Goal: Task Accomplishment & Management: Complete application form

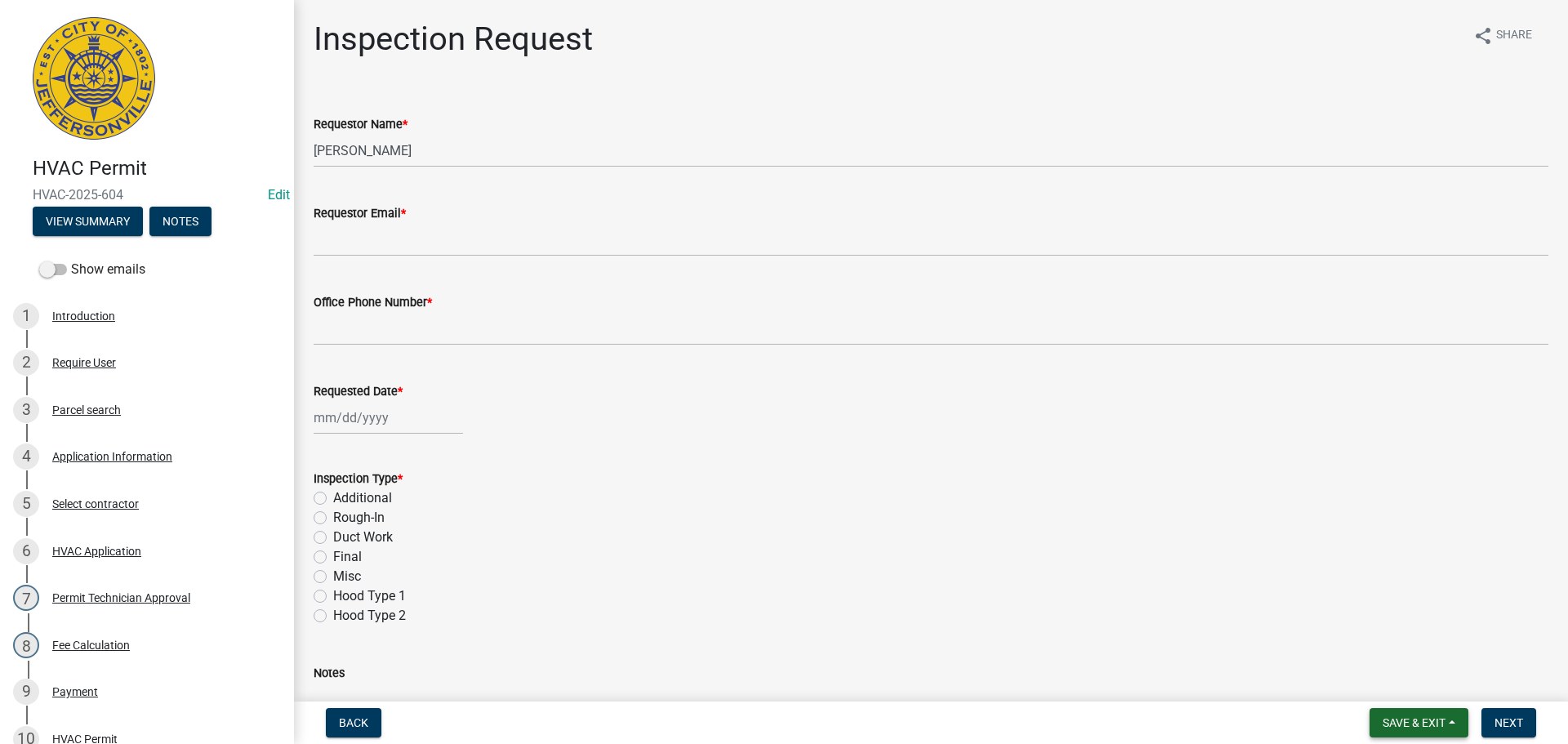
drag, startPoint x: 1409, startPoint y: 725, endPoint x: 1404, endPoint y: 712, distance: 13.9
click at [1409, 725] on span "Save & Exit" at bounding box center [1413, 723] width 63 height 13
click at [1394, 684] on button "Save & Exit" at bounding box center [1402, 680] width 130 height 40
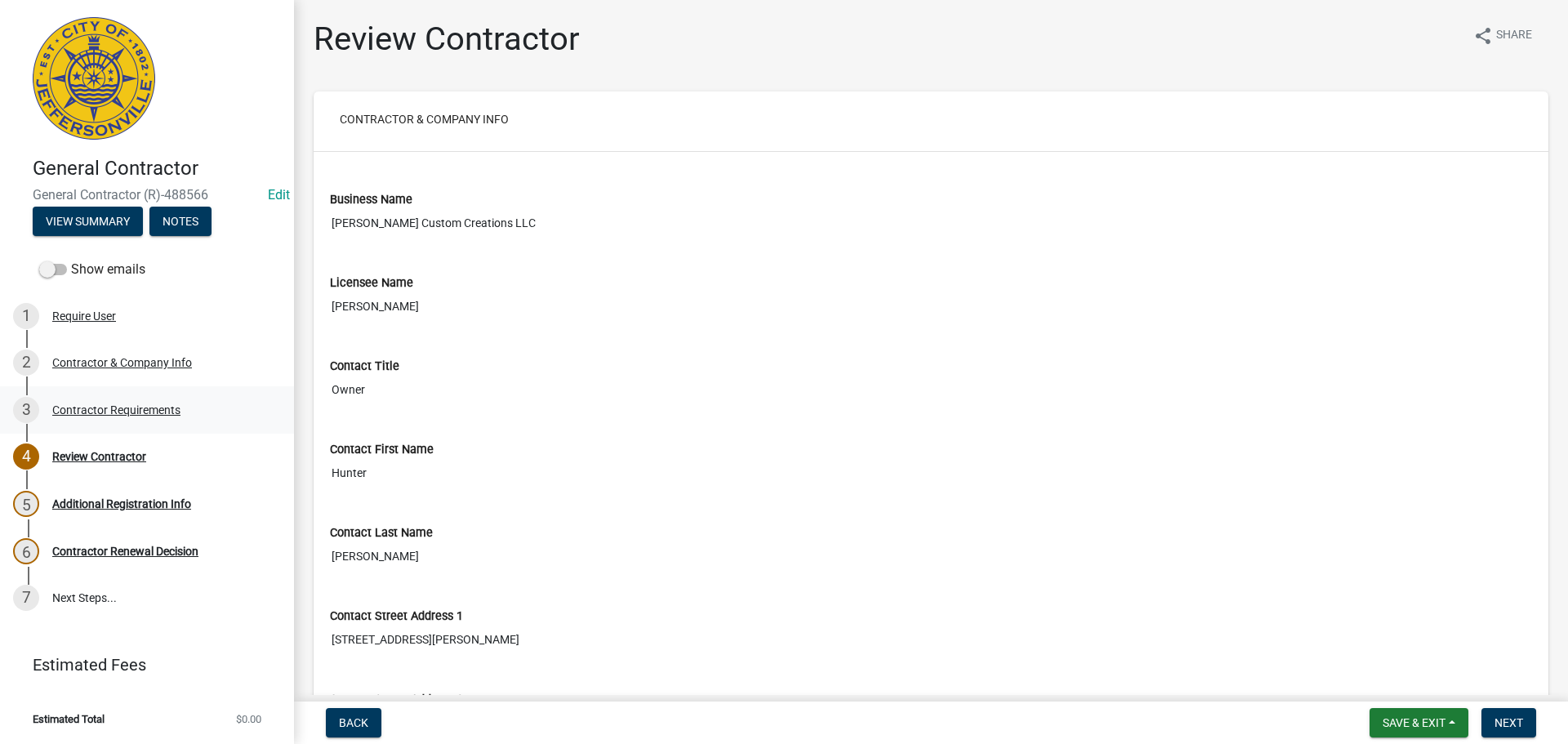
click at [101, 408] on div "Contractor Requirements" at bounding box center [116, 410] width 129 height 12
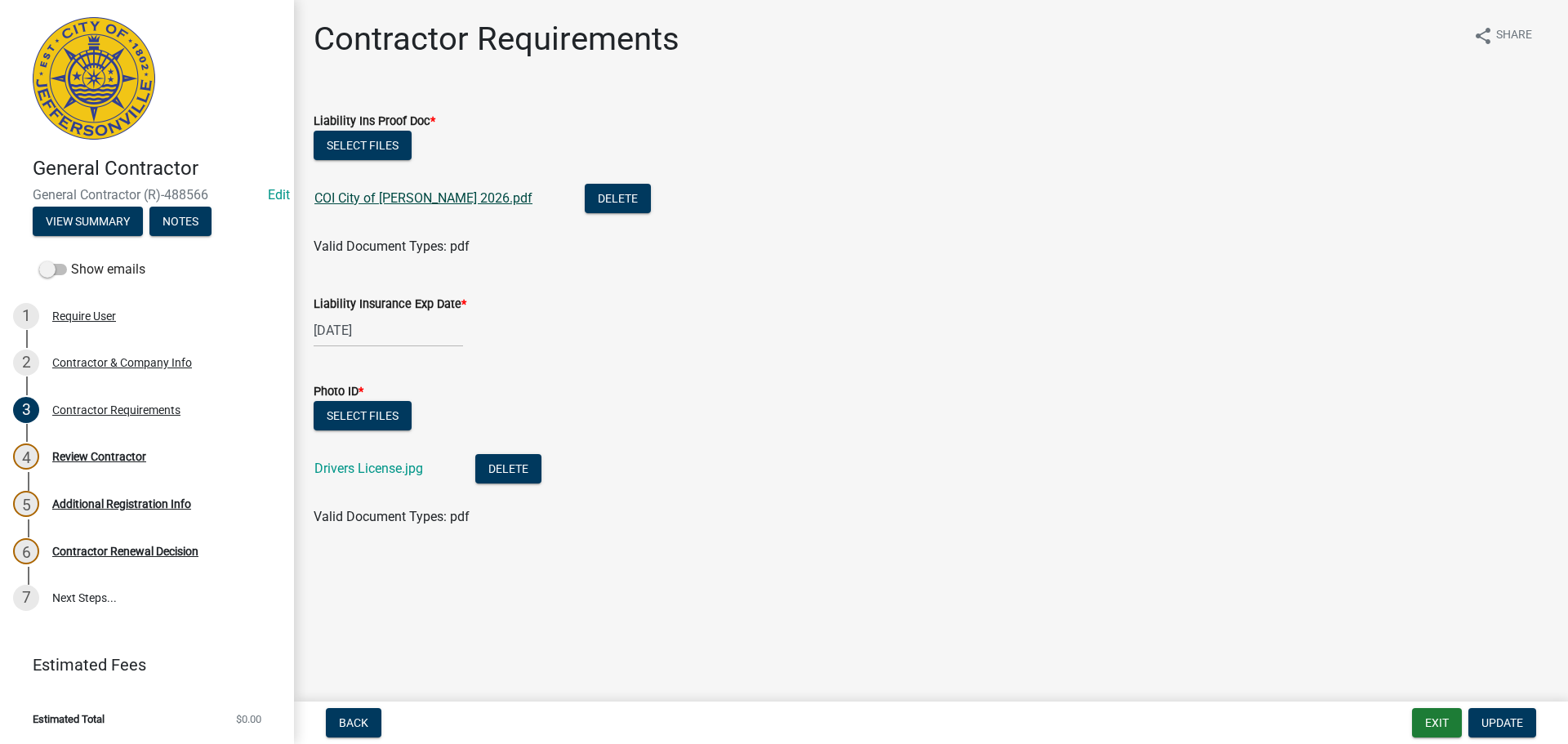
click at [407, 198] on link "COI City of Jeff 2026.pdf" at bounding box center [423, 198] width 218 height 15
click at [350, 472] on link "Drivers License.jpg" at bounding box center [368, 468] width 108 height 15
click at [1507, 716] on span "Update" at bounding box center [1502, 723] width 42 height 13
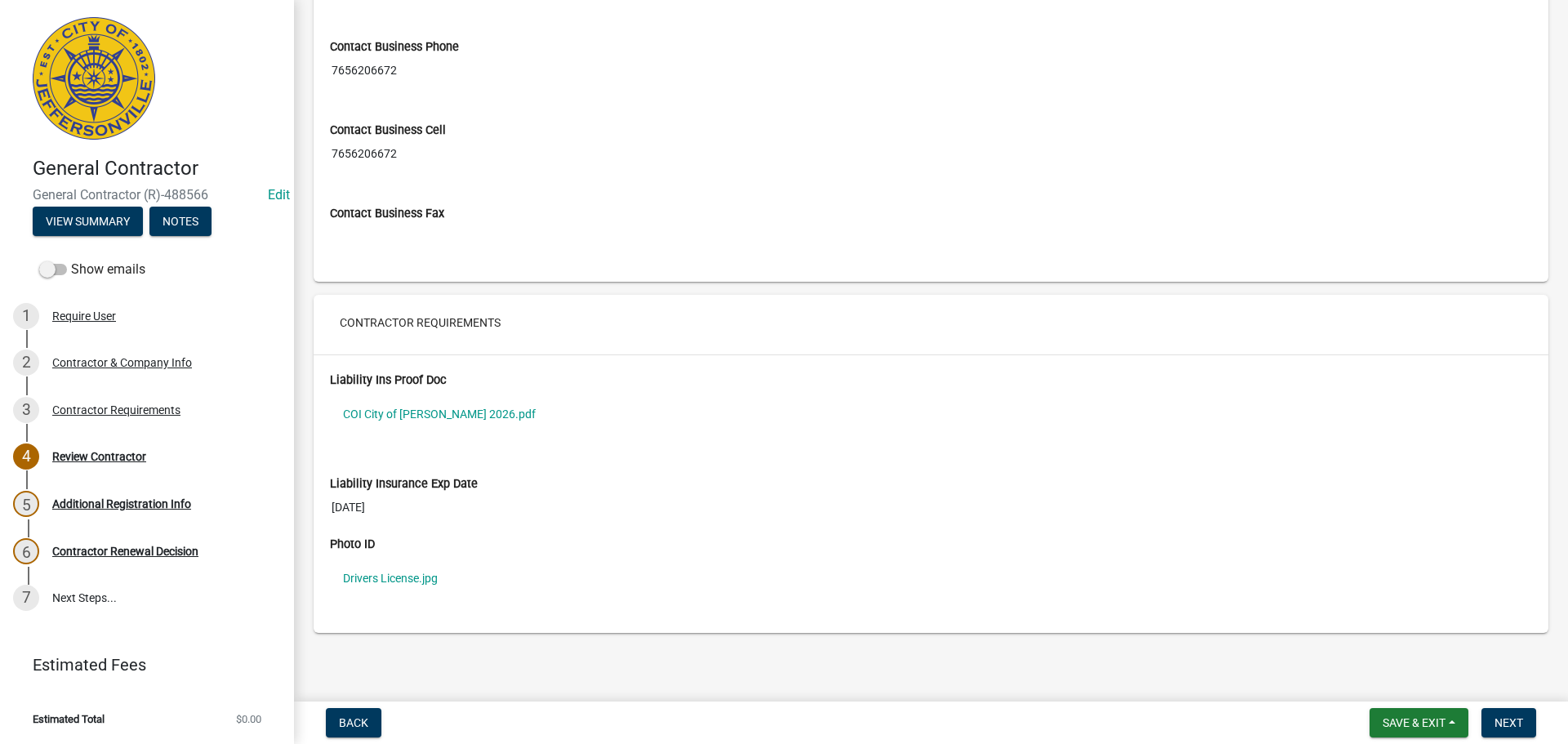
scroll to position [1154, 0]
click at [1510, 720] on span "Next" at bounding box center [1508, 723] width 29 height 13
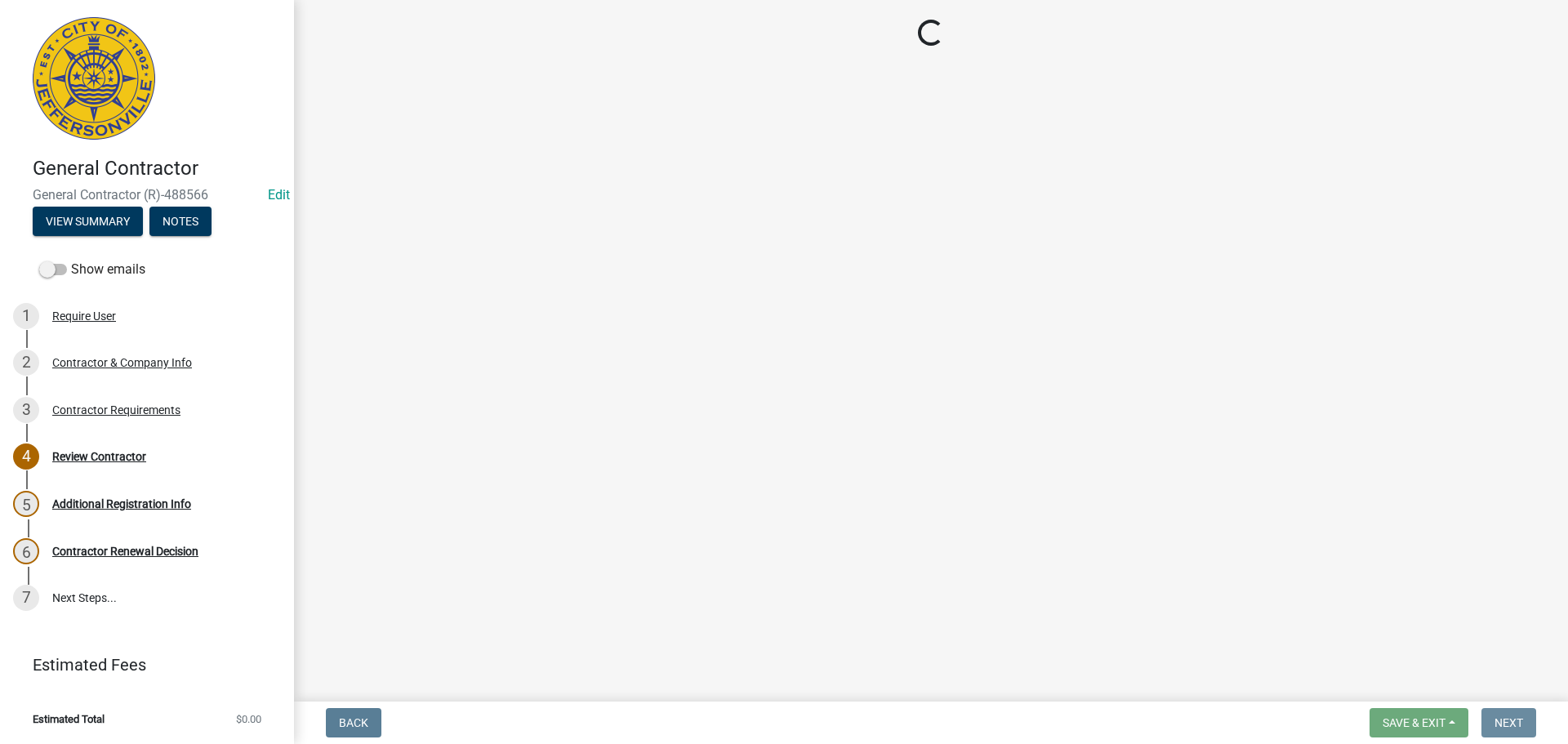
scroll to position [0, 0]
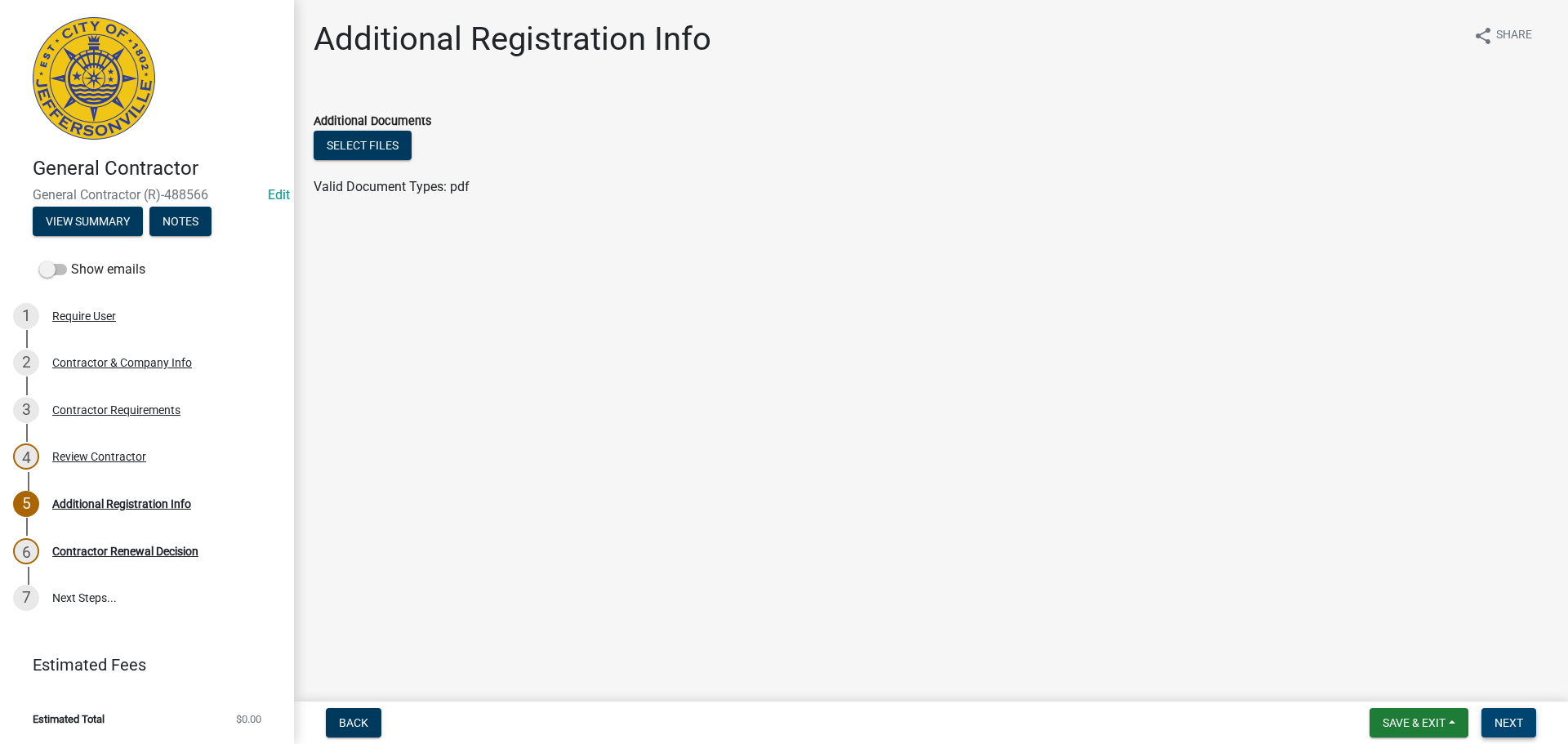
click at [1510, 720] on span "Next" at bounding box center [1508, 723] width 29 height 13
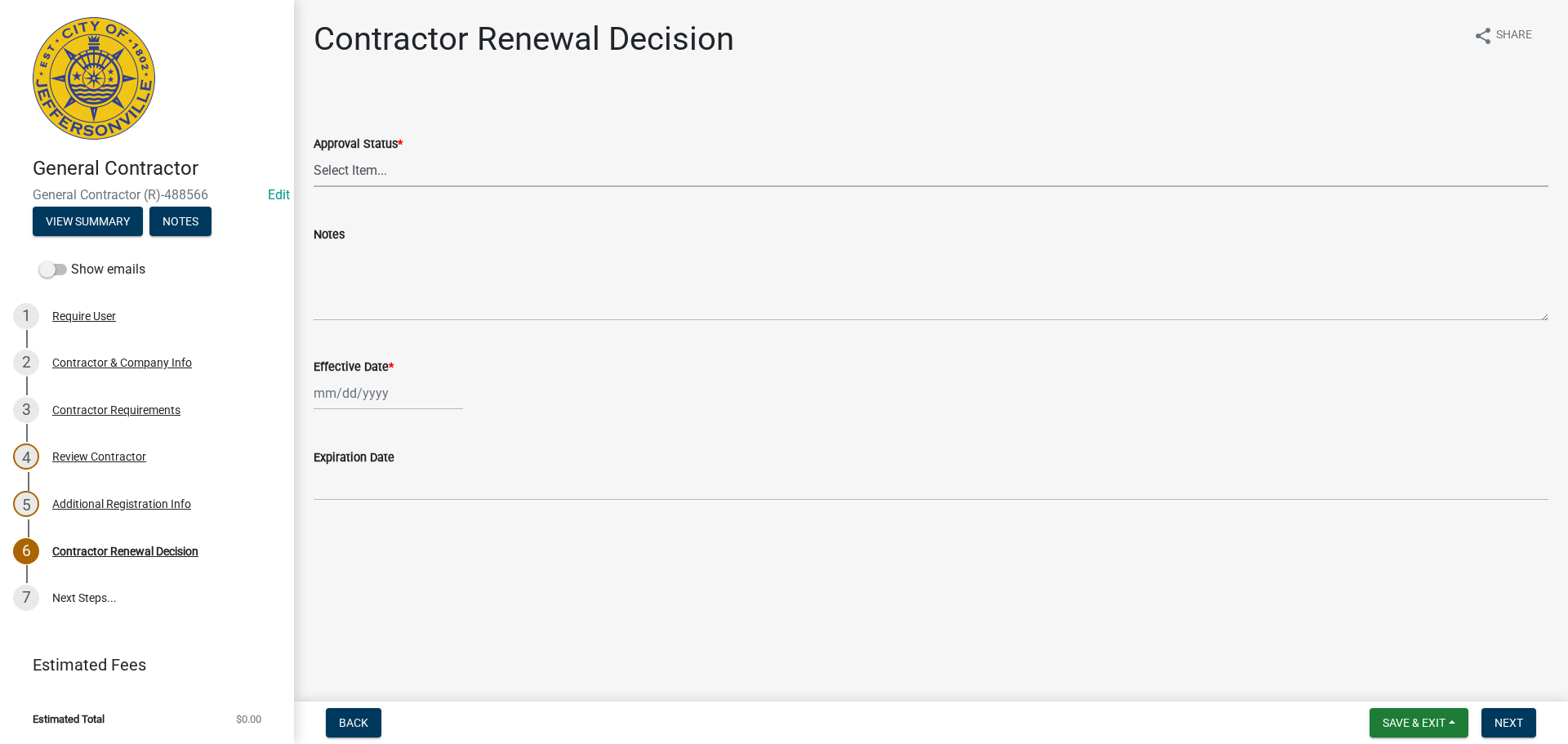
click at [333, 168] on select "Select Item... Approved Denied" at bounding box center [930, 171] width 1234 height 34
click at [313, 154] on select "Select Item... Approved Denied" at bounding box center [930, 171] width 1234 height 34
select select "30db8998-795d-4bbe-8e49-f1ade8865815"
select select "10"
select select "2025"
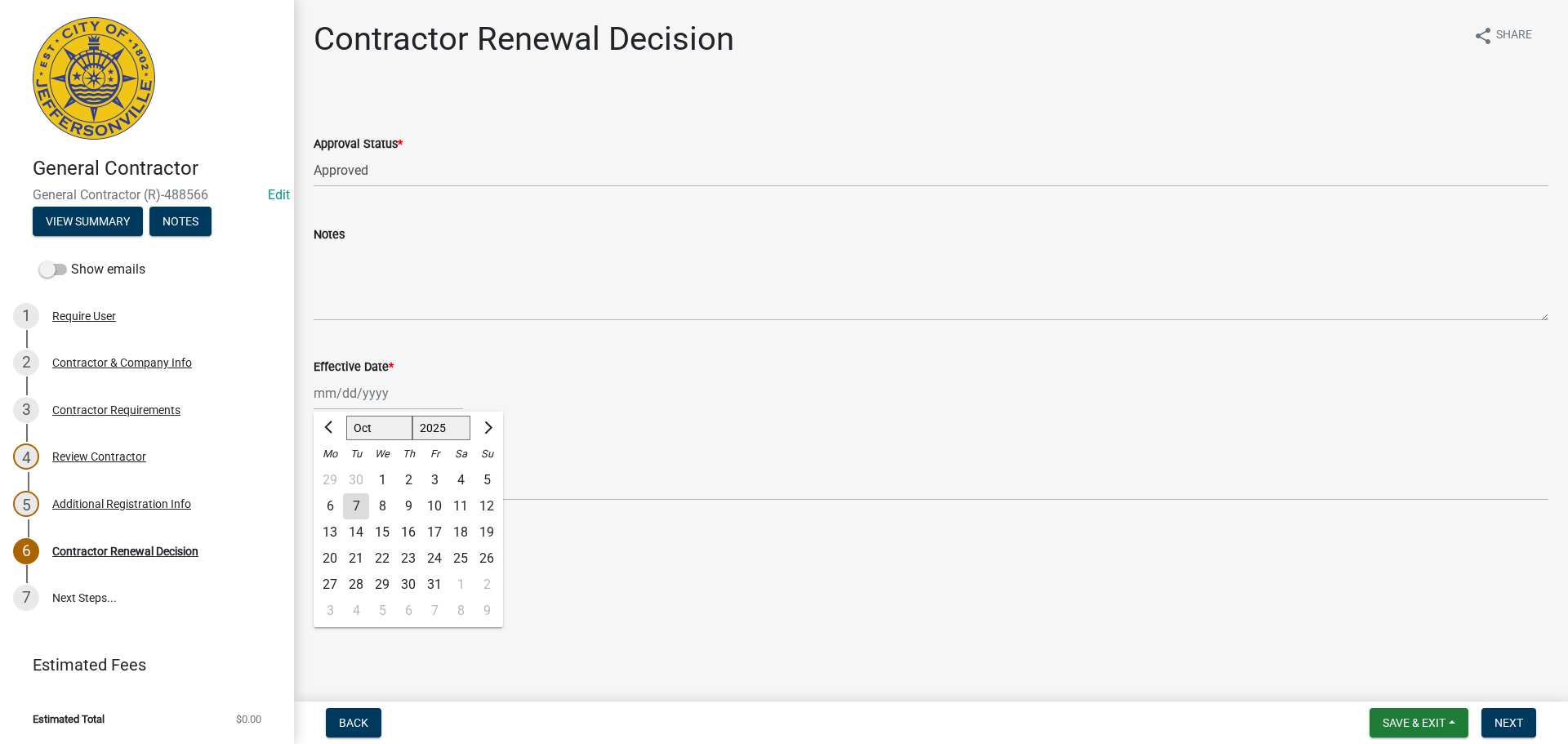
click at [343, 397] on div "Jan Feb Mar Apr May Jun Jul Aug Sep Oct Nov Dec 1525 1526 1527 1528 1529 1530 1…" at bounding box center [388, 393] width 150 height 34
click at [360, 508] on div "7" at bounding box center [355, 506] width 26 height 26
type input "[DATE]"
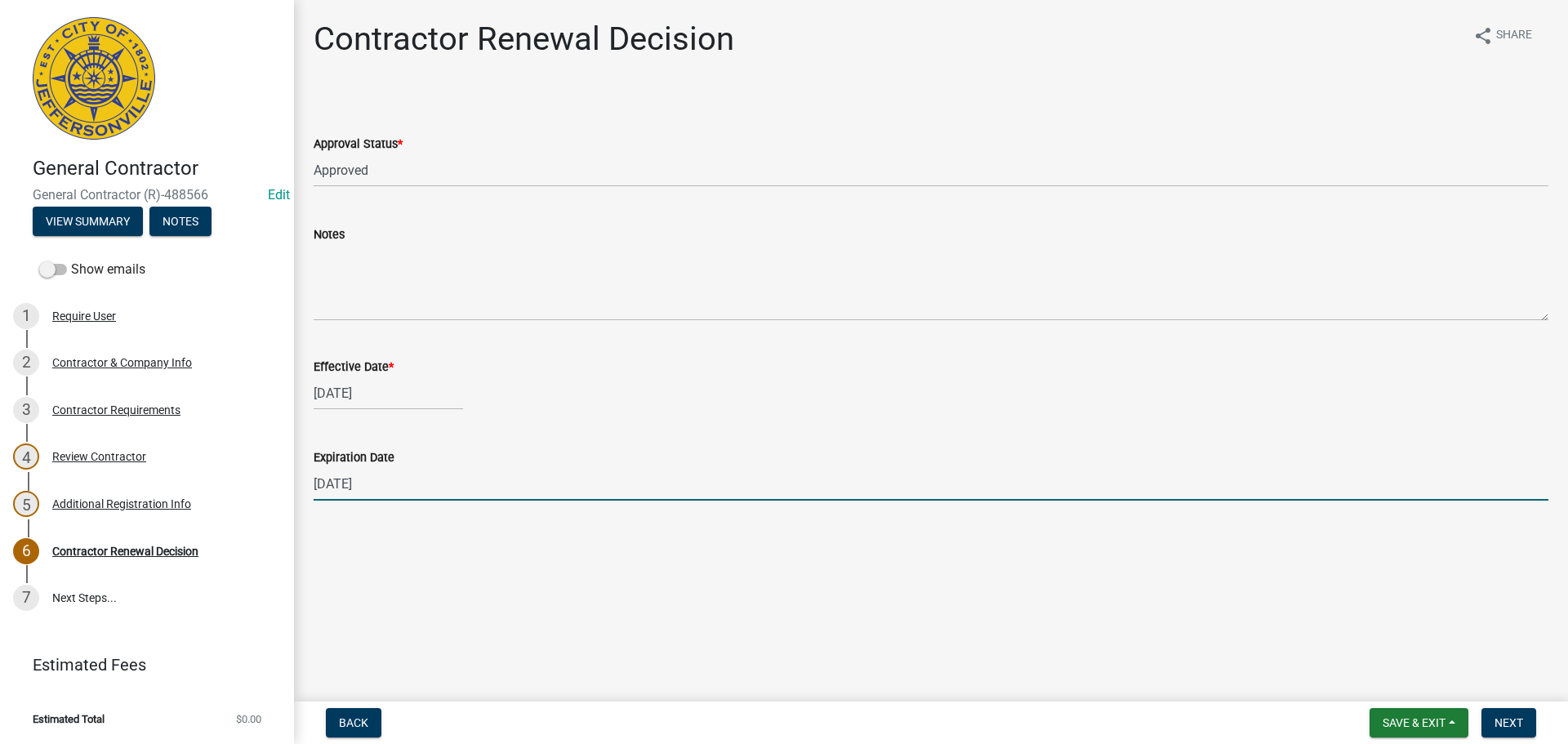
click at [413, 491] on input "12/31/2025" at bounding box center [930, 484] width 1234 height 34
click at [117, 361] on div "Contractor & Company Info" at bounding box center [122, 363] width 139 height 12
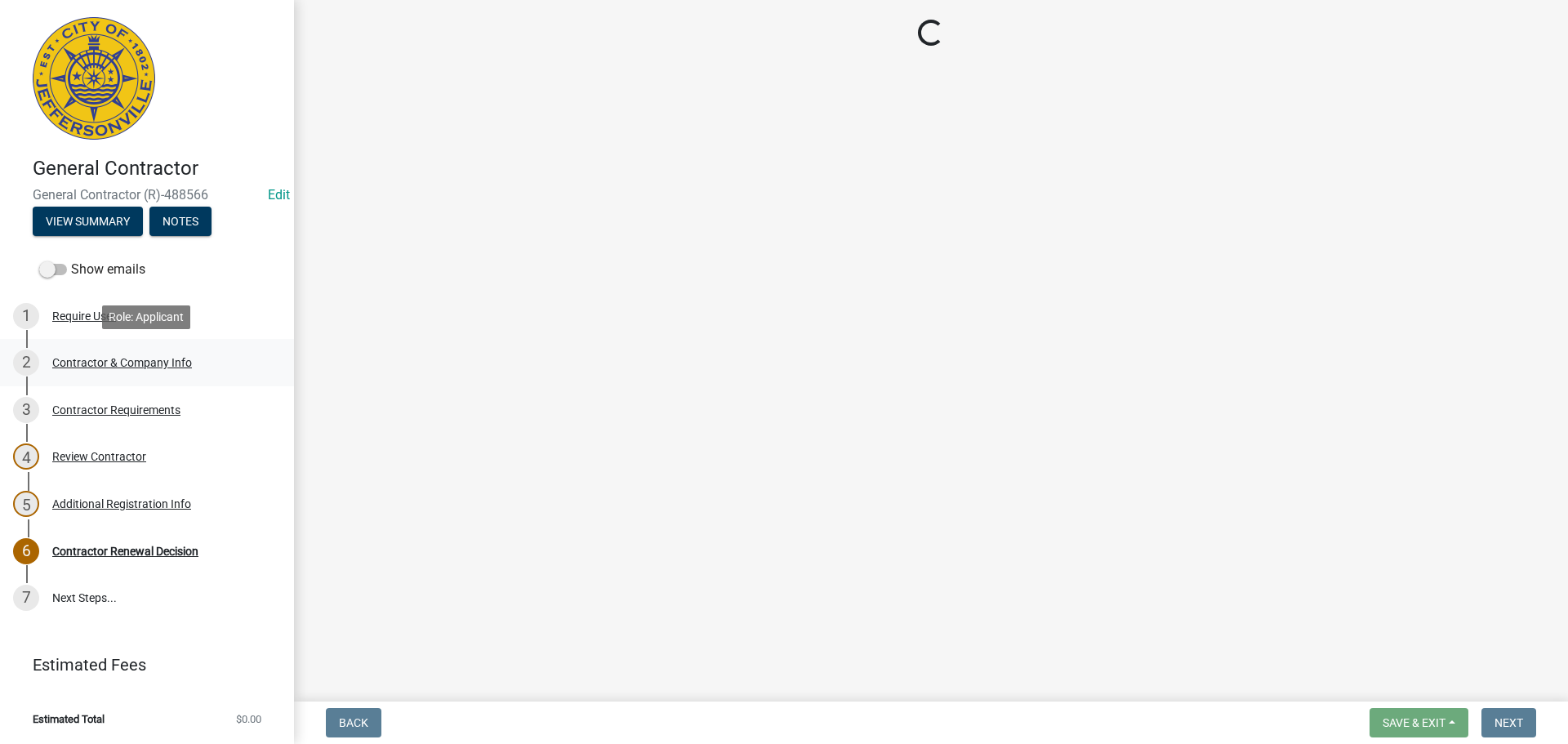
select select "IN"
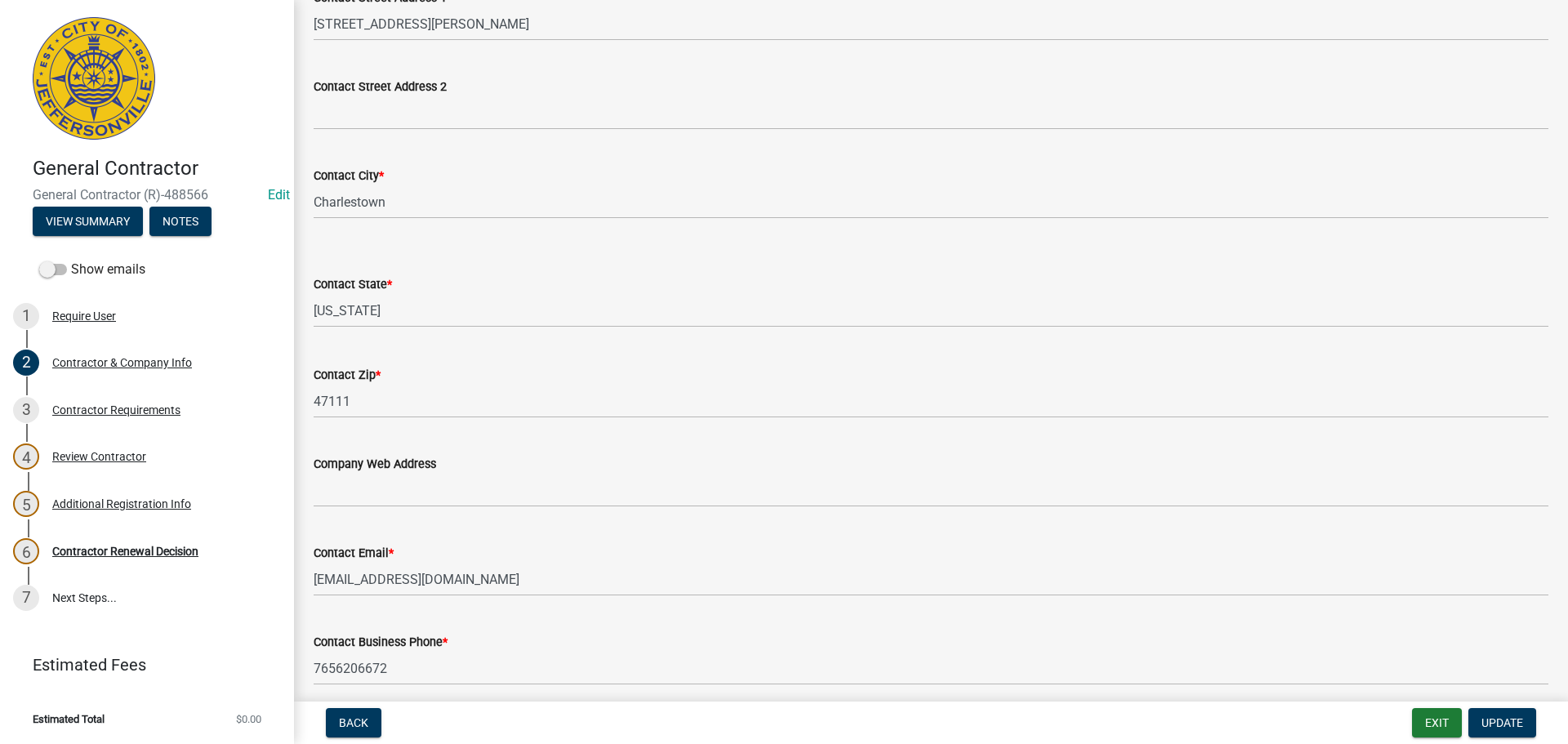
scroll to position [817, 0]
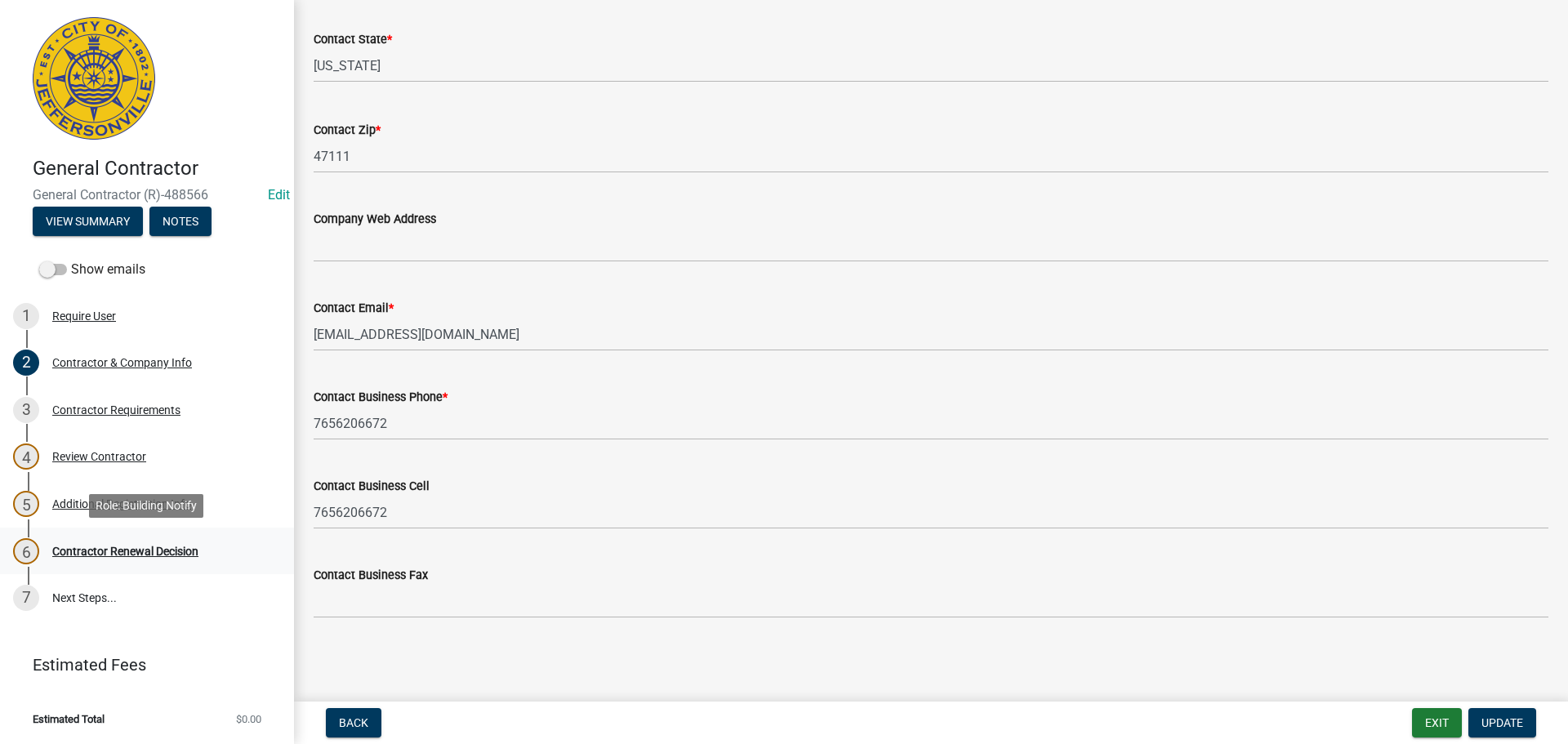
drag, startPoint x: 147, startPoint y: 551, endPoint x: 235, endPoint y: 530, distance: 90.5
click at [147, 551] on div "Contractor Renewal Decision" at bounding box center [125, 551] width 146 height 12
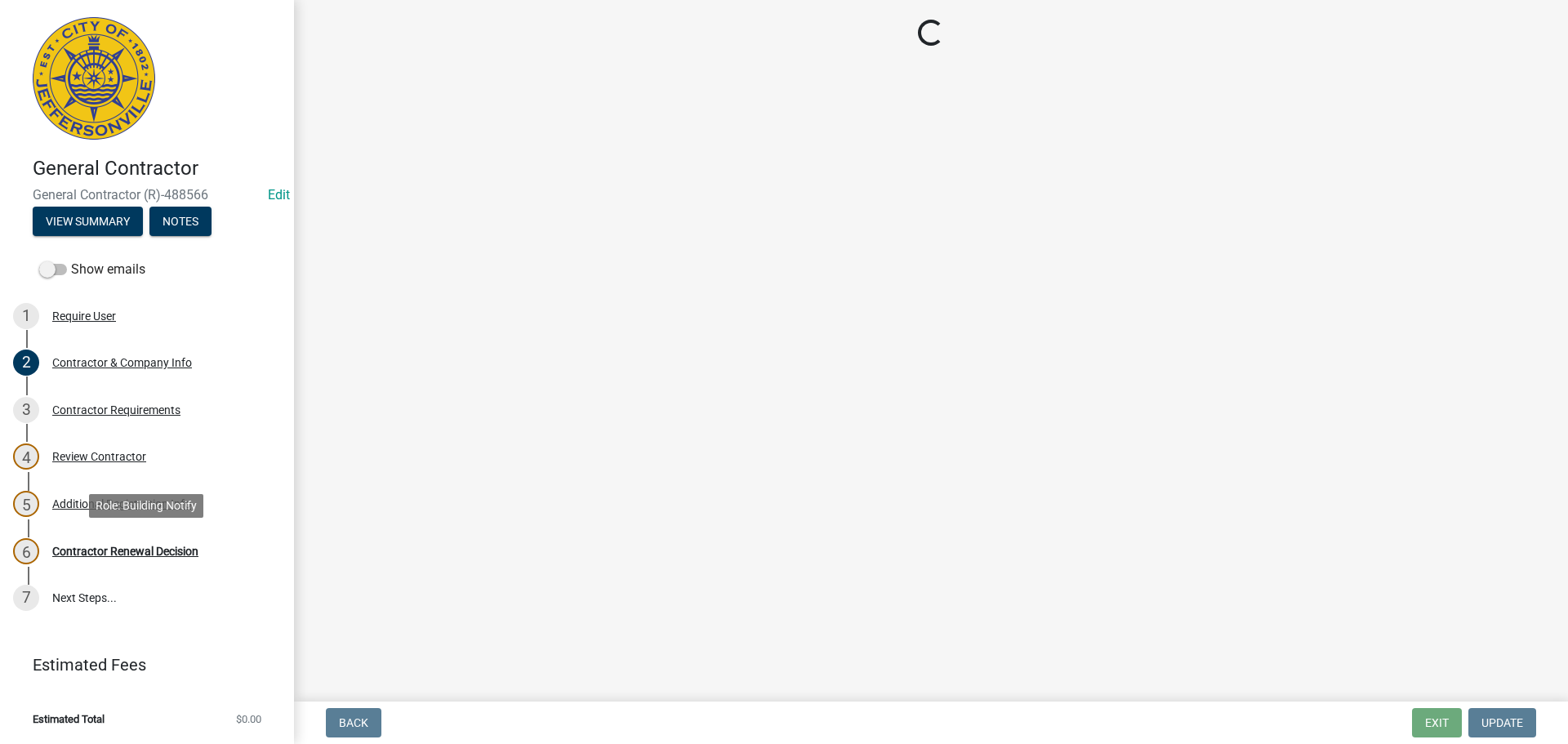
scroll to position [0, 0]
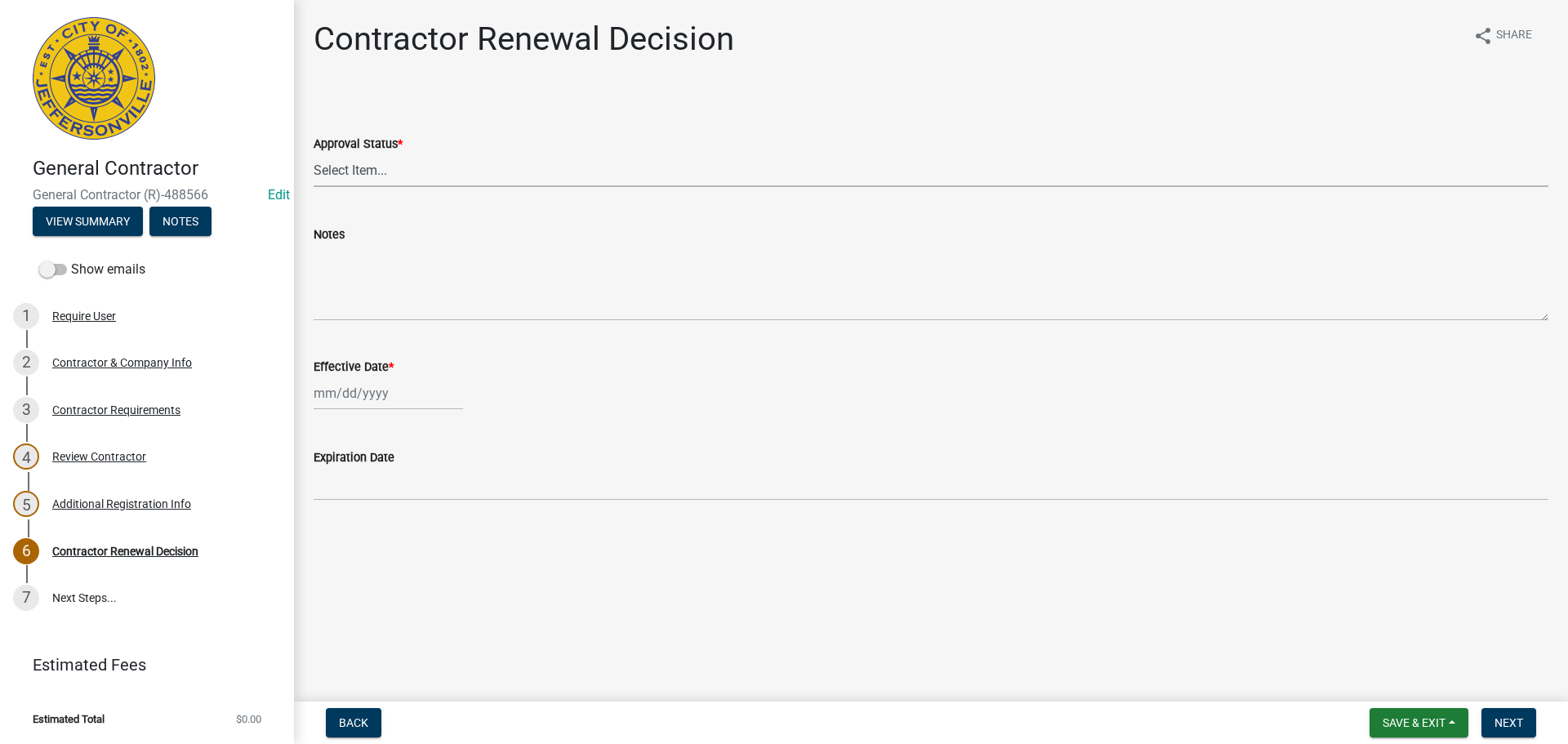
click at [329, 171] on select "Select Item... Approved Denied" at bounding box center [930, 171] width 1234 height 34
click at [313, 154] on select "Select Item... Approved Denied" at bounding box center [930, 171] width 1234 height 34
select select "30db8998-795d-4bbe-8e49-f1ade8865815"
select select "10"
select select "2025"
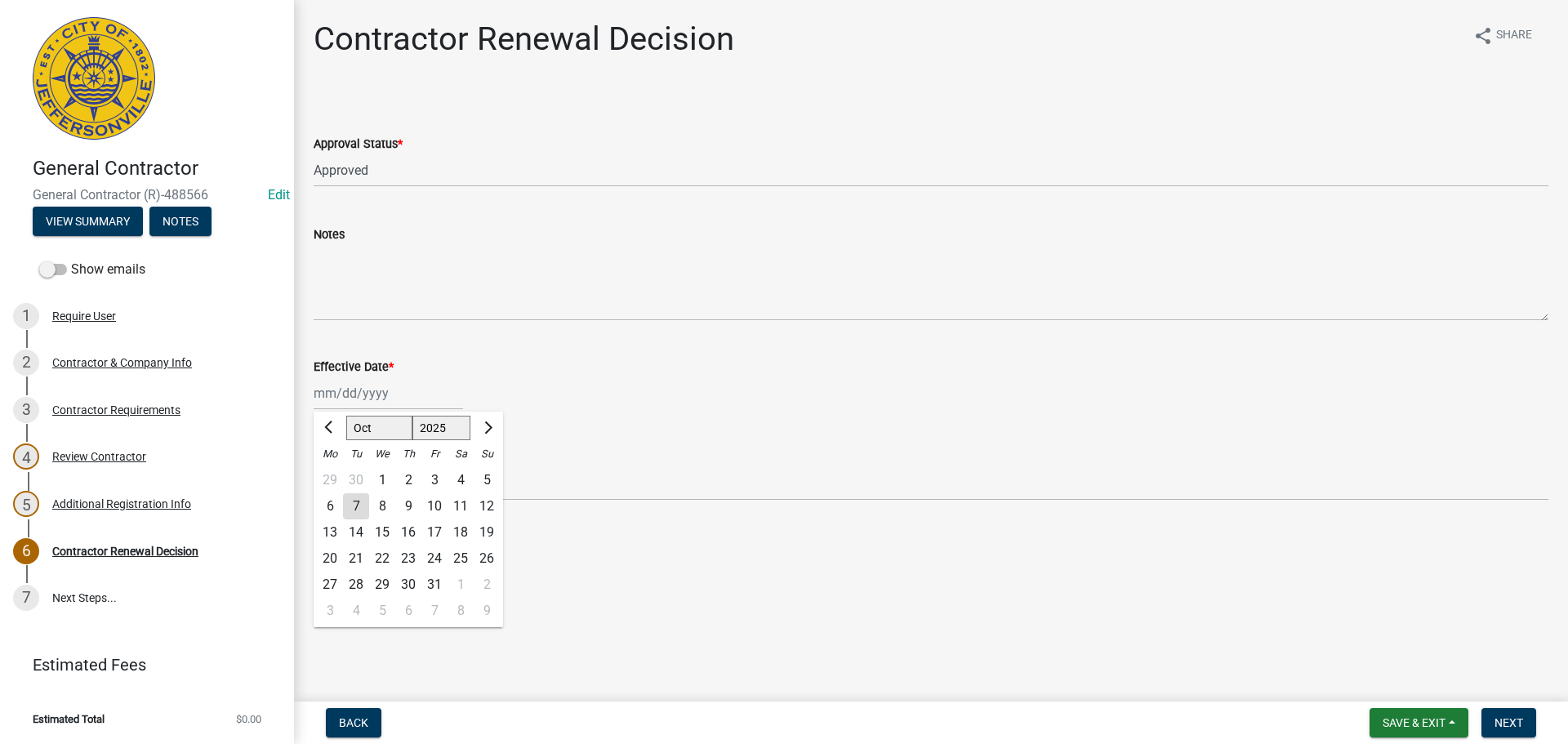
click at [333, 391] on div "Jan Feb Mar Apr May Jun Jul Aug Sep Oct Nov Dec 1525 1526 1527 1528 1529 1530 1…" at bounding box center [388, 393] width 150 height 34
click at [360, 505] on div "7" at bounding box center [355, 506] width 26 height 26
type input "[DATE]"
click at [1507, 726] on span "Next" at bounding box center [1508, 723] width 29 height 13
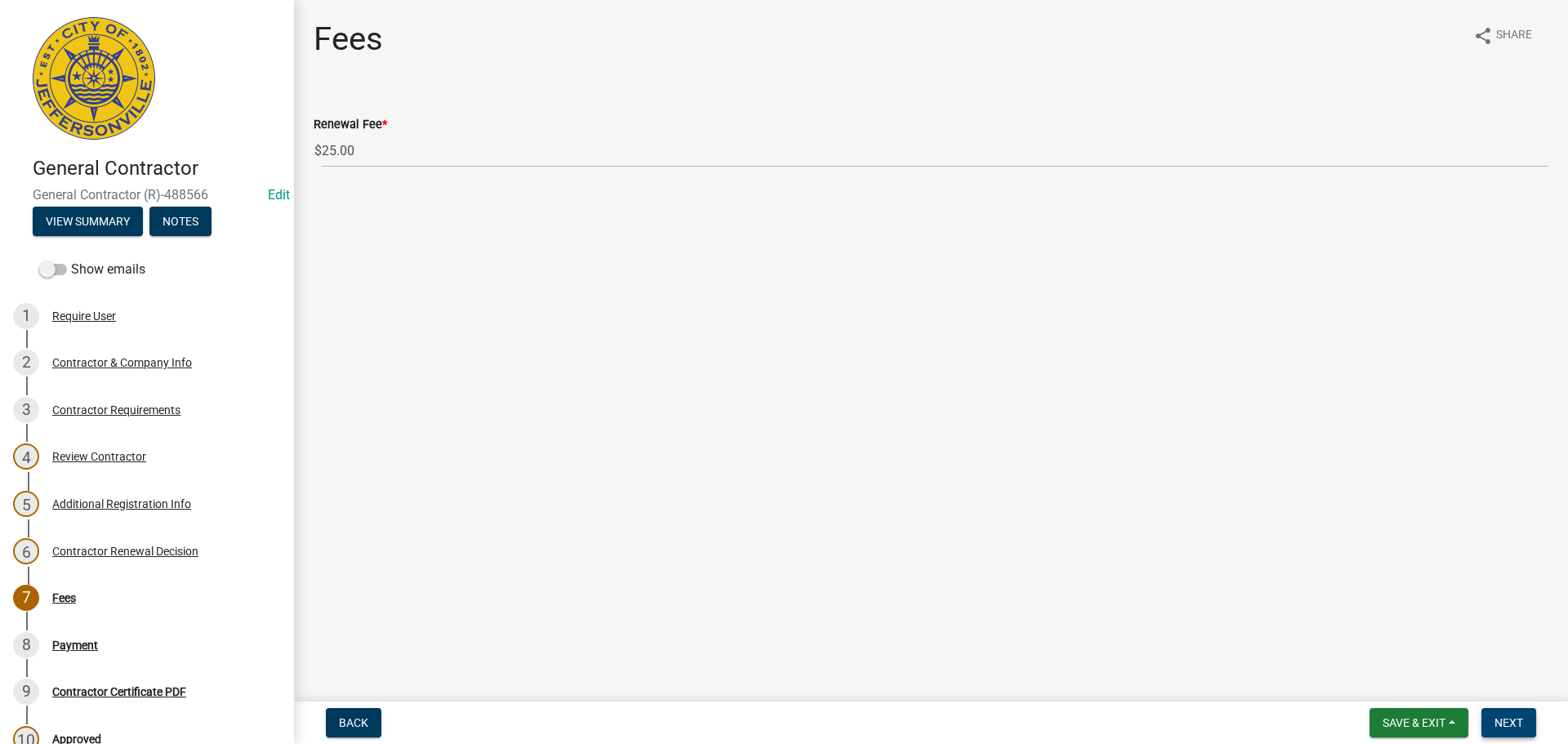
click at [1508, 720] on span "Next" at bounding box center [1508, 723] width 29 height 13
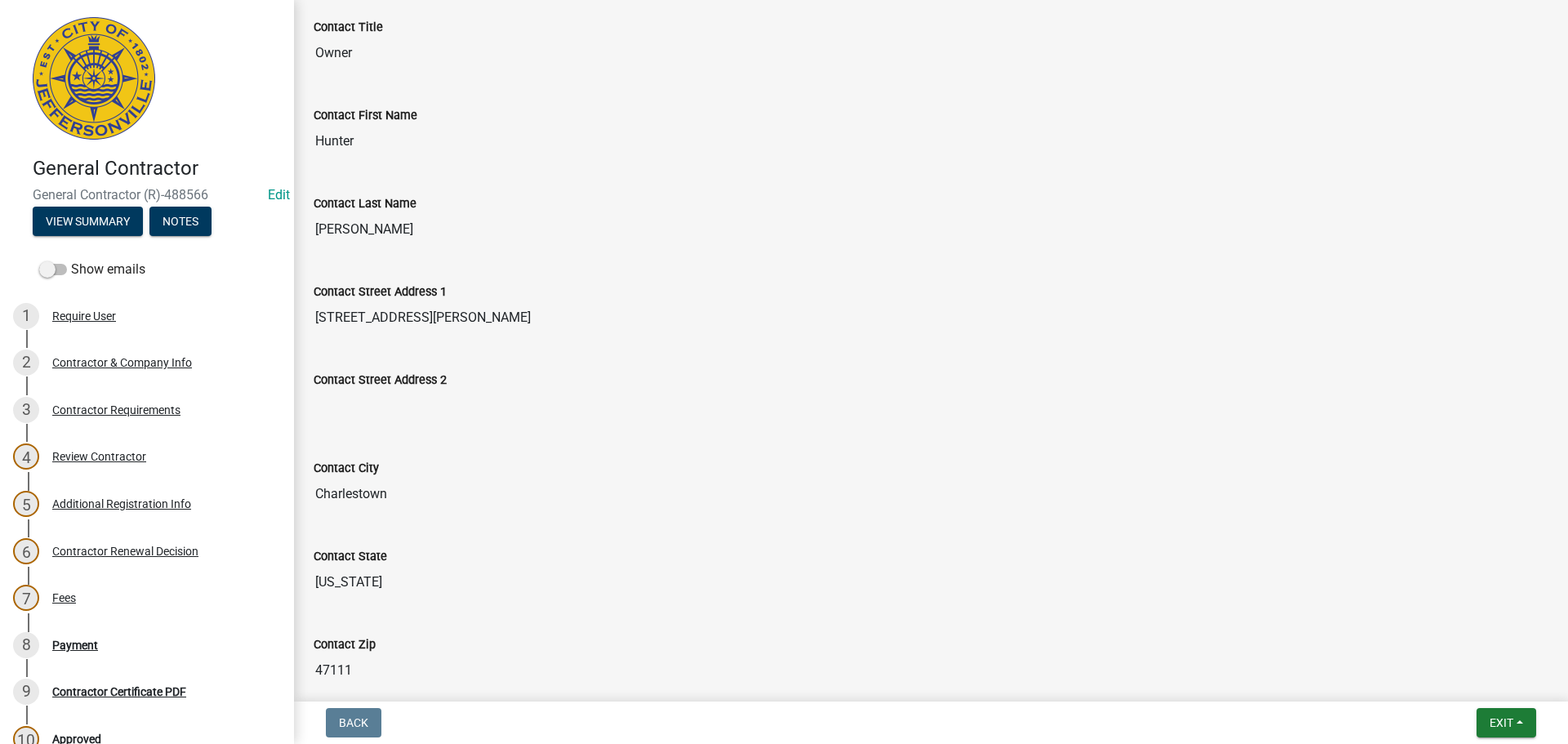
scroll to position [572, 0]
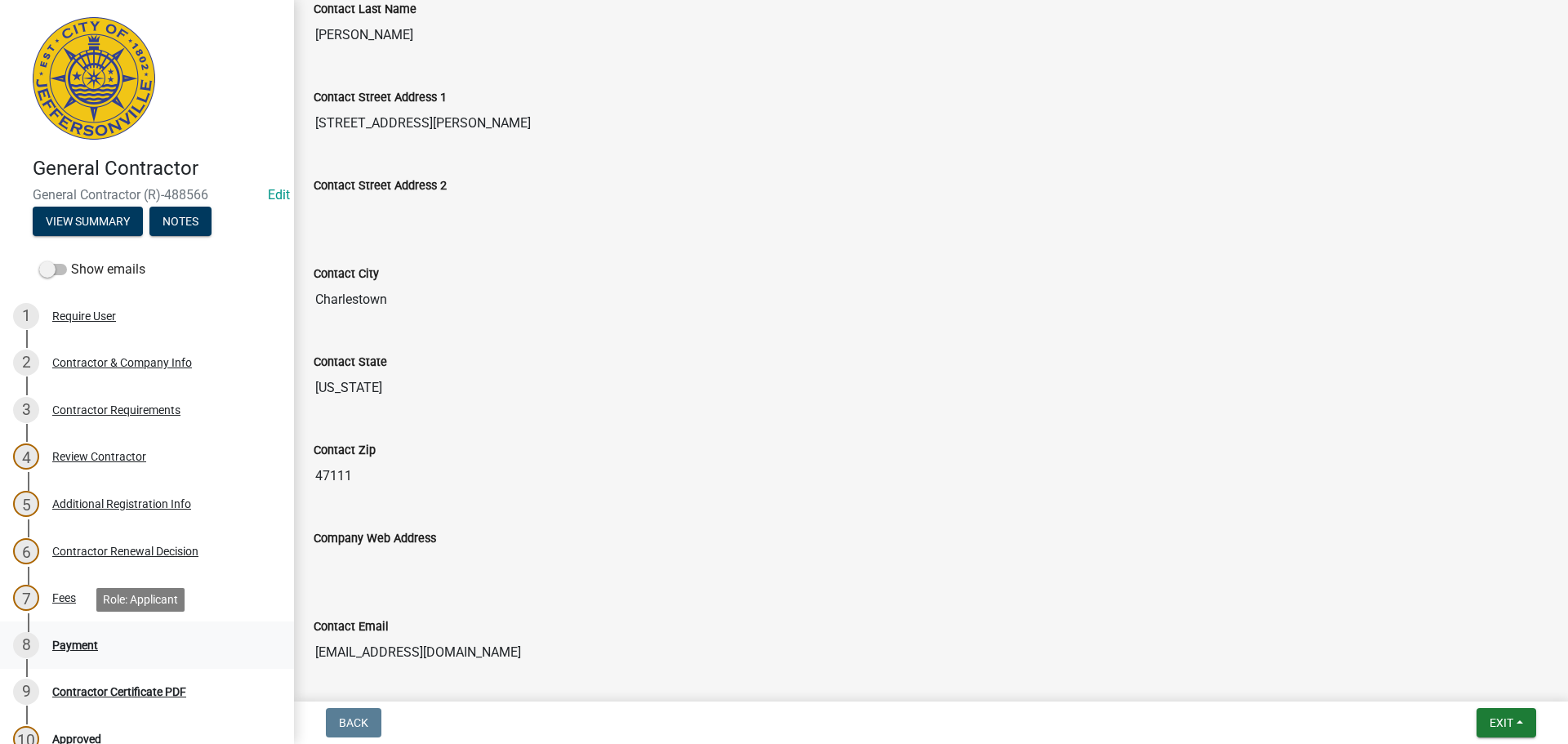
click at [66, 644] on div "Payment" at bounding box center [75, 646] width 45 height 12
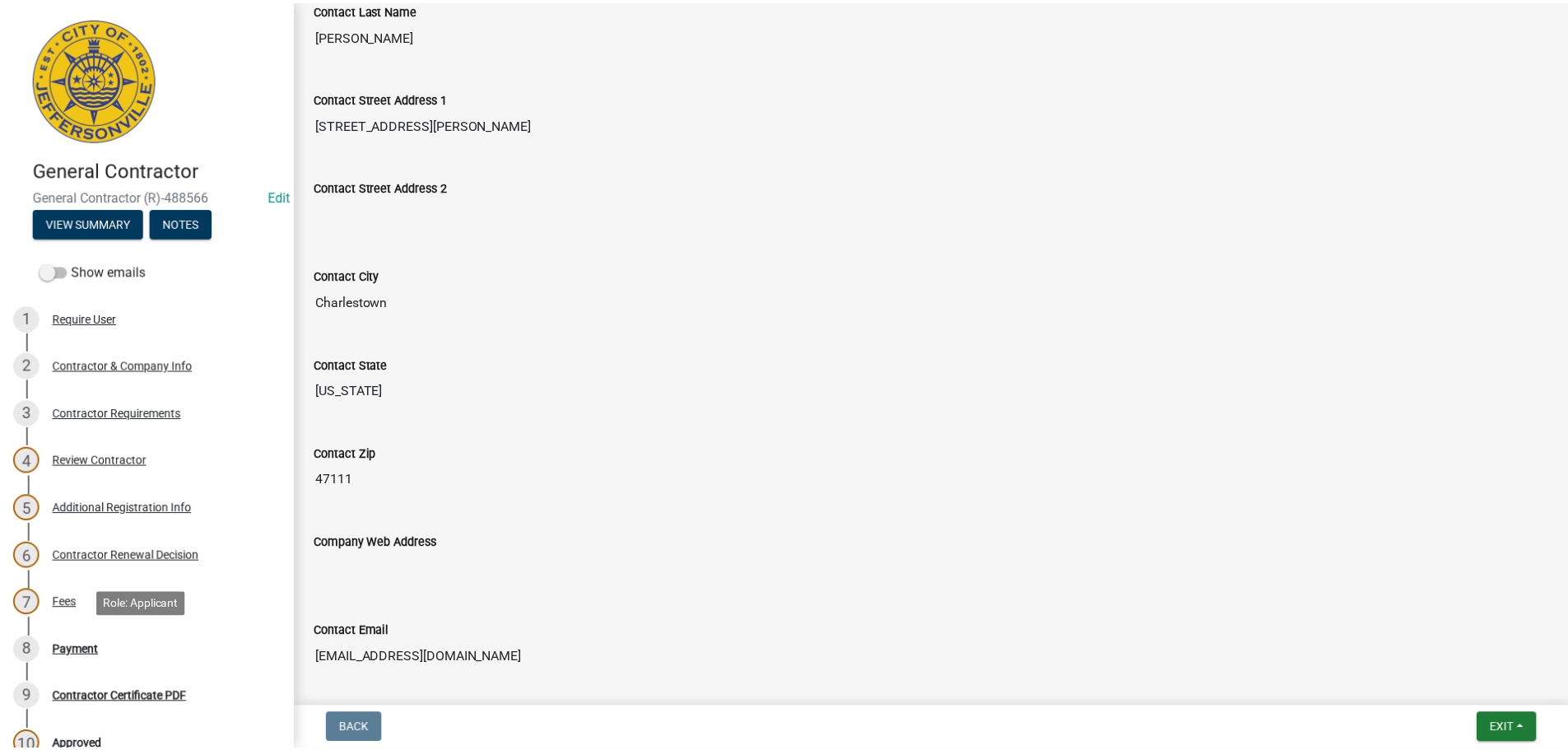
scroll to position [0, 0]
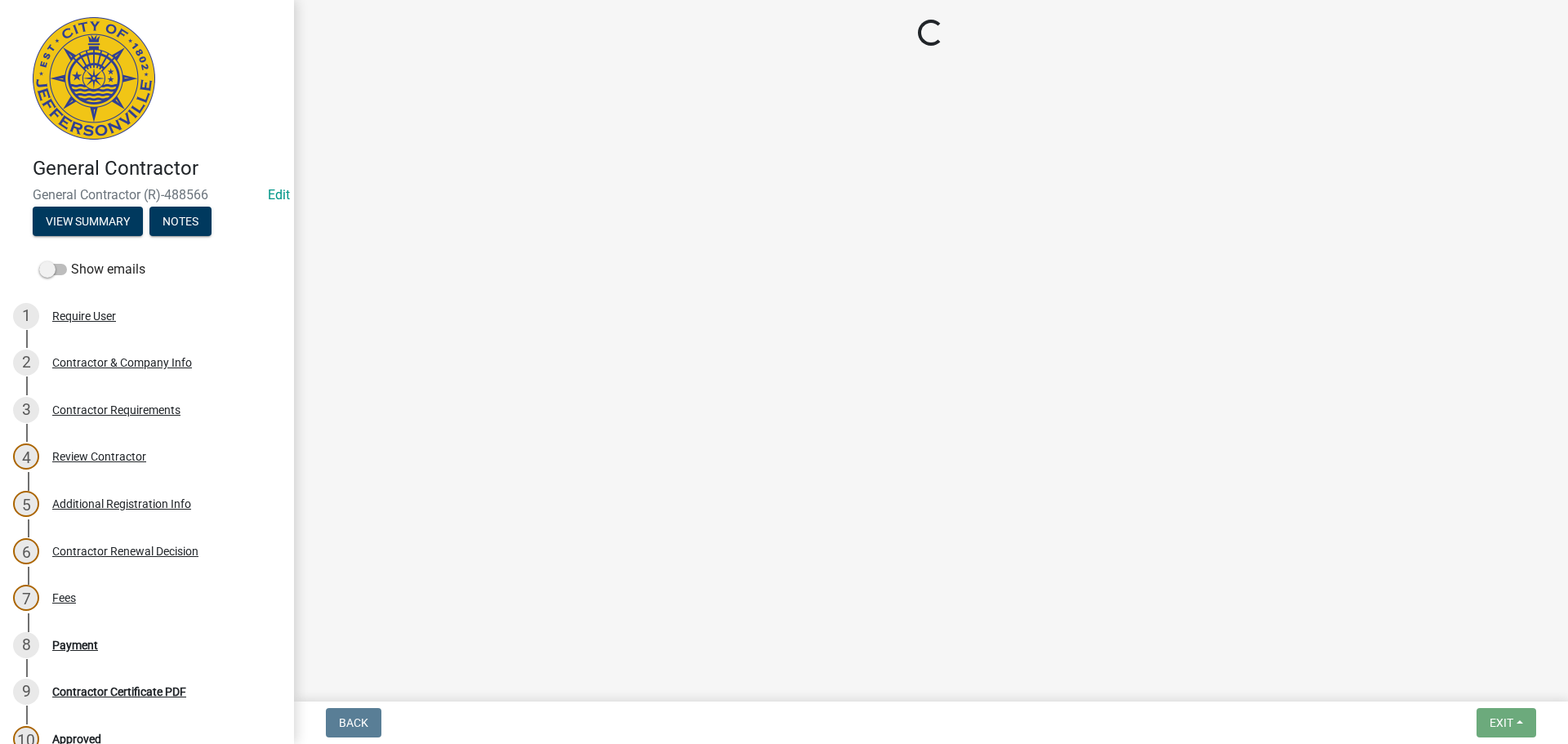
select select "3: 3"
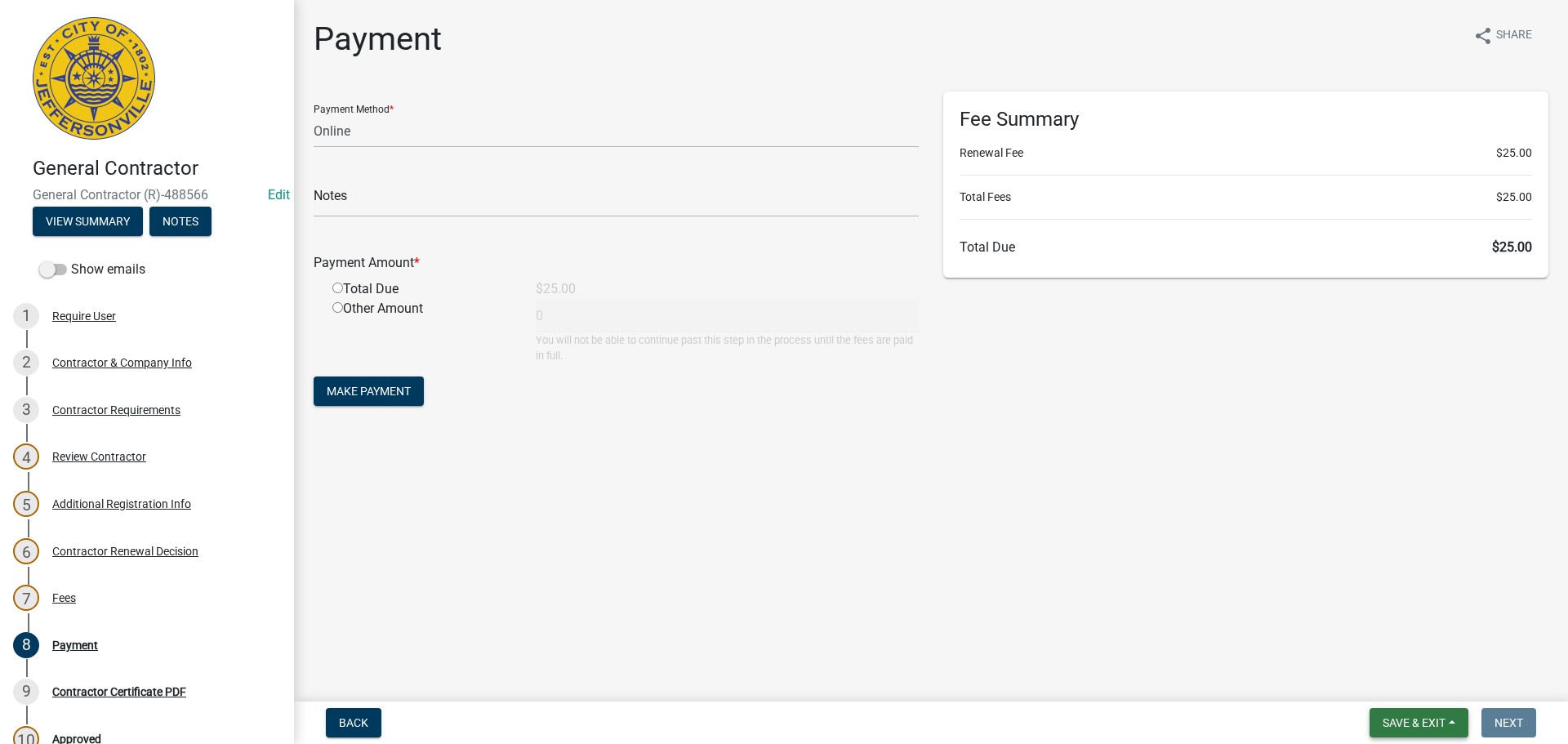
click at [1423, 725] on span "Save & Exit" at bounding box center [1413, 723] width 63 height 13
click at [1381, 689] on button "Save & Exit" at bounding box center [1402, 680] width 130 height 40
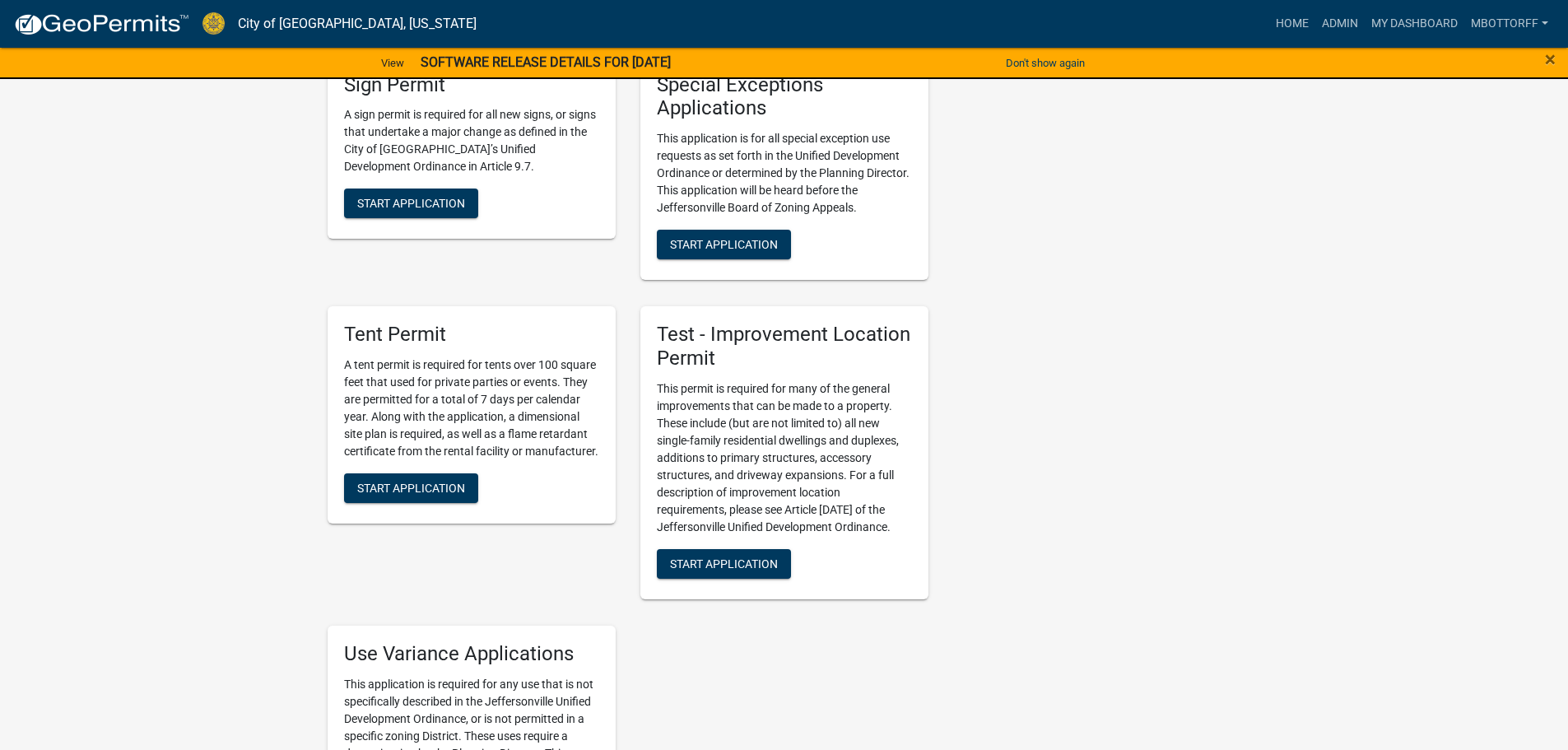
scroll to position [2800, 0]
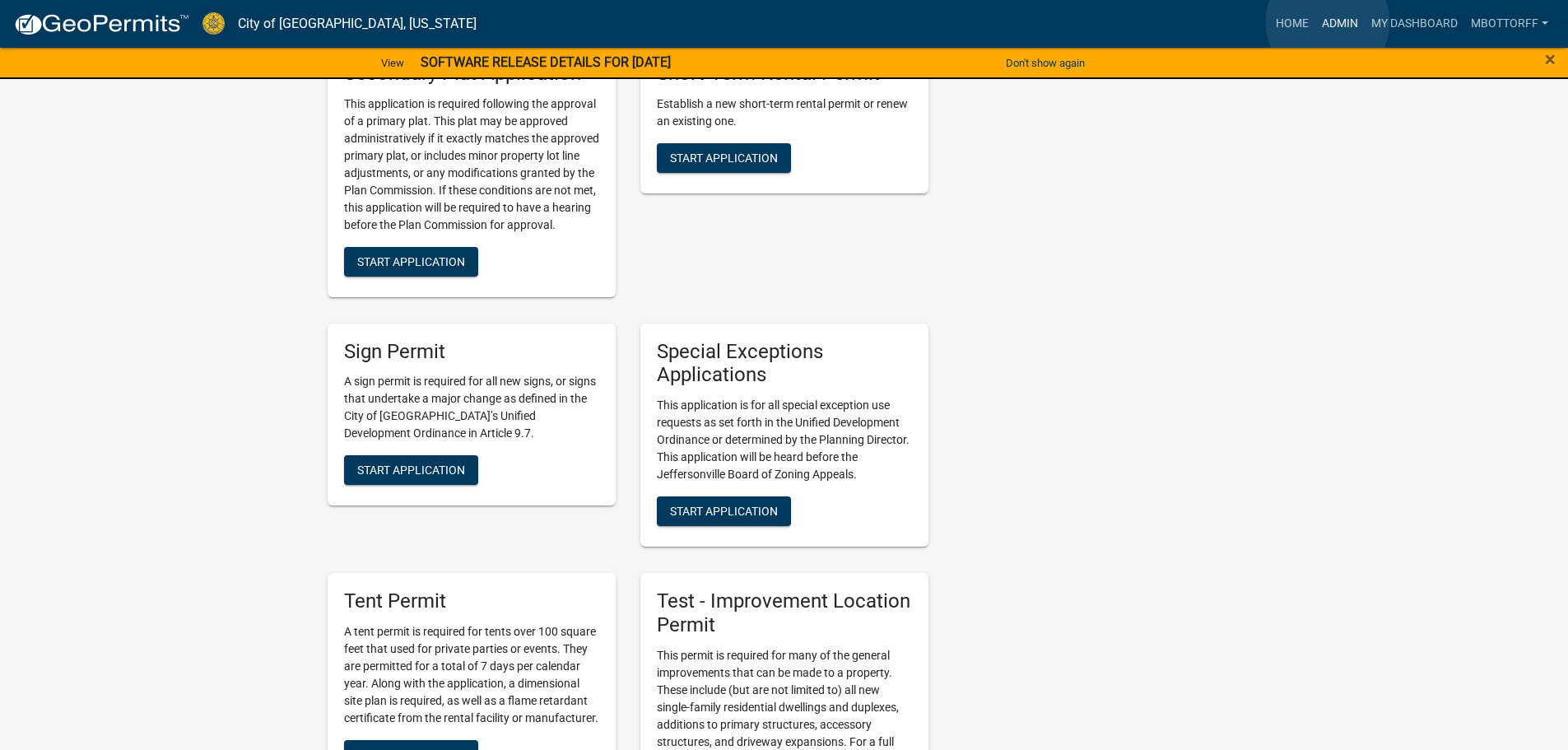
click at [788, 22] on link "Admin" at bounding box center [1340, 24] width 49 height 31
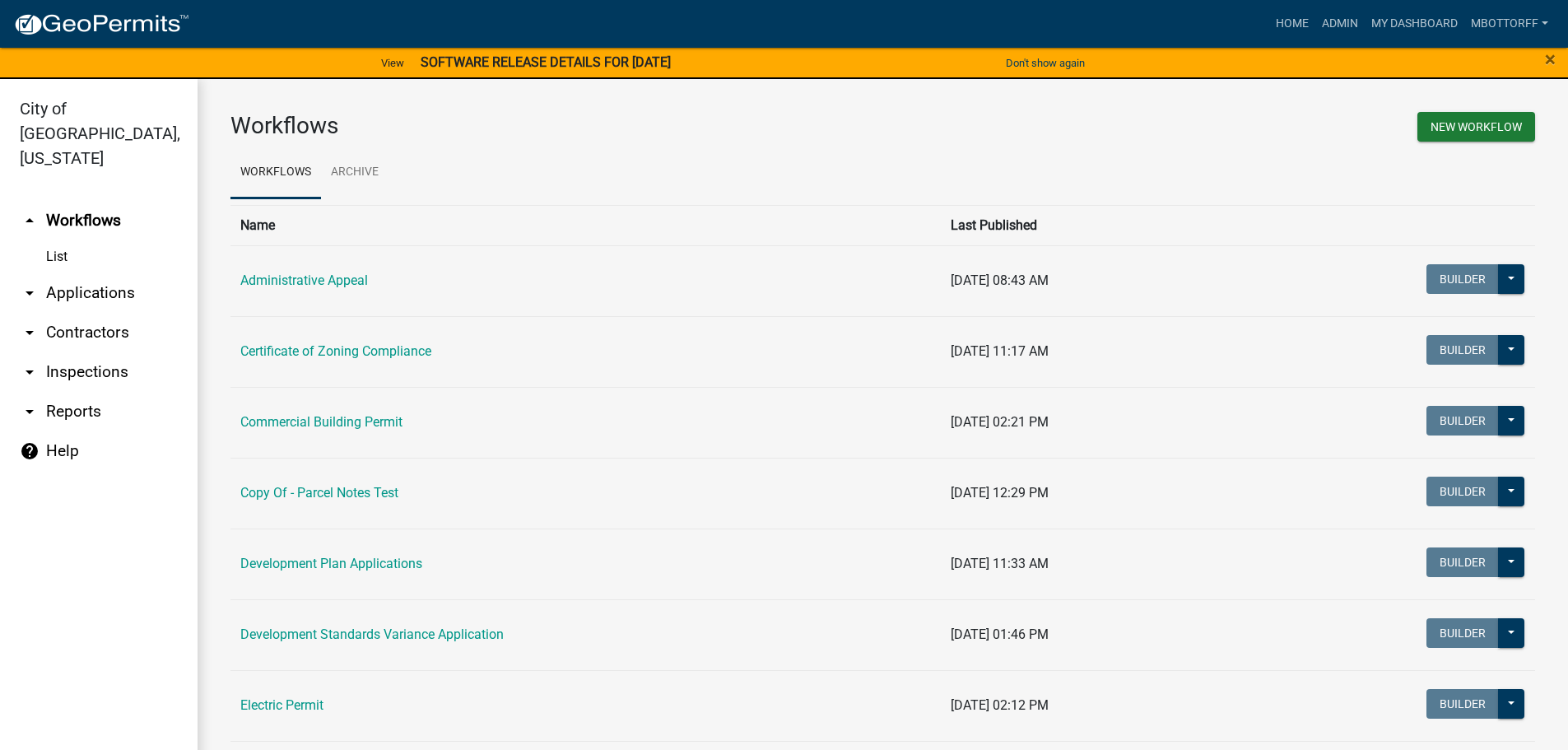
click at [73, 313] on link "arrow_drop_down Contractors" at bounding box center [98, 332] width 197 height 40
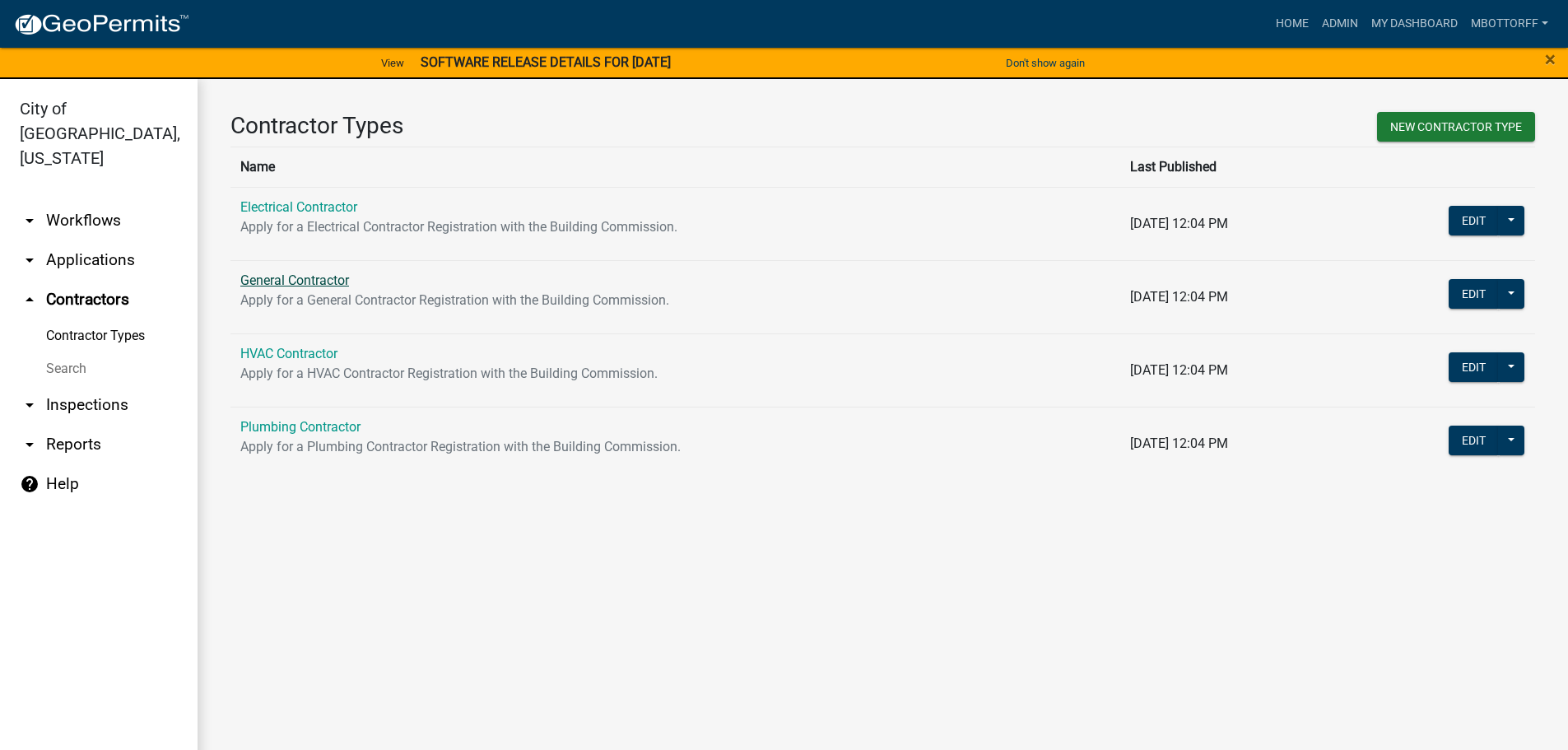
click at [278, 273] on link "General Contractor" at bounding box center [295, 281] width 108 height 15
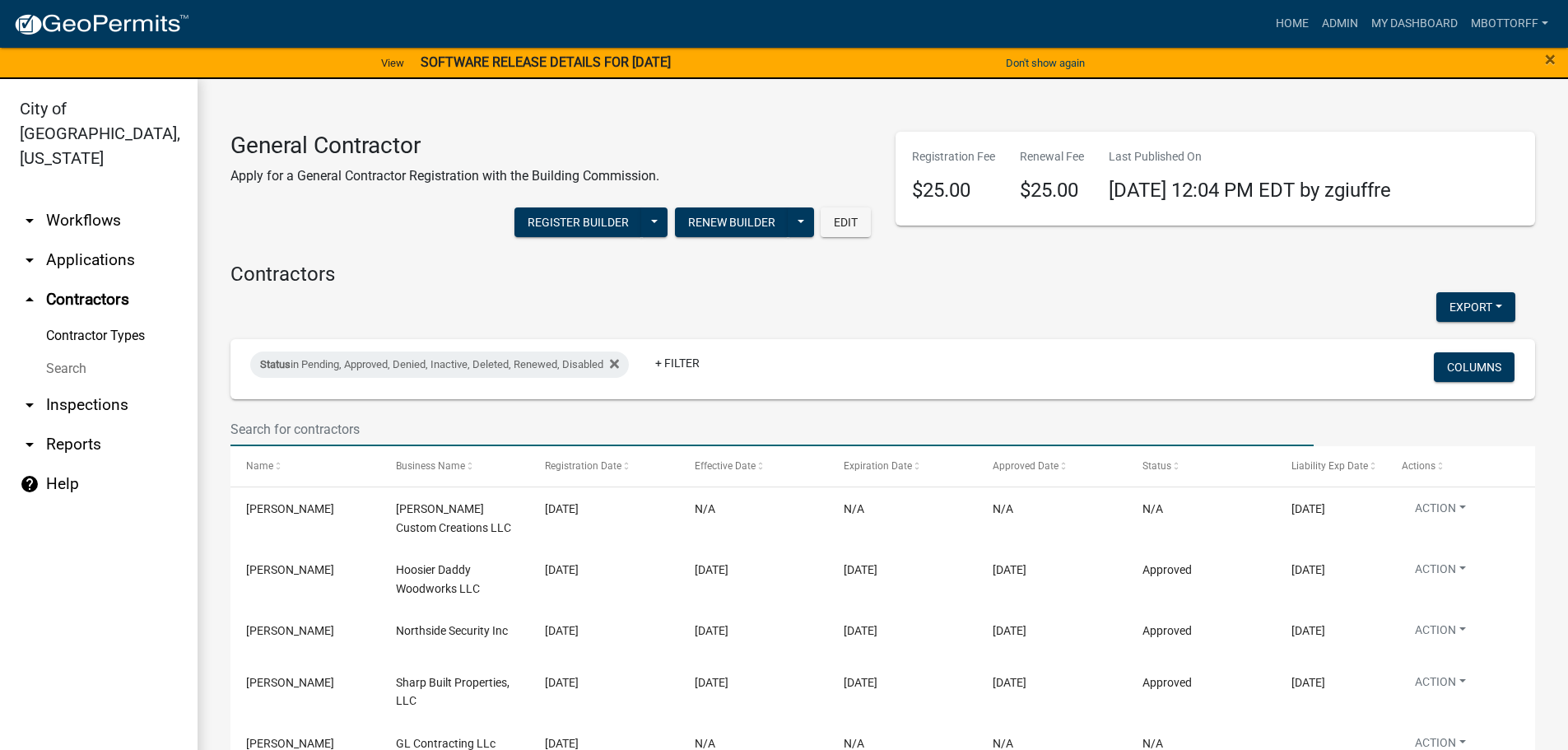
click at [281, 423] on input "text" at bounding box center [772, 430] width 1083 height 34
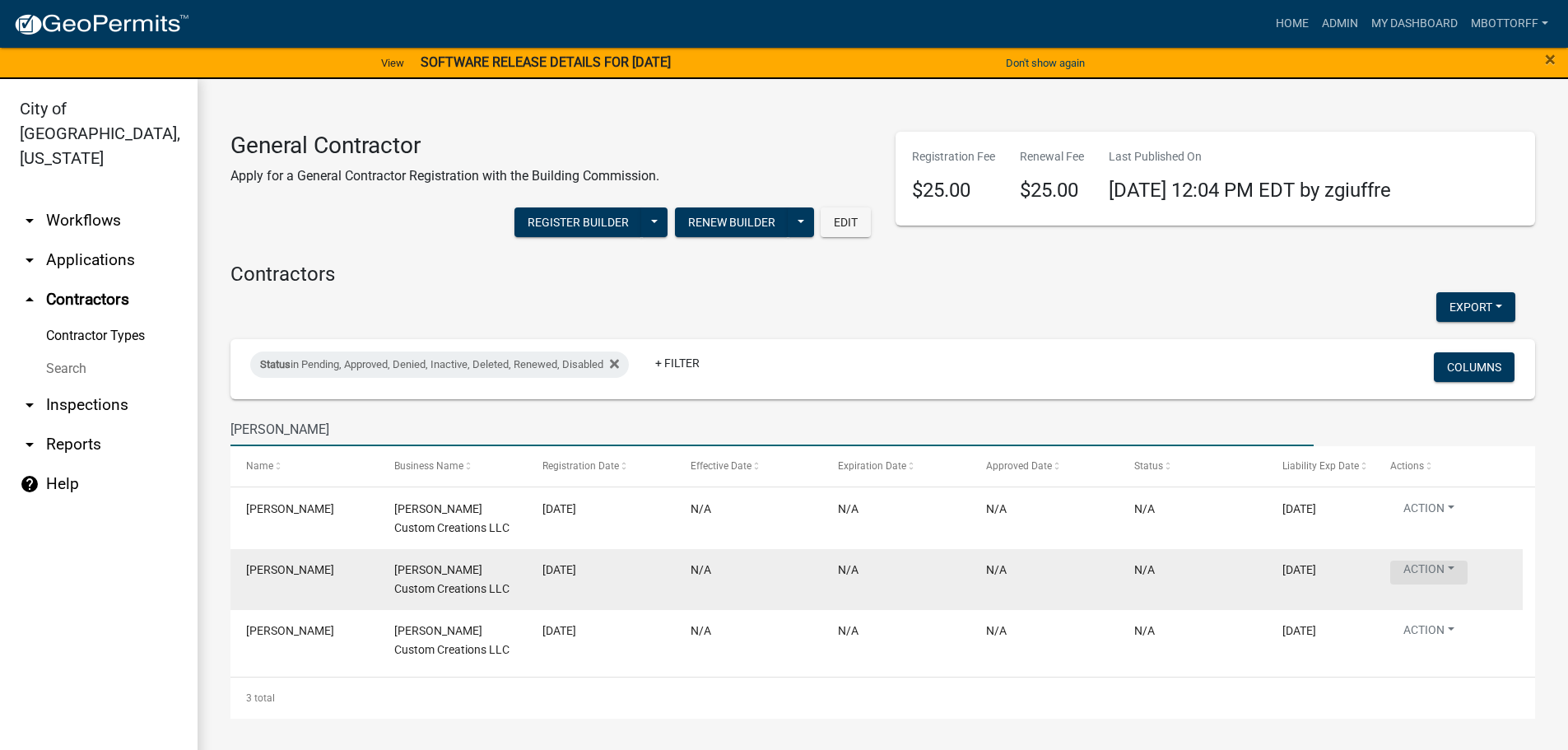
type input "hiatt"
click at [788, 572] on button "Action" at bounding box center [1428, 573] width 77 height 24
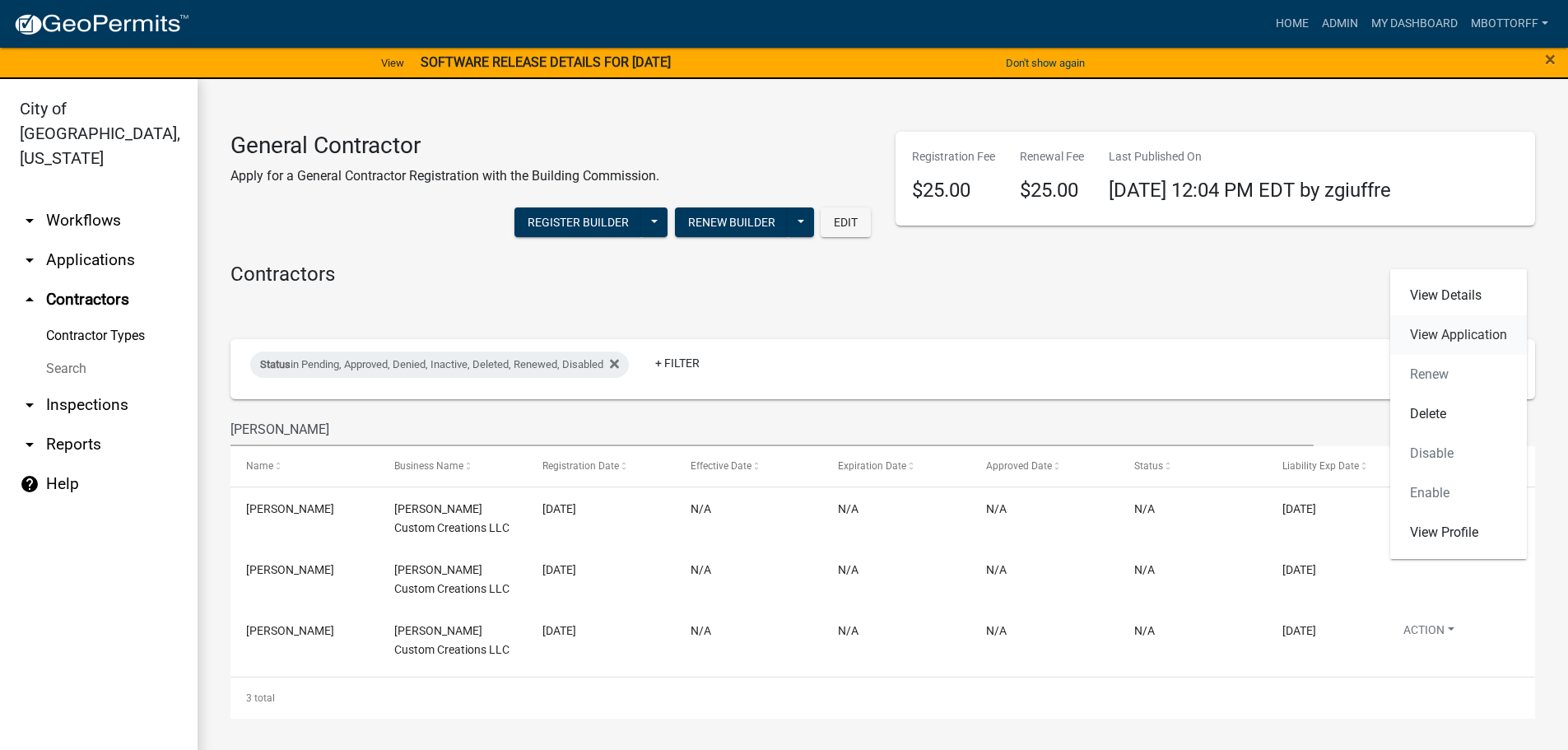
click at [788, 336] on link "View Application" at bounding box center [1458, 335] width 136 height 40
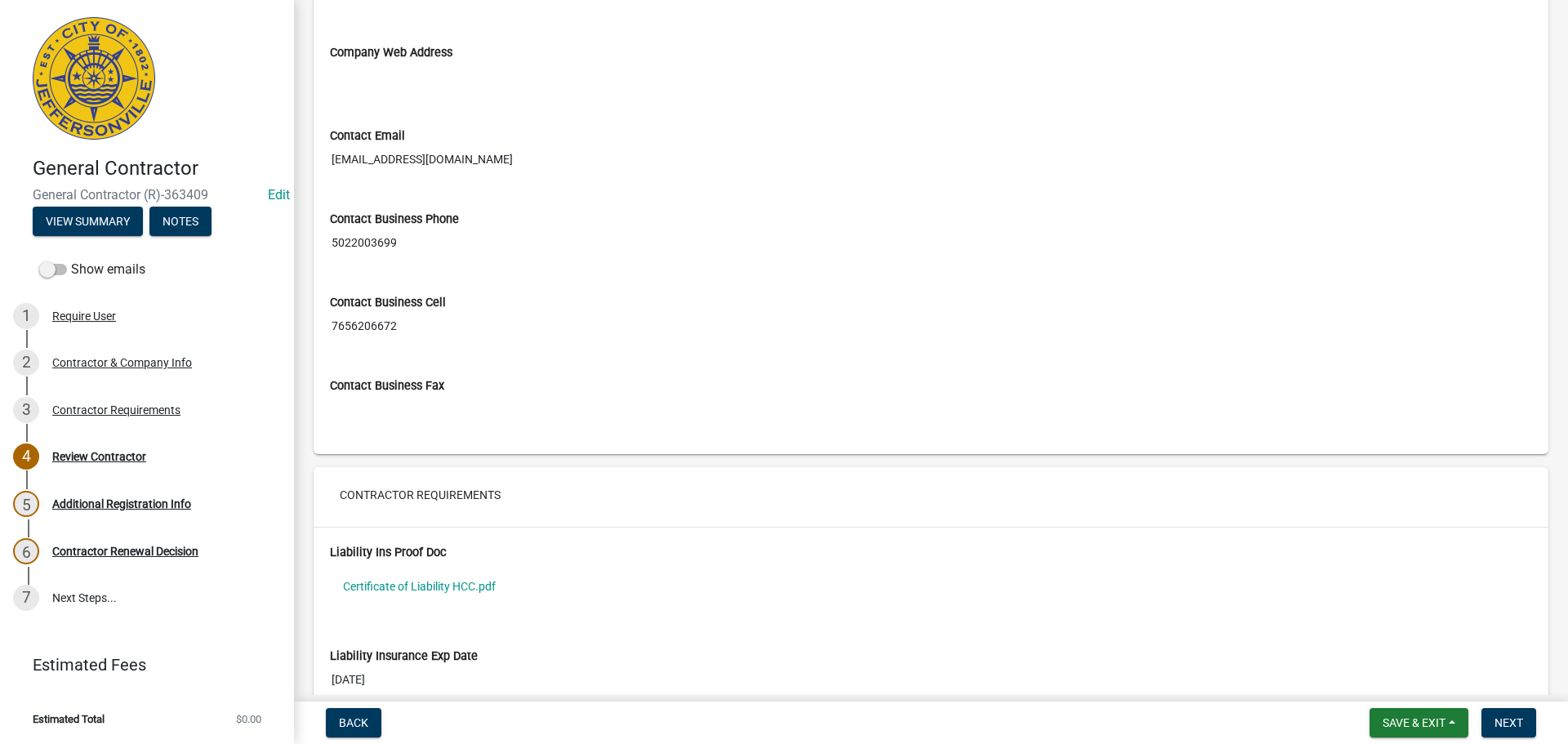
scroll to position [1154, 0]
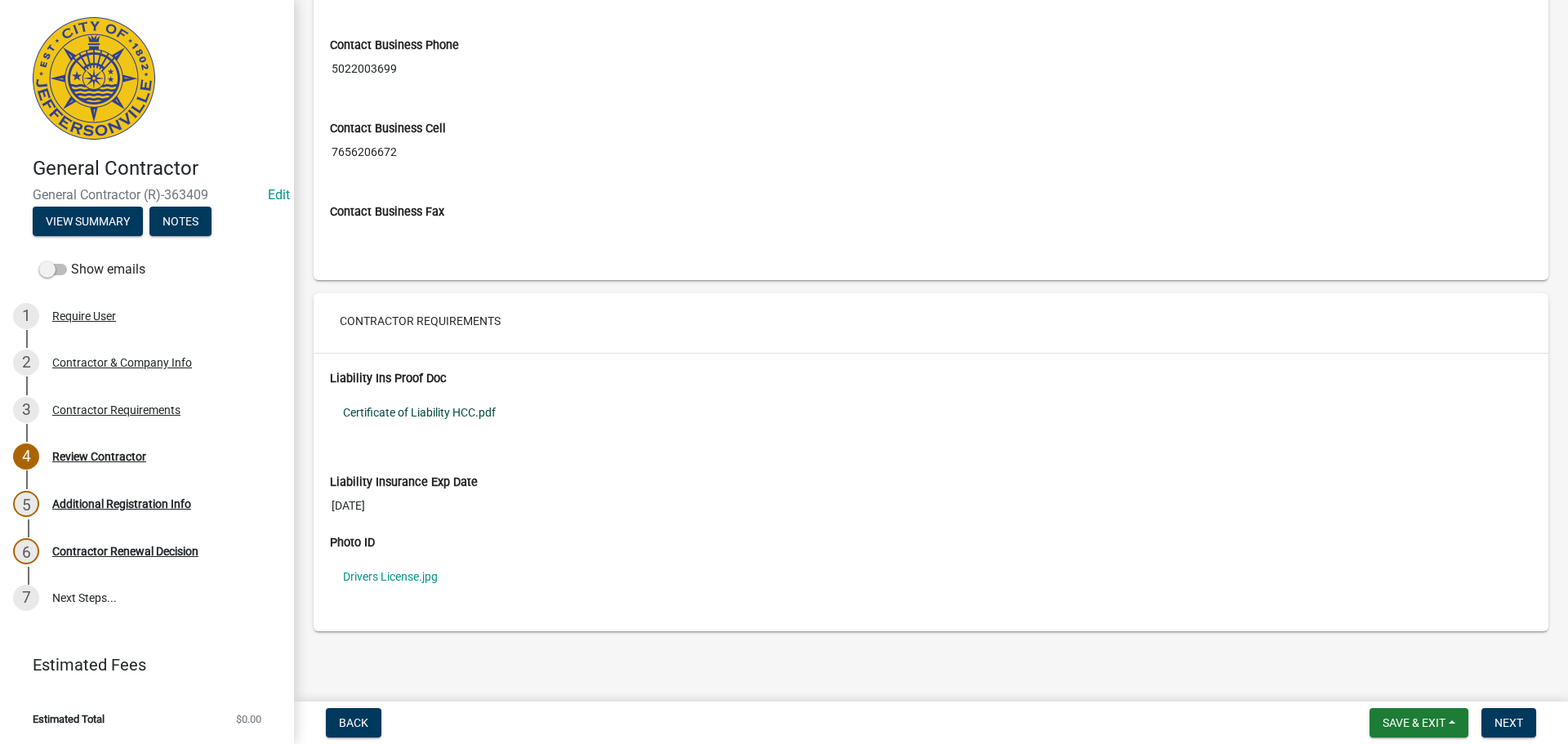
click at [403, 413] on link "Certificate of Liability HCC.pdf" at bounding box center [931, 412] width 1202 height 38
click at [781, 724] on span "Save & Exit" at bounding box center [1413, 723] width 63 height 13
click at [781, 685] on button "Save & Exit" at bounding box center [1402, 680] width 130 height 40
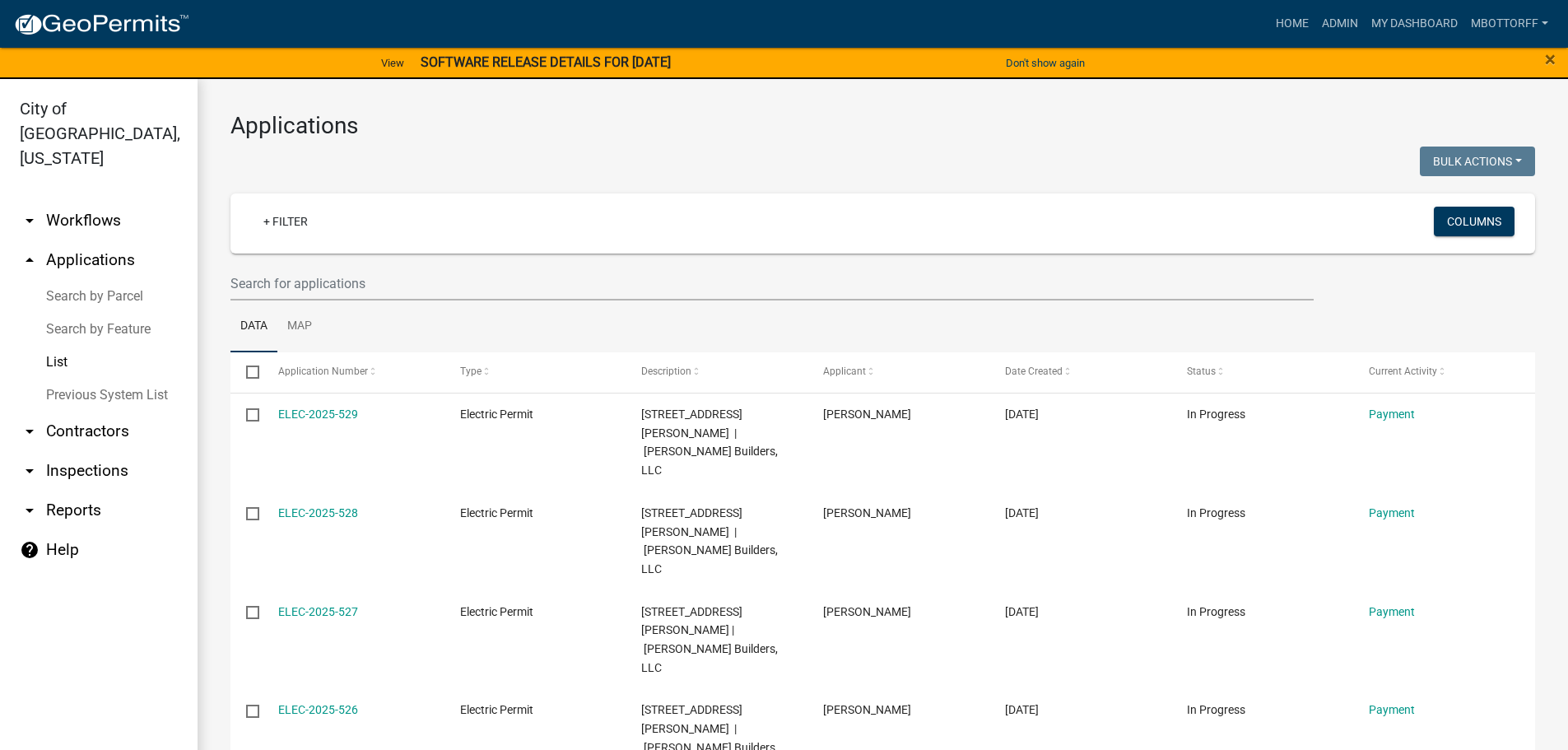
click at [61, 412] on link "arrow_drop_down Contractors" at bounding box center [98, 431] width 197 height 40
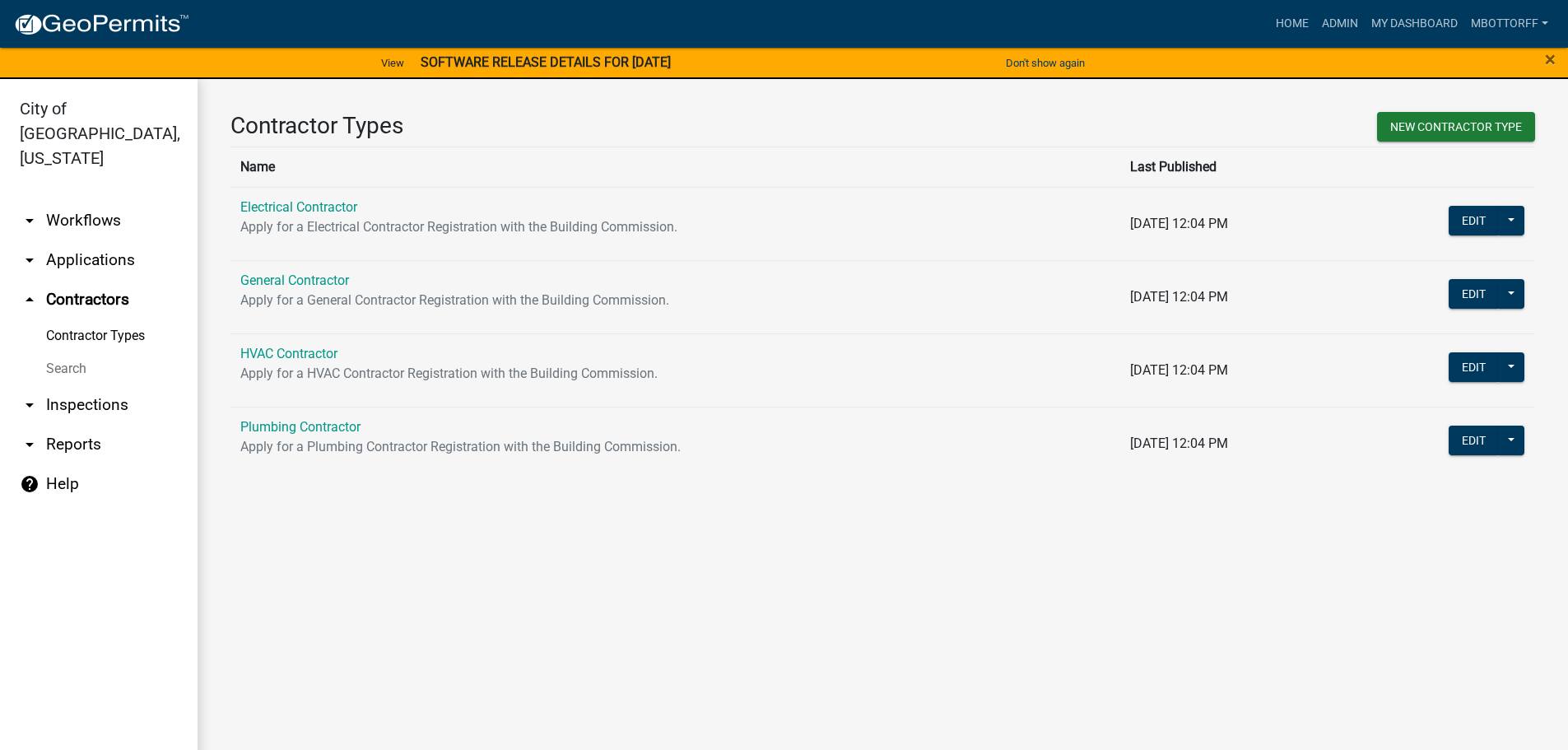
click at [291, 282] on link "General Contractor" at bounding box center [295, 281] width 108 height 15
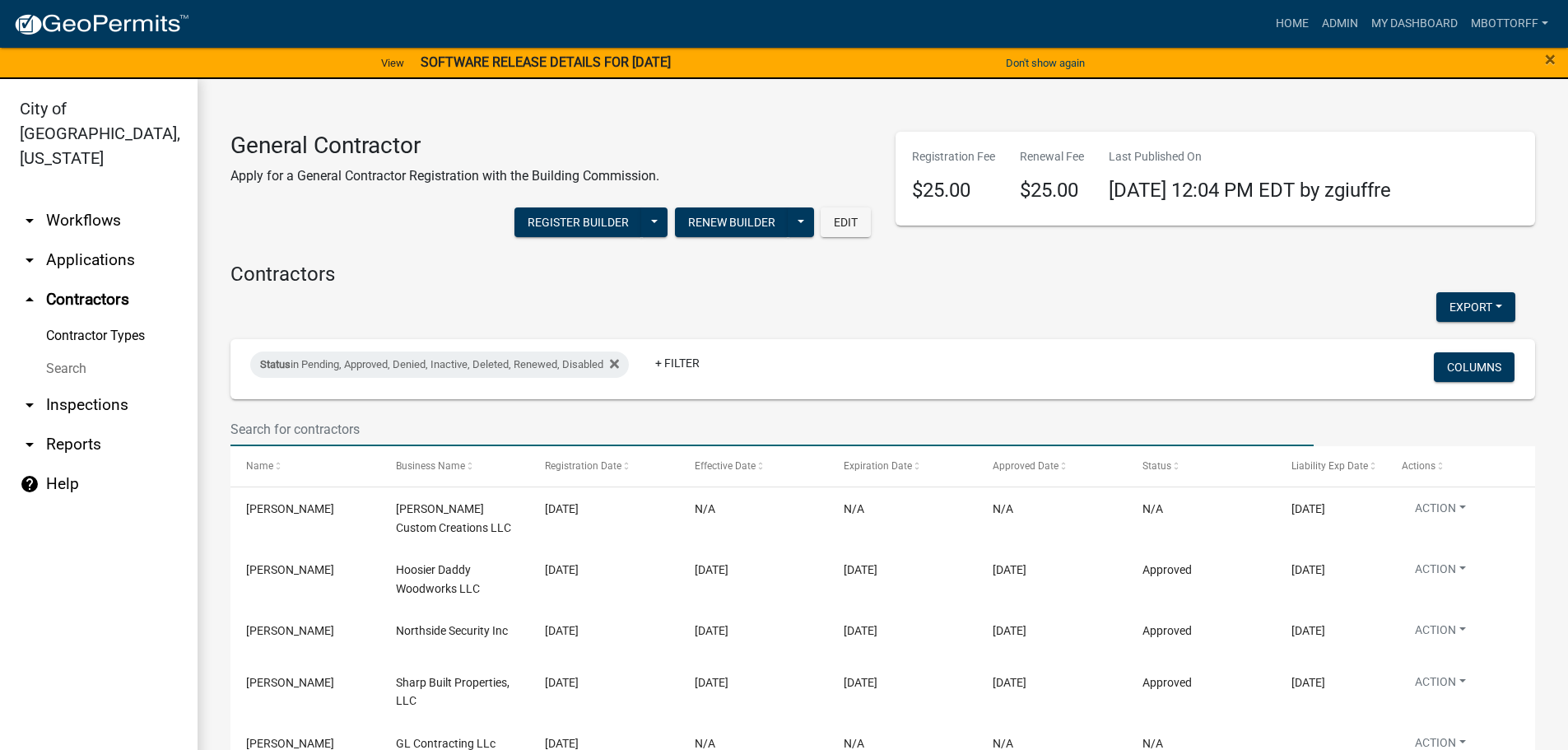
click at [252, 424] on input "text" at bounding box center [772, 430] width 1083 height 34
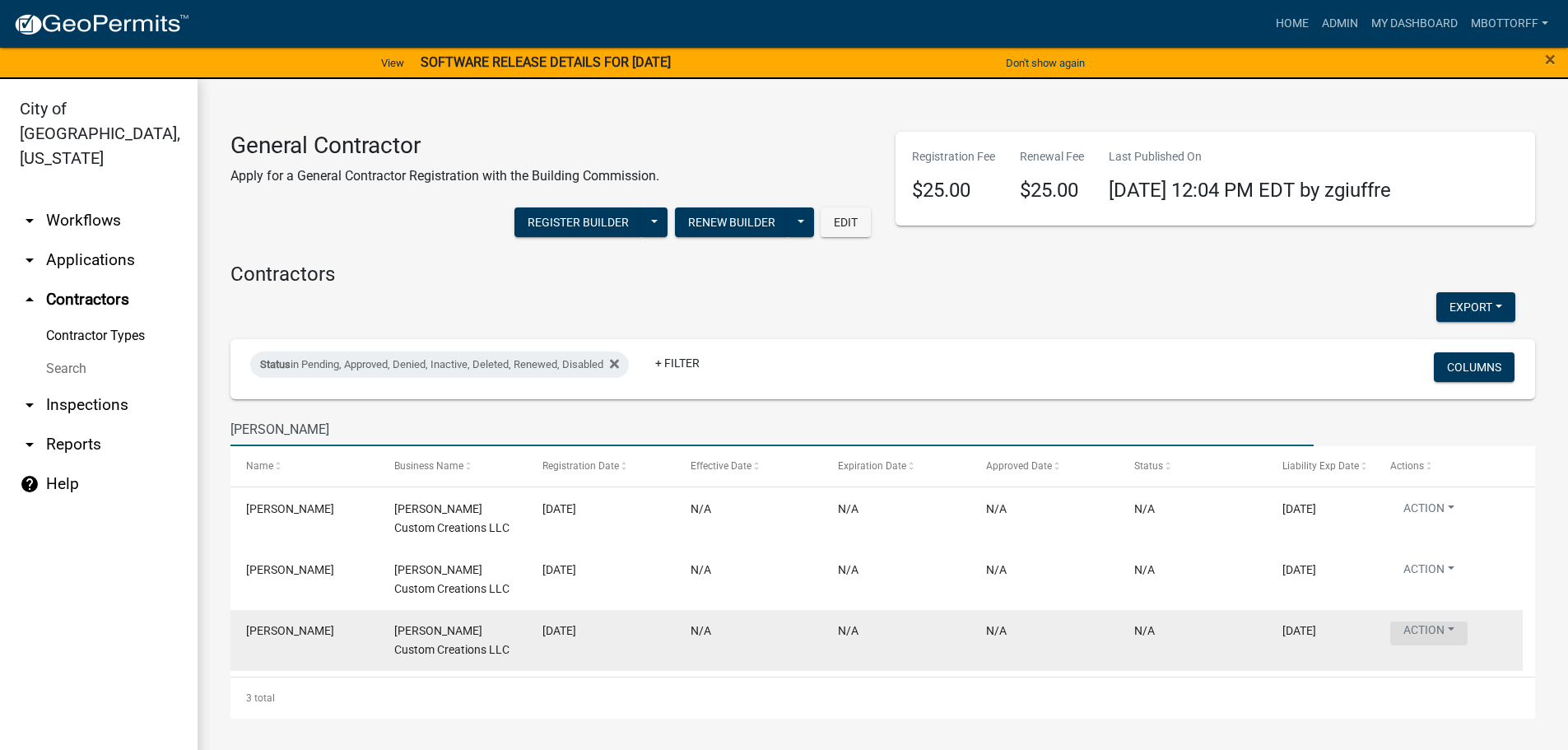
type input "hiatt"
click at [788, 640] on button "Action" at bounding box center [1428, 634] width 77 height 24
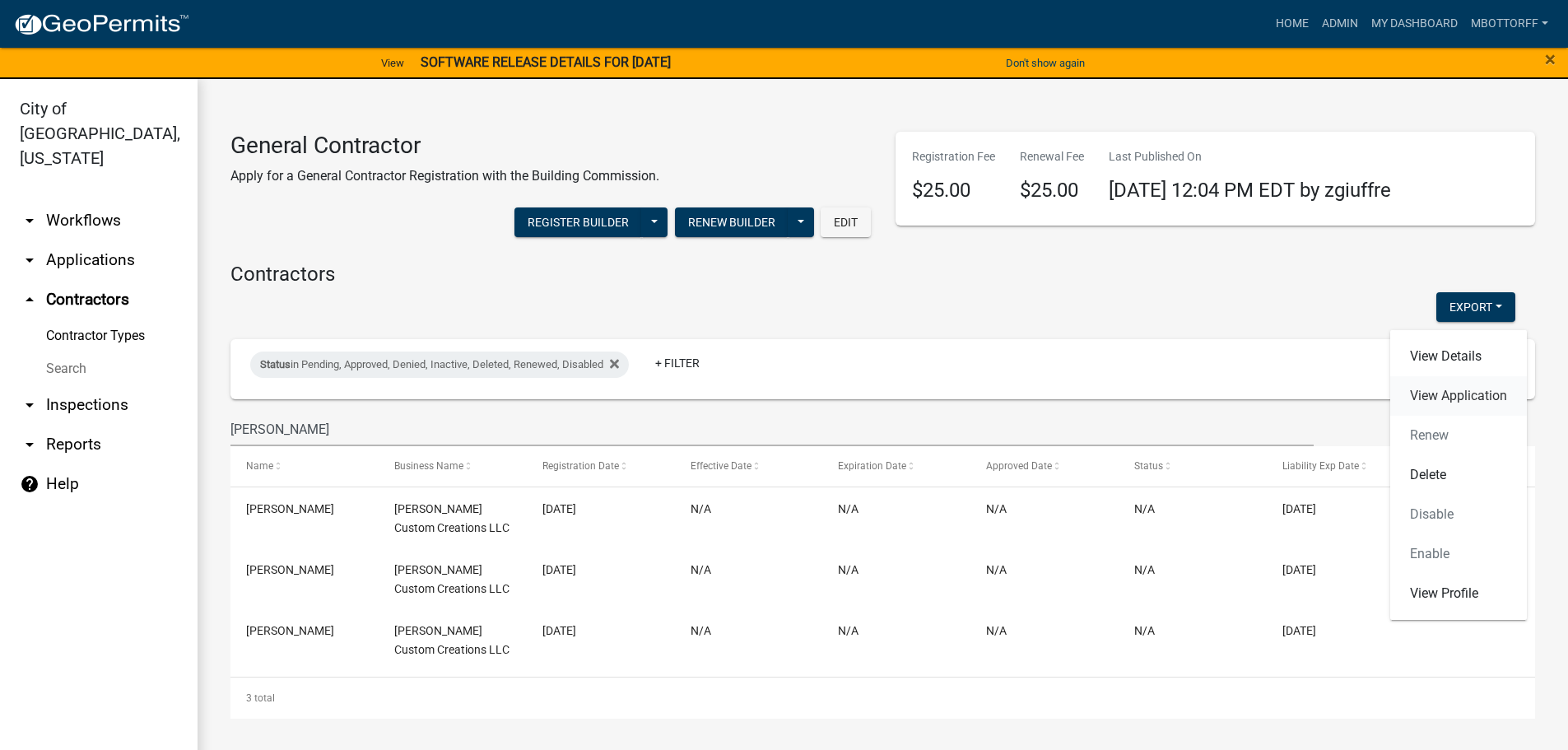
click at [788, 403] on link "View Application" at bounding box center [1458, 396] width 136 height 40
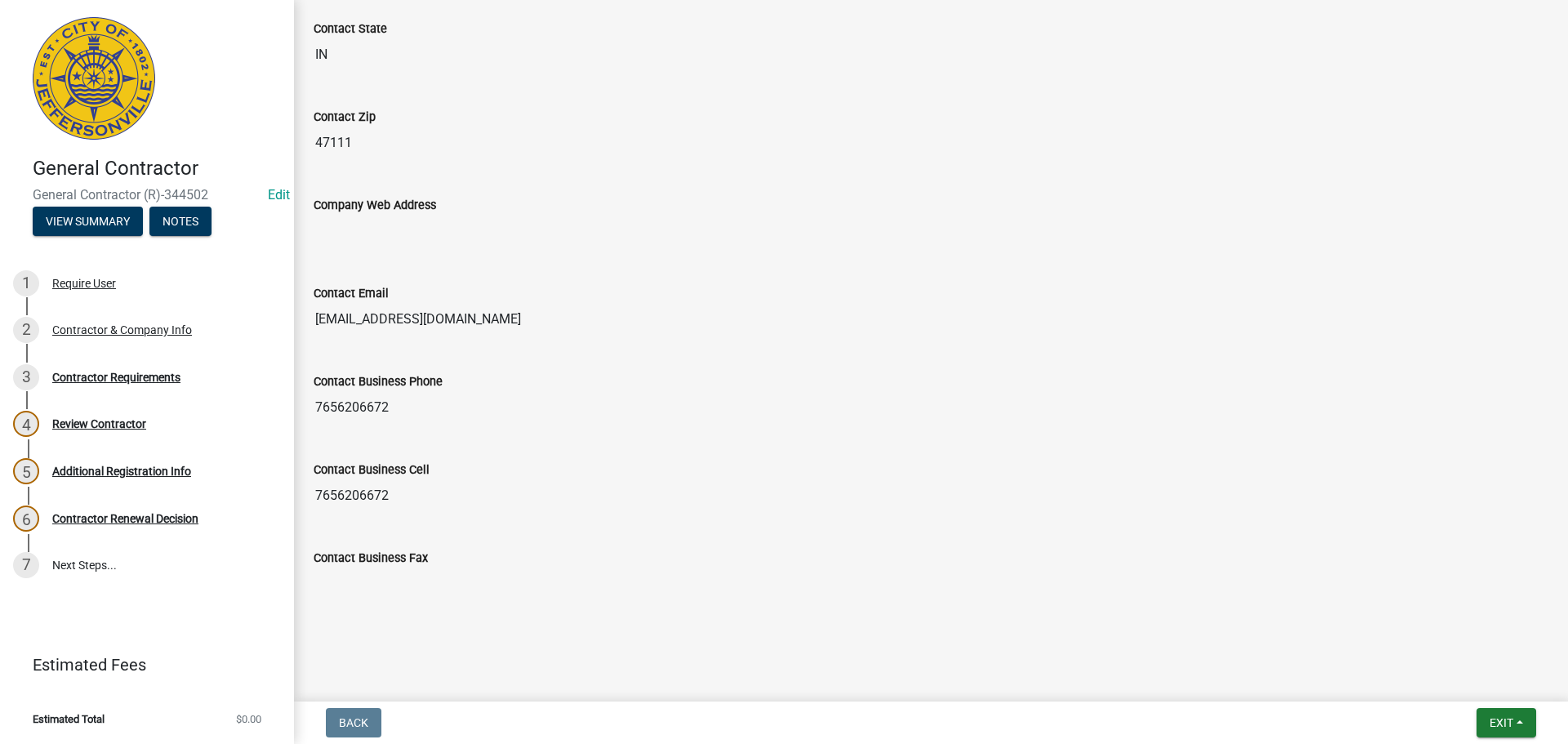
scroll to position [907, 0]
click at [113, 375] on div "Contractor Requirements" at bounding box center [116, 377] width 129 height 12
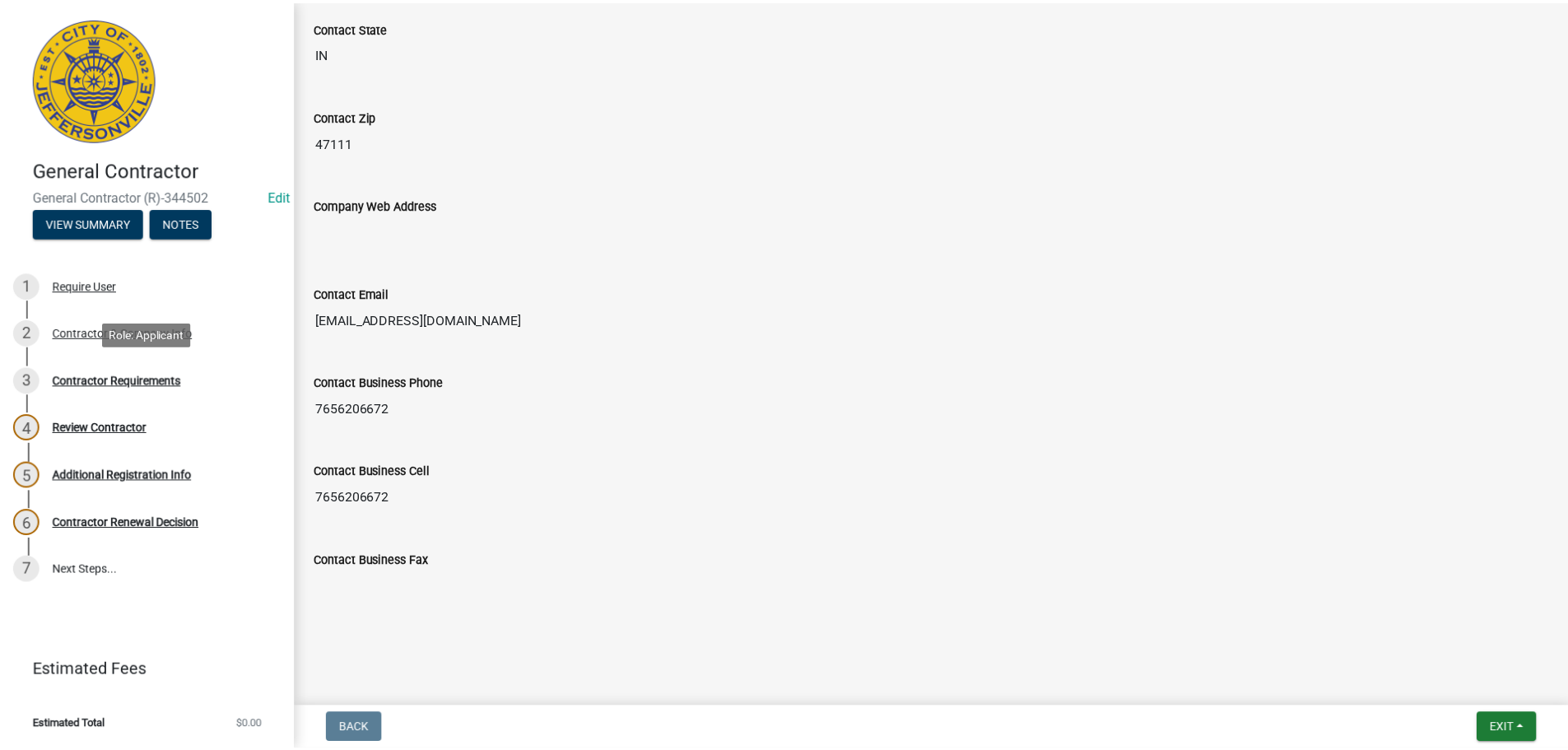
scroll to position [0, 0]
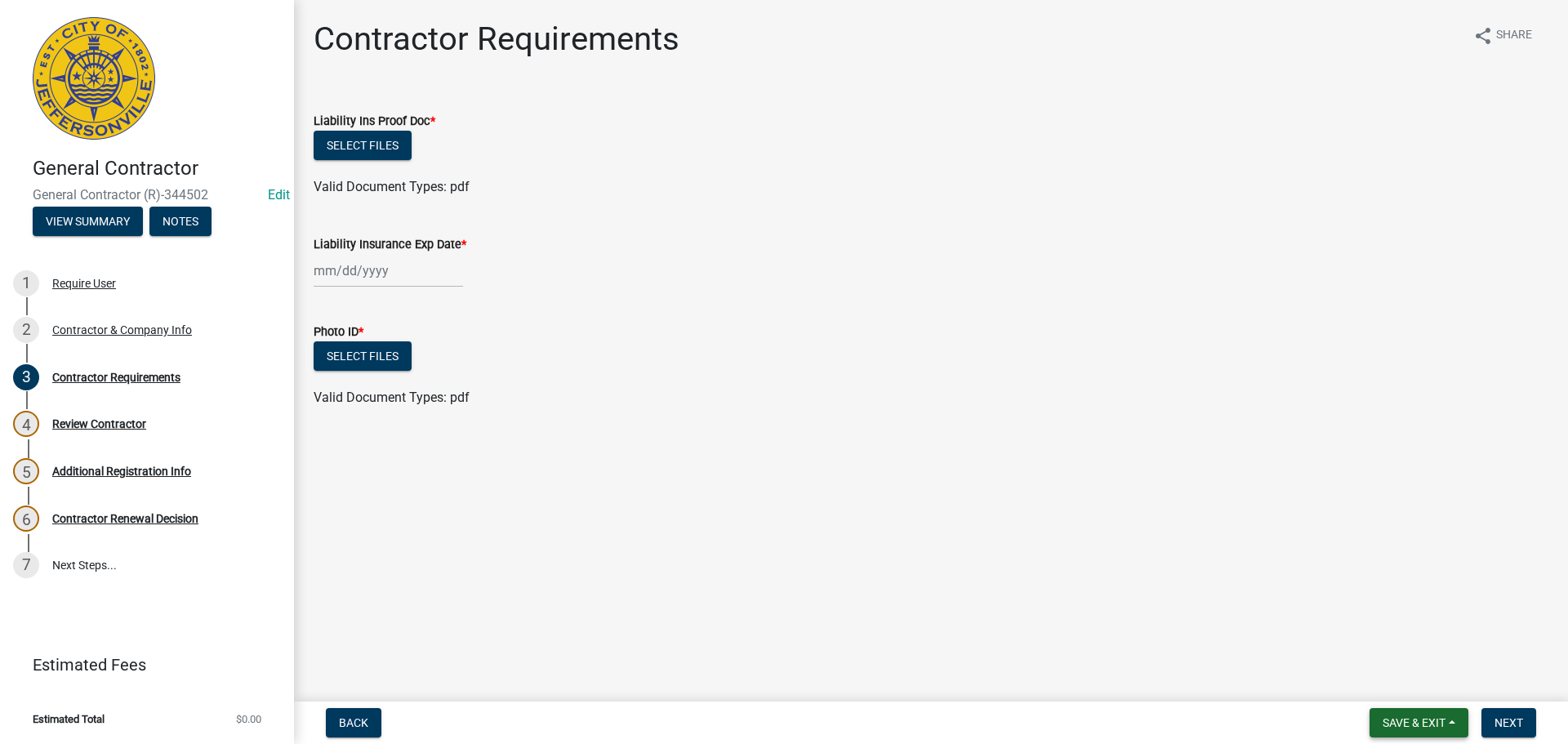
click at [781, 725] on span "Save & Exit" at bounding box center [1413, 723] width 63 height 13
click at [781, 688] on button "Save & Exit" at bounding box center [1402, 680] width 130 height 40
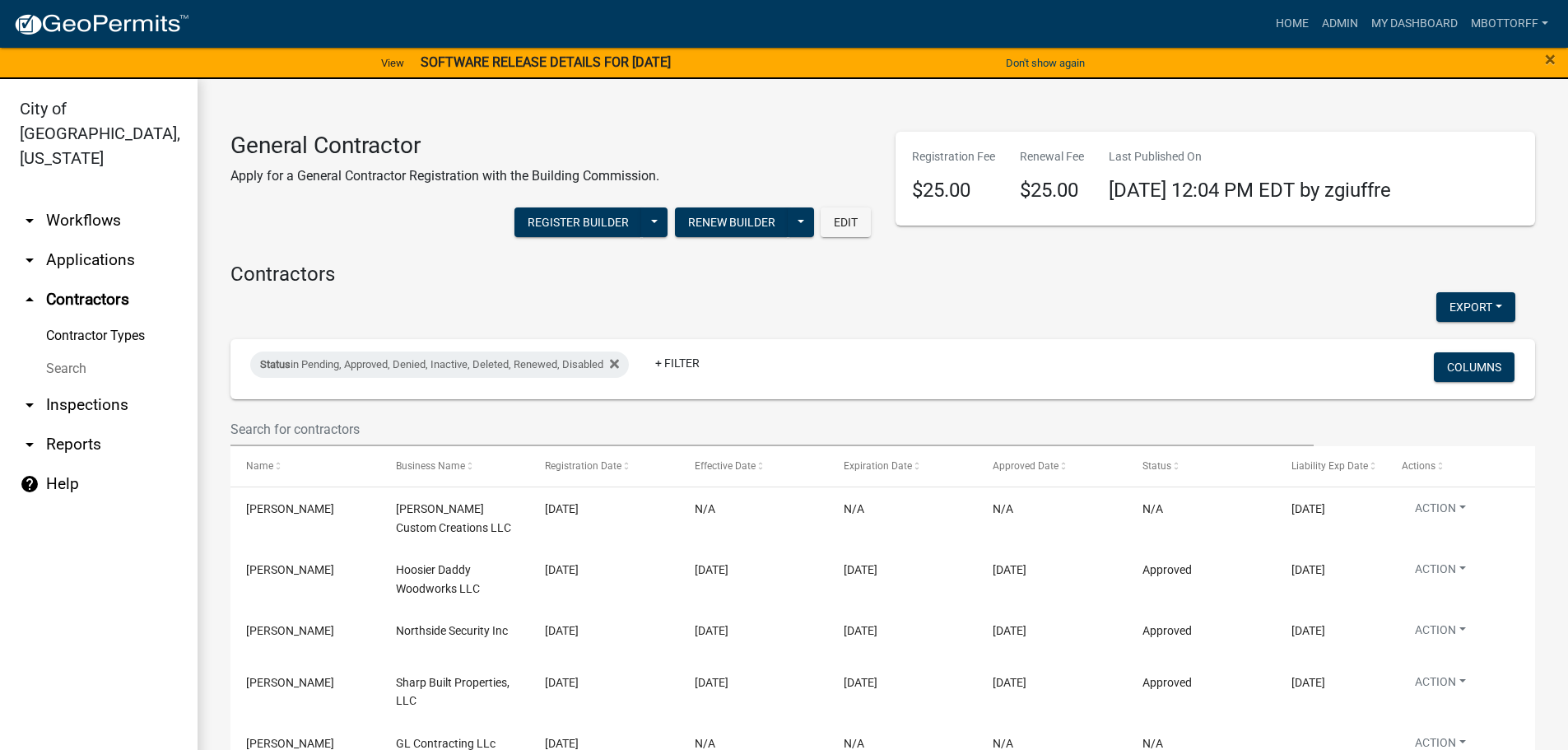
click at [80, 319] on link "Contractor Types" at bounding box center [98, 336] width 197 height 33
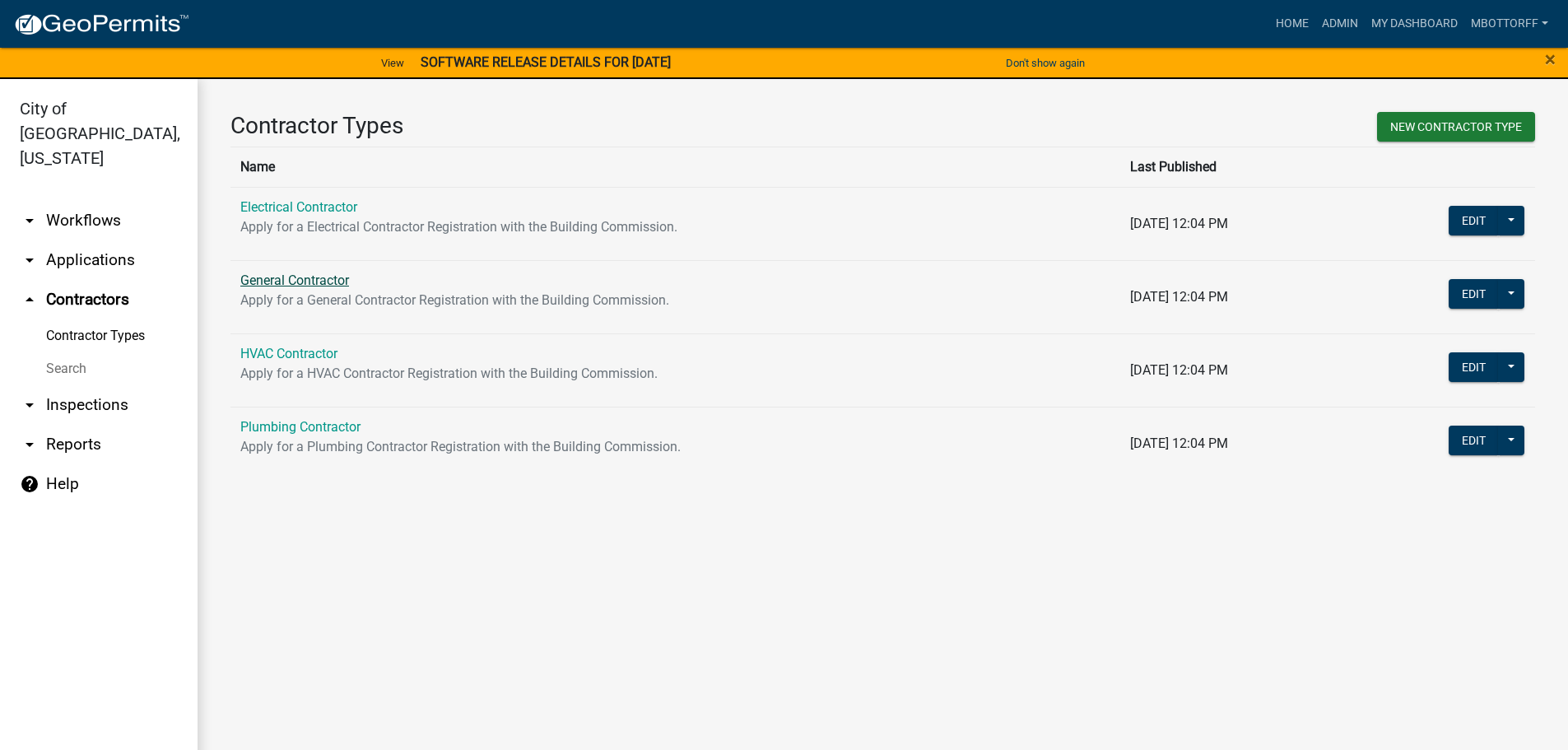
click at [305, 275] on link "General Contractor" at bounding box center [295, 281] width 108 height 15
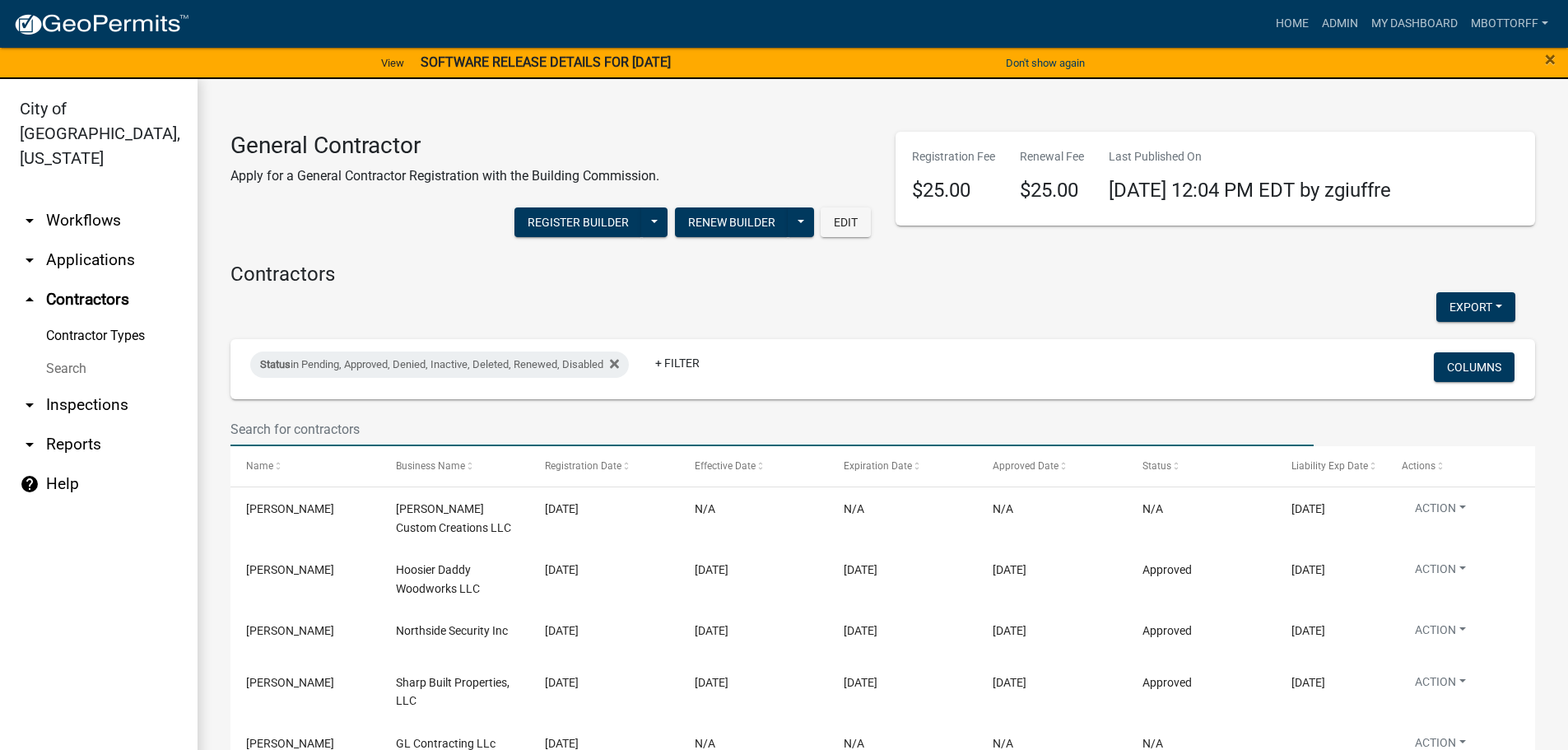
click at [273, 423] on input "text" at bounding box center [772, 430] width 1083 height 34
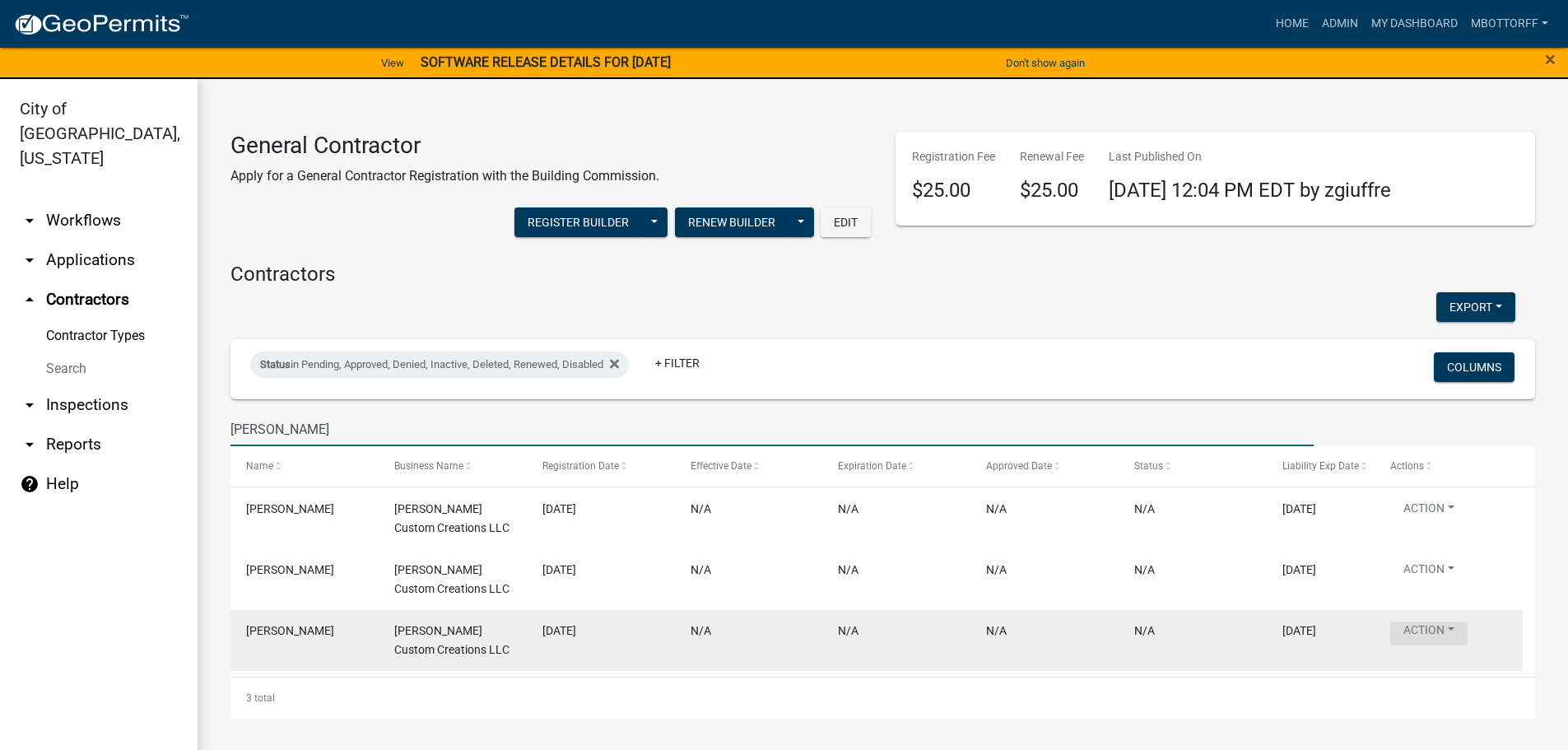
type input "hiatt"
click at [788, 626] on button "Action" at bounding box center [1428, 634] width 77 height 24
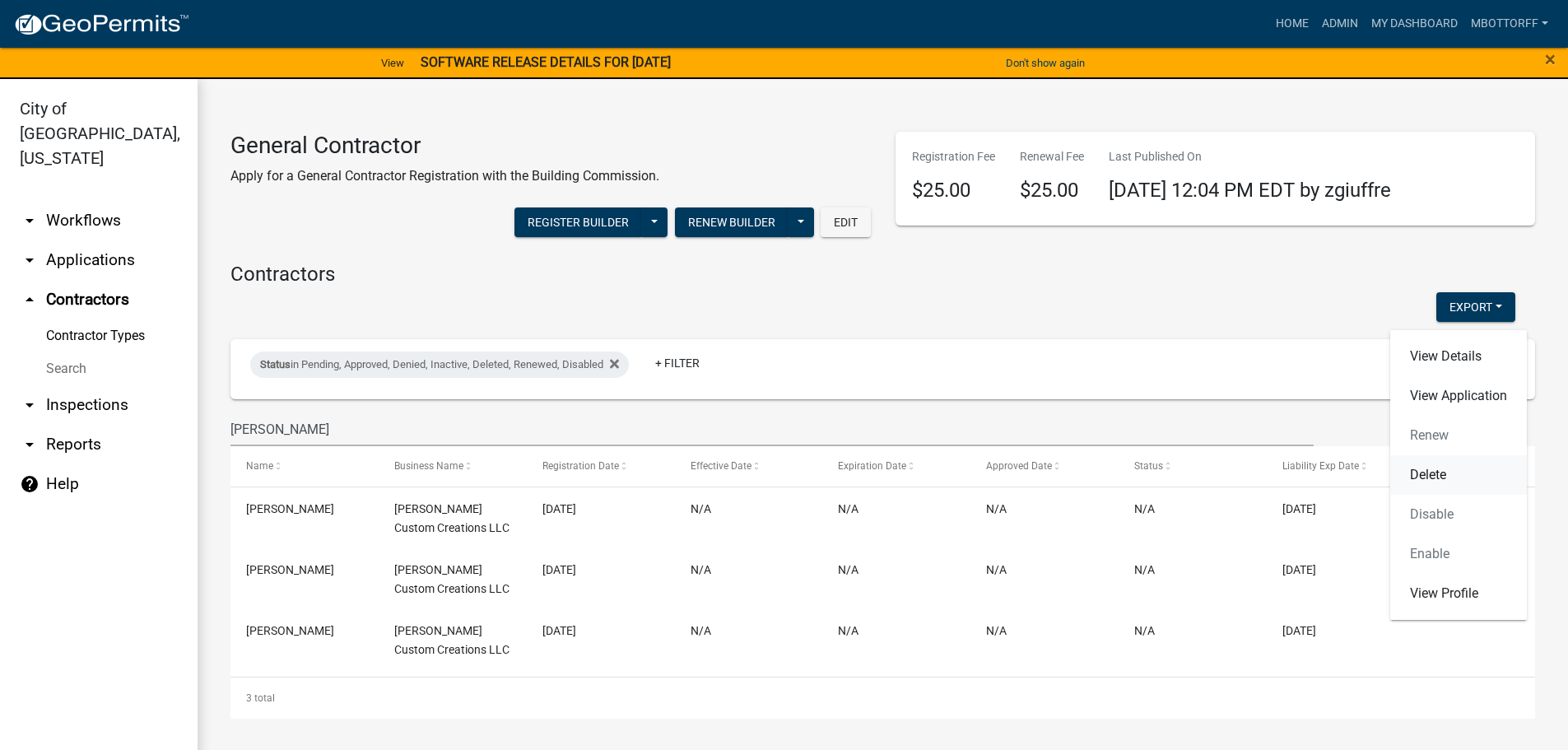
click at [788, 467] on link "Delete" at bounding box center [1458, 475] width 136 height 40
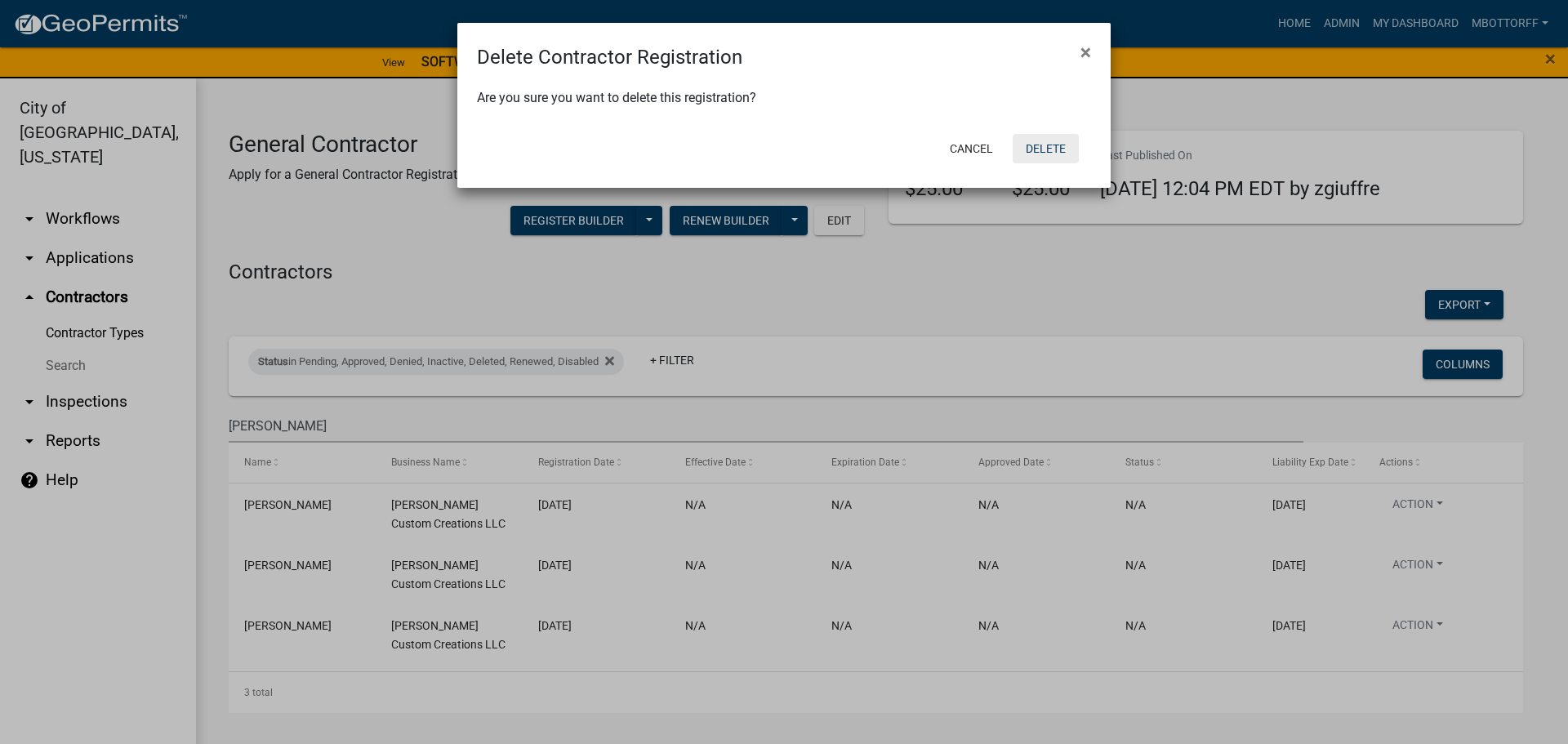
click at [781, 154] on button "Delete" at bounding box center [1045, 148] width 66 height 29
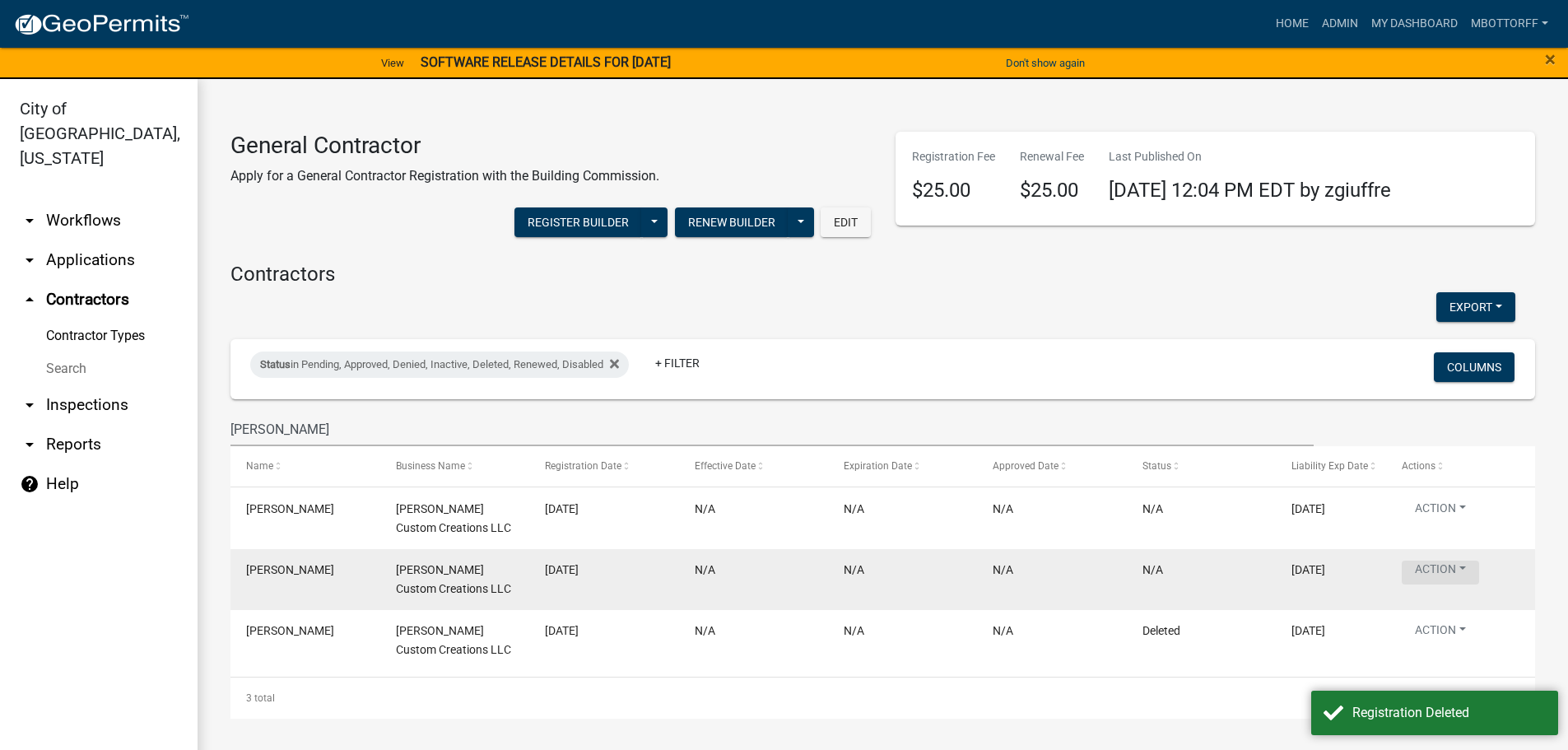
click at [788, 572] on button "Action" at bounding box center [1440, 573] width 77 height 24
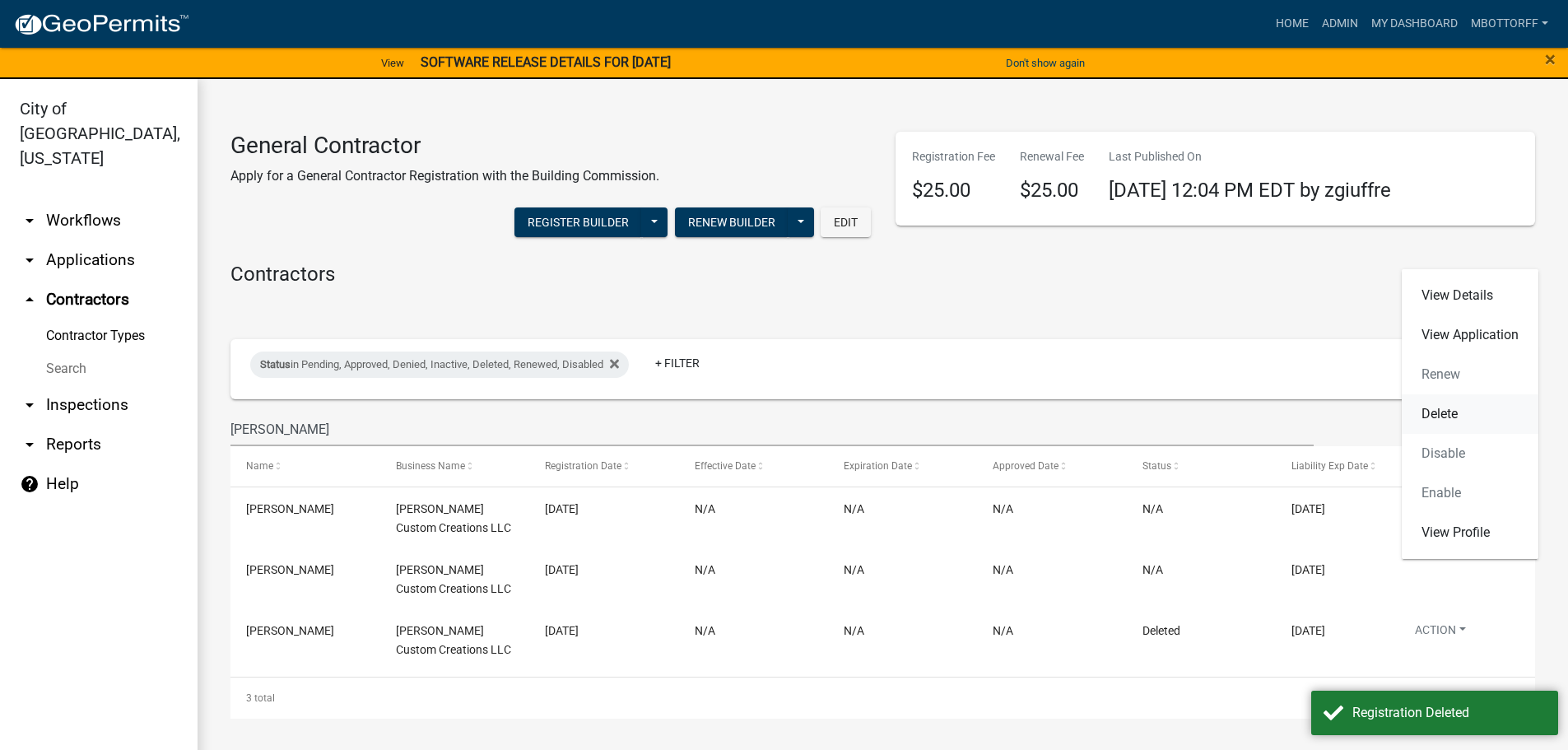
click at [788, 413] on link "Delete" at bounding box center [1470, 414] width 136 height 40
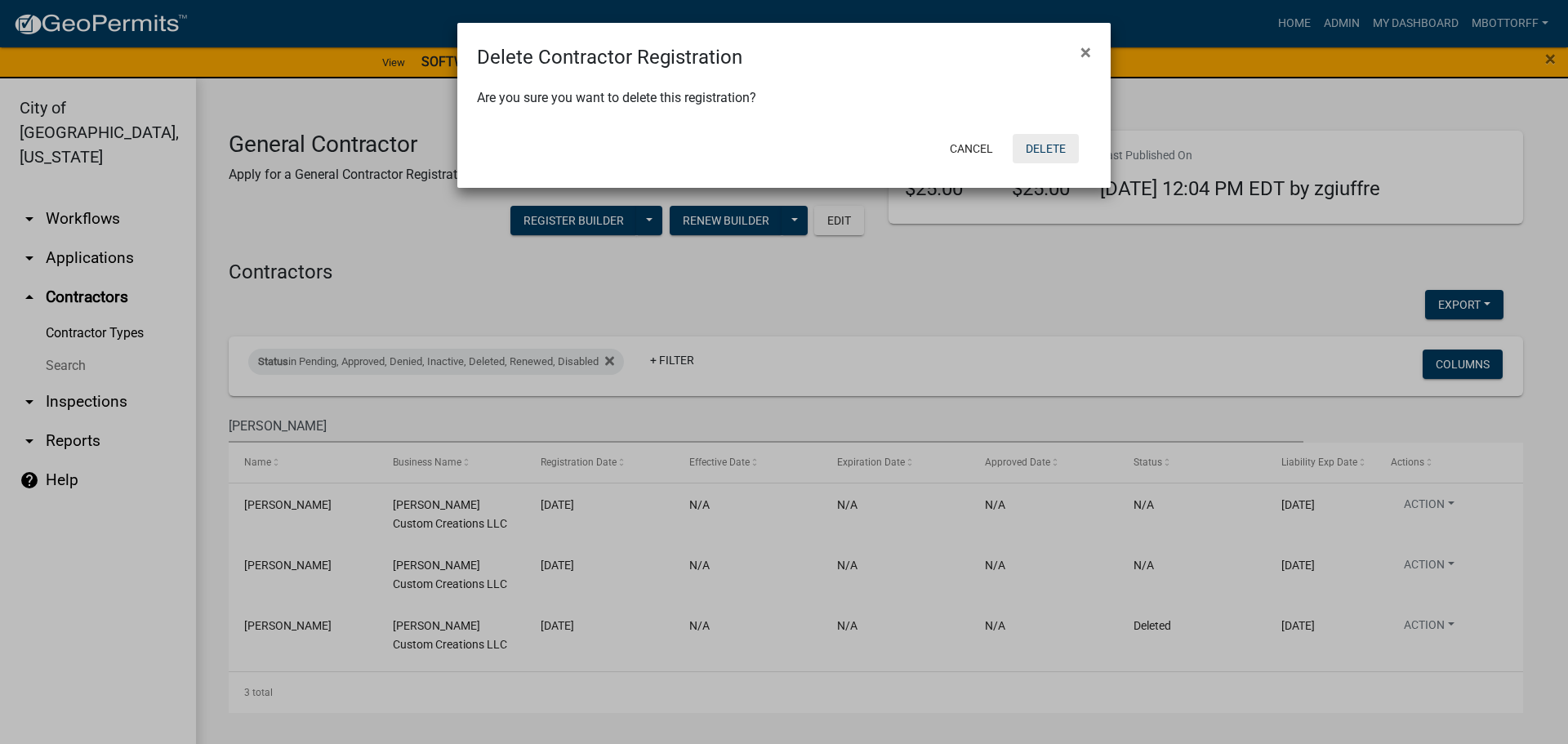
click at [781, 145] on button "Delete" at bounding box center [1045, 148] width 66 height 29
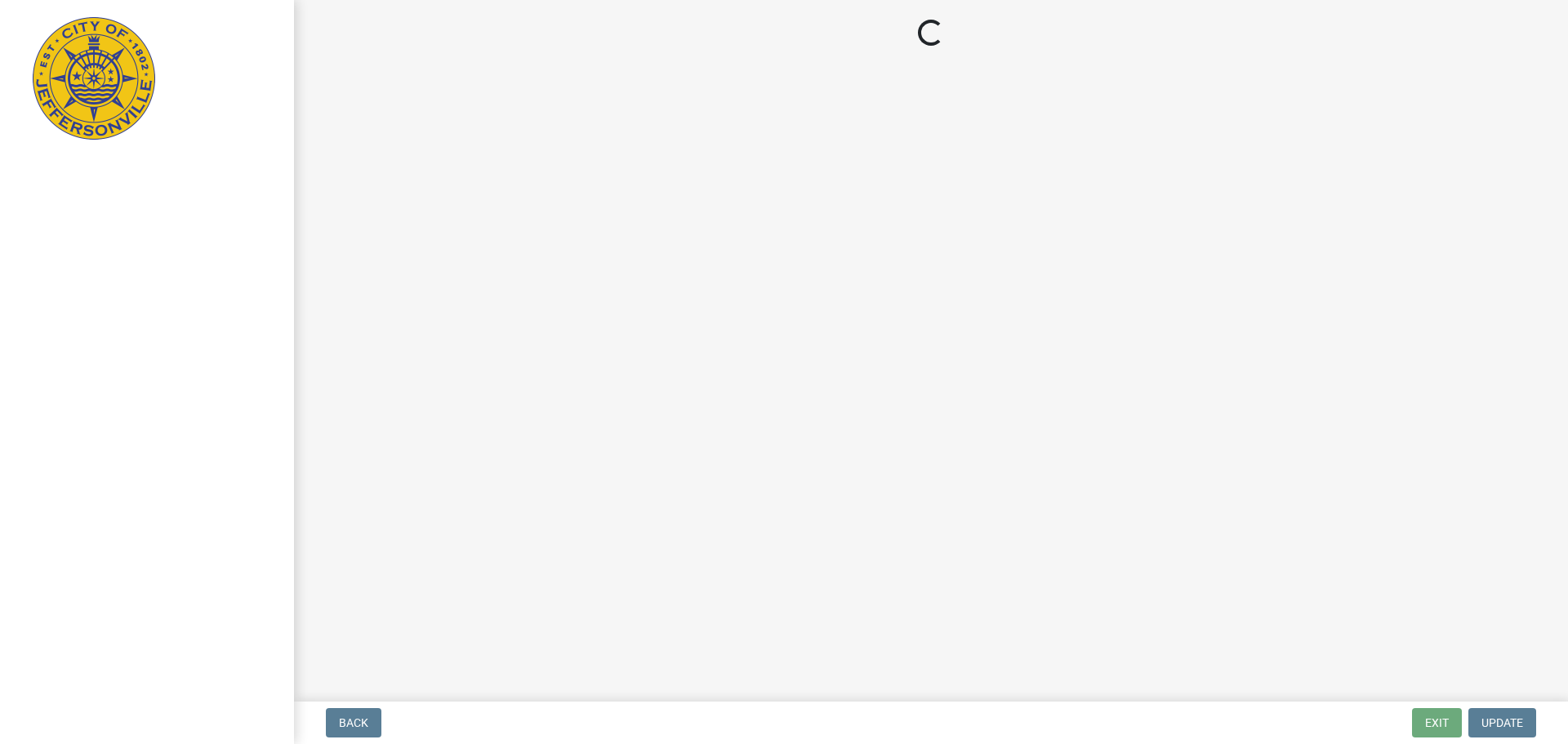
select select "3: 3"
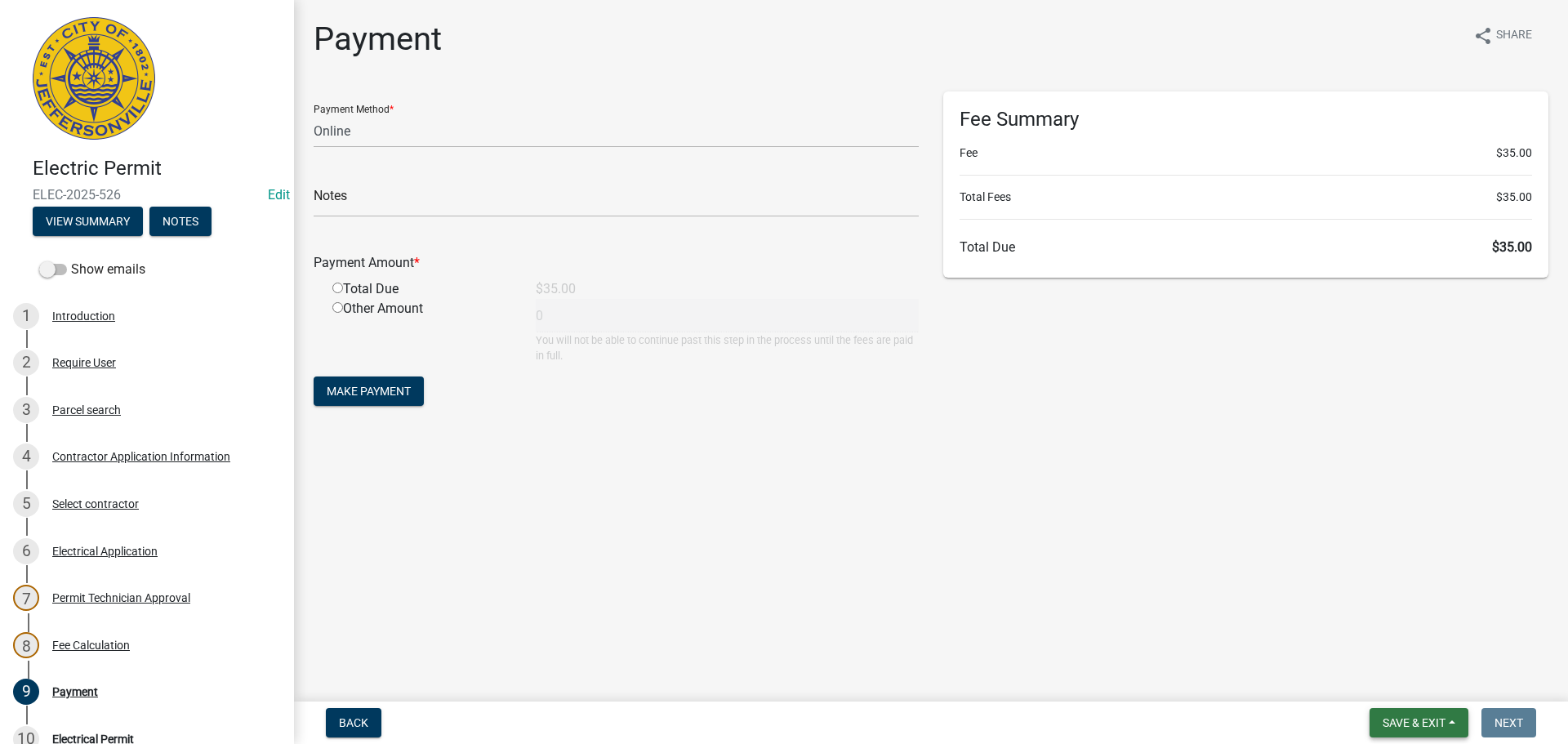
click at [1430, 718] on span "Save & Exit" at bounding box center [1413, 723] width 63 height 13
click at [1405, 693] on button "Save & Exit" at bounding box center [1402, 680] width 130 height 40
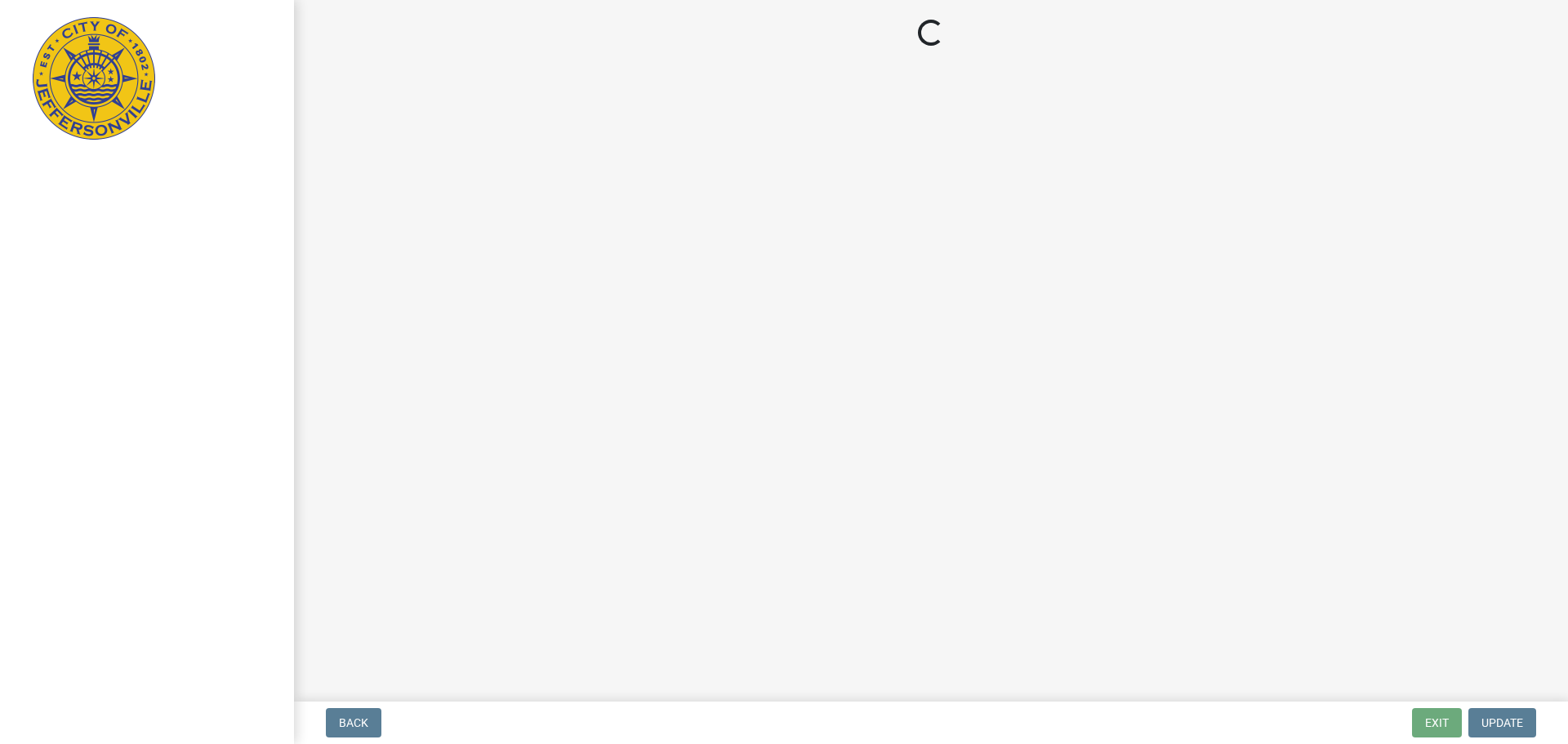
select select "3: 3"
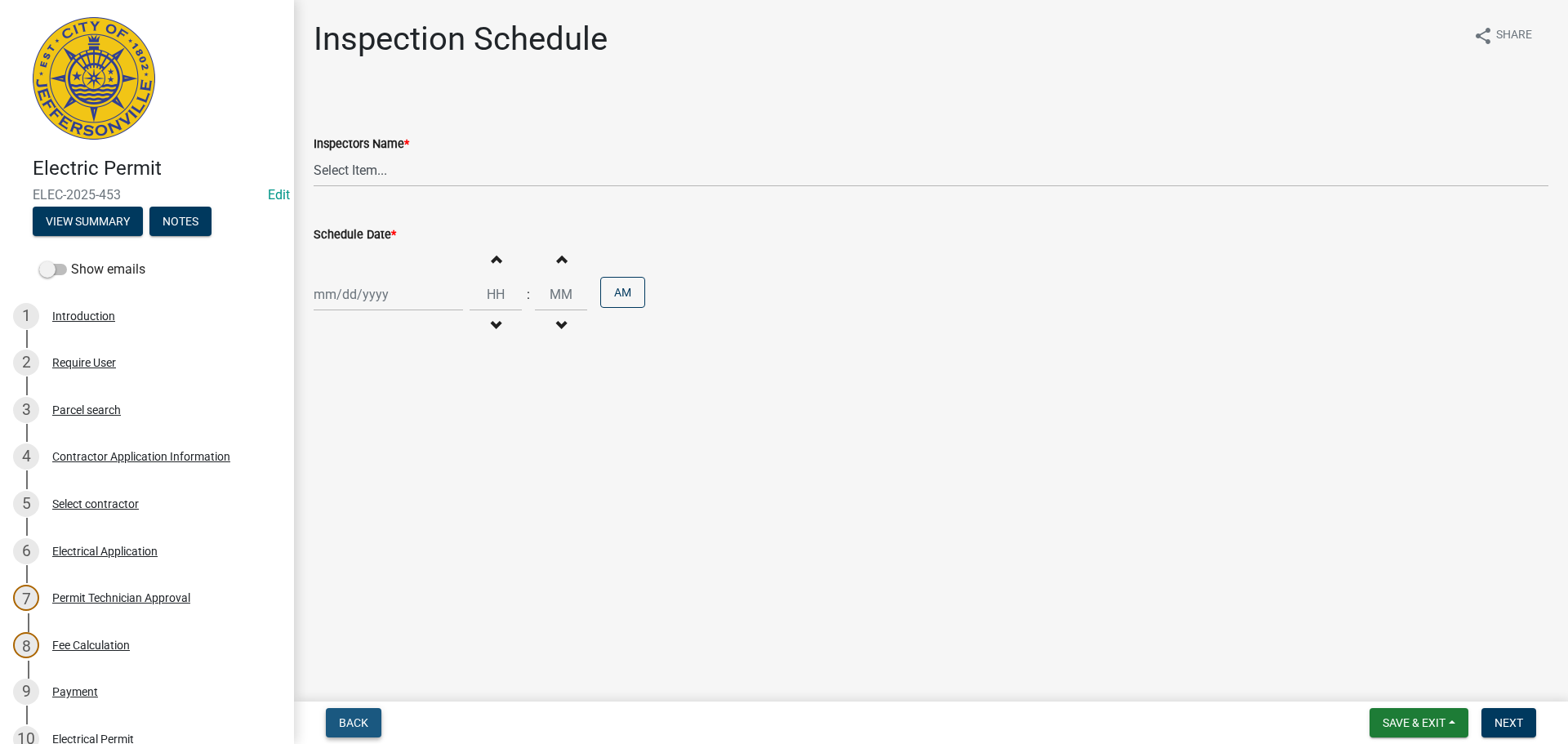
click at [353, 717] on span "Back" at bounding box center [353, 723] width 29 height 13
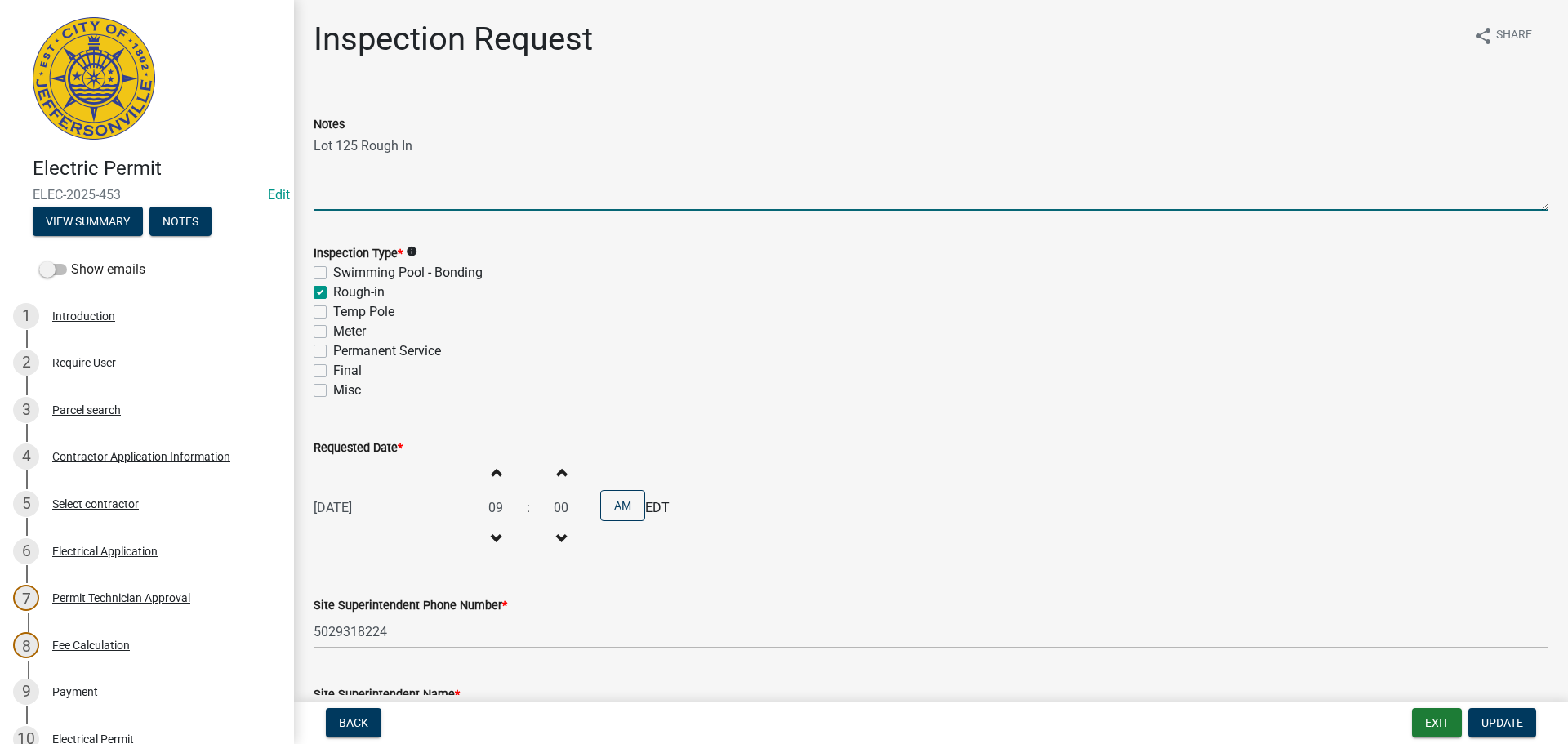
drag, startPoint x: 414, startPoint y: 147, endPoint x: 299, endPoint y: 148, distance: 115.0
click at [299, 148] on div "Inspection Request share Share Notes Lot 125 Rough In Inspection Type * info Sw…" at bounding box center [931, 436] width 1274 height 835
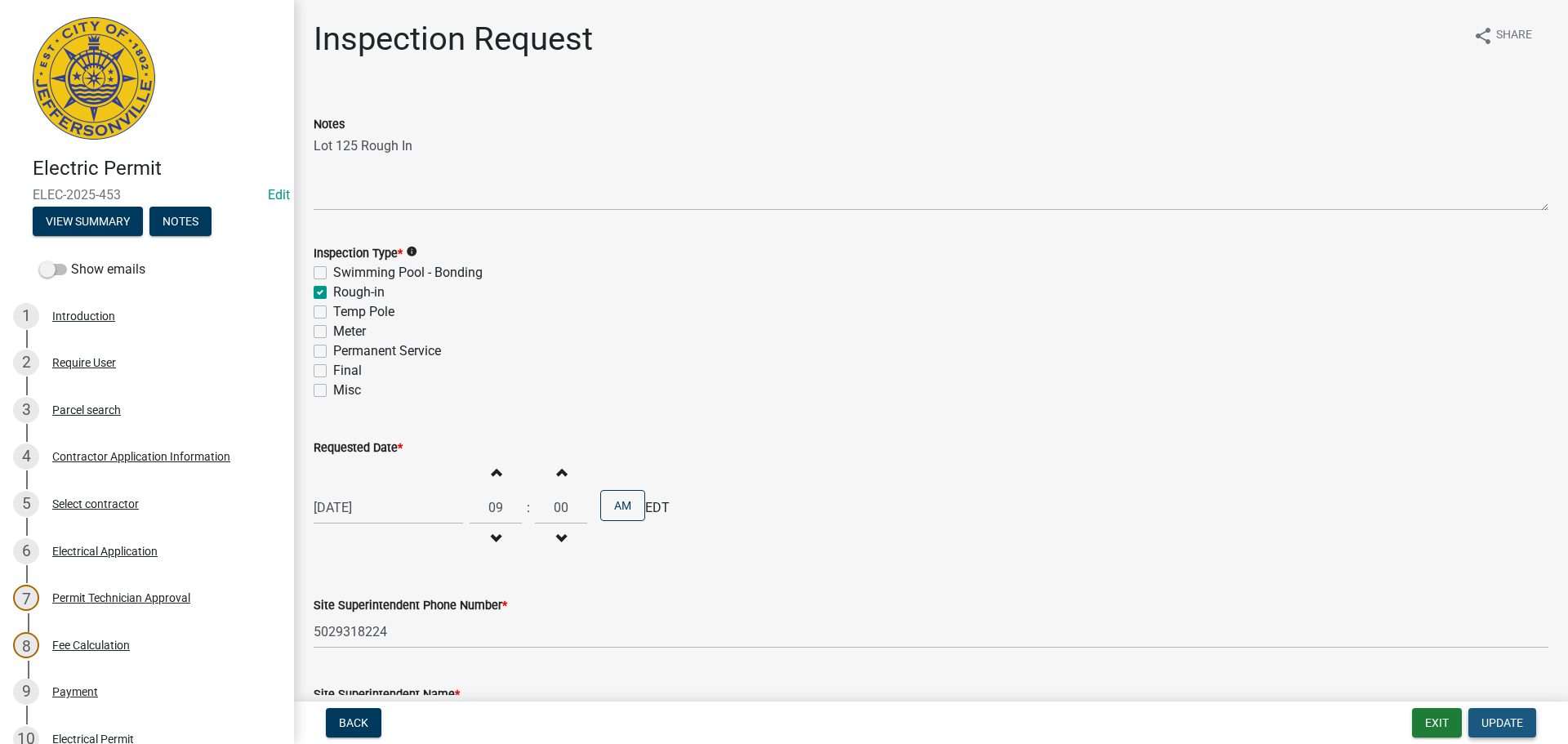
click at [1489, 717] on span "Update" at bounding box center [1502, 723] width 42 height 13
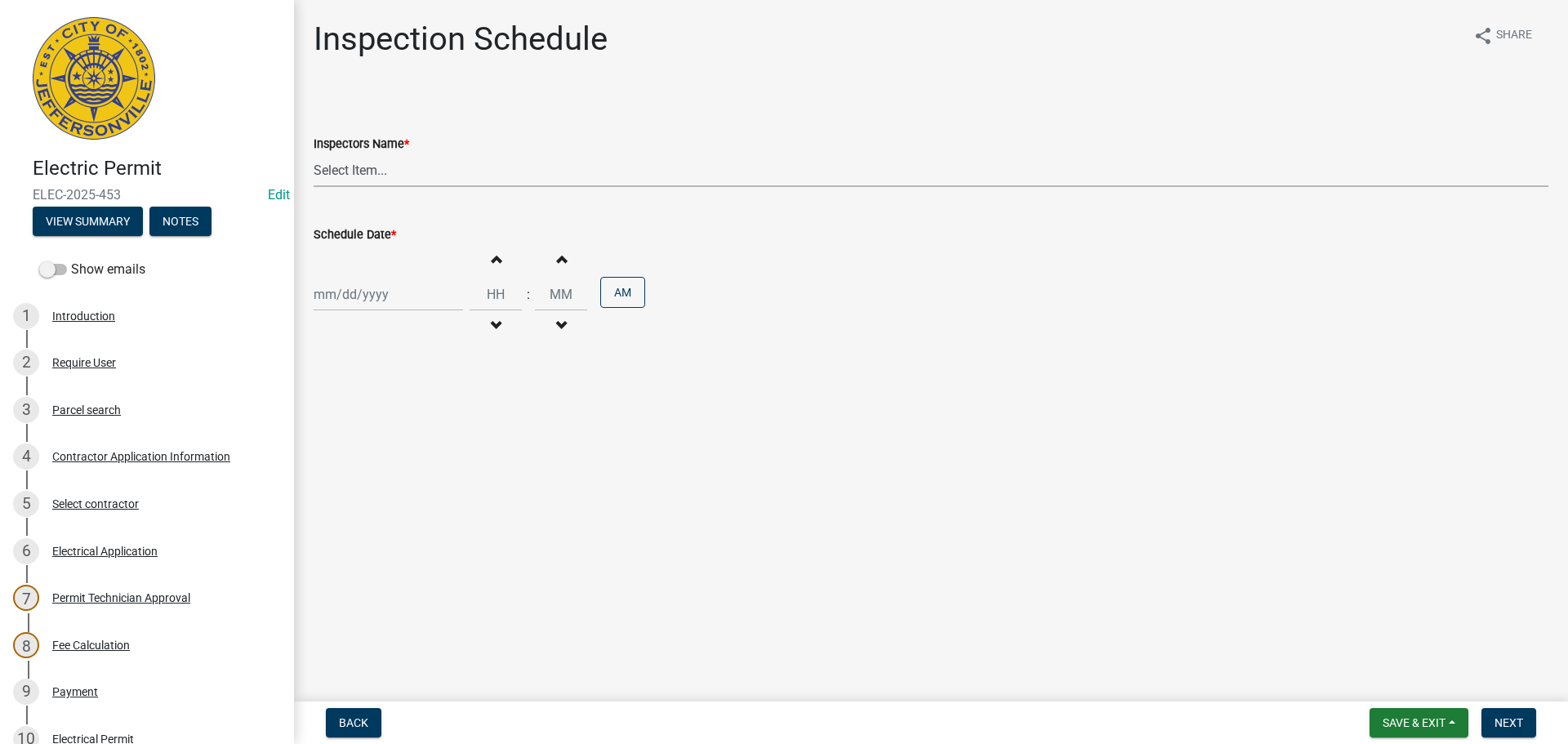
click at [349, 173] on select "Select Item... jramsey (Jeremy Ramsey) MaryFrey (Mary Frey) mkruer (Mike Kruer)…" at bounding box center [930, 171] width 1234 height 34
select select "36a8b8f0-2ef8-43e9-ae06-718f51af8d36"
click at [313, 154] on select "Select Item... jramsey (Jeremy Ramsey) MaryFrey (Mary Frey) mkruer (Mike Kruer)…" at bounding box center [930, 171] width 1234 height 34
select select "10"
select select "2025"
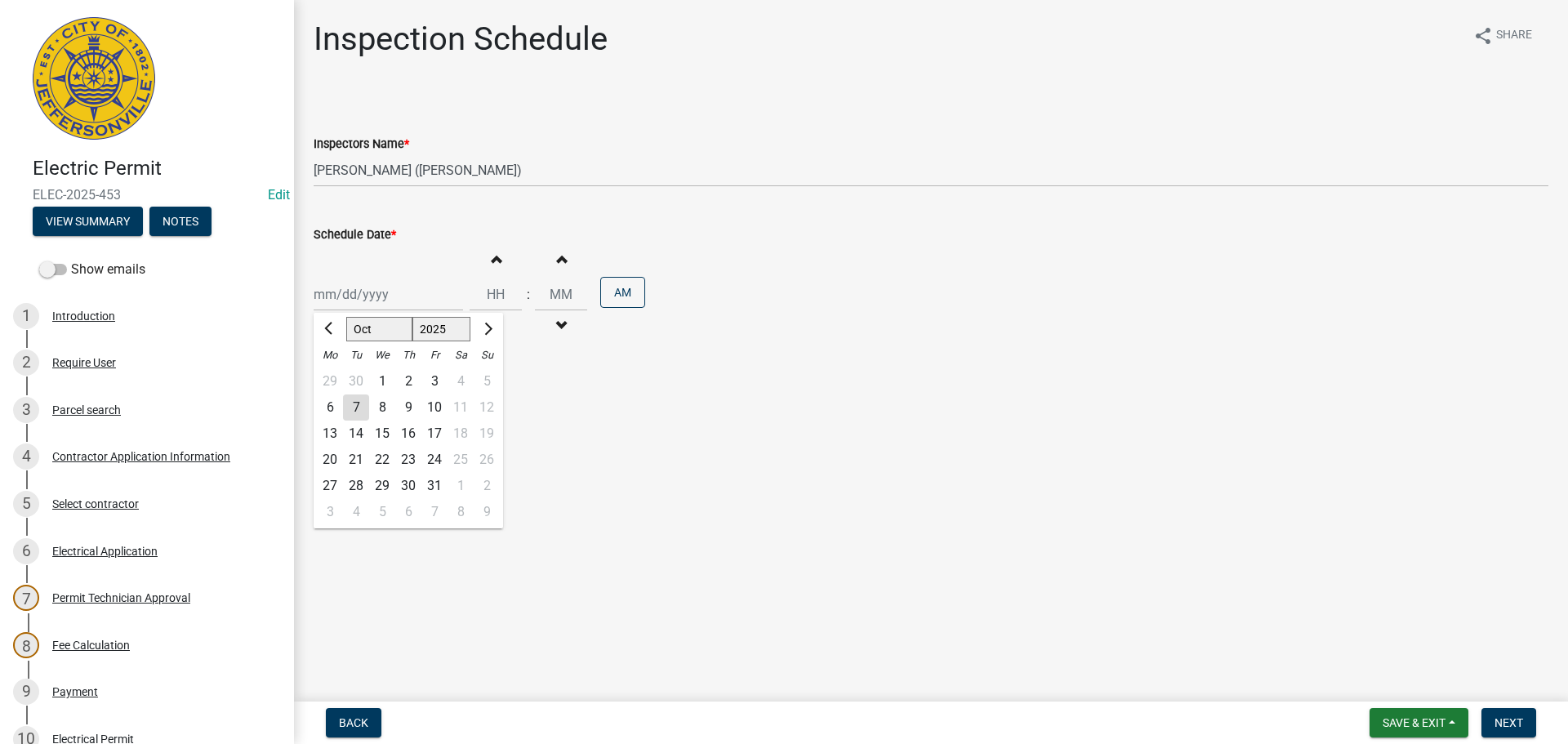
click at [335, 290] on div "Jan Feb Mar Apr May Jun Jul Aug Sep Oct Nov Dec 1525 1526 1527 1528 1529 1530 1…" at bounding box center [388, 294] width 150 height 34
click at [387, 412] on div "8" at bounding box center [381, 407] width 26 height 26
type input "10/08/2025"
click at [1514, 726] on span "Next" at bounding box center [1508, 723] width 29 height 13
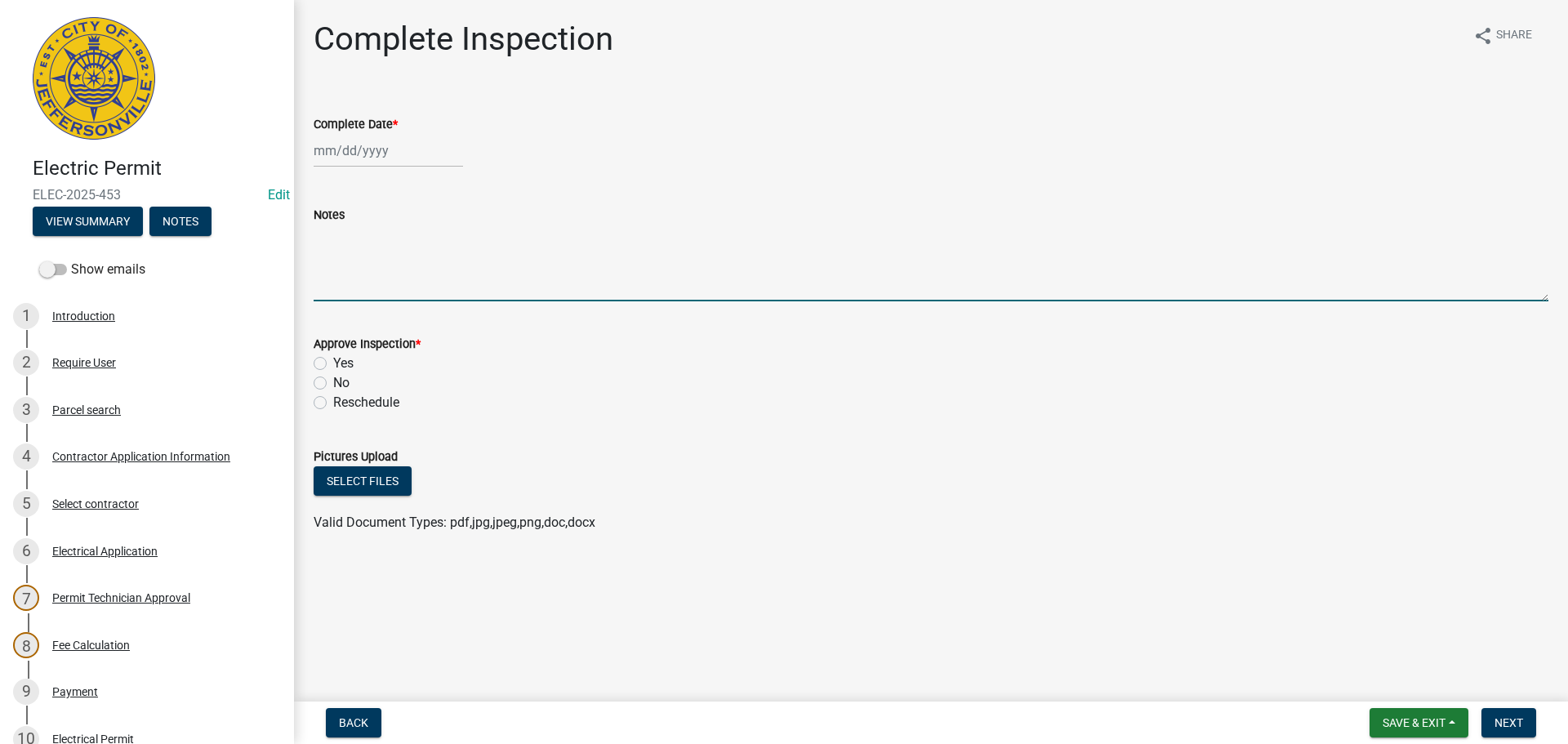
paste textarea "Lot 125 Rough In"
type textarea "Lot 125 Rough In"
click at [1413, 720] on span "Save & Exit" at bounding box center [1413, 723] width 63 height 13
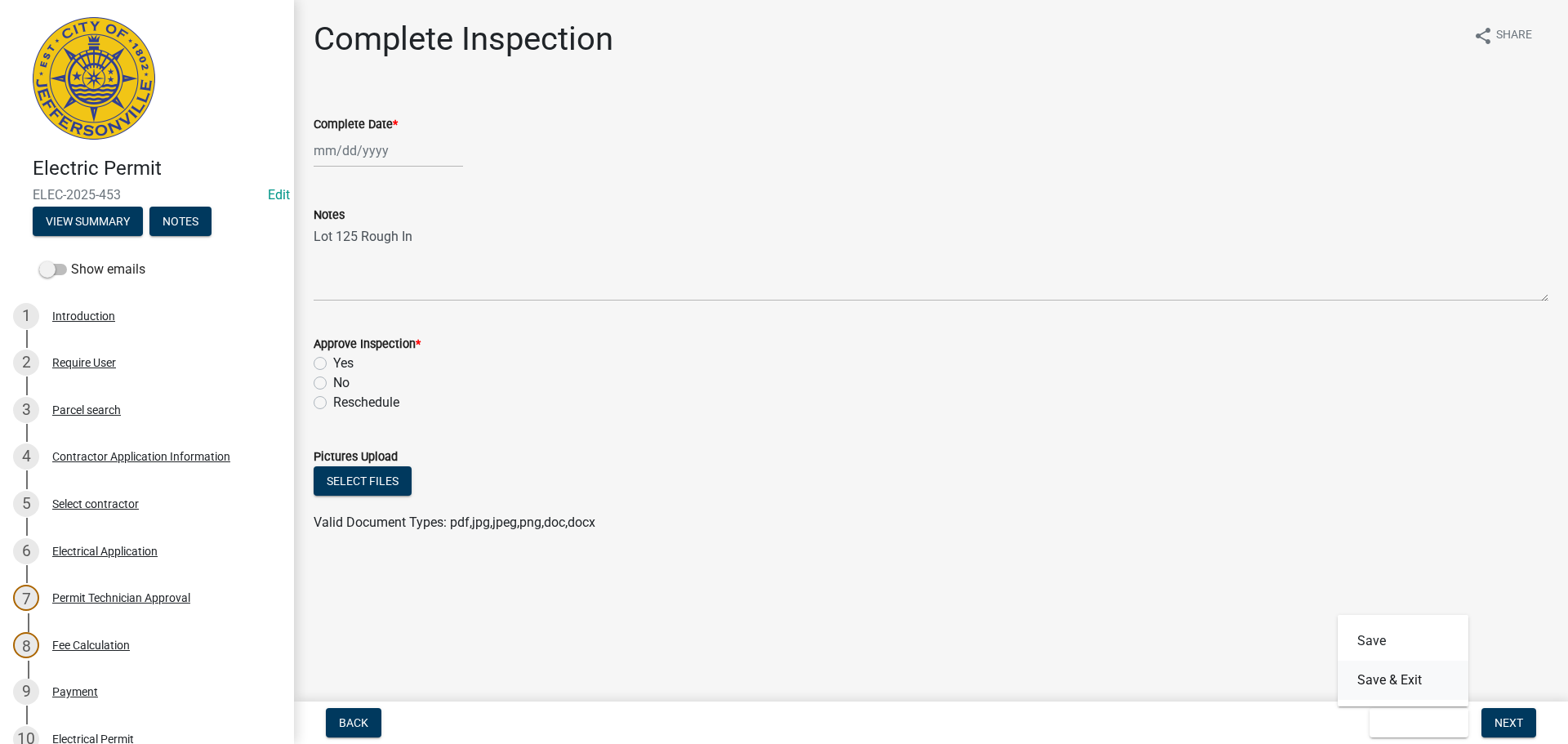
click at [1372, 675] on button "Save & Exit" at bounding box center [1402, 680] width 130 height 40
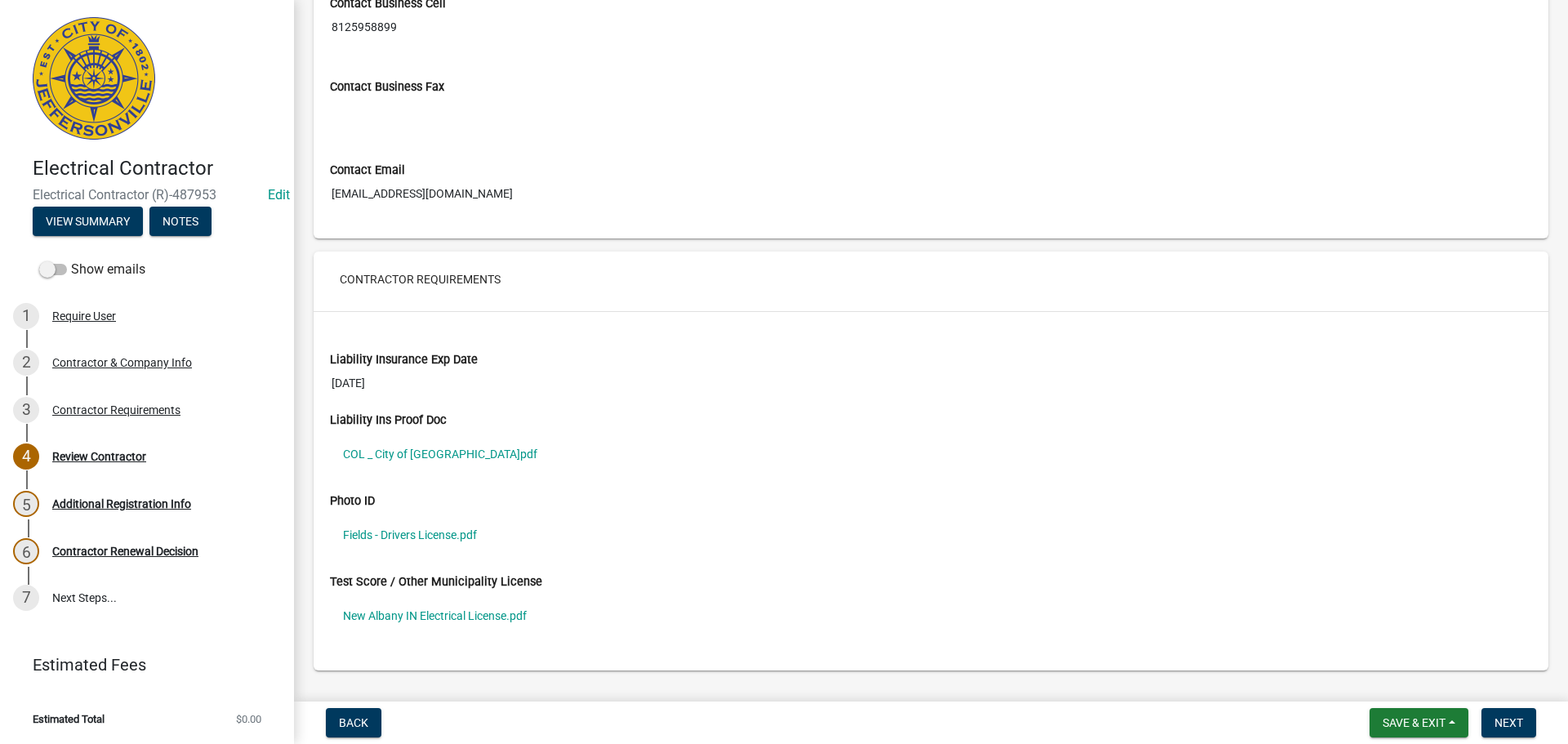
scroll to position [1062, 0]
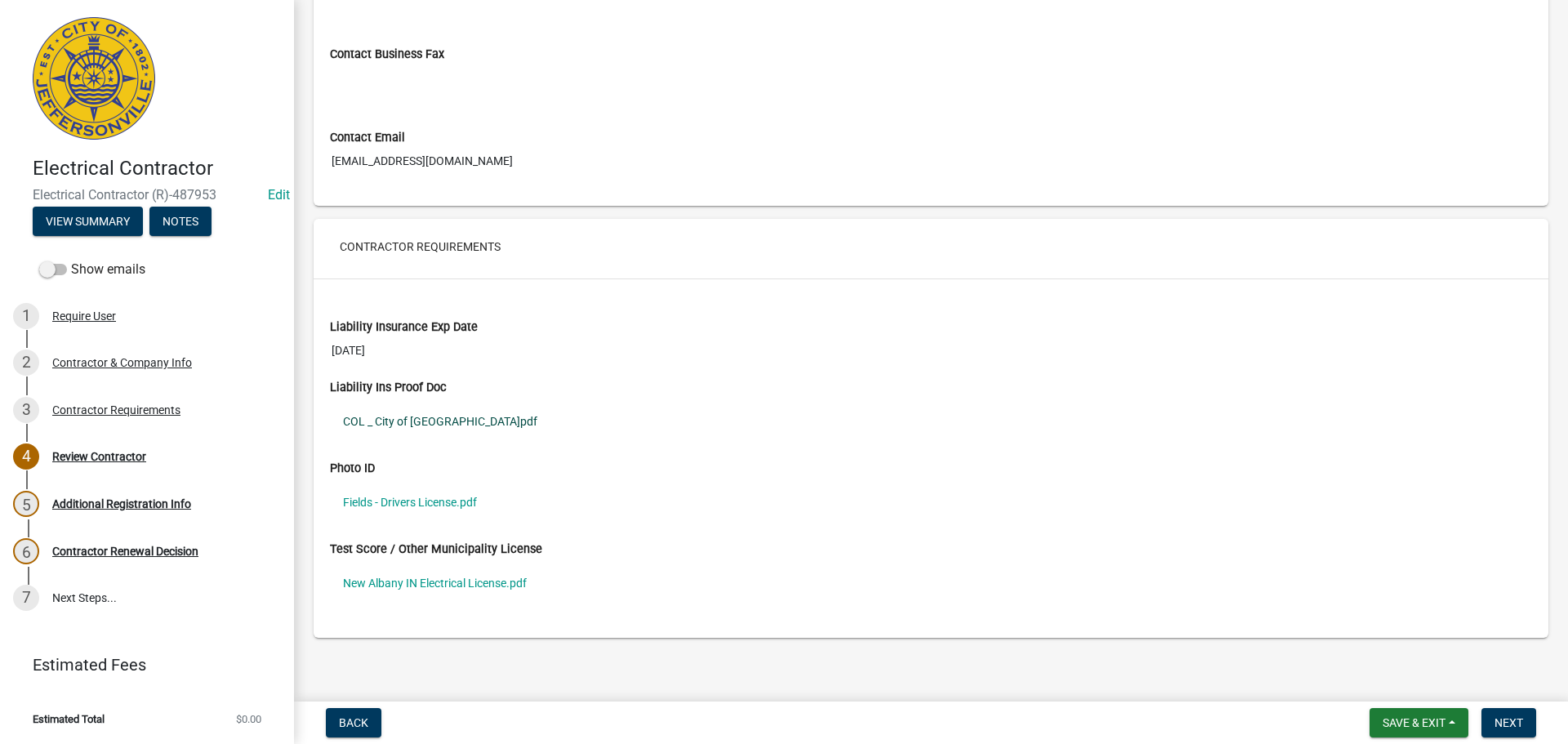
click at [414, 420] on link "COL _ City of Jeffersonville.pdf" at bounding box center [931, 421] width 1202 height 38
click at [408, 501] on link "Fields - Drivers License.pdf" at bounding box center [931, 502] width 1202 height 38
click at [110, 406] on div "Contractor Requirements" at bounding box center [116, 410] width 129 height 12
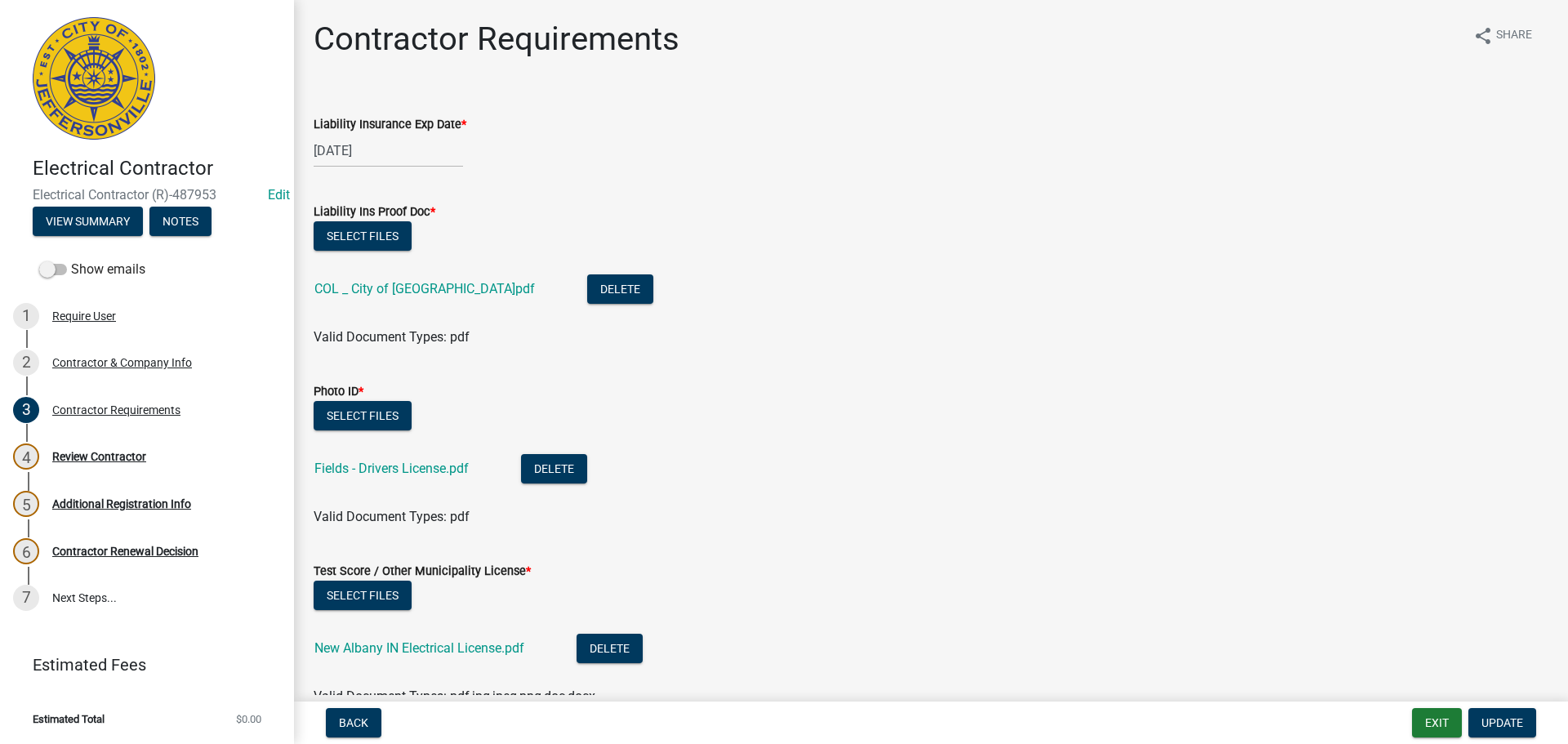
scroll to position [90, 0]
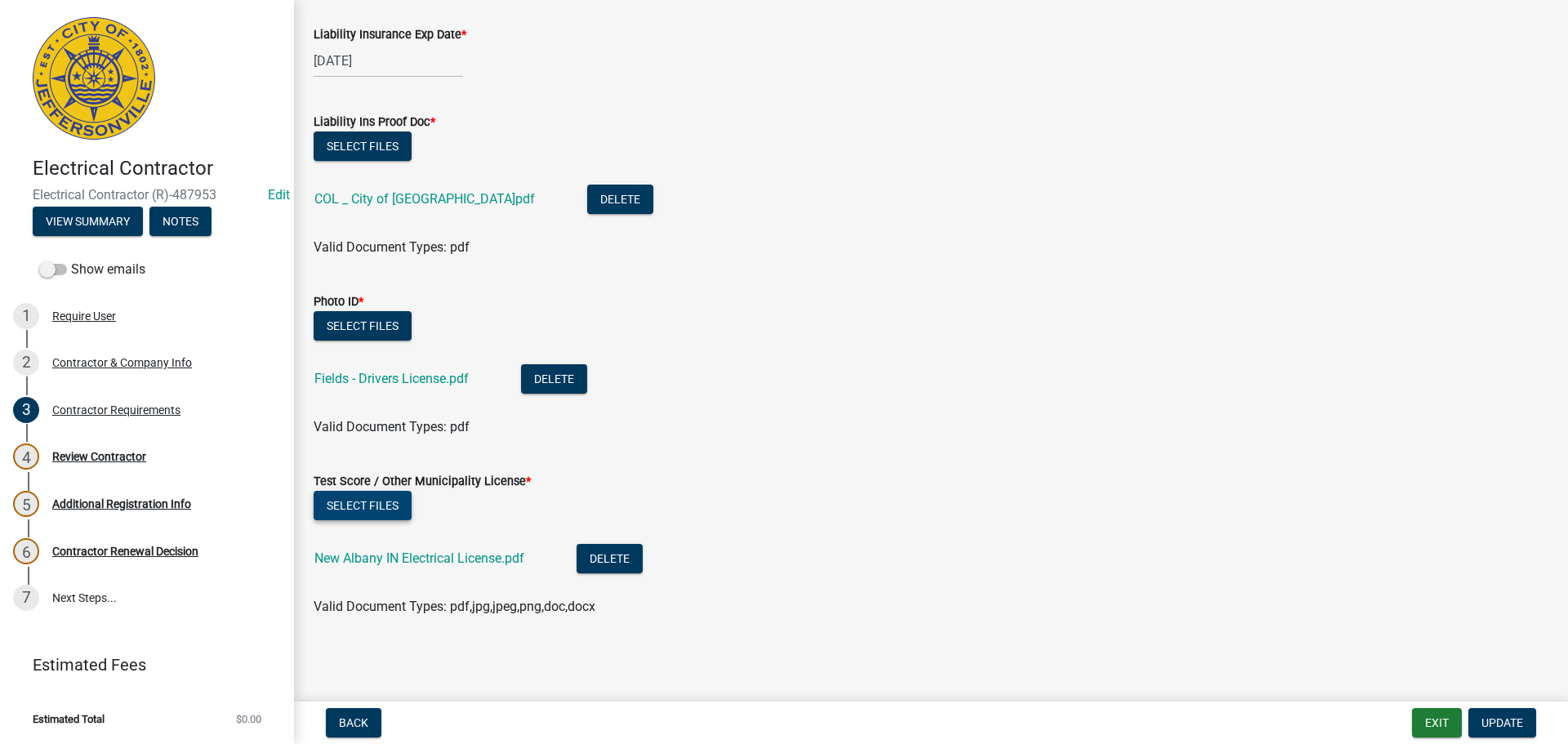
click at [386, 504] on button "Select files" at bounding box center [362, 505] width 98 height 29
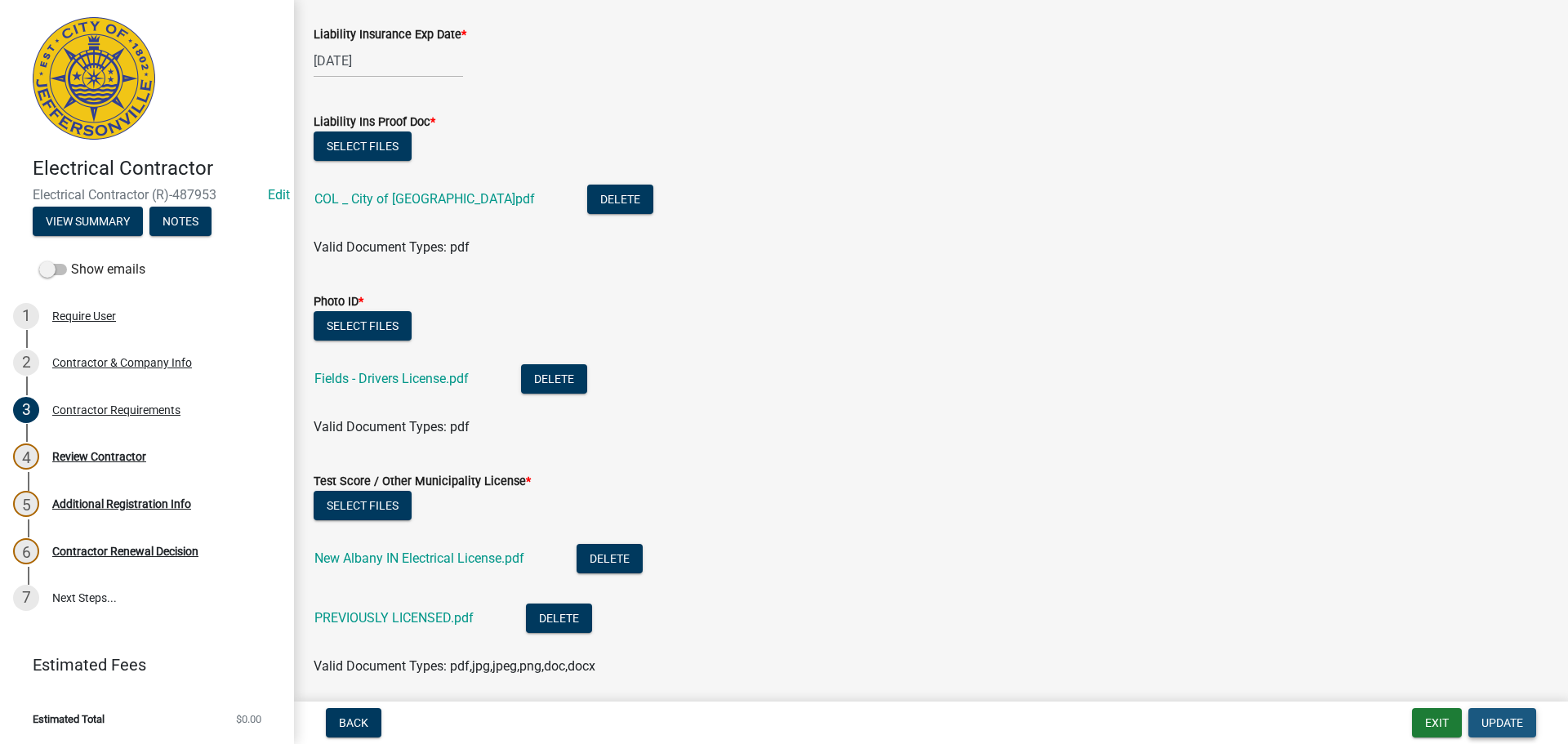
click at [1513, 716] on span "Update" at bounding box center [1502, 723] width 42 height 13
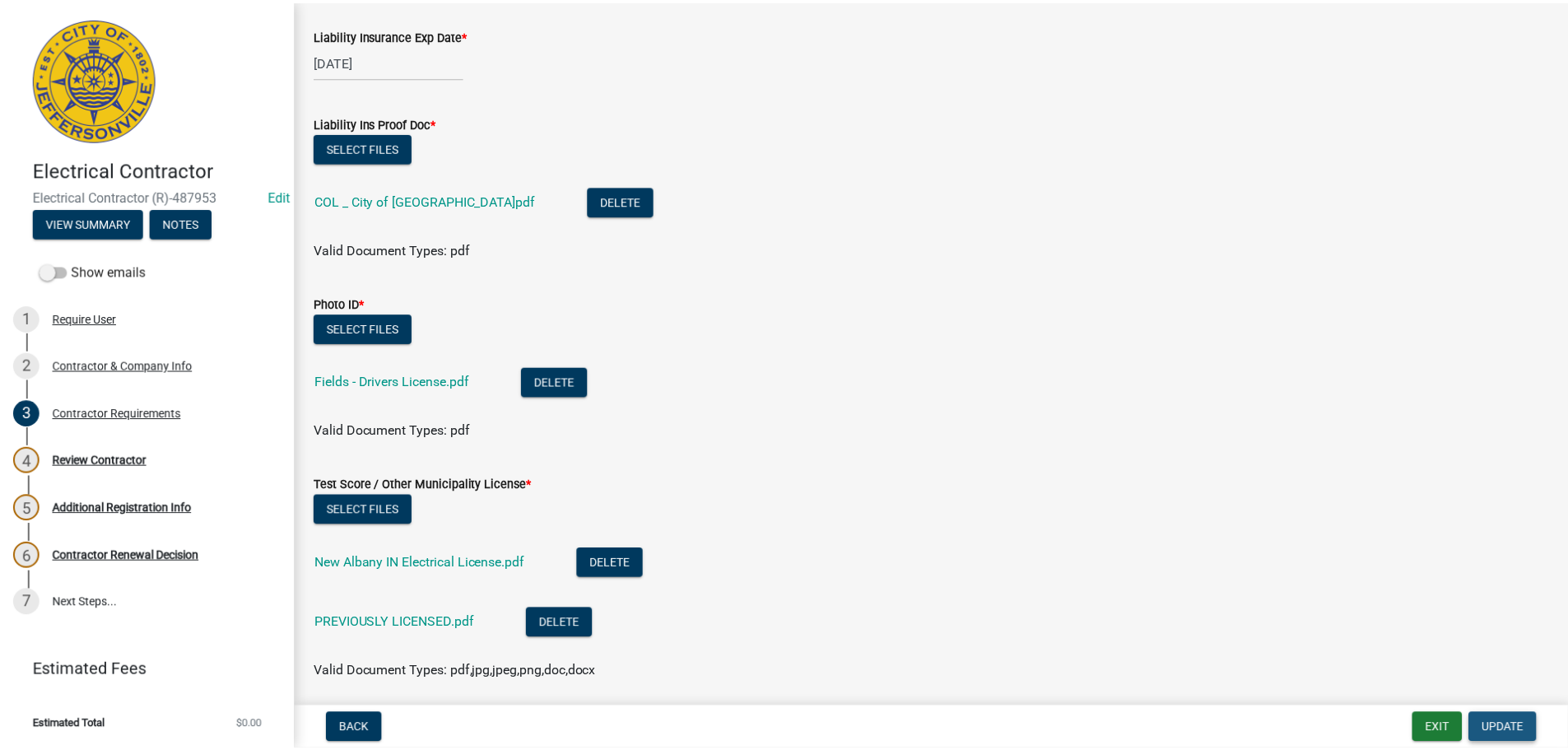
scroll to position [0, 0]
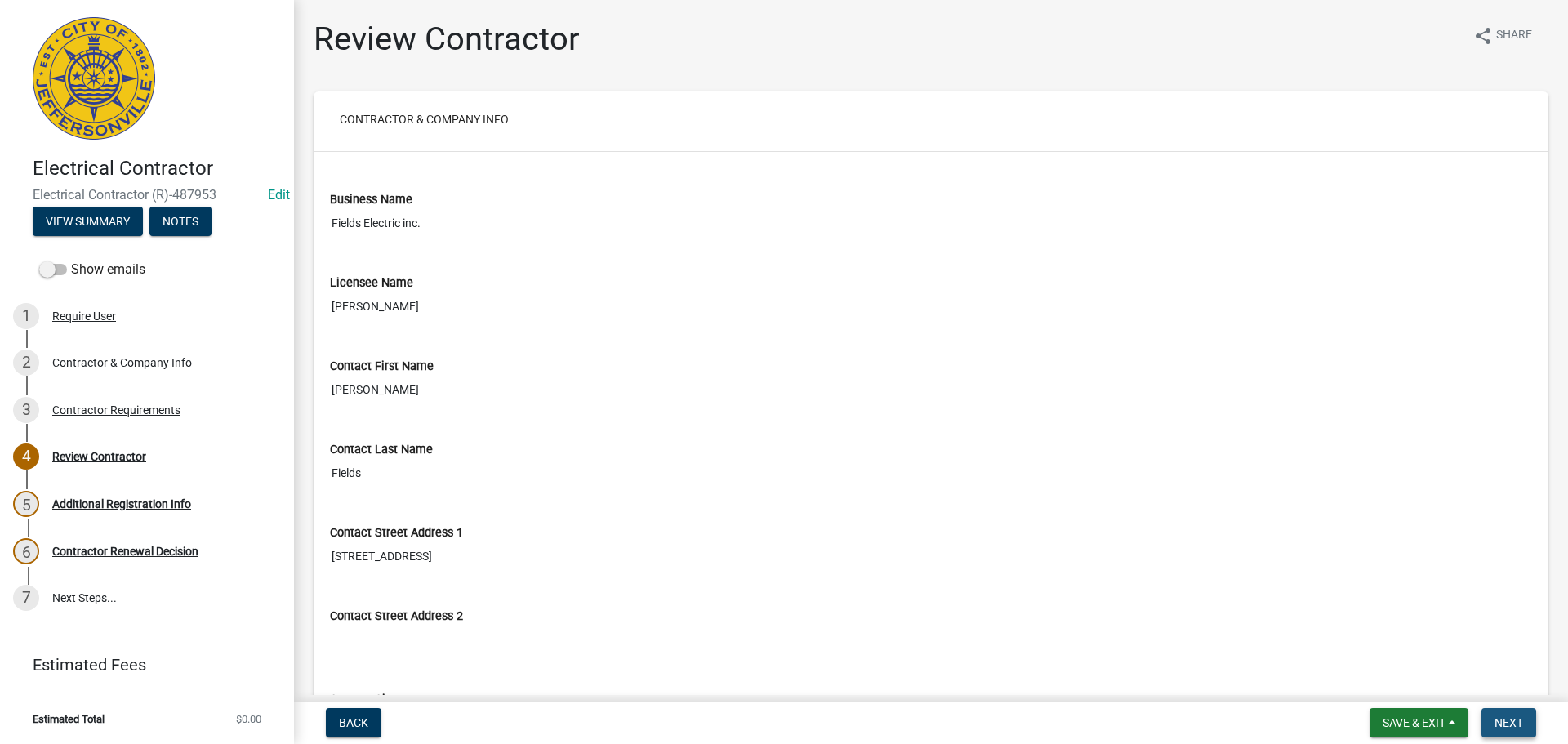
click at [1519, 719] on span "Next" at bounding box center [1508, 723] width 29 height 13
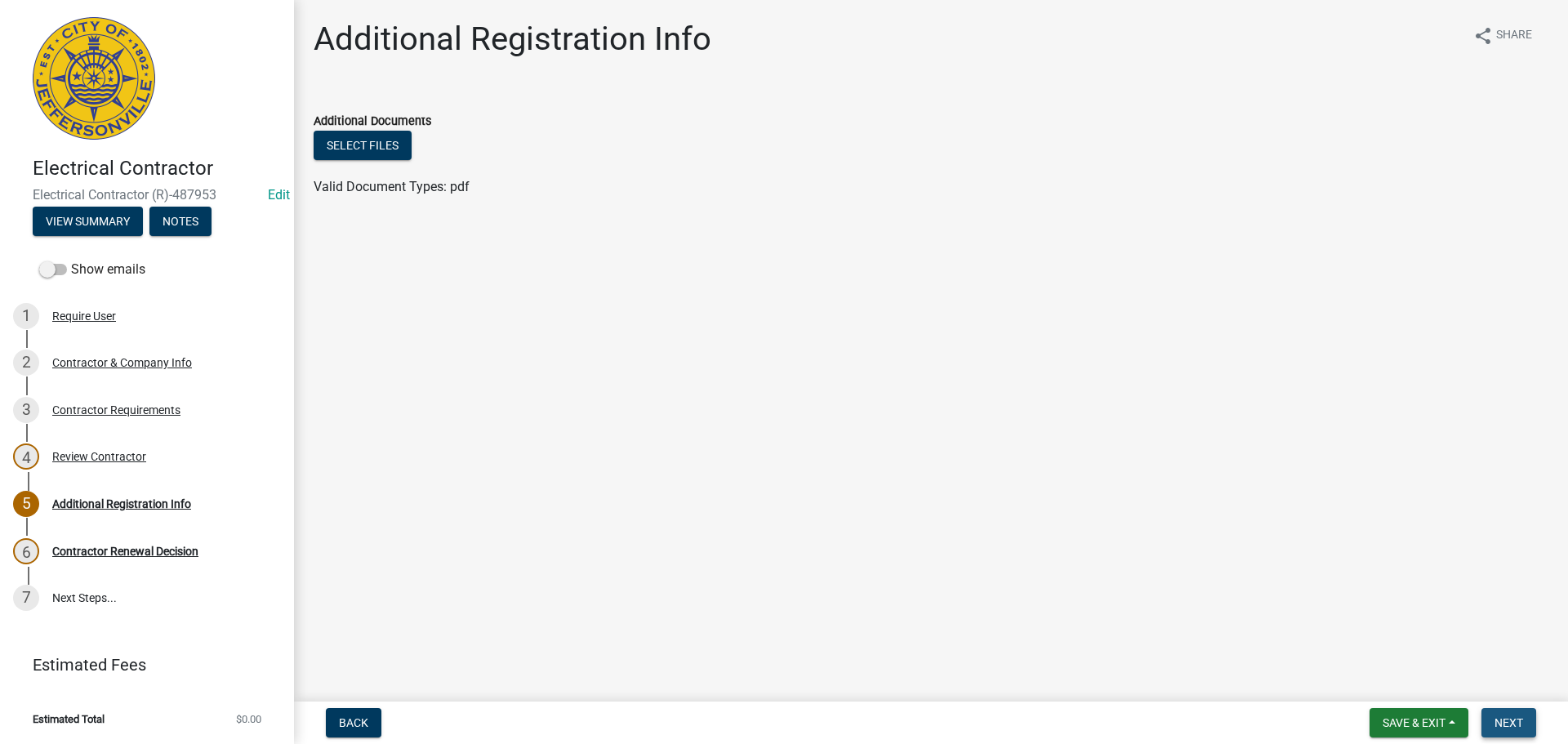
click at [1508, 721] on span "Next" at bounding box center [1508, 723] width 29 height 13
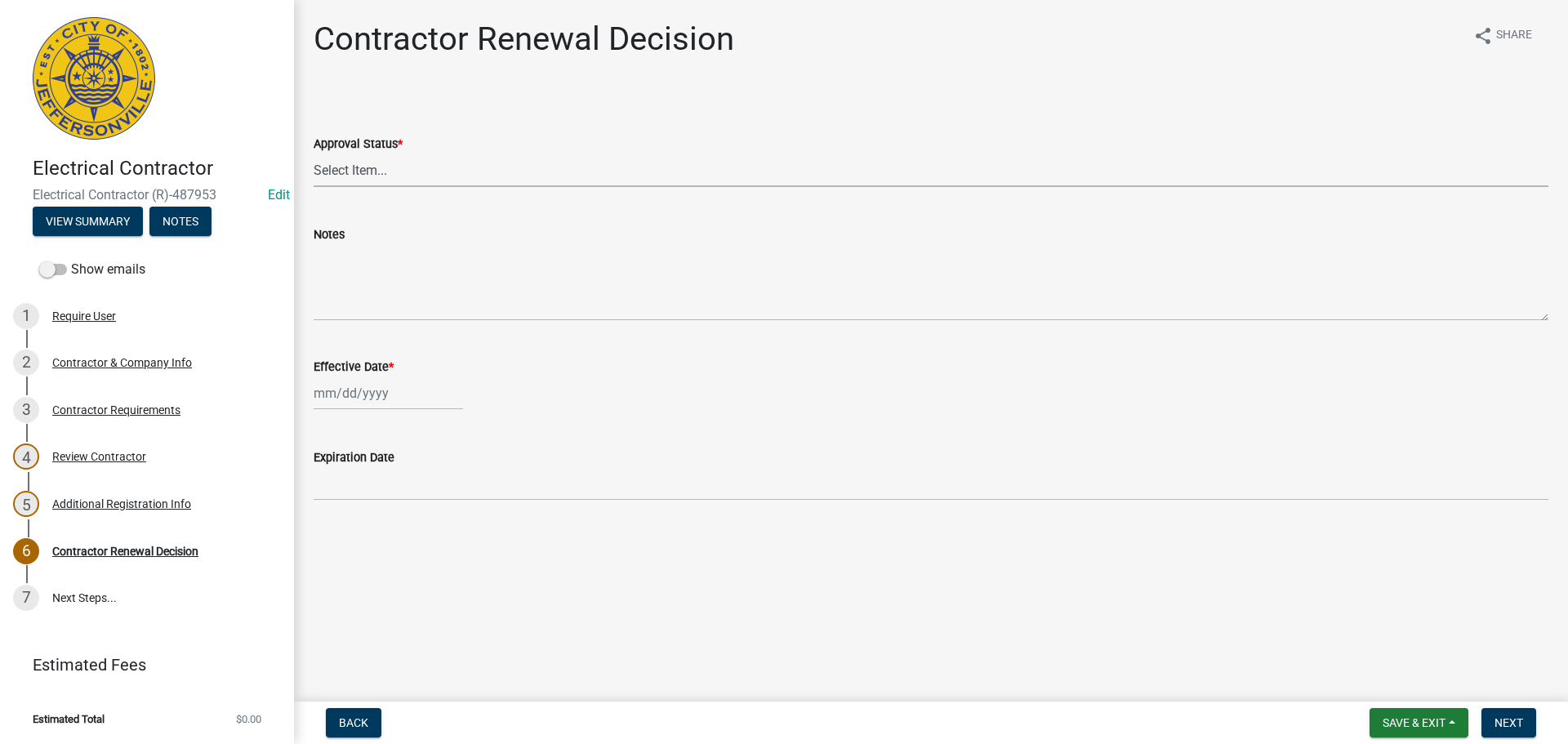
click at [324, 171] on select "Select Item... Approved Denied" at bounding box center [930, 171] width 1234 height 34
click at [313, 154] on select "Select Item... Approved Denied" at bounding box center [930, 171] width 1234 height 34
select select "30db8998-795d-4bbe-8e49-f1ade8865815"
select select "10"
select select "2025"
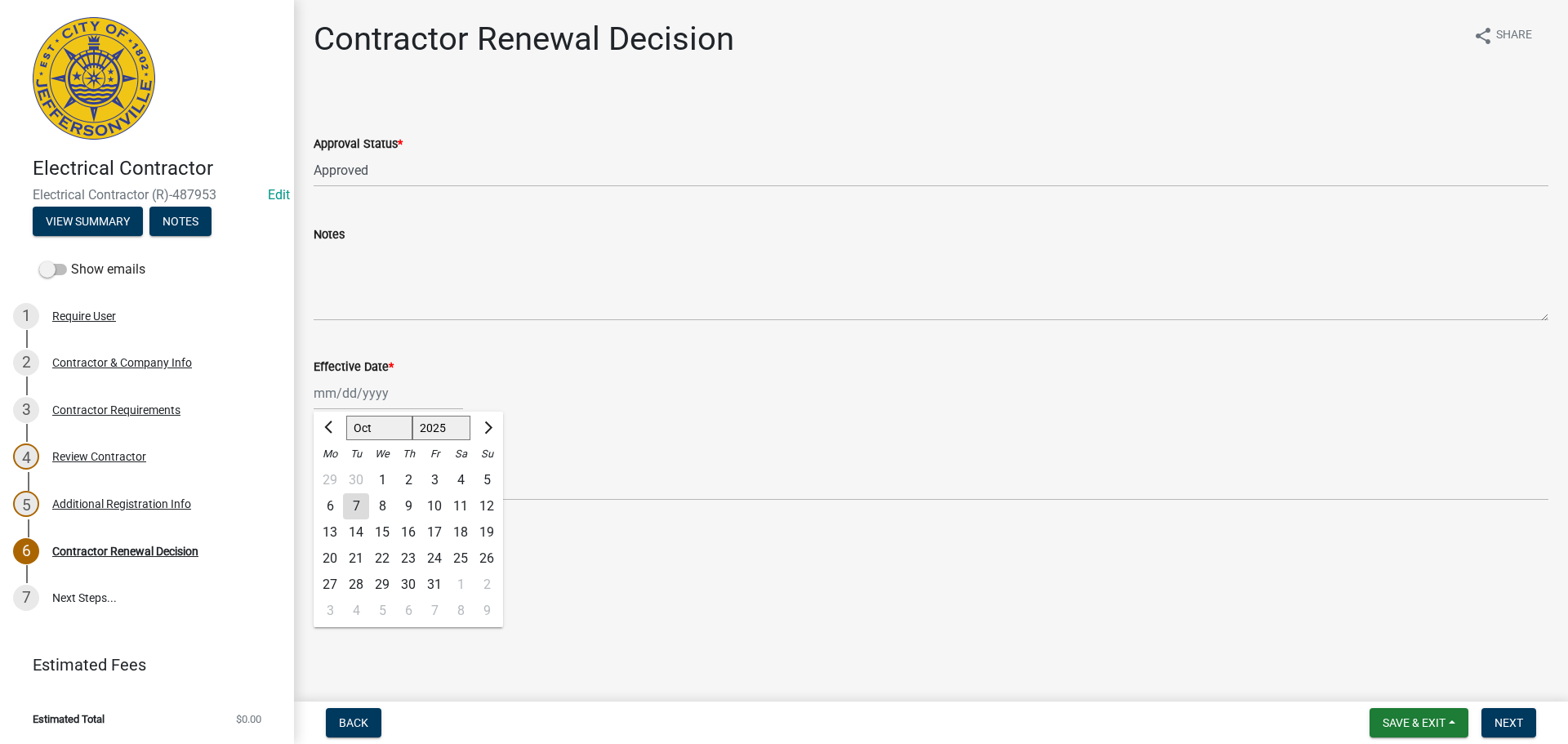
click at [352, 388] on div "Jan Feb Mar Apr May Jun Jul Aug Sep Oct Nov Dec 1525 1526 1527 1528 1529 1530 1…" at bounding box center [388, 393] width 150 height 34
click at [357, 506] on div "7" at bounding box center [355, 506] width 26 height 26
type input "[DATE]"
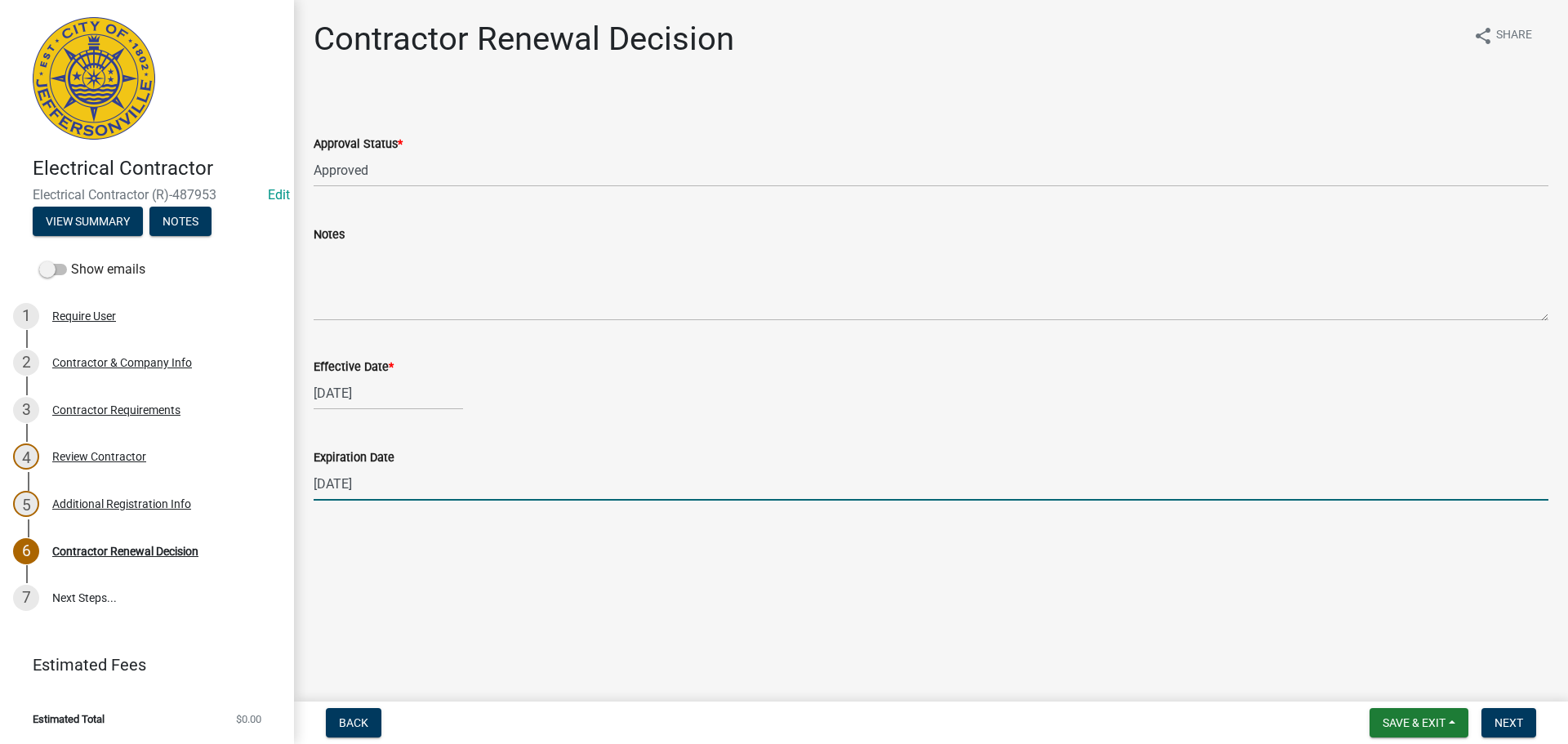
click at [410, 482] on input "[DATE]" at bounding box center [930, 484] width 1234 height 34
type input "12/31/2026"
click at [1500, 716] on span "Next" at bounding box center [1508, 723] width 29 height 13
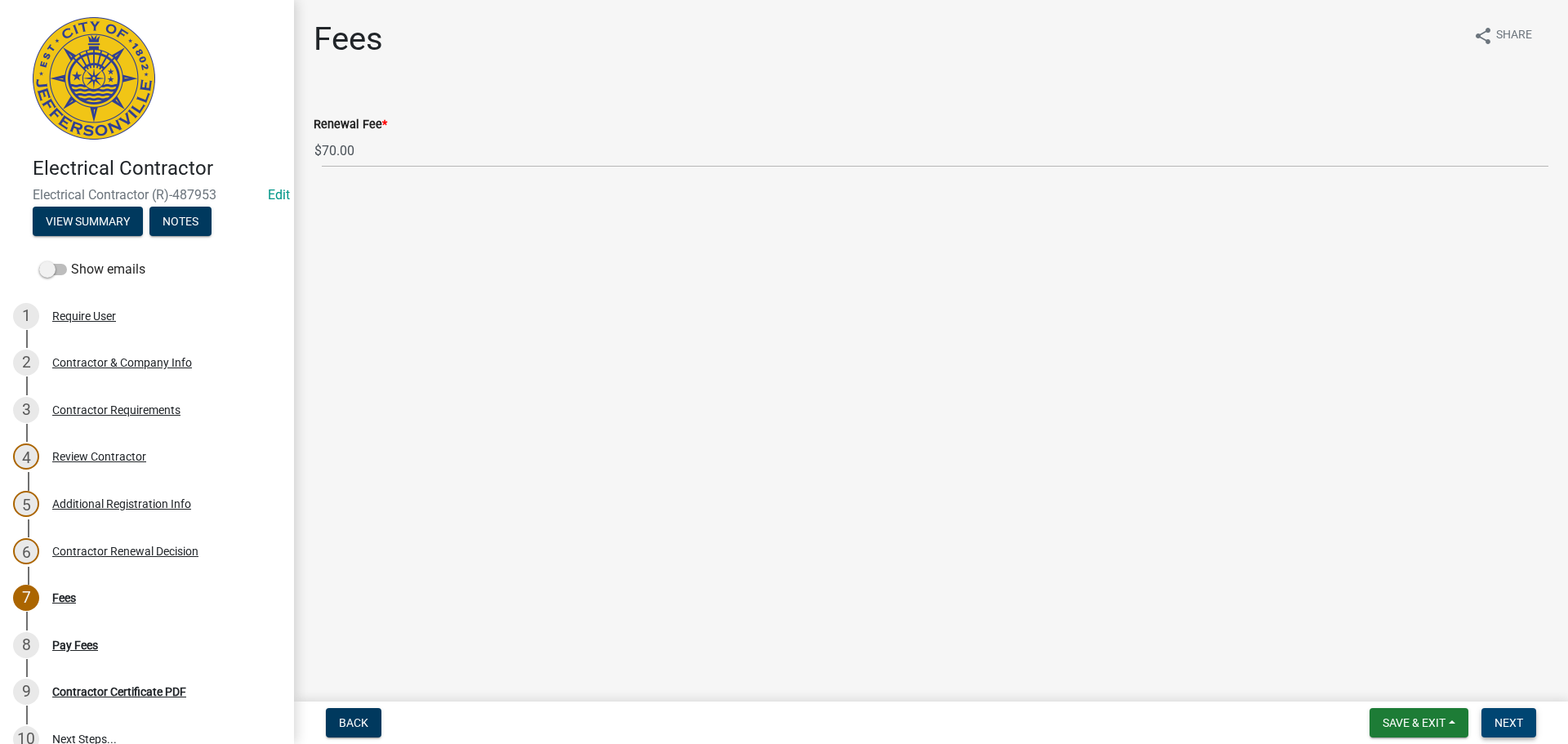
click at [1517, 720] on span "Next" at bounding box center [1508, 723] width 29 height 13
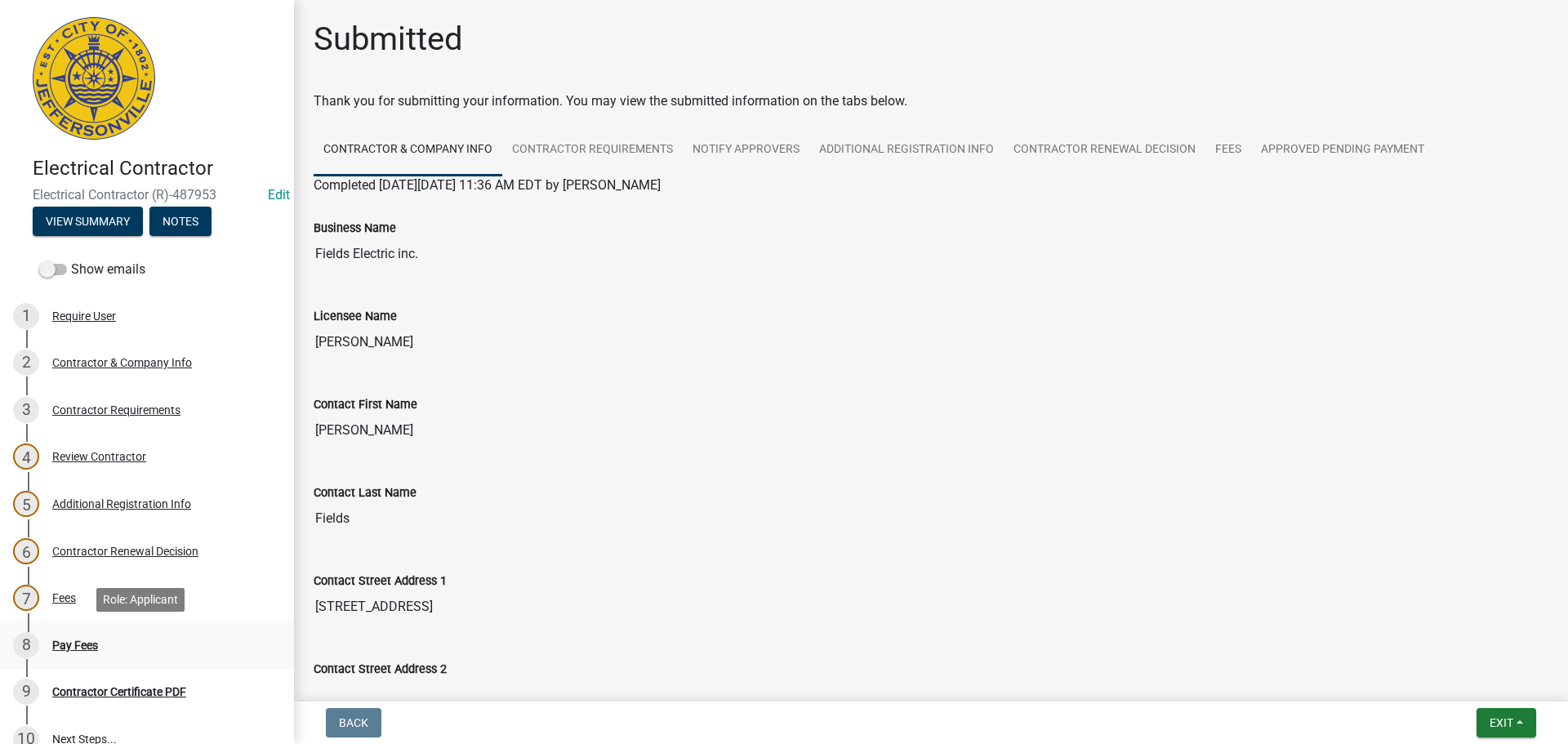
click at [54, 645] on div "Pay Fees" at bounding box center [75, 646] width 45 height 12
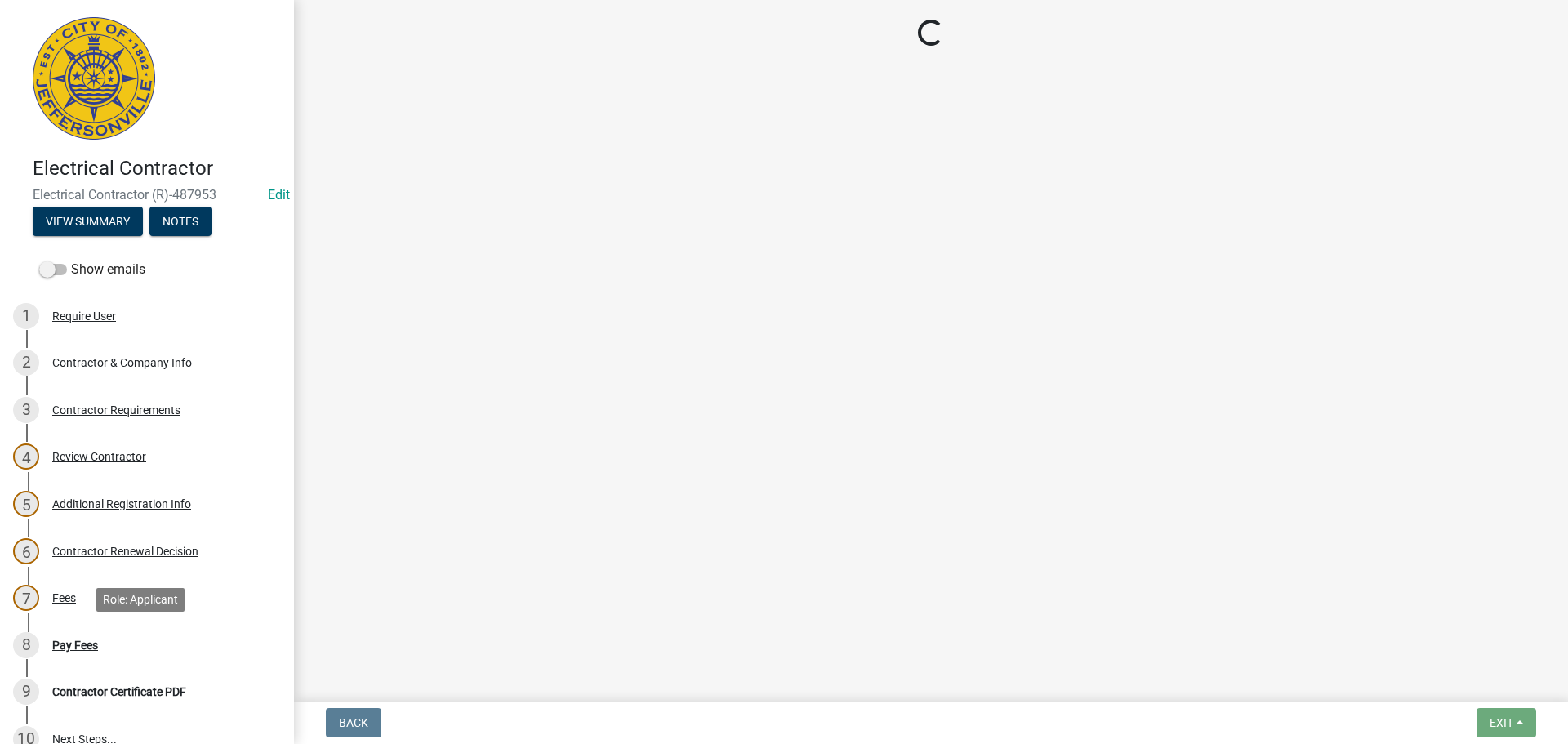
select select "3: 3"
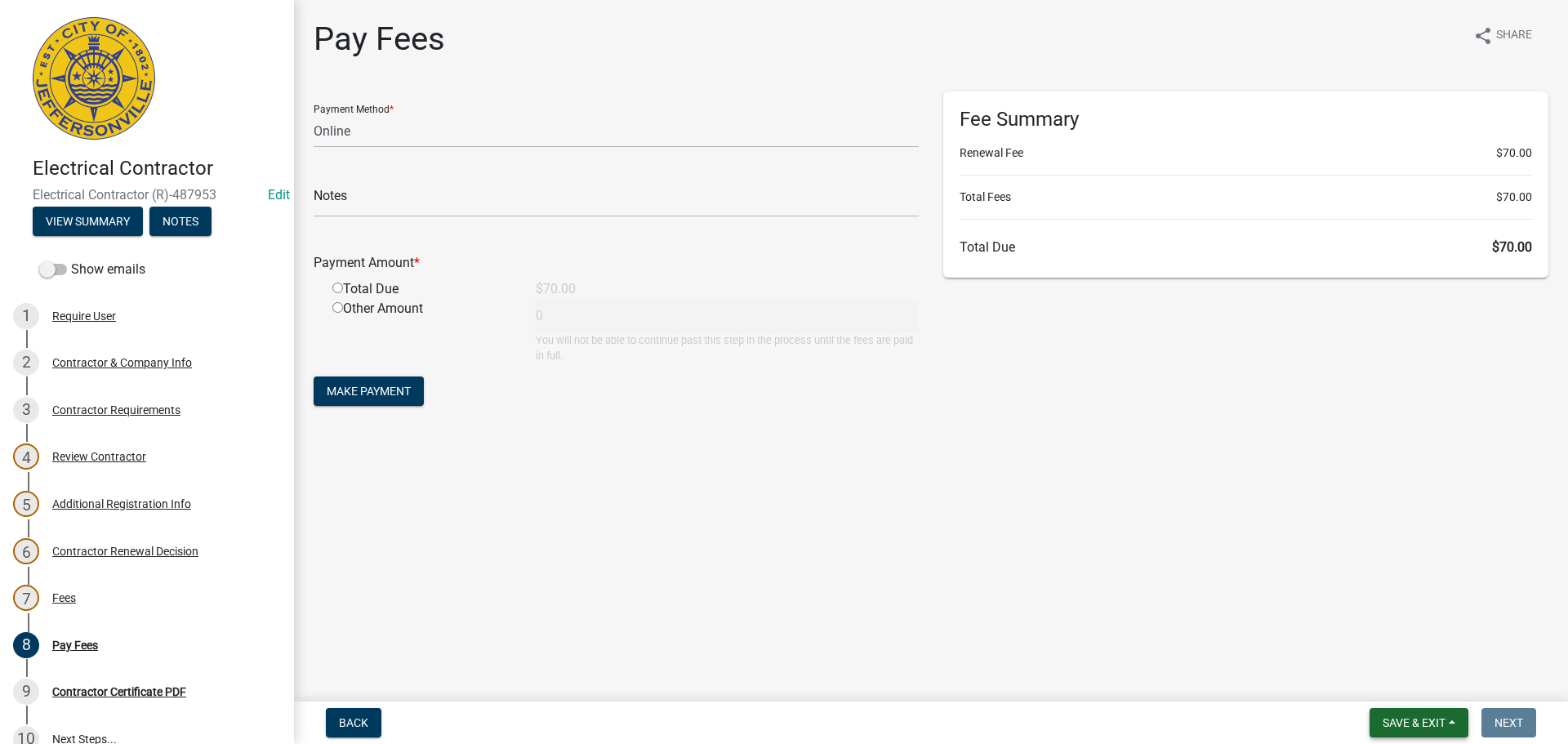
click at [1398, 723] on span "Save & Exit" at bounding box center [1413, 723] width 63 height 13
click at [1401, 689] on button "Save & Exit" at bounding box center [1402, 680] width 130 height 40
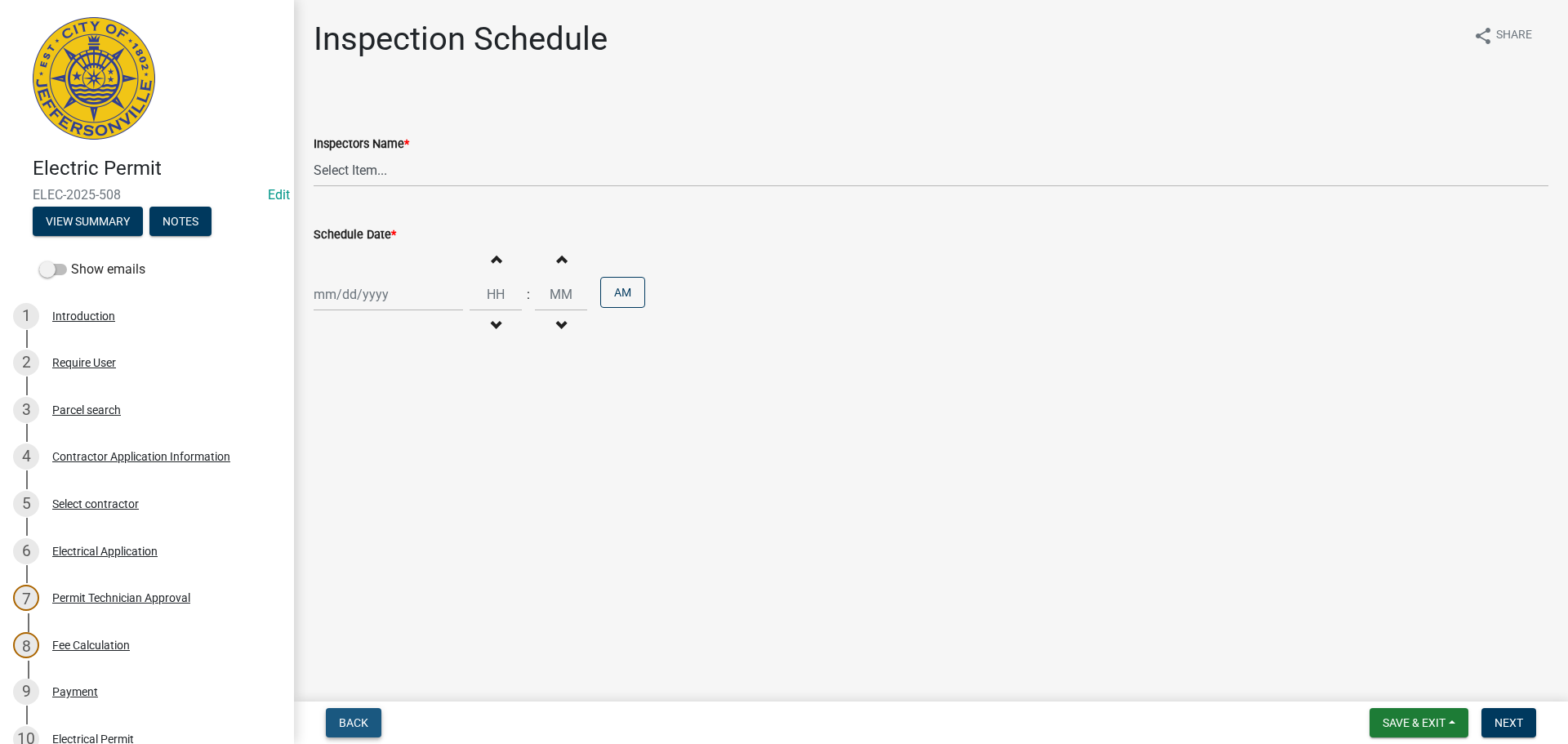
click at [350, 720] on span "Back" at bounding box center [353, 723] width 29 height 13
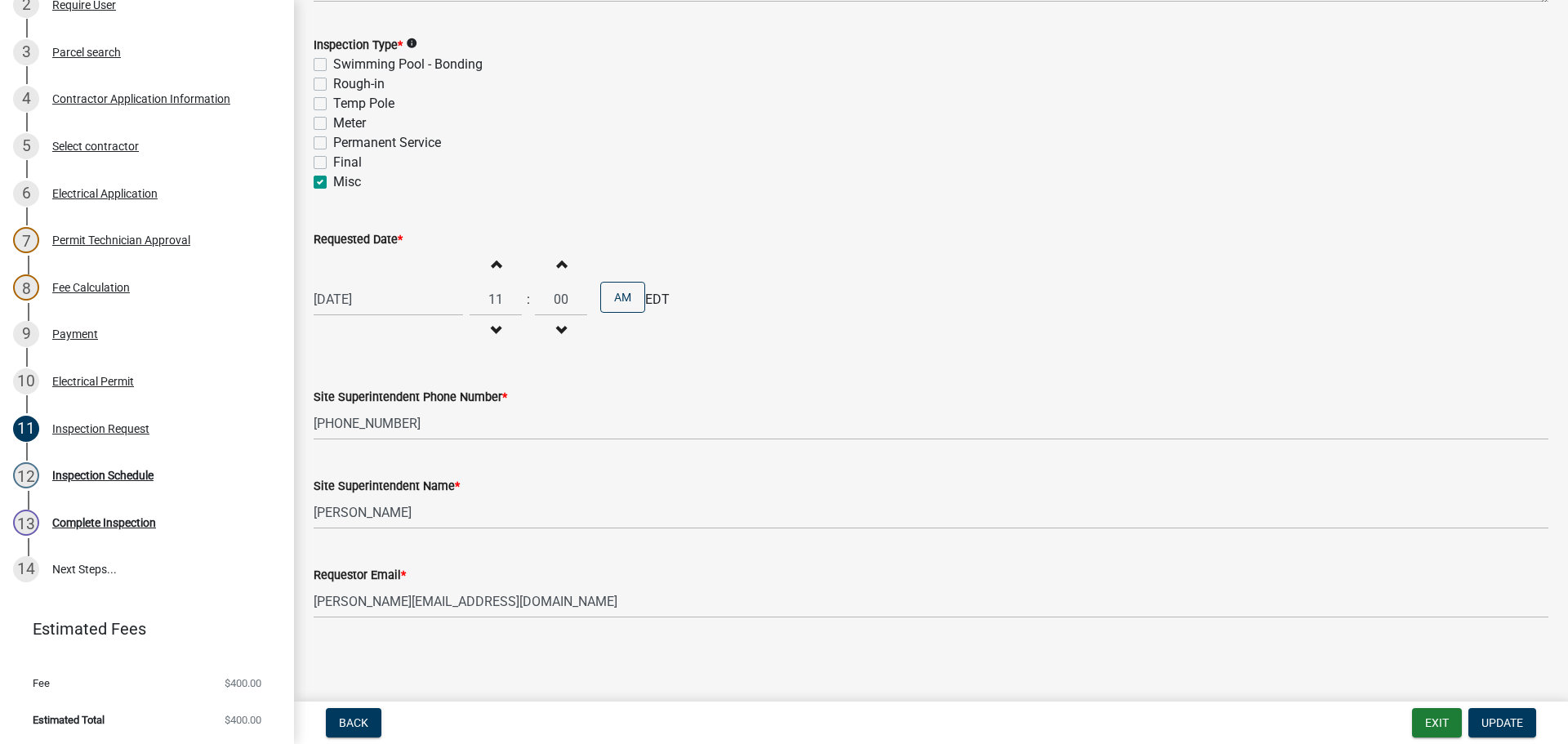
scroll to position [359, 0]
click at [120, 478] on div "Inspection Schedule" at bounding box center [103, 475] width 101 height 12
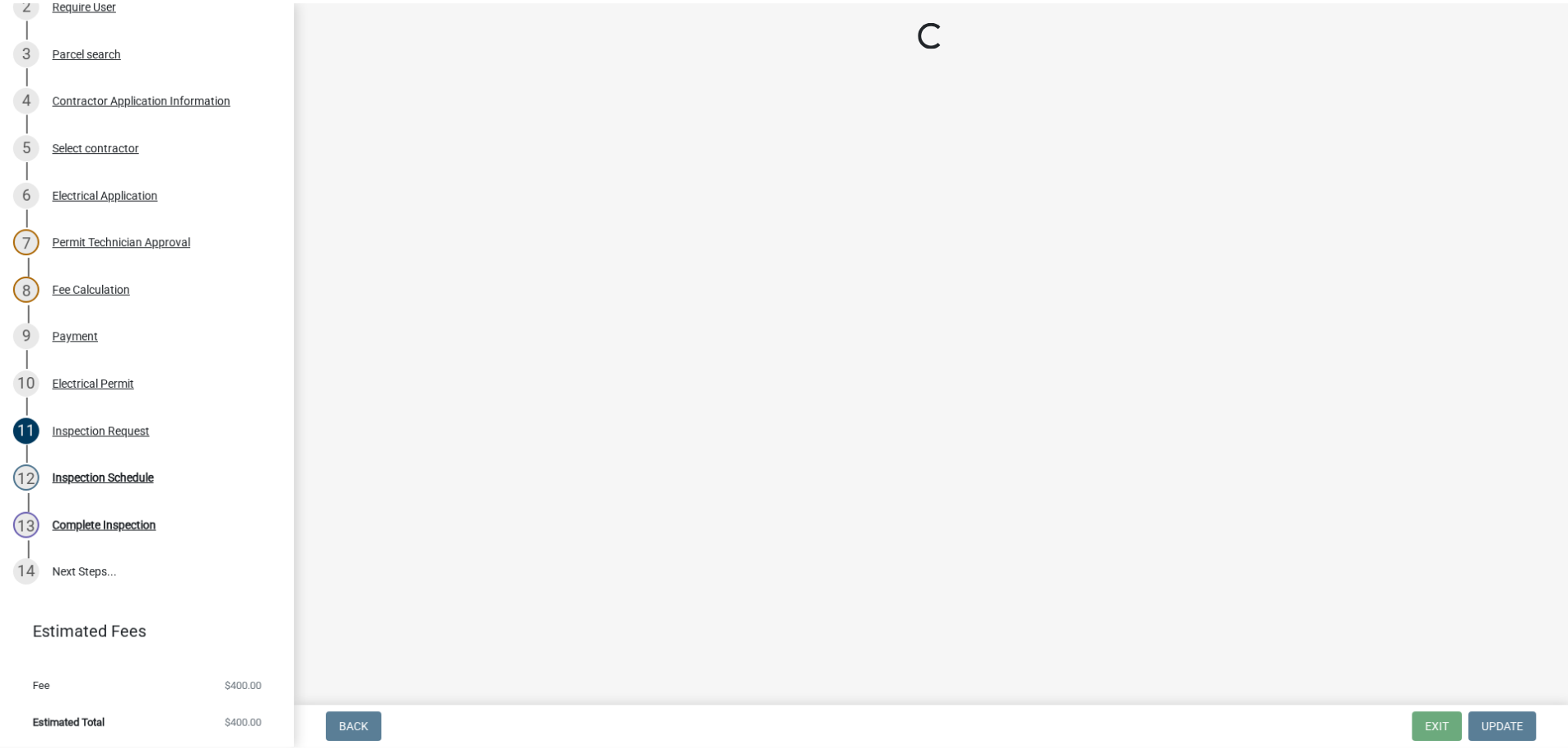
scroll to position [0, 0]
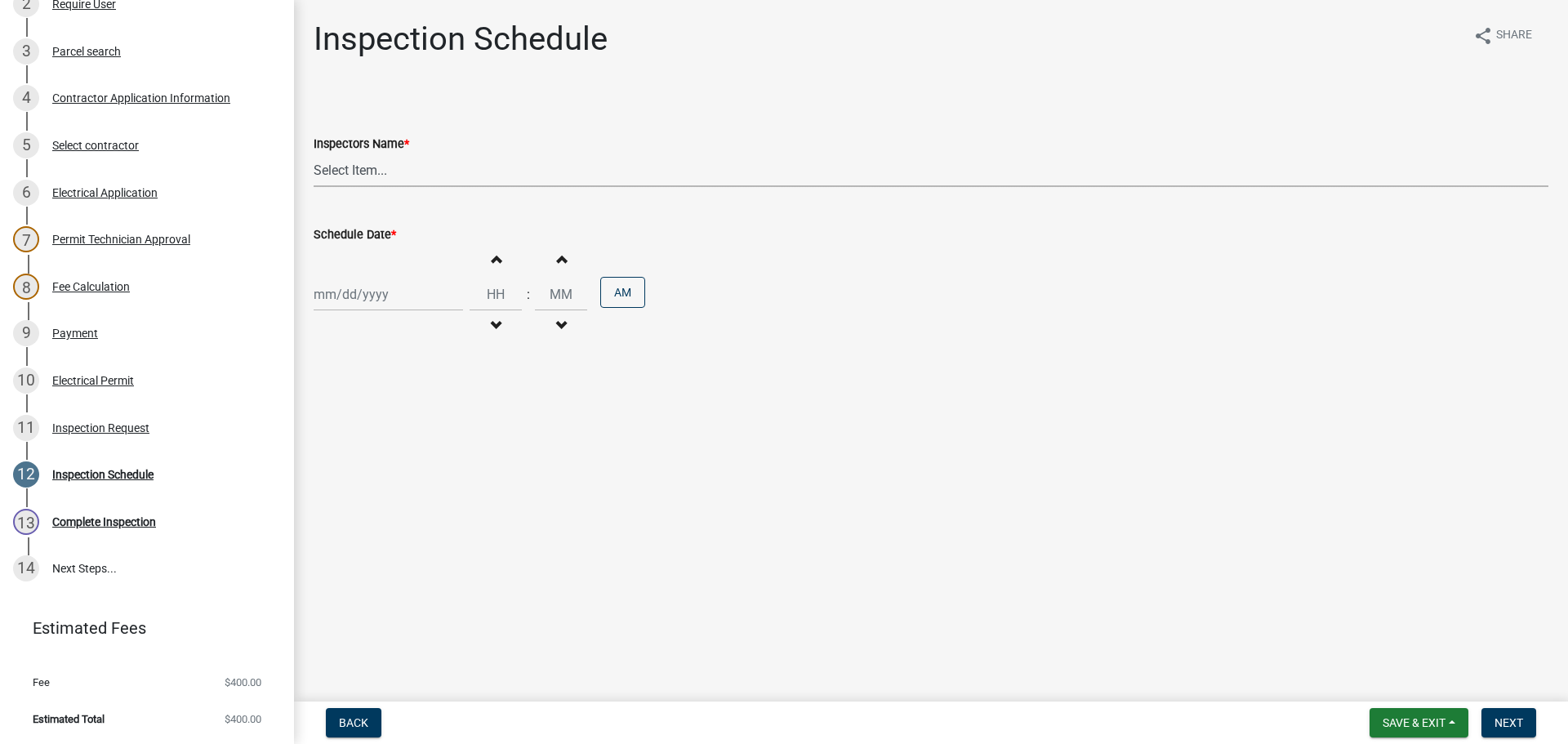
click at [339, 171] on select "Select Item... jramsey (Jeremy Ramsey) MaryFrey (Mary Frey) mkruer (Mike Kruer)…" at bounding box center [930, 171] width 1234 height 34
select select "36a8b8f0-2ef8-43e9-ae06-718f51af8d36"
click at [313, 154] on select "Select Item... jramsey (Jeremy Ramsey) MaryFrey (Mary Frey) mkruer (Mike Kruer)…" at bounding box center [930, 171] width 1234 height 34
click at [350, 300] on div at bounding box center [388, 294] width 150 height 34
select select "10"
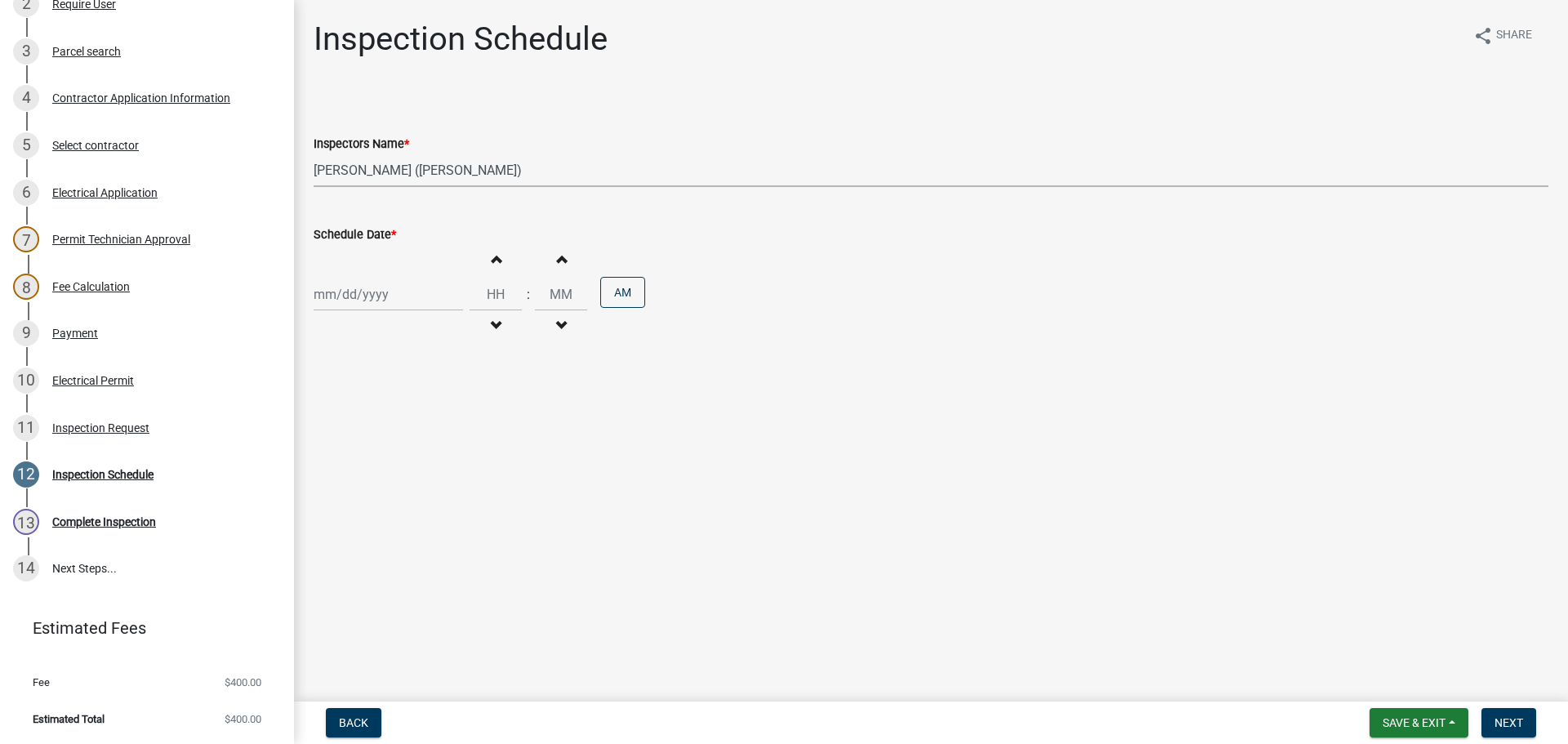
select select "2025"
click at [481, 338] on button "Next month" at bounding box center [487, 329] width 19 height 26
click at [329, 327] on span "Previous month" at bounding box center [330, 329] width 13 height 13
select select "10"
click at [386, 414] on div "8" at bounding box center [381, 407] width 26 height 26
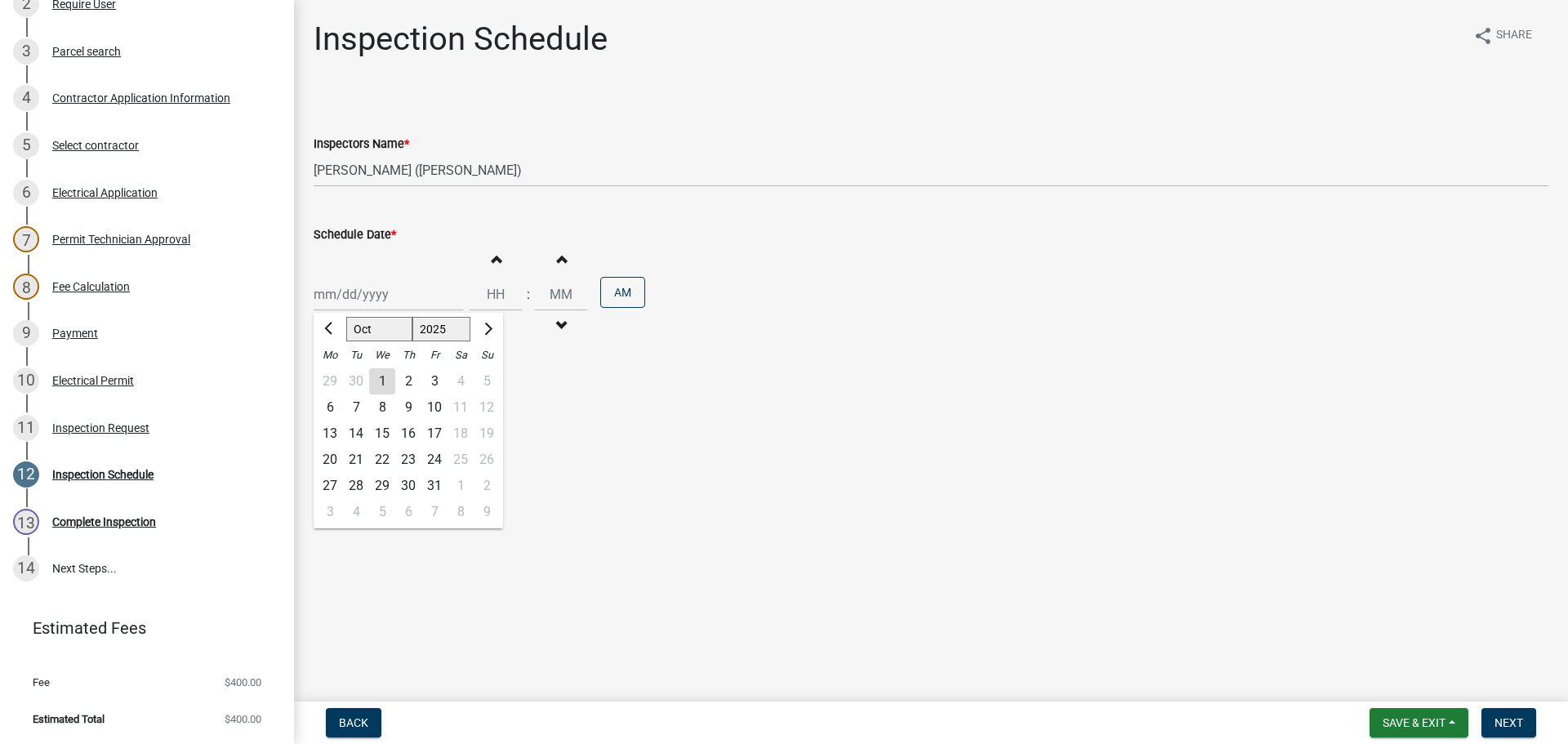
type input "10/08/2025"
click at [1513, 719] on span "Next" at bounding box center [1508, 723] width 29 height 13
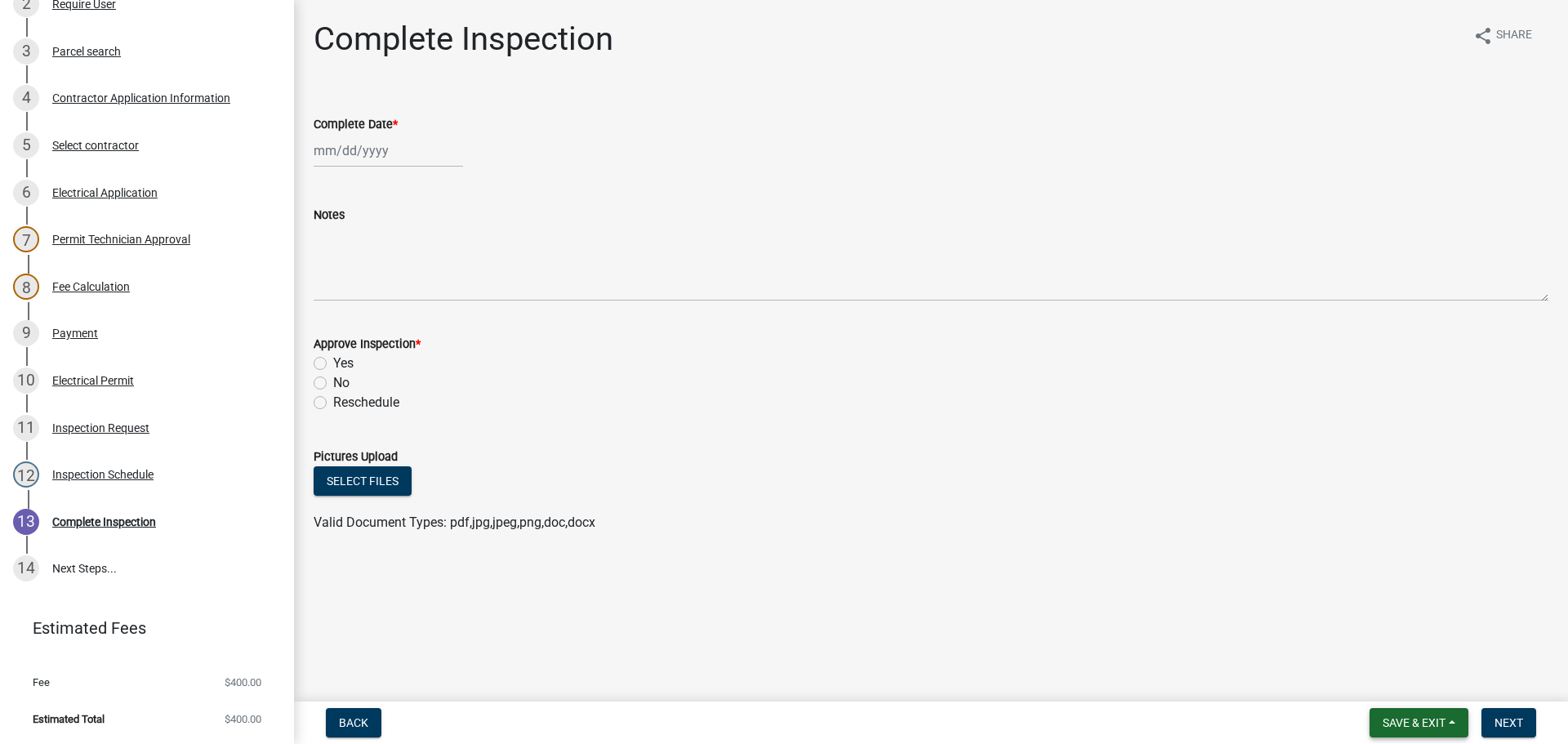
click at [1387, 736] on button "Save & Exit" at bounding box center [1419, 723] width 99 height 29
click at [1386, 700] on div "Save Save & Exit" at bounding box center [1402, 661] width 130 height 92
click at [1390, 684] on button "Save & Exit" at bounding box center [1402, 680] width 130 height 40
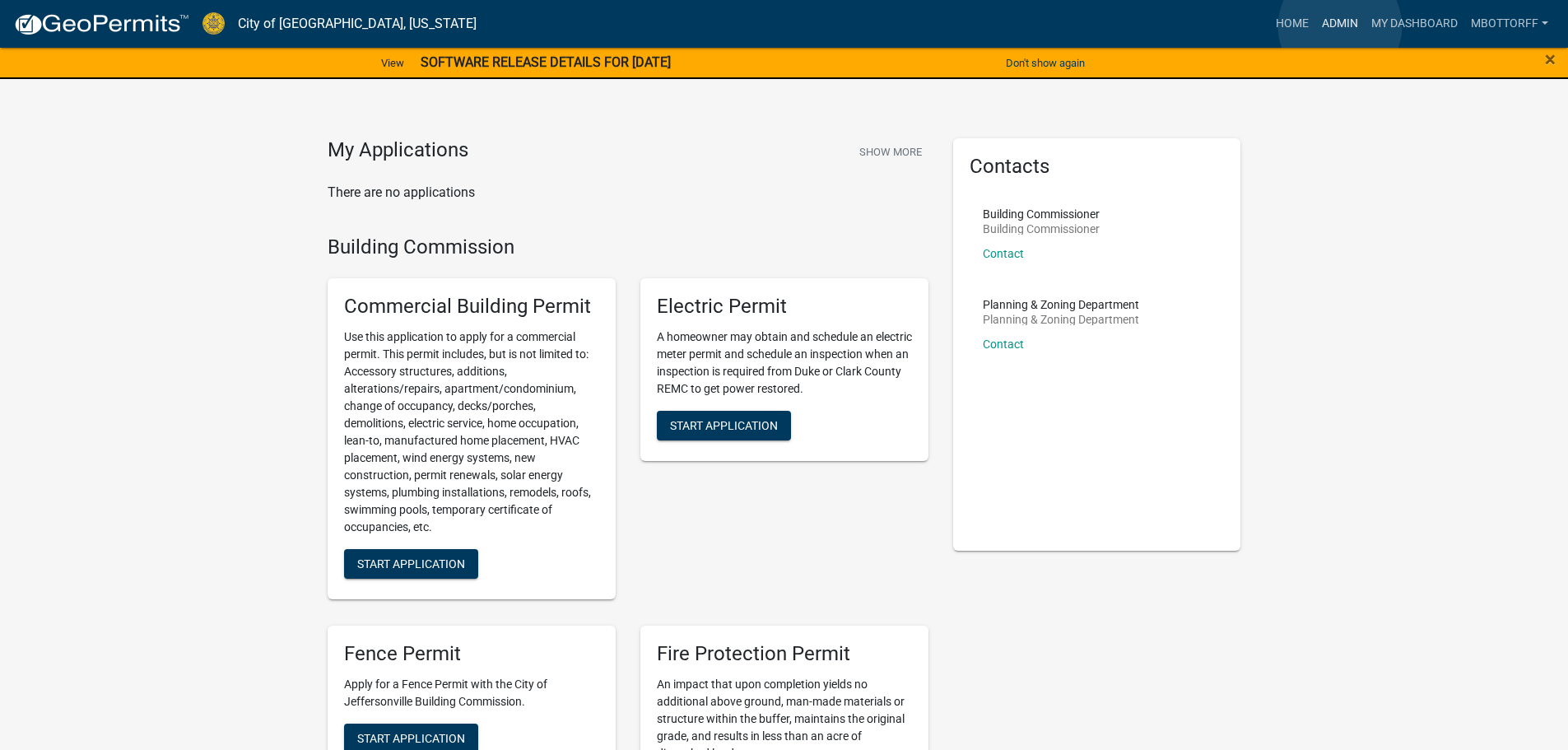
drag, startPoint x: 1340, startPoint y: 26, endPoint x: 1327, endPoint y: 26, distance: 13.0
click at [1340, 26] on link "Admin" at bounding box center [1340, 24] width 49 height 31
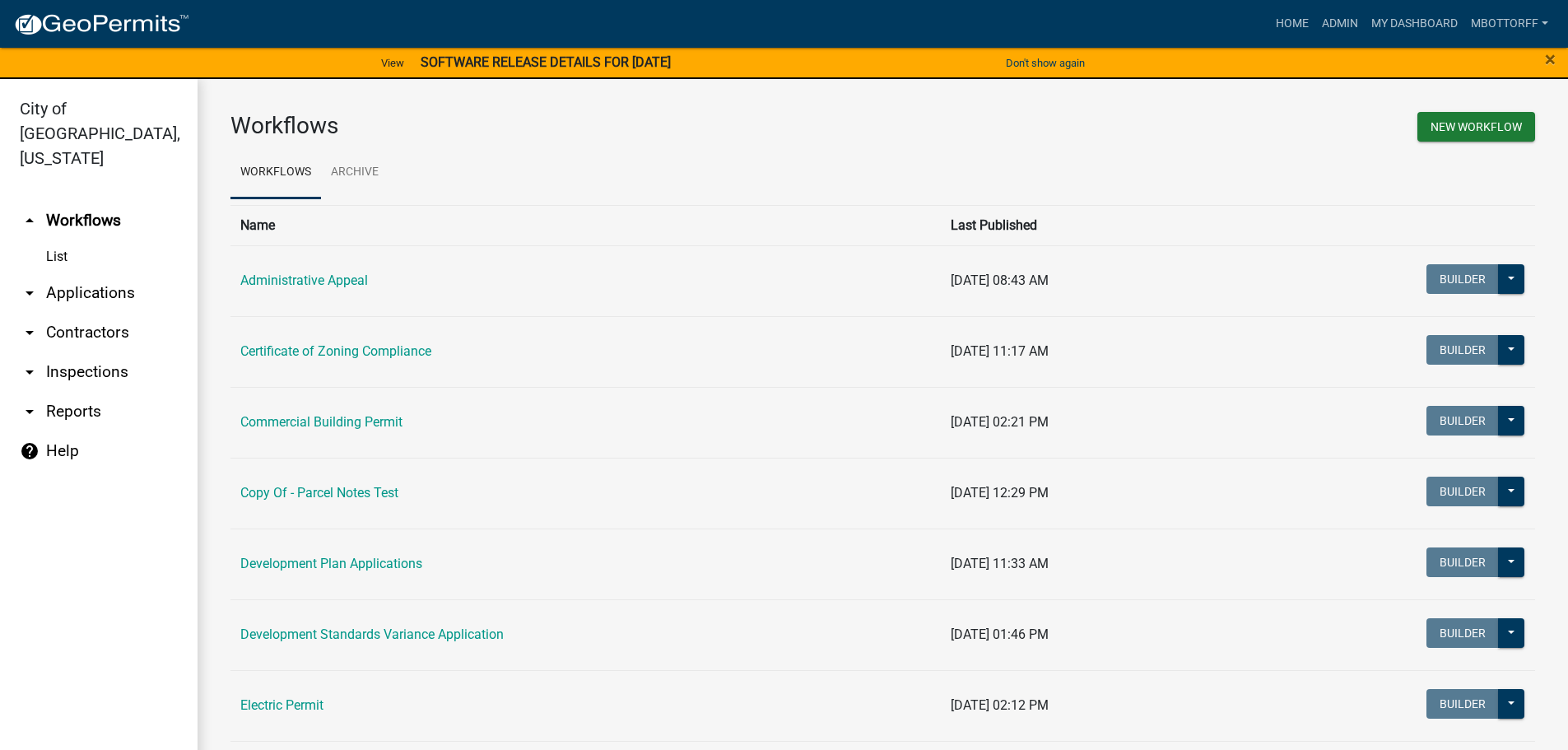
click at [65, 274] on link "arrow_drop_down Applications" at bounding box center [98, 293] width 197 height 40
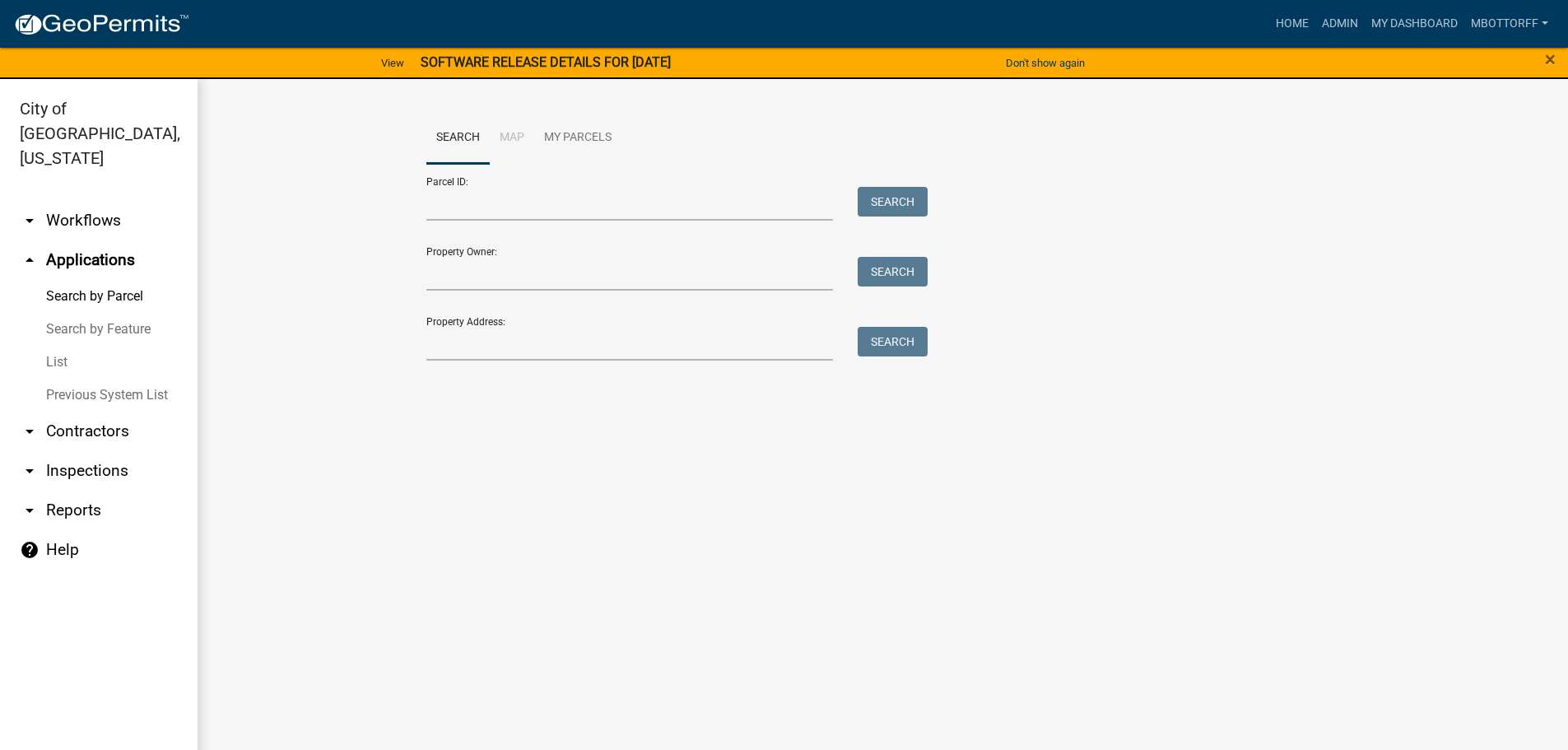
click at [80, 379] on link "Previous System List" at bounding box center [98, 395] width 197 height 33
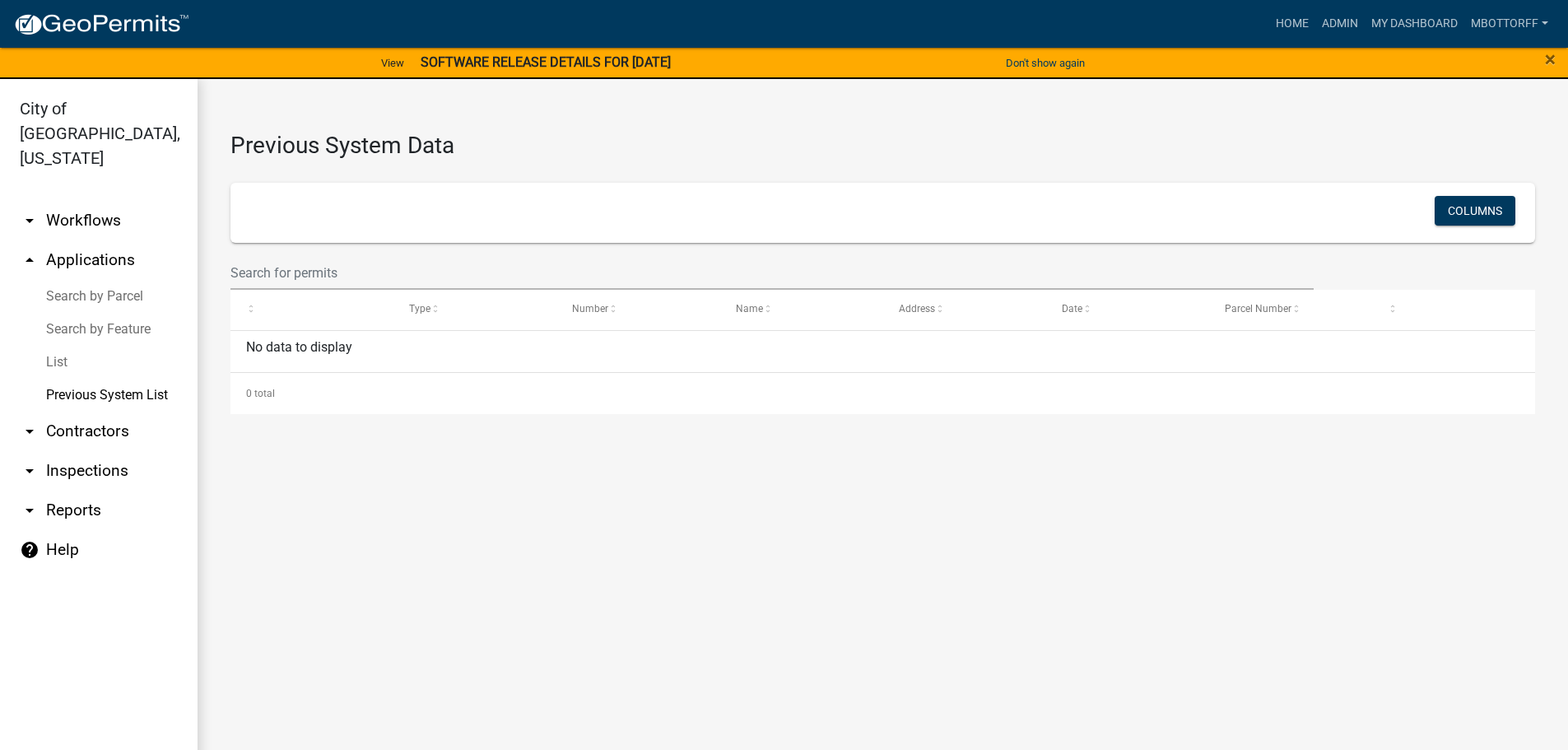
click at [86, 412] on link "arrow_drop_down Contractors" at bounding box center [98, 431] width 197 height 40
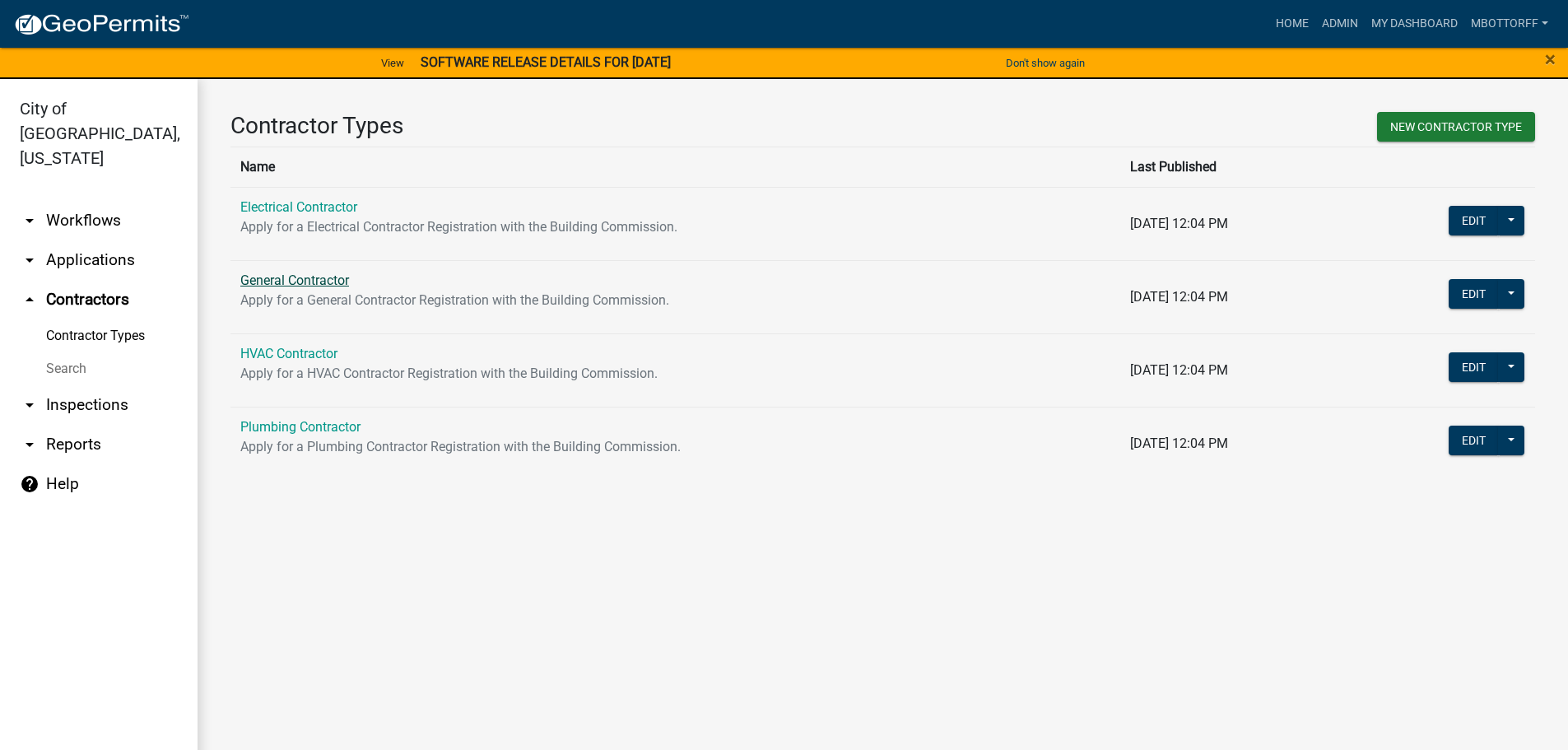
click at [299, 281] on link "General Contractor" at bounding box center [295, 281] width 108 height 15
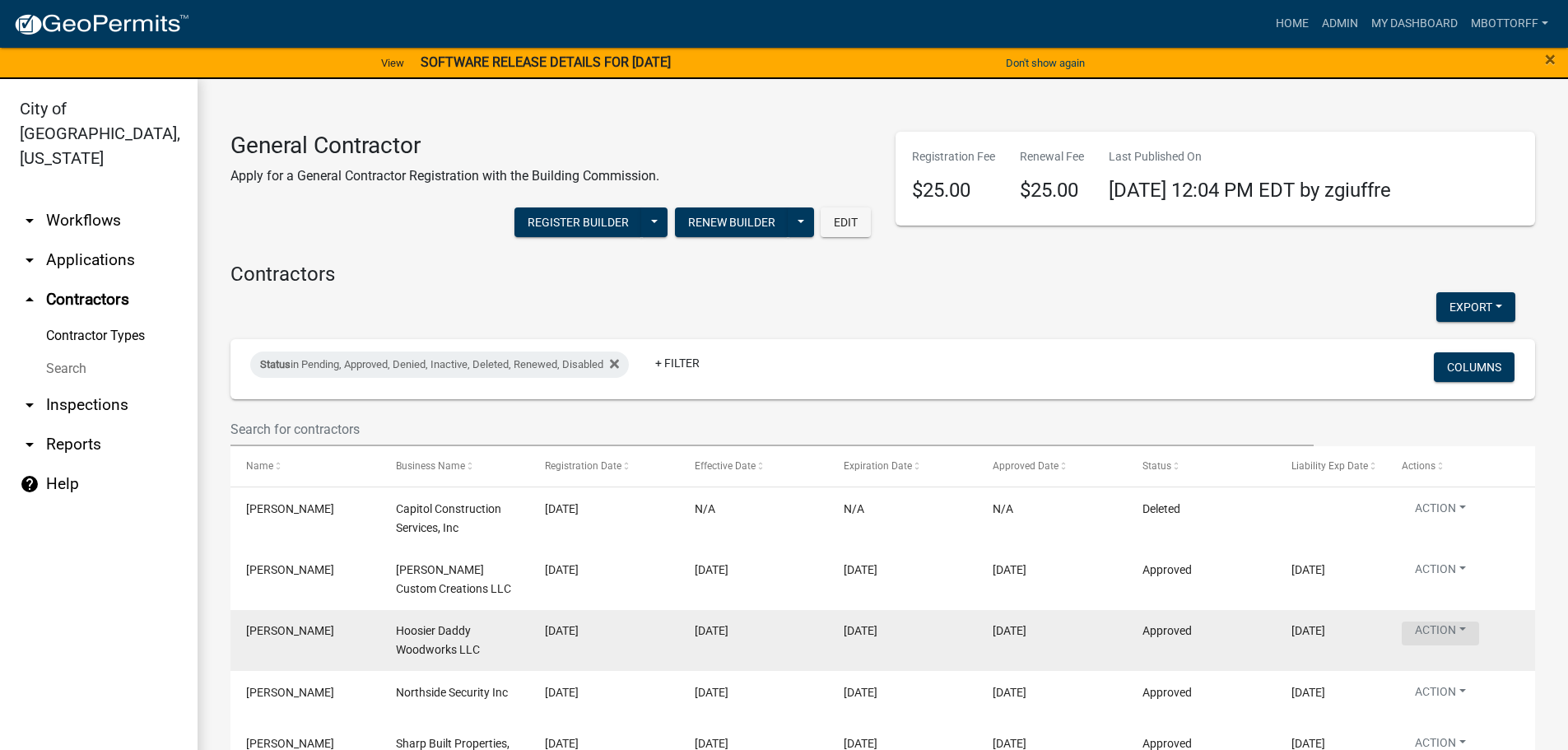
click at [1469, 631] on button "Action" at bounding box center [1440, 634] width 77 height 24
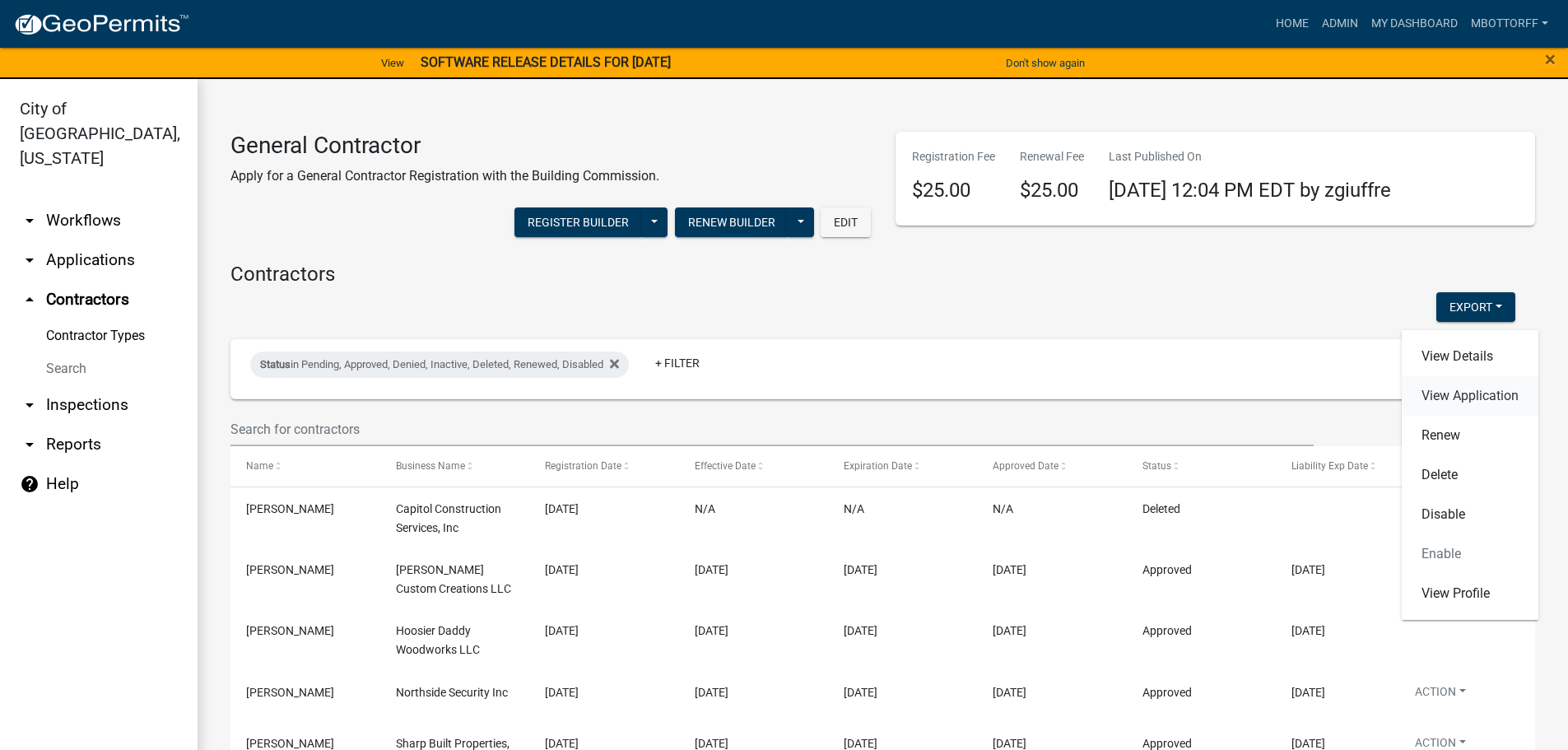
click at [1446, 396] on link "View Application" at bounding box center [1470, 396] width 136 height 40
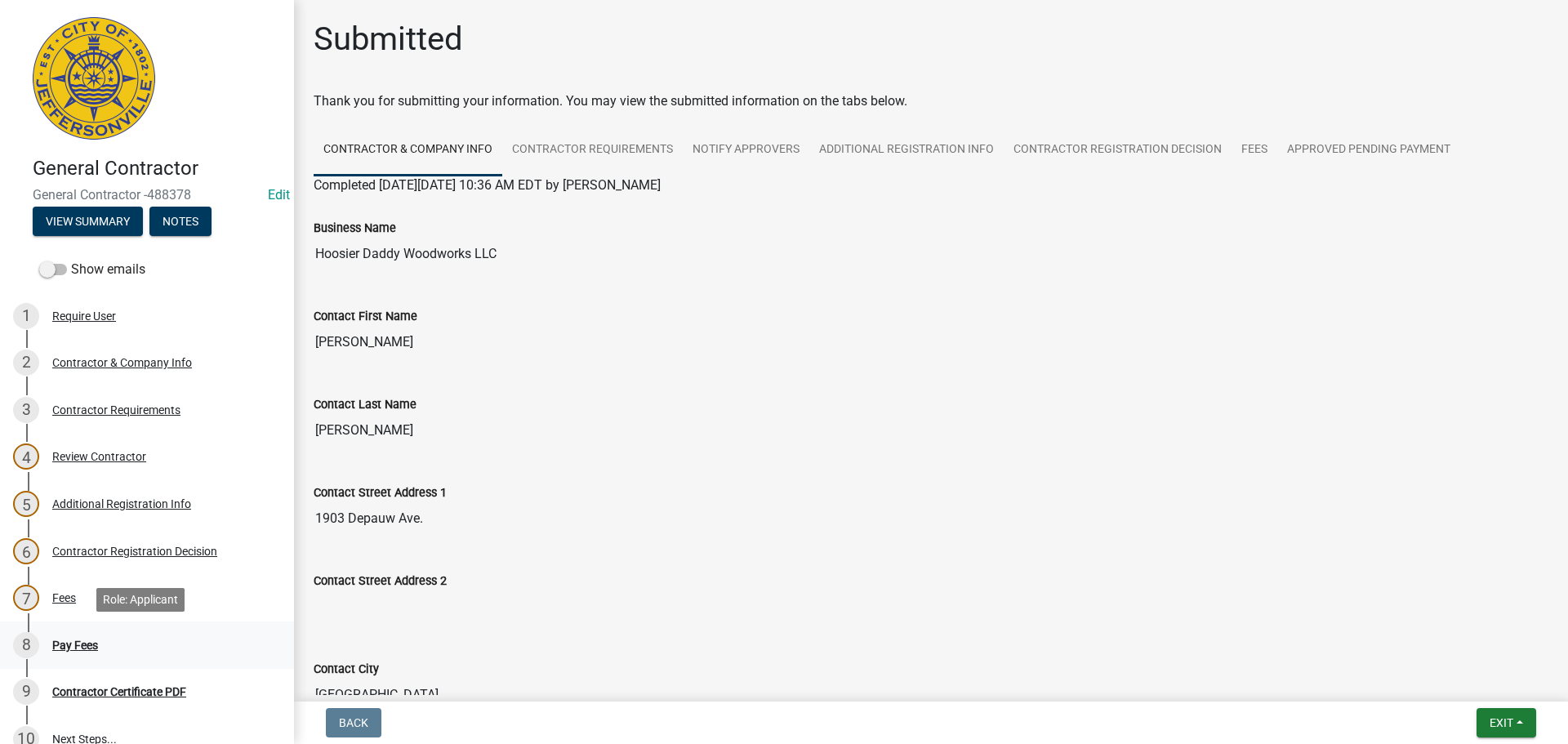
click at [90, 640] on div "Pay Fees" at bounding box center [75, 646] width 45 height 12
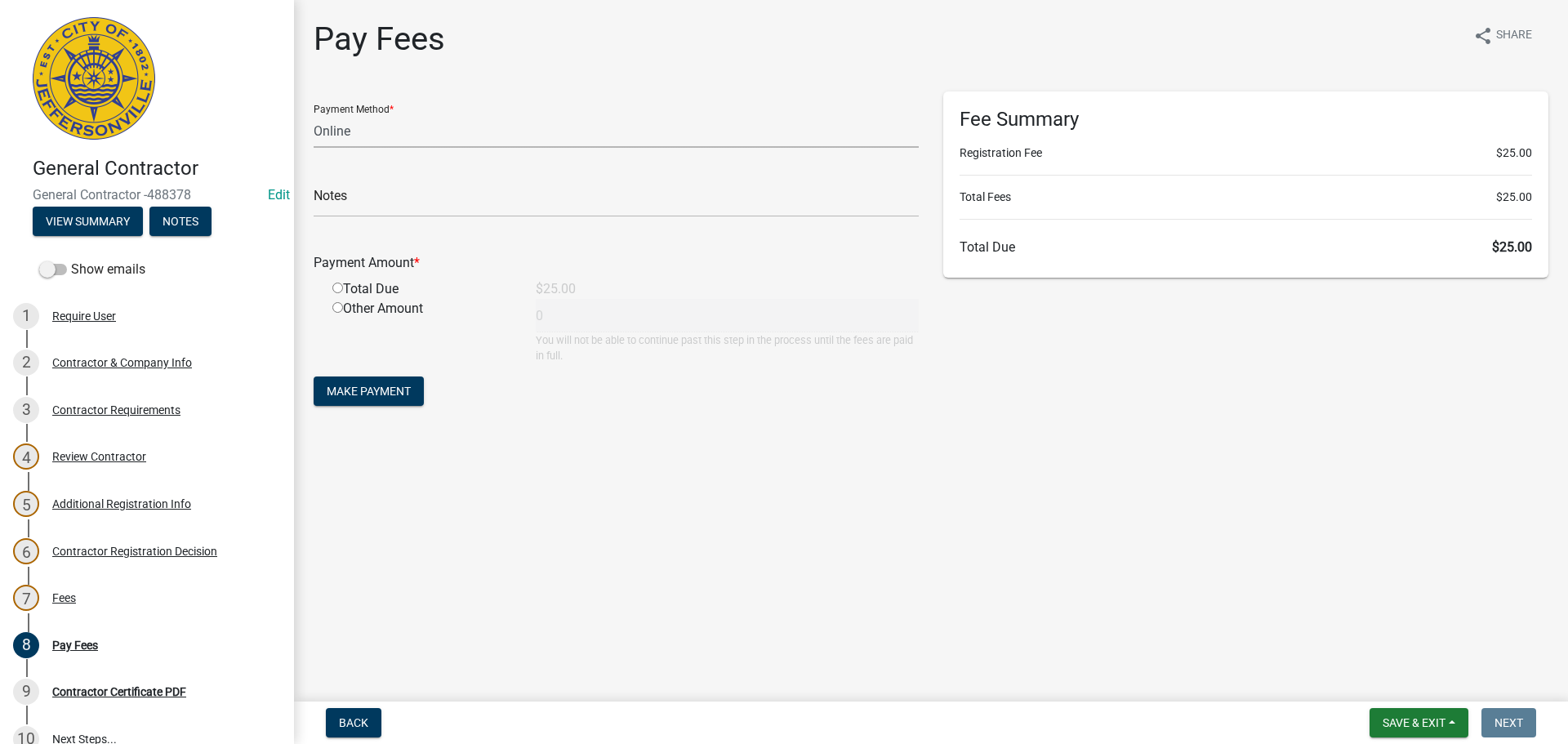
click at [325, 129] on select "Credit Card POS Check Cash Online" at bounding box center [616, 131] width 605 height 34
select select "1: 0"
click at [313, 114] on select "Credit Card POS Check Cash Online" at bounding box center [616, 131] width 605 height 34
click at [335, 204] on input "text" at bounding box center [616, 201] width 605 height 34
type input "1012"
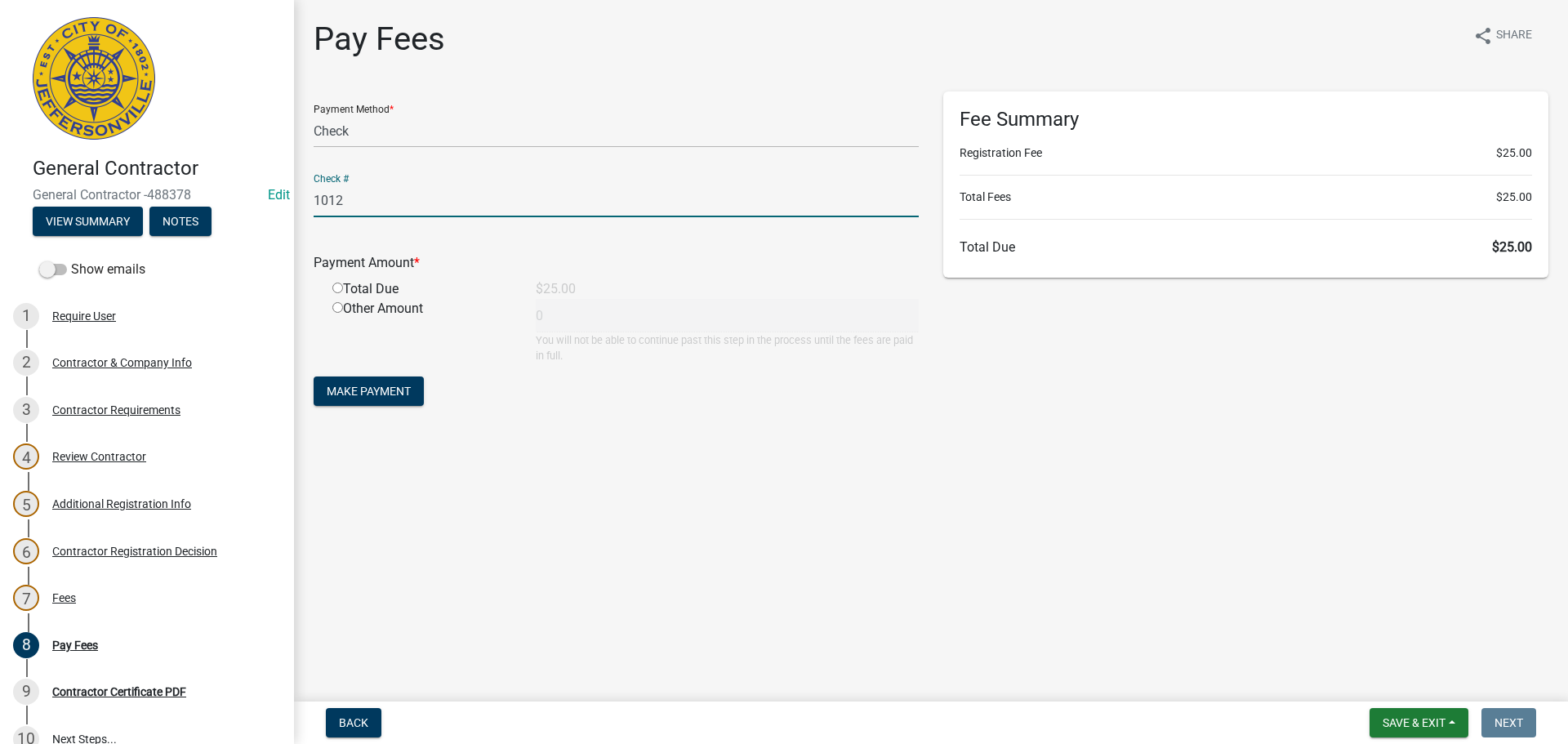
click at [339, 293] on div "Total Due" at bounding box center [422, 288] width 203 height 19
click at [337, 289] on input "radio" at bounding box center [338, 288] width 11 height 11
radio input "true"
type input "25"
click at [380, 391] on span "Make Payment" at bounding box center [369, 392] width 84 height 13
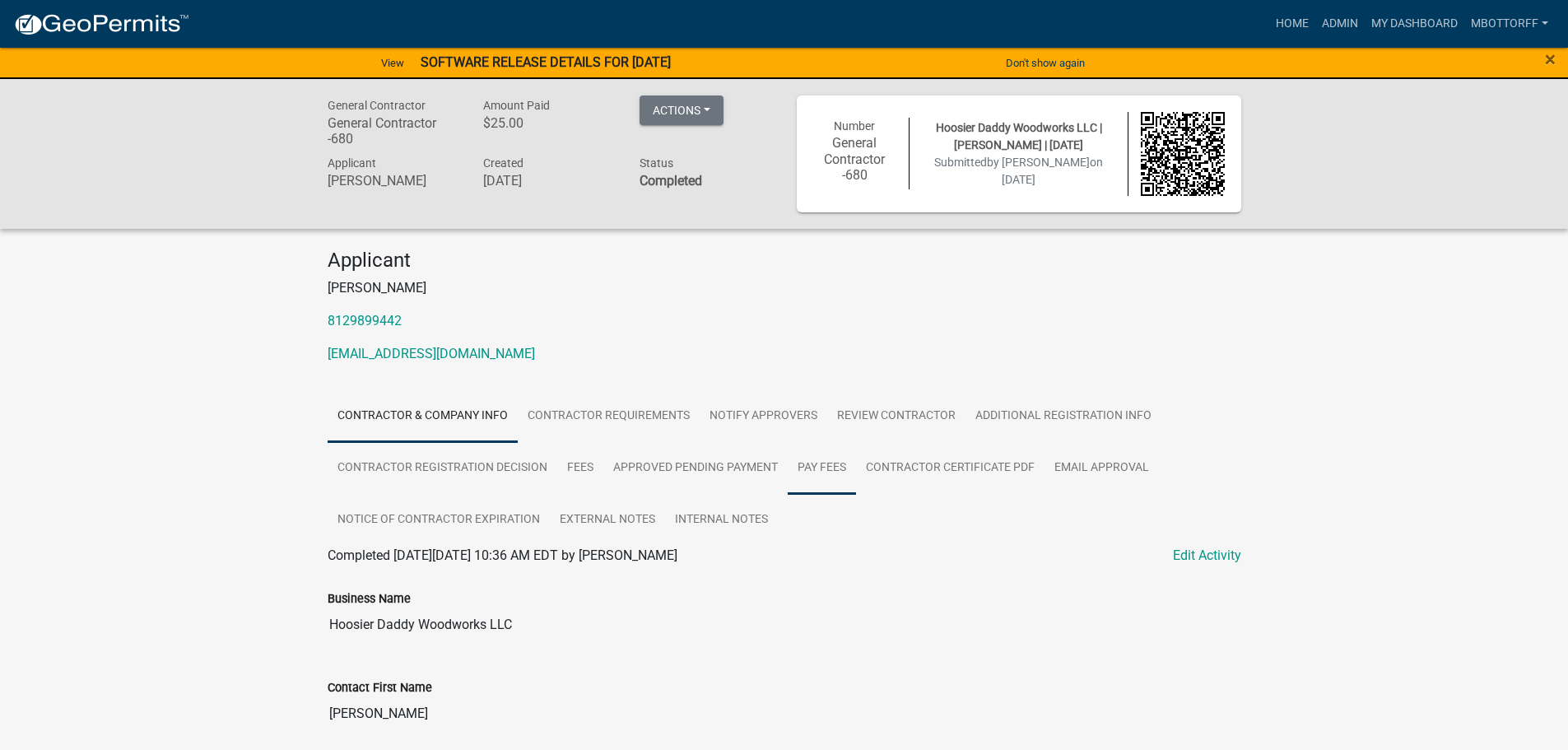
click at [823, 469] on link "Pay Fees" at bounding box center [822, 469] width 69 height 53
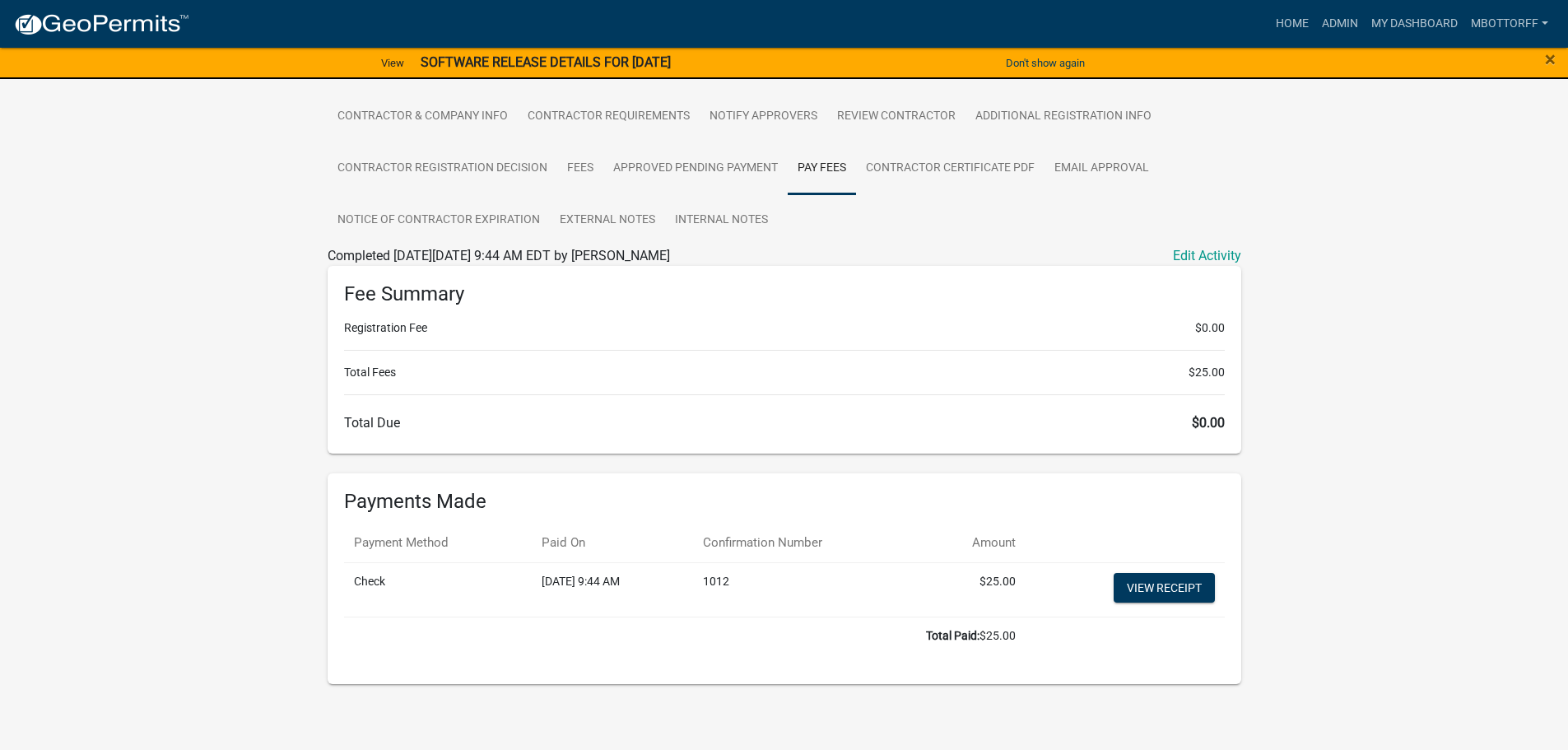
scroll to position [303, 0]
click at [1161, 578] on link "View receipt" at bounding box center [1165, 584] width 102 height 30
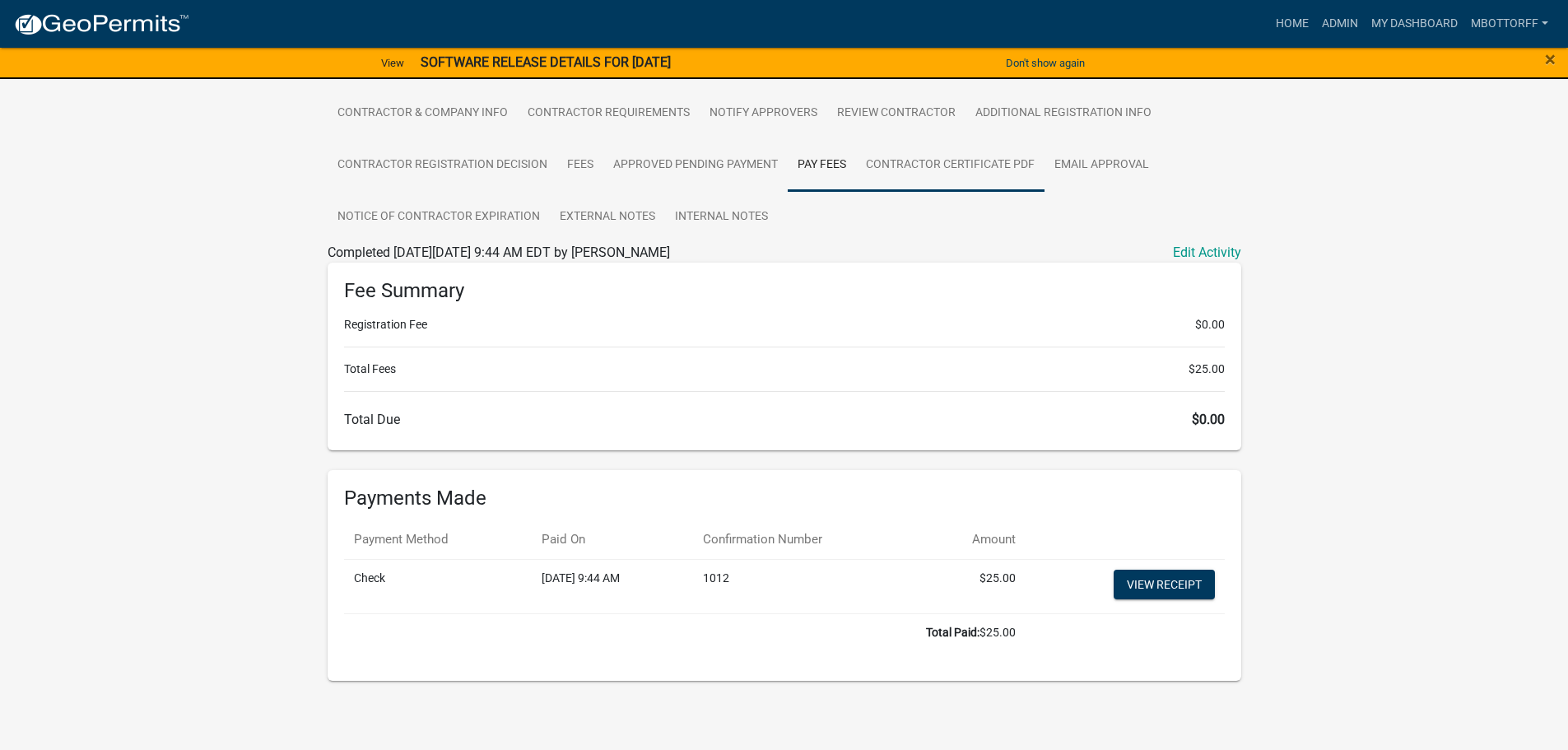
click at [937, 160] on link "Contractor Certificate PDF" at bounding box center [950, 165] width 189 height 53
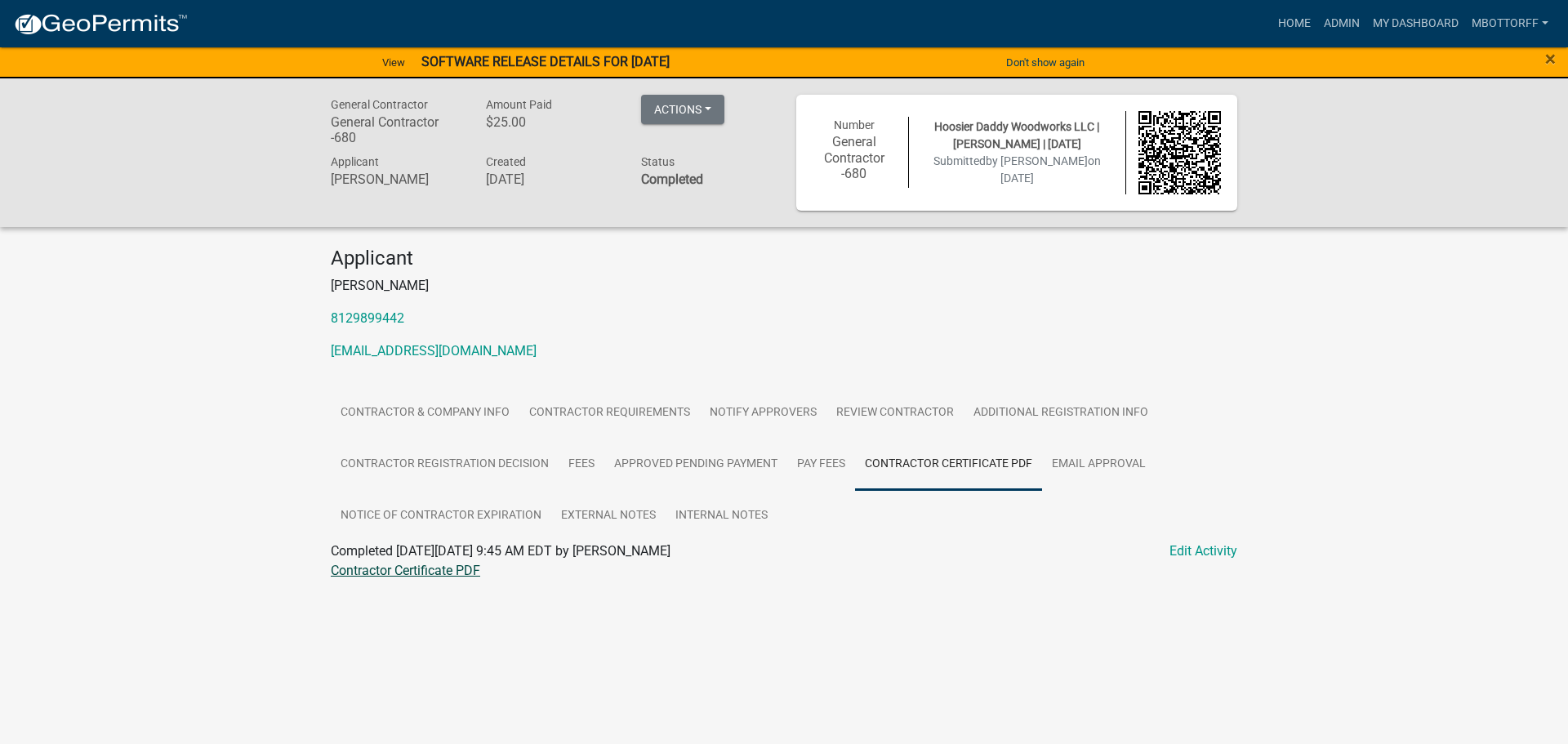
click at [405, 576] on link "Contractor Certificate PDF" at bounding box center [406, 571] width 150 height 15
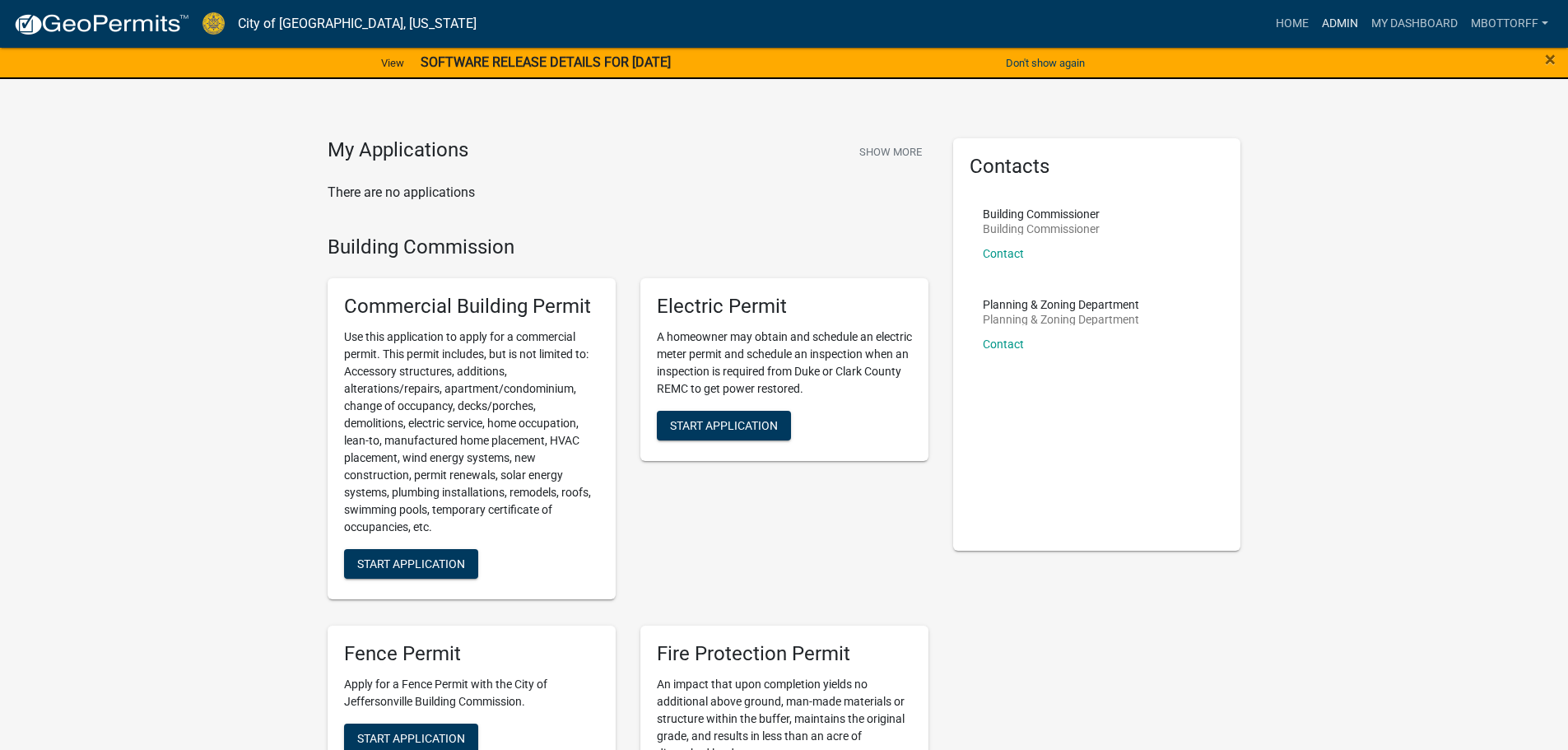
drag, startPoint x: 1333, startPoint y: 25, endPoint x: 1223, endPoint y: 25, distance: 110.0
click at [1333, 25] on link "Admin" at bounding box center [1340, 24] width 49 height 31
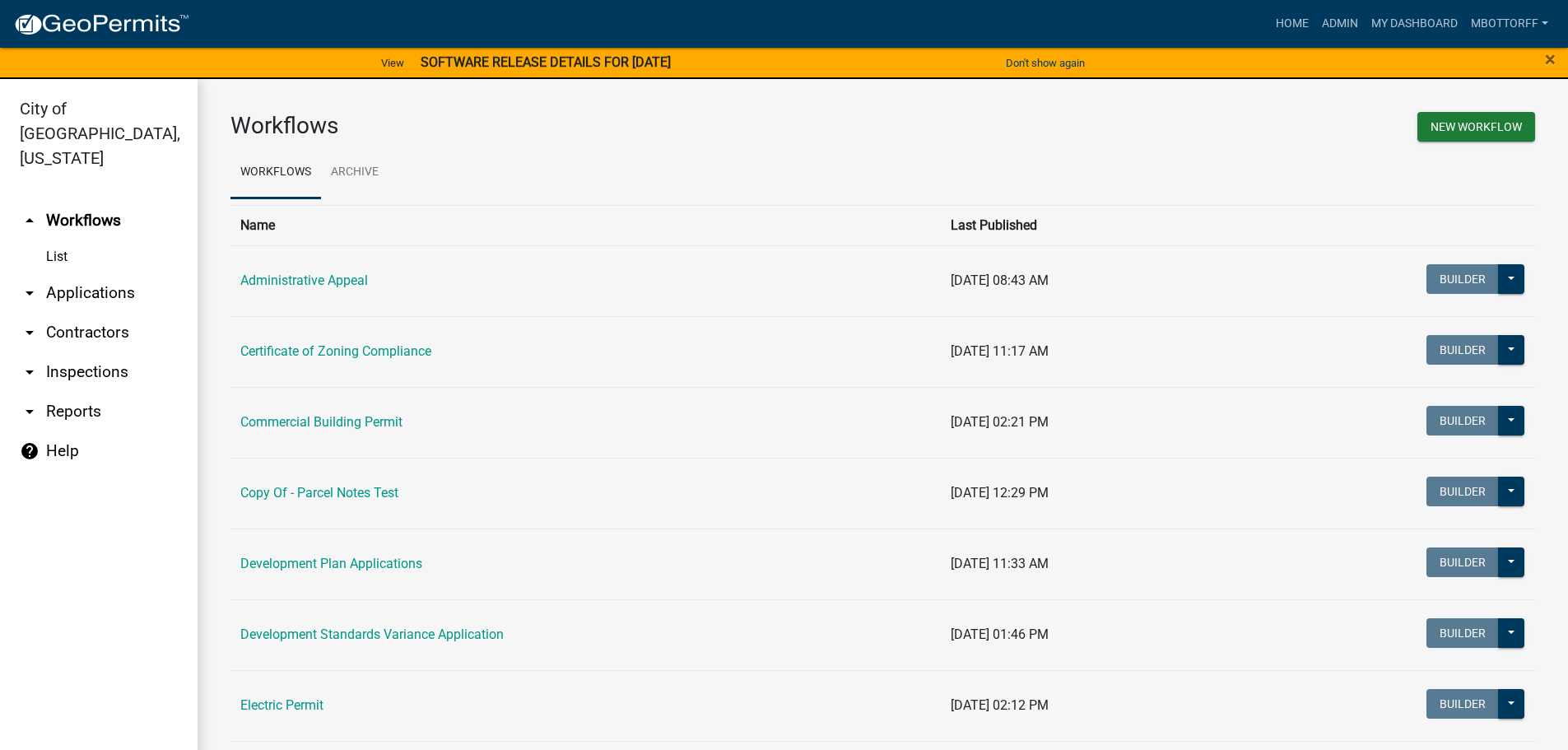
click at [79, 313] on link "arrow_drop_down Contractors" at bounding box center [98, 332] width 197 height 40
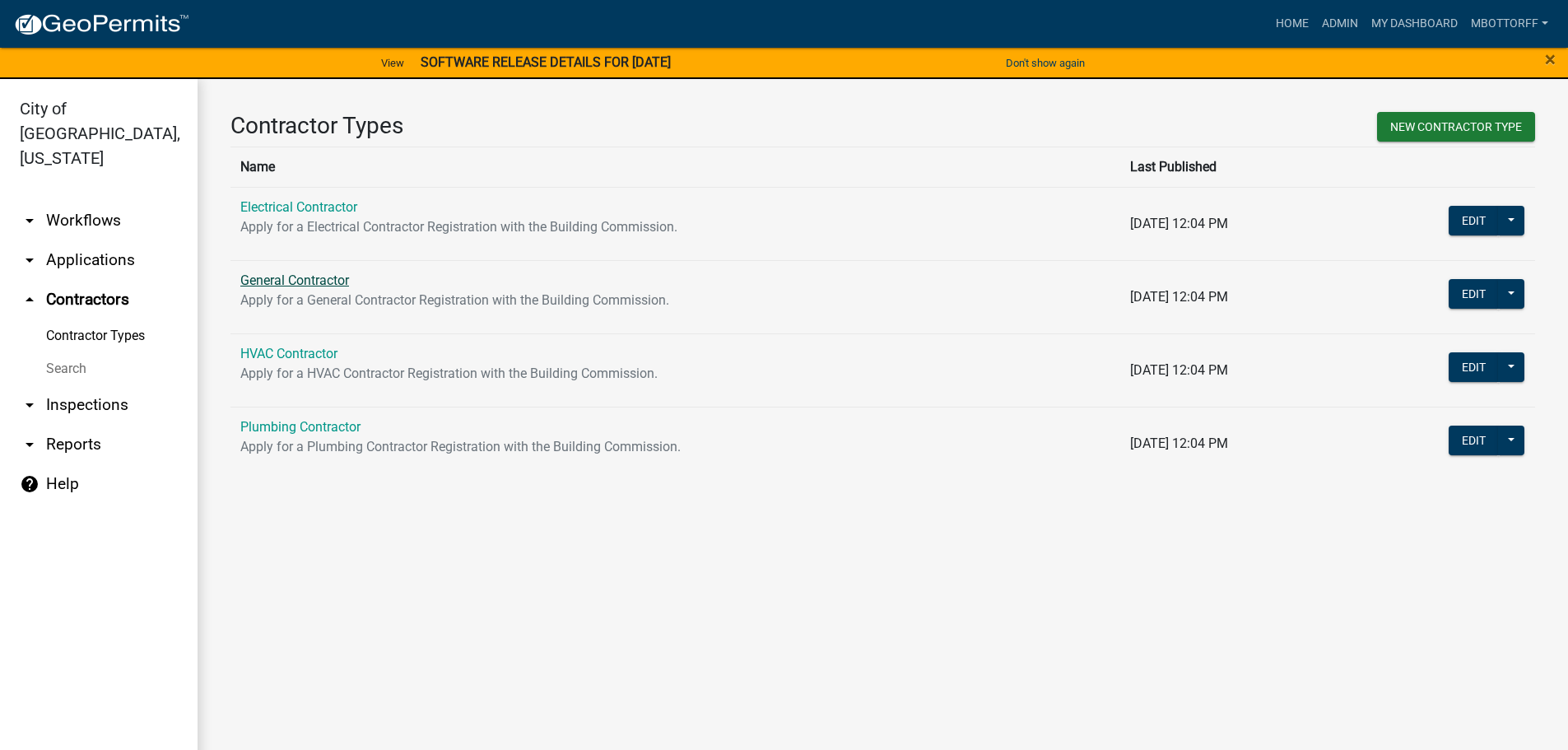
click at [262, 285] on link "General Contractor" at bounding box center [295, 281] width 108 height 15
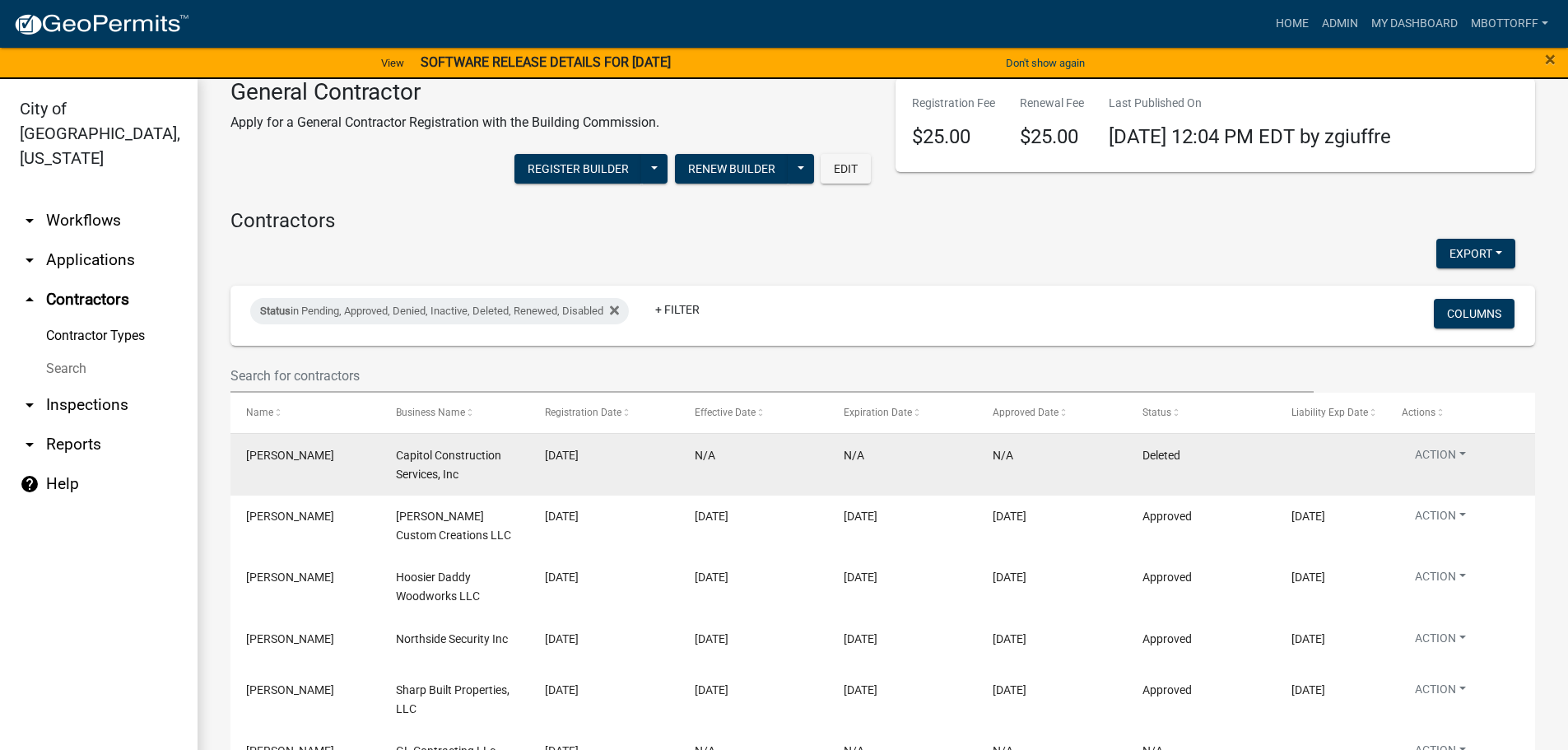
scroll to position [82, 0]
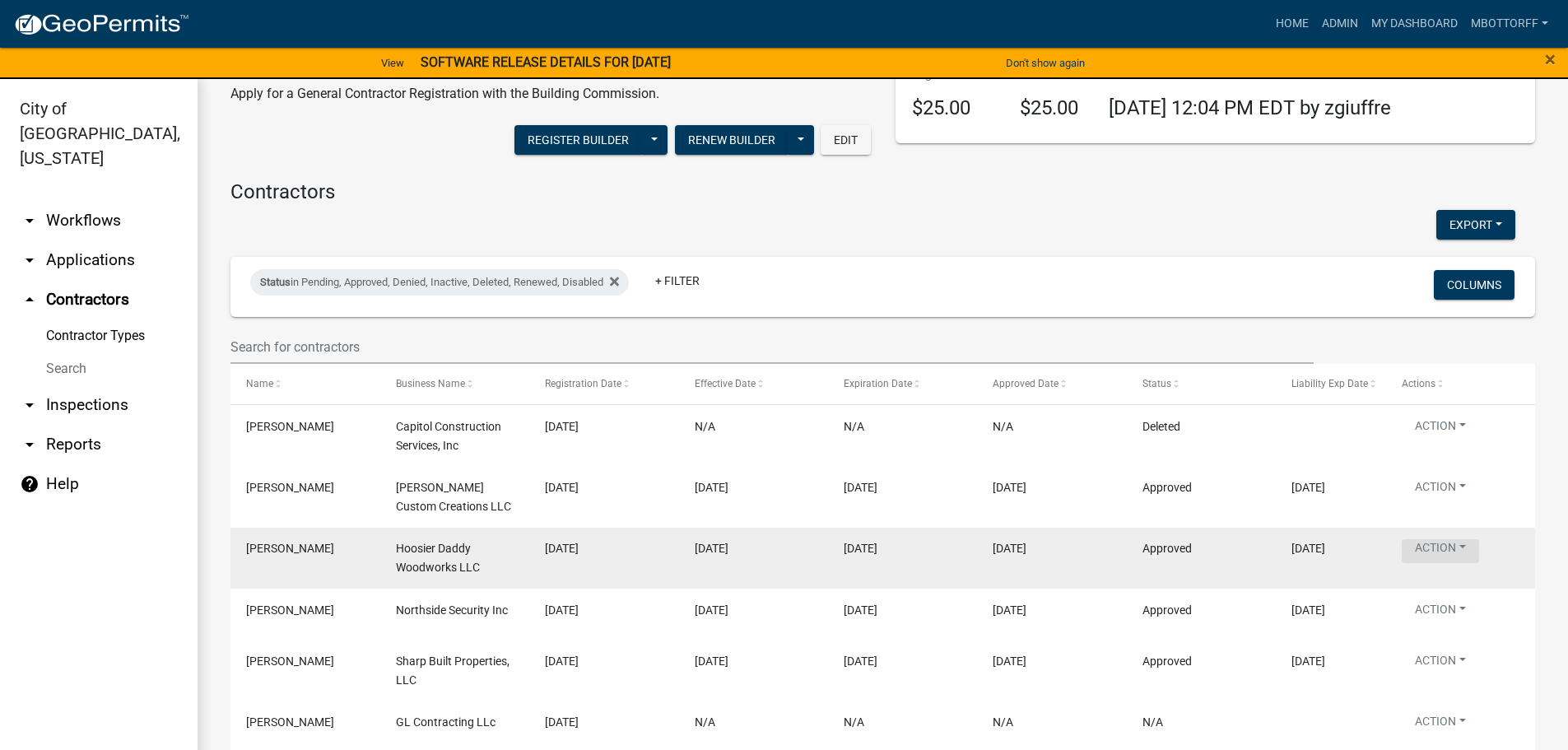
click at [1465, 548] on button "Action" at bounding box center [1440, 552] width 77 height 24
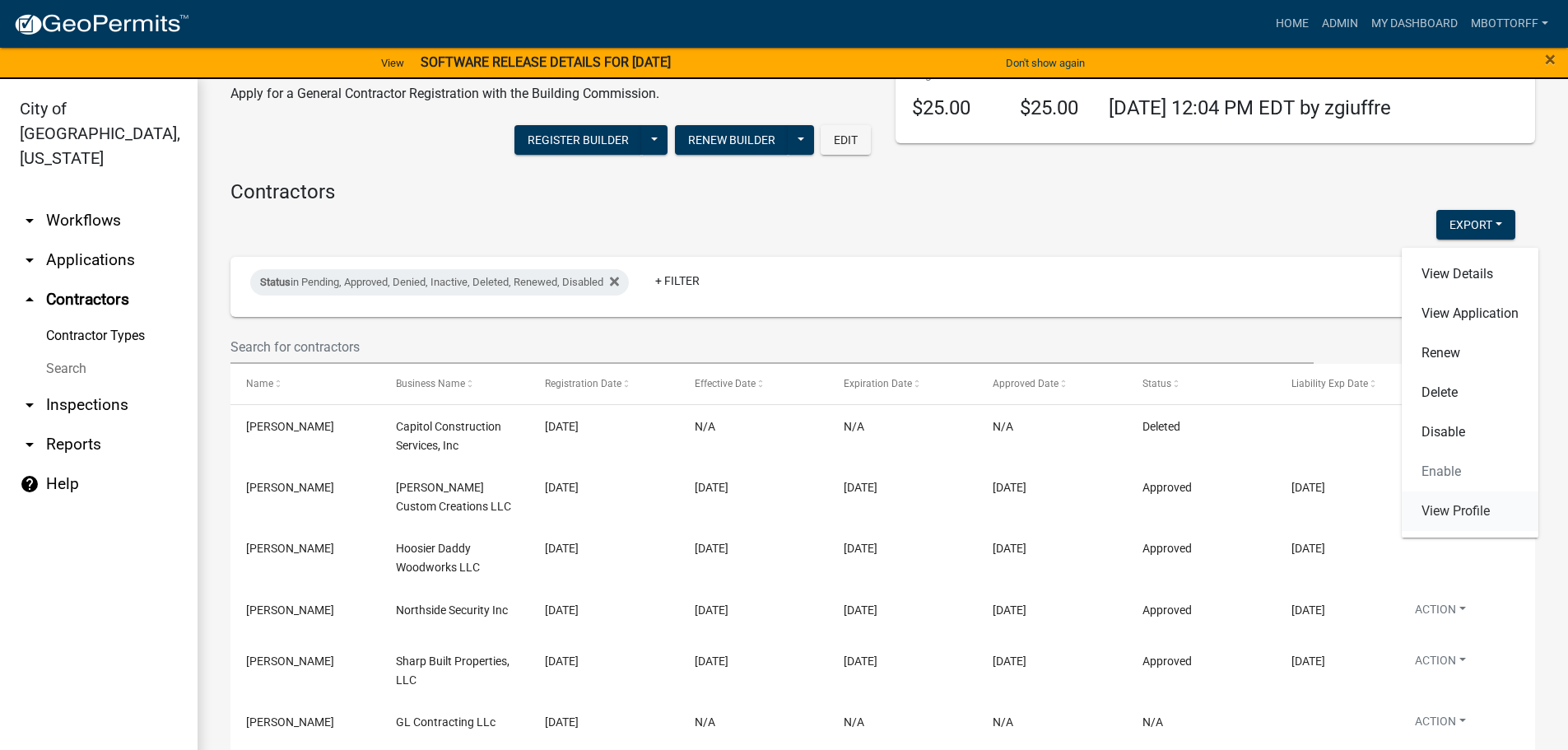
click at [1454, 512] on link "View Profile" at bounding box center [1470, 511] width 136 height 40
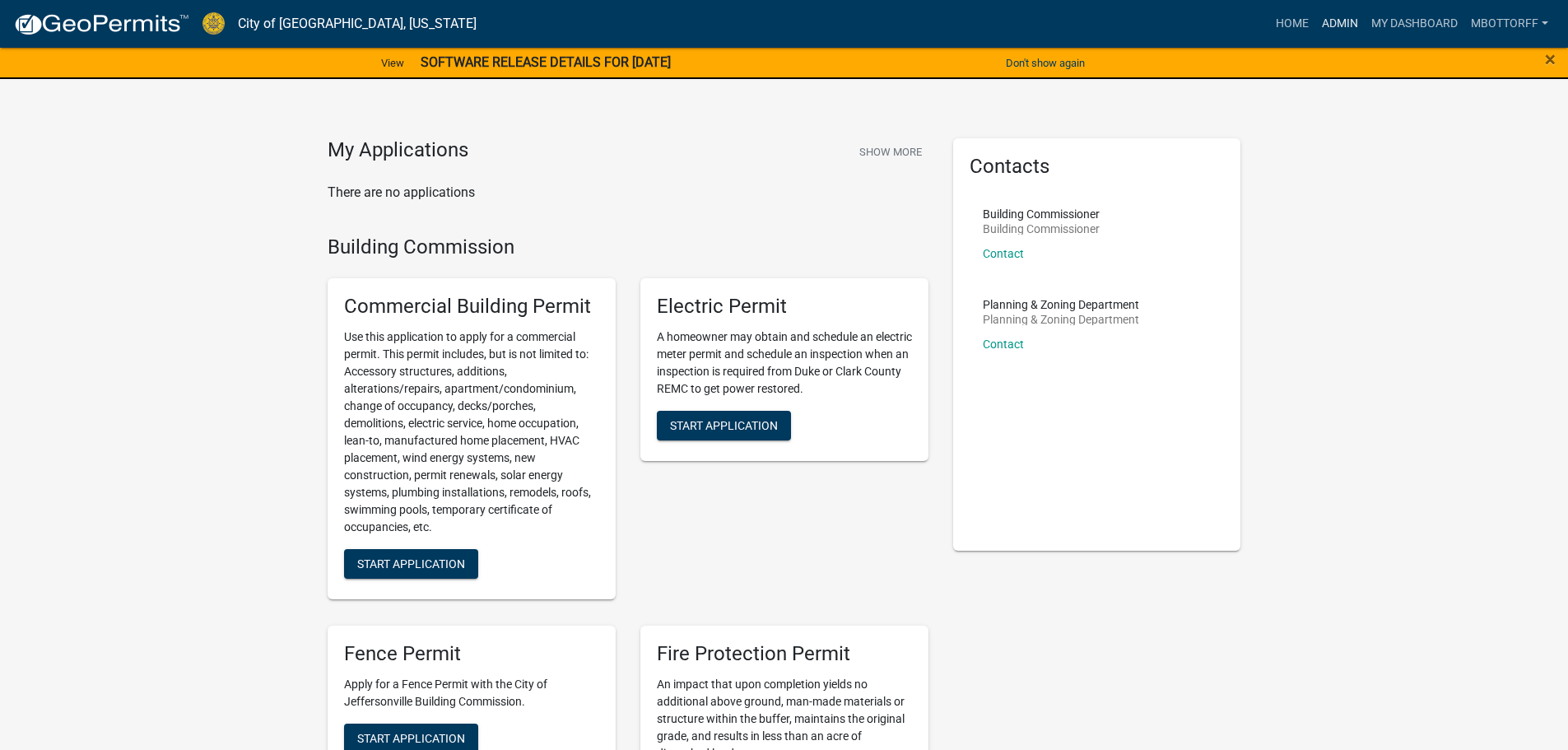
click at [1329, 20] on link "Admin" at bounding box center [1340, 24] width 49 height 31
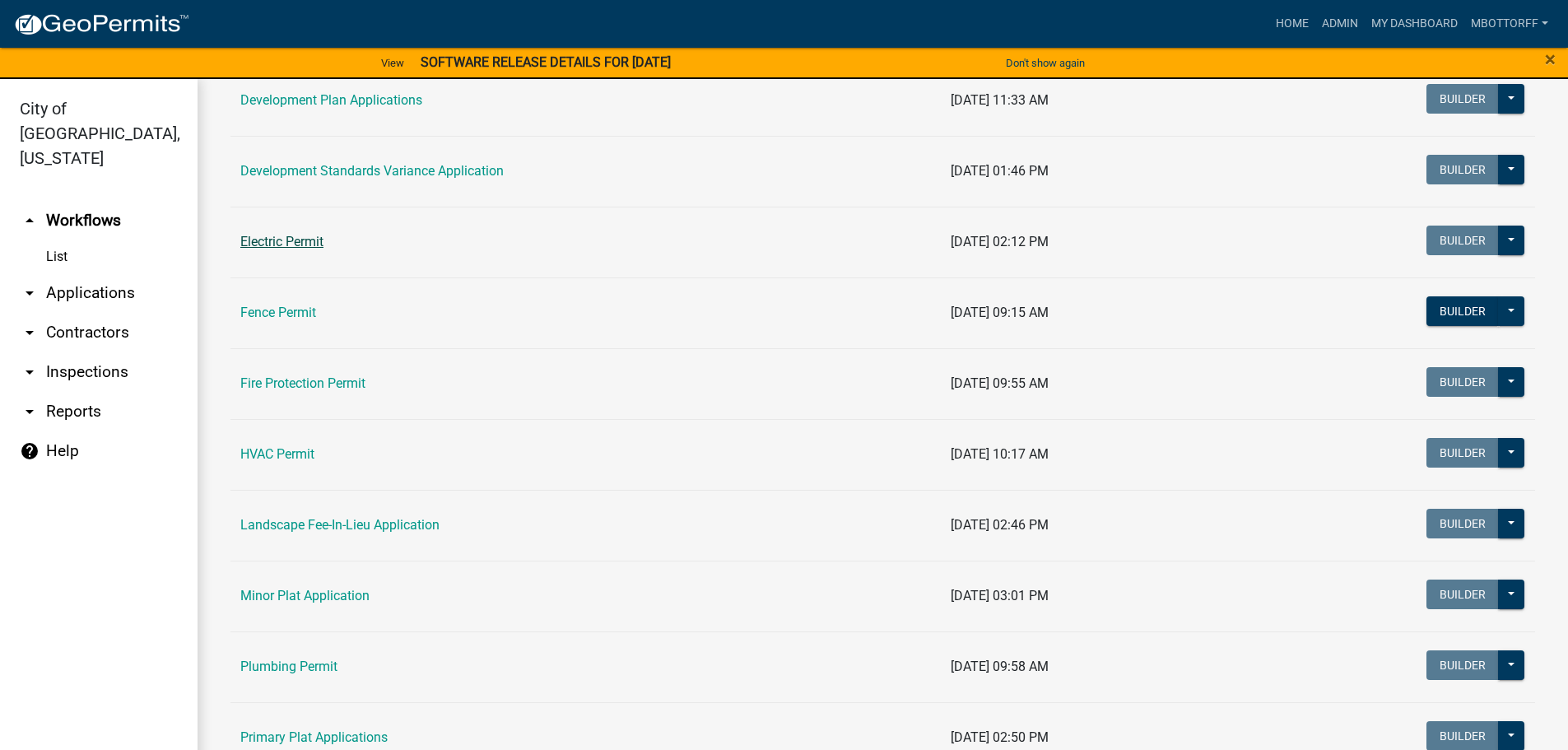
scroll to position [412, 0]
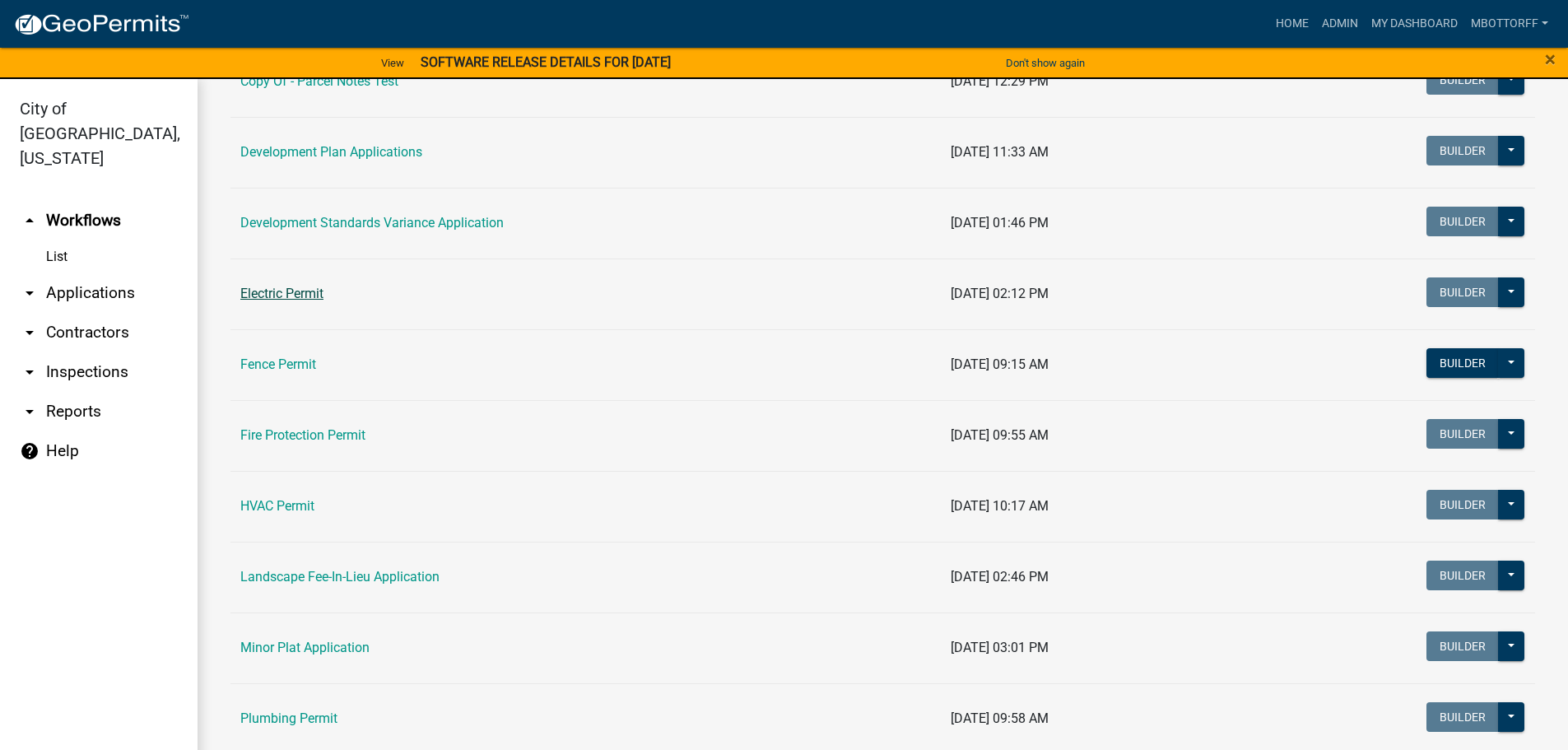
click at [265, 297] on link "Electric Permit" at bounding box center [282, 293] width 83 height 15
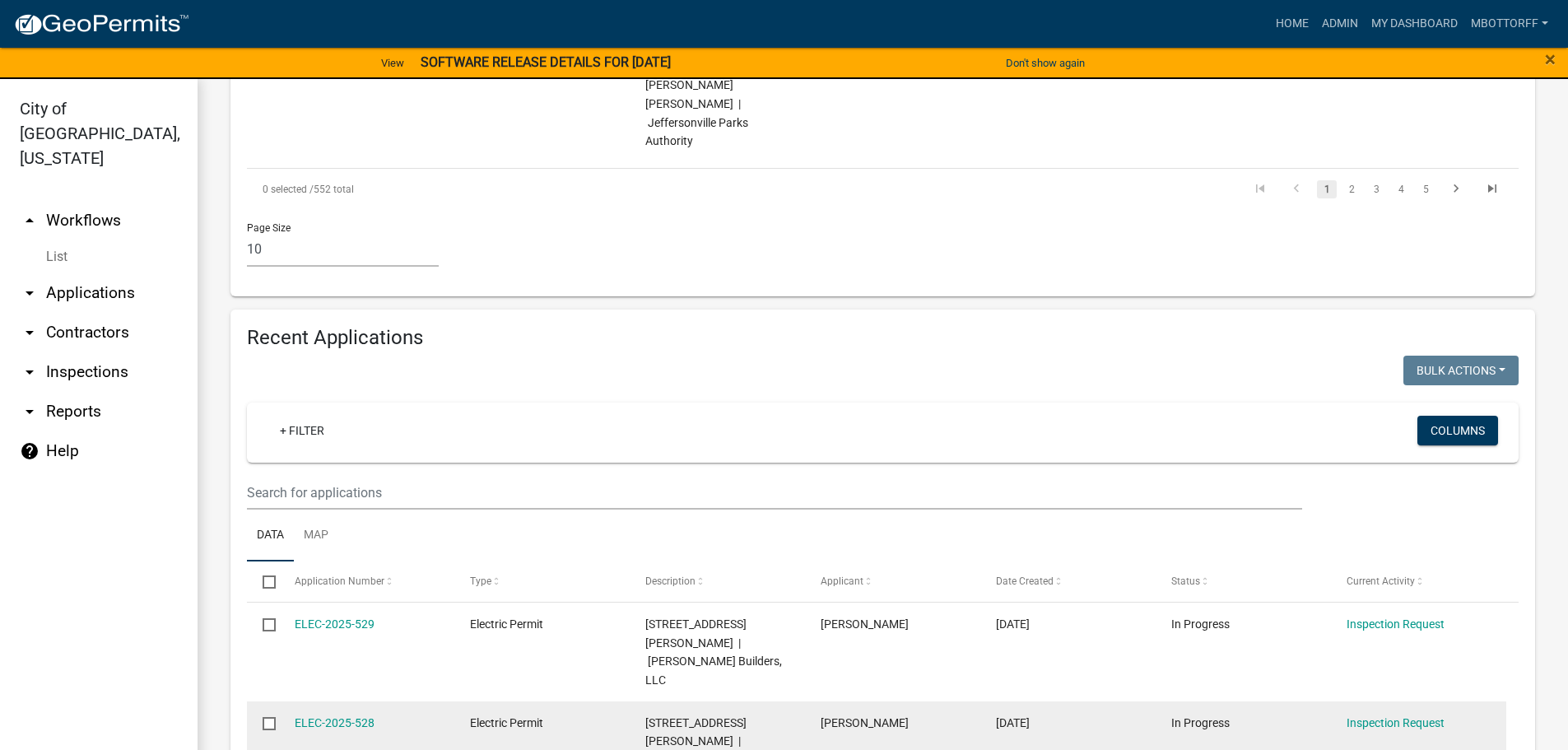
scroll to position [1400, 0]
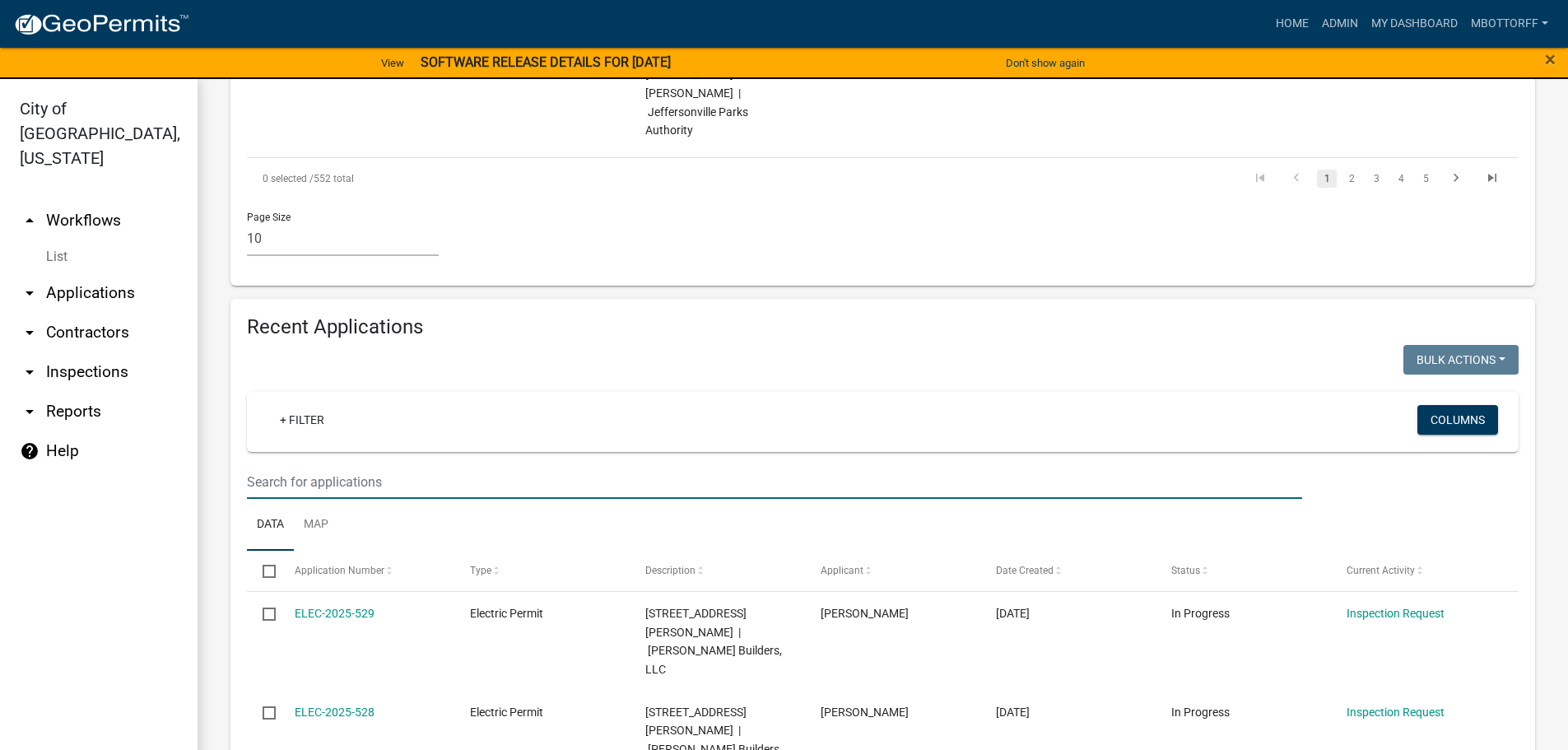
click at [269, 465] on input "text" at bounding box center [775, 482] width 1055 height 34
click at [299, 465] on input "text" at bounding box center [775, 482] width 1055 height 34
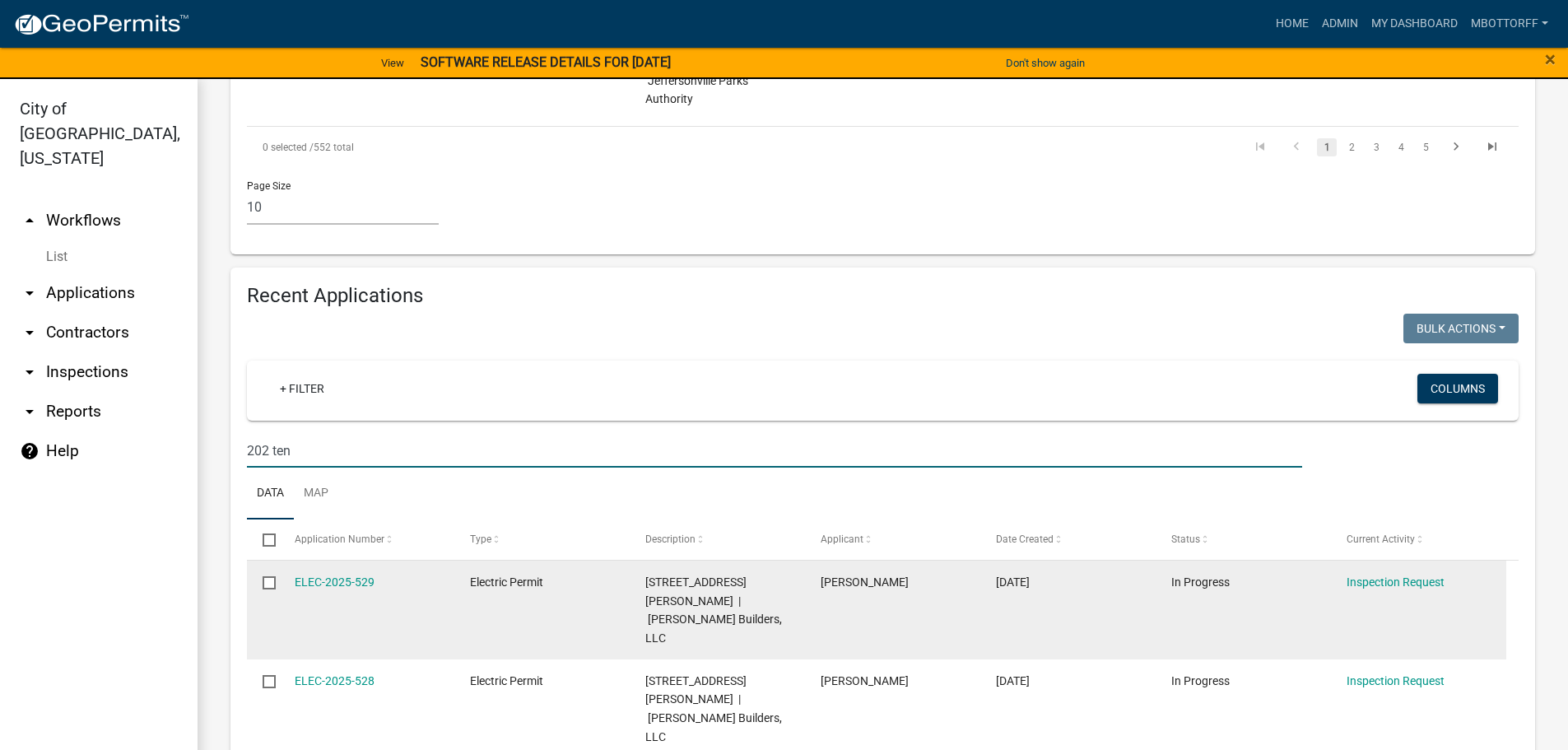
scroll to position [1310, 0]
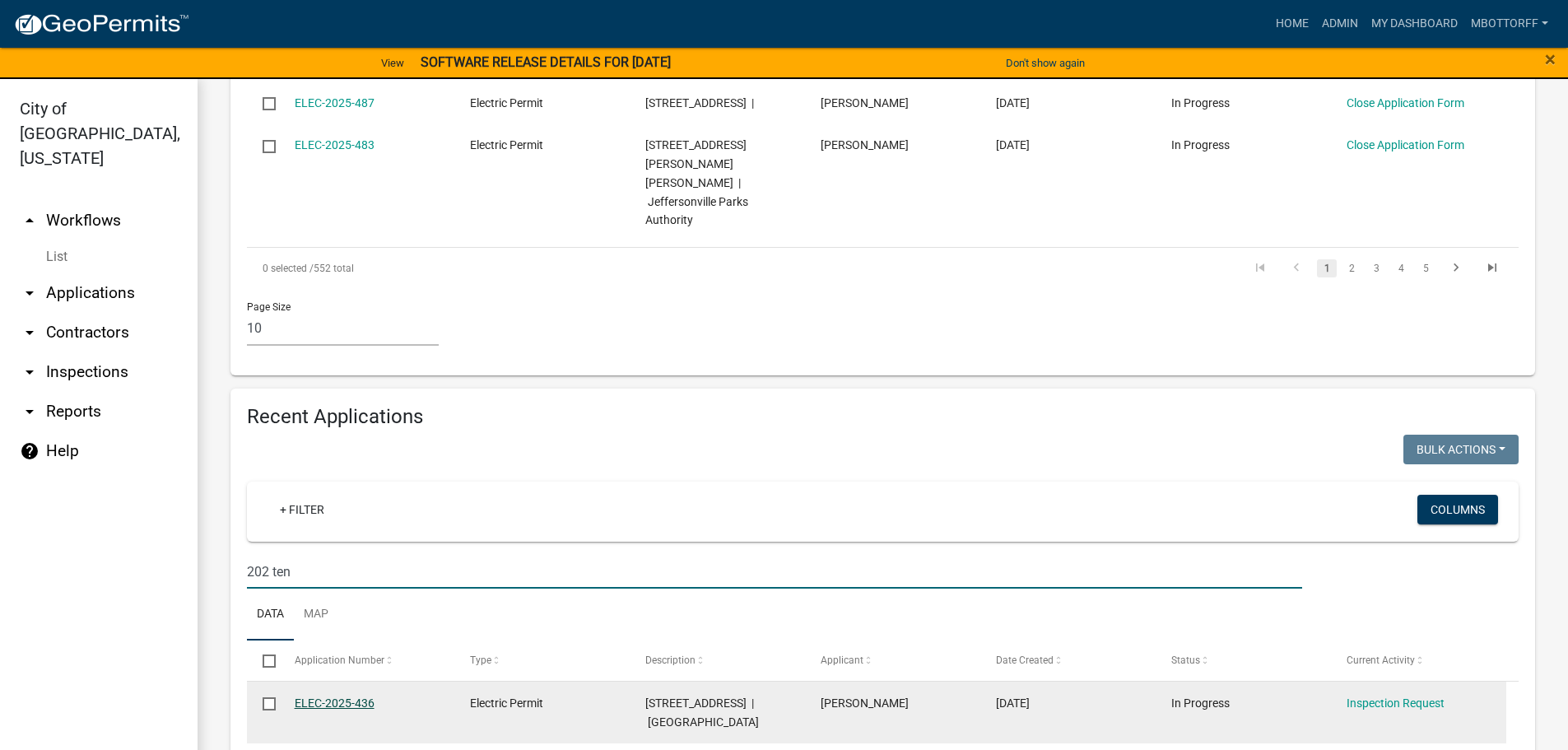
type input "202 ten"
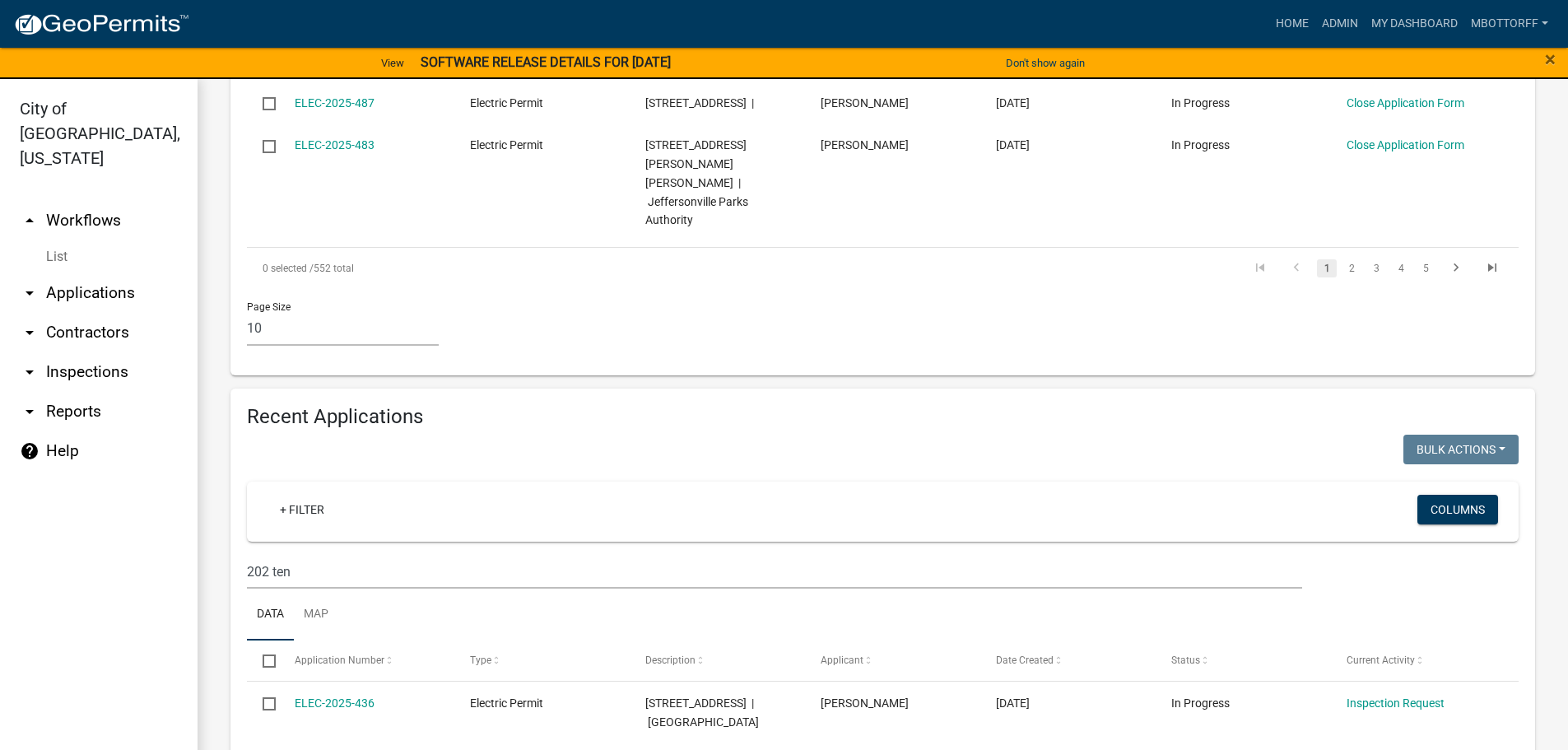
scroll to position [1228, 0]
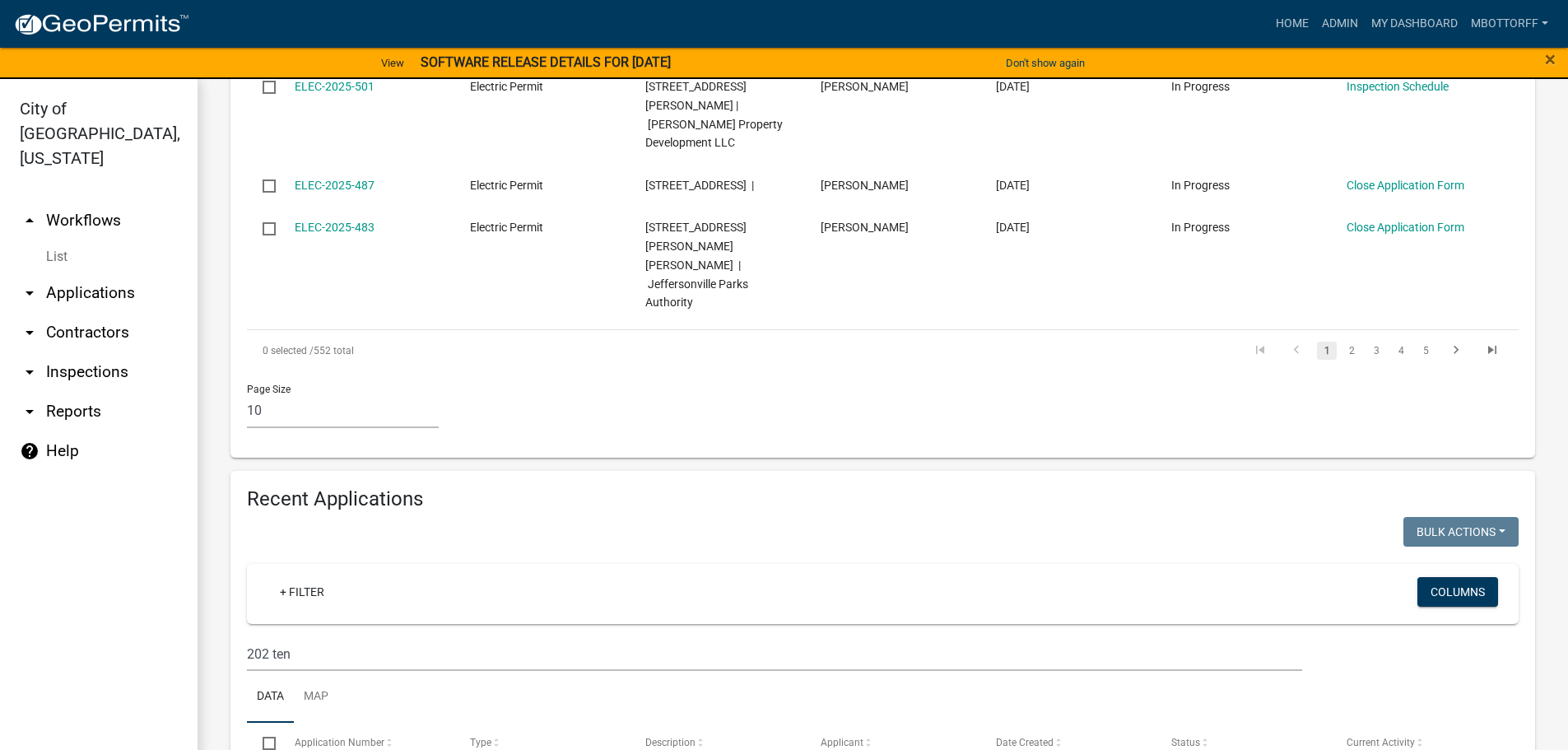
click at [86, 274] on link "arrow_drop_down Applications" at bounding box center [98, 293] width 197 height 40
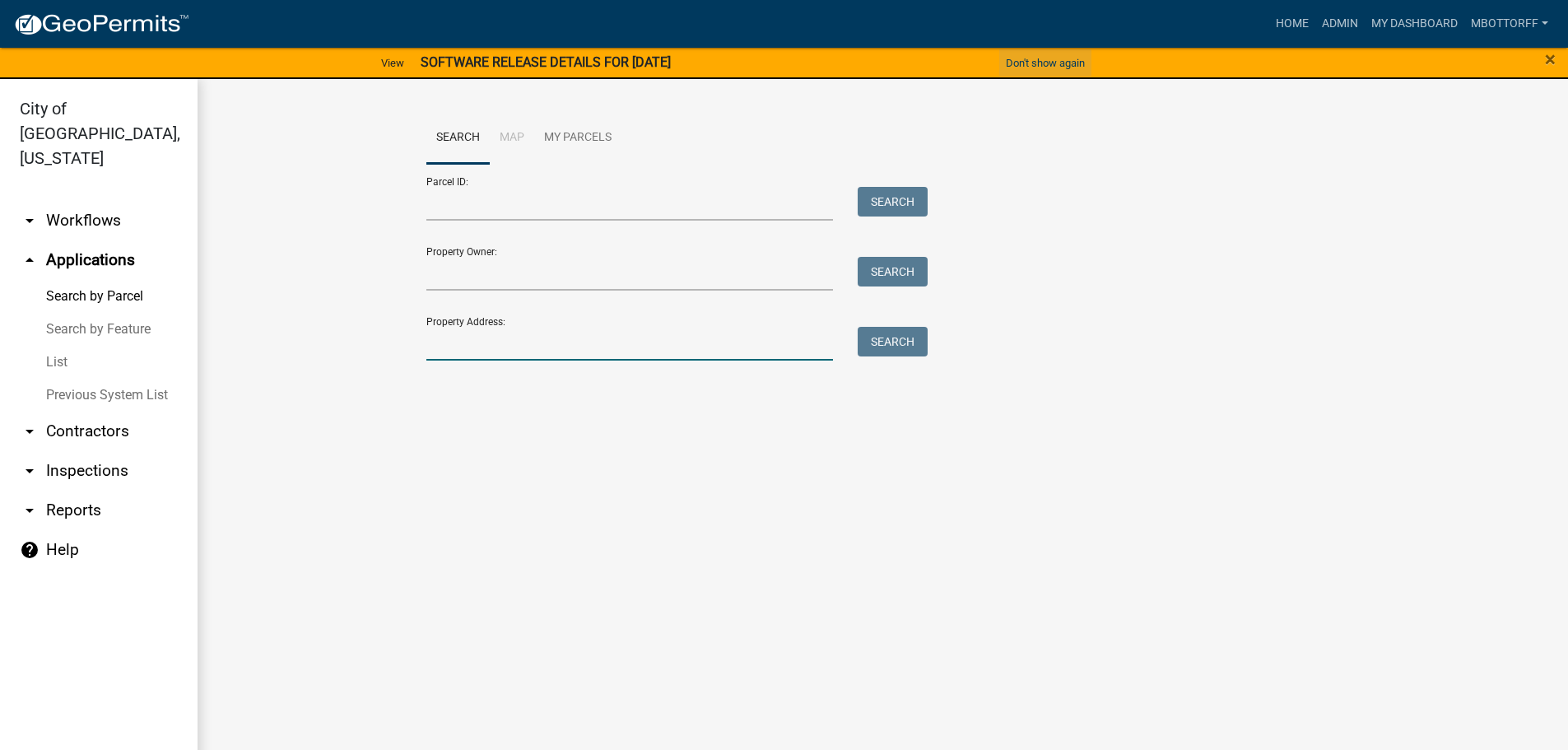
drag, startPoint x: 447, startPoint y: 341, endPoint x: 999, endPoint y: 71, distance: 614.5
click at [447, 341] on input "Property Address:" at bounding box center [629, 344] width 407 height 34
click at [888, 343] on button "Search" at bounding box center [893, 342] width 70 height 30
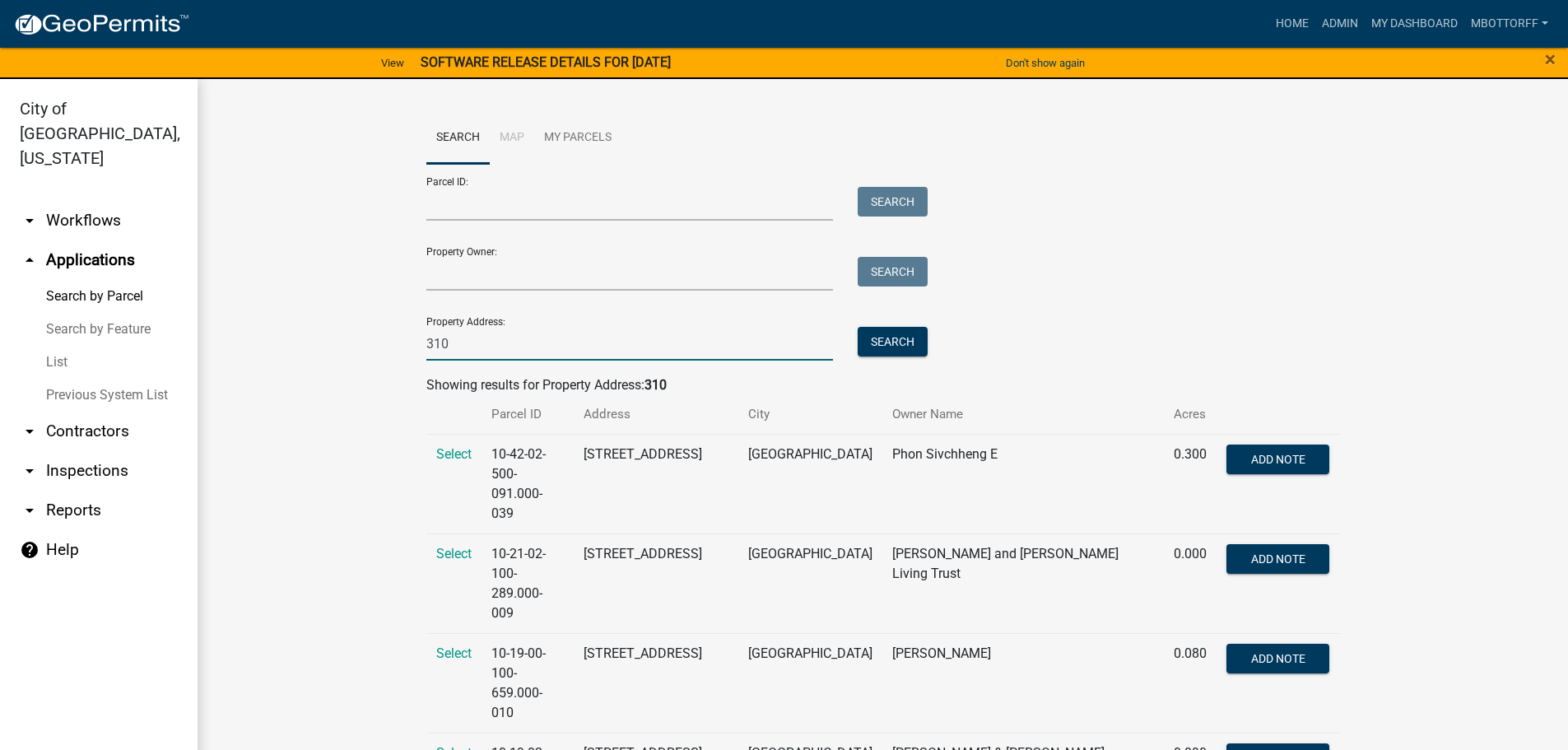
click at [479, 350] on input "310" at bounding box center [629, 344] width 407 height 34
type input "310 RIVERSIDE"
click at [878, 338] on button "Search" at bounding box center [893, 342] width 70 height 30
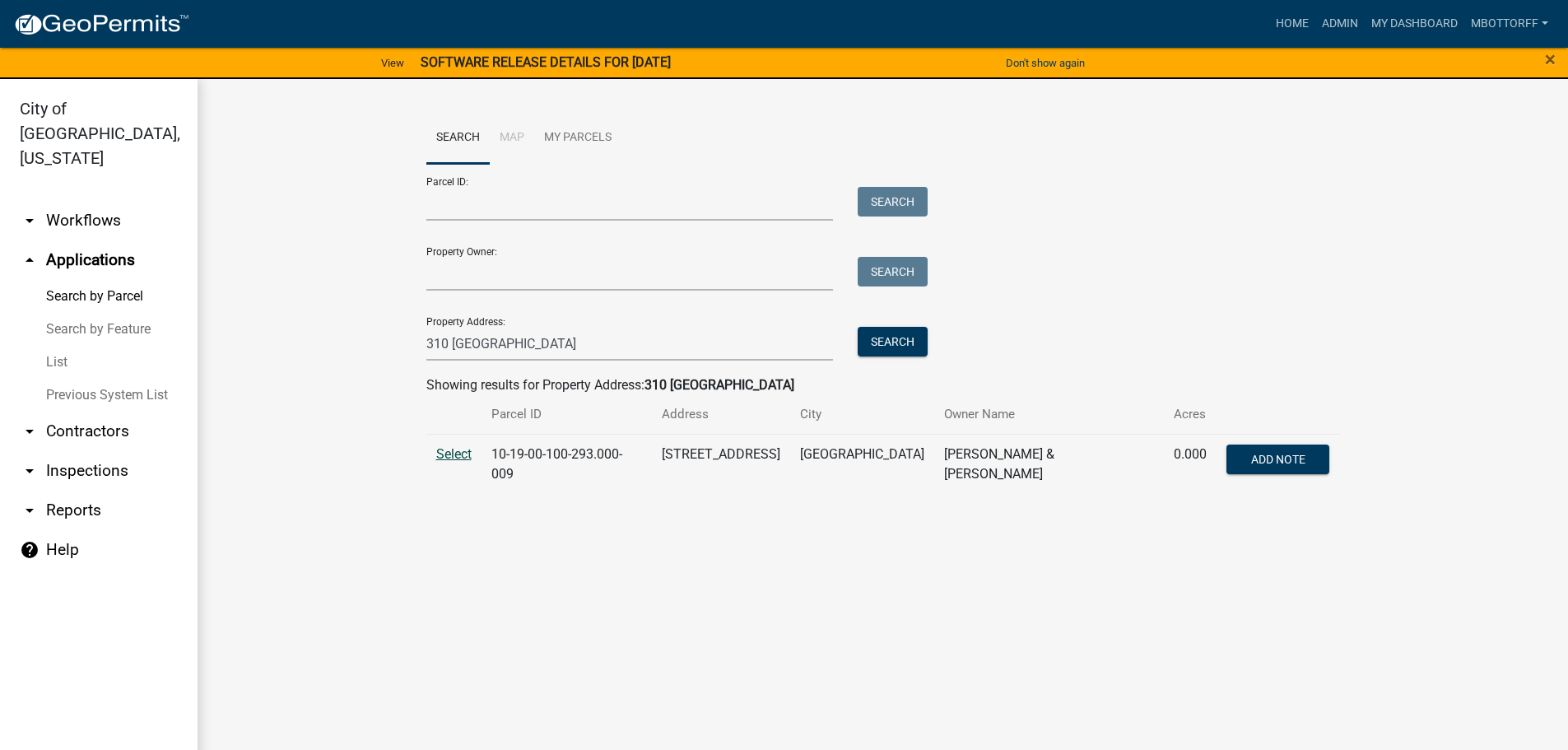
click at [459, 454] on span "Select" at bounding box center [454, 454] width 36 height 15
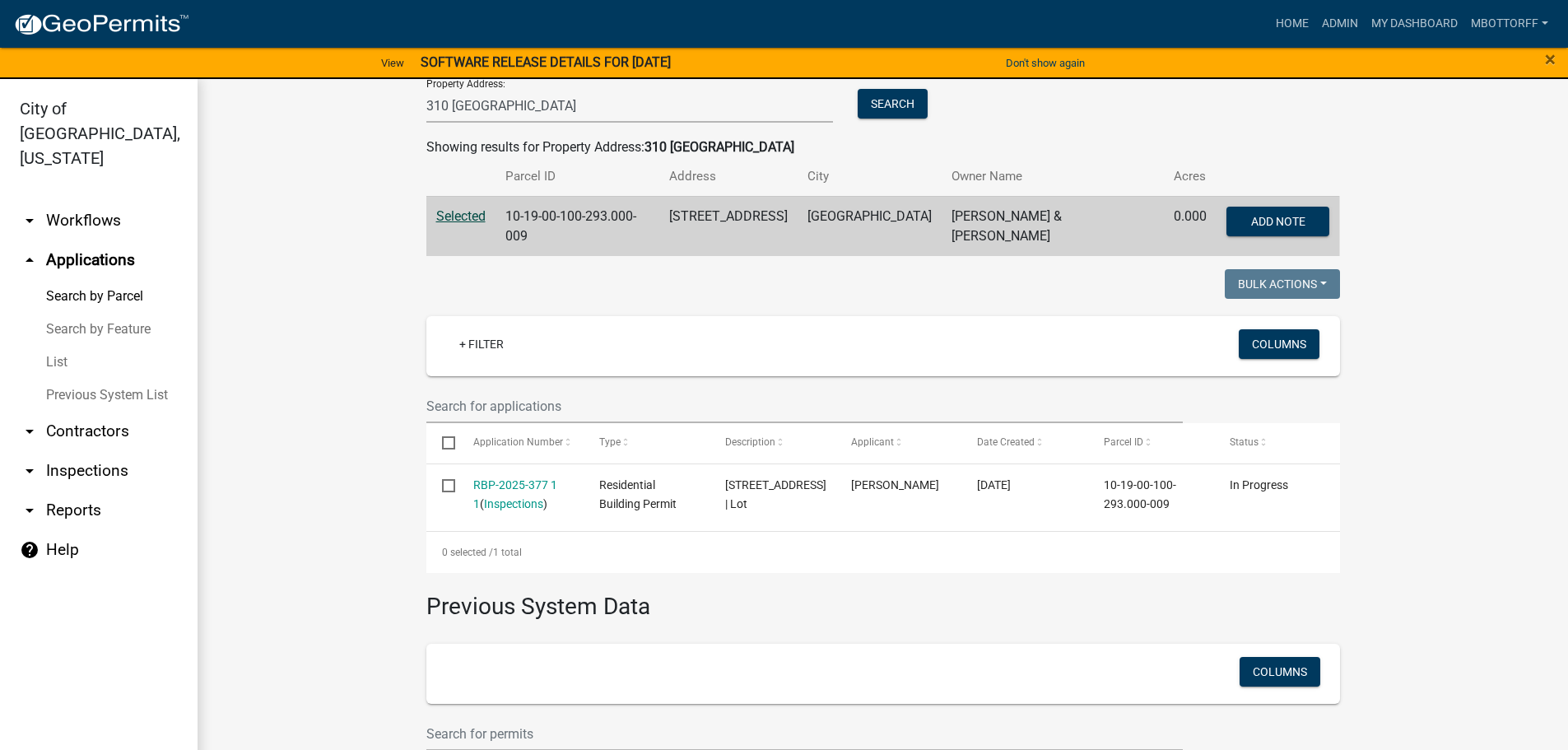
scroll to position [247, 0]
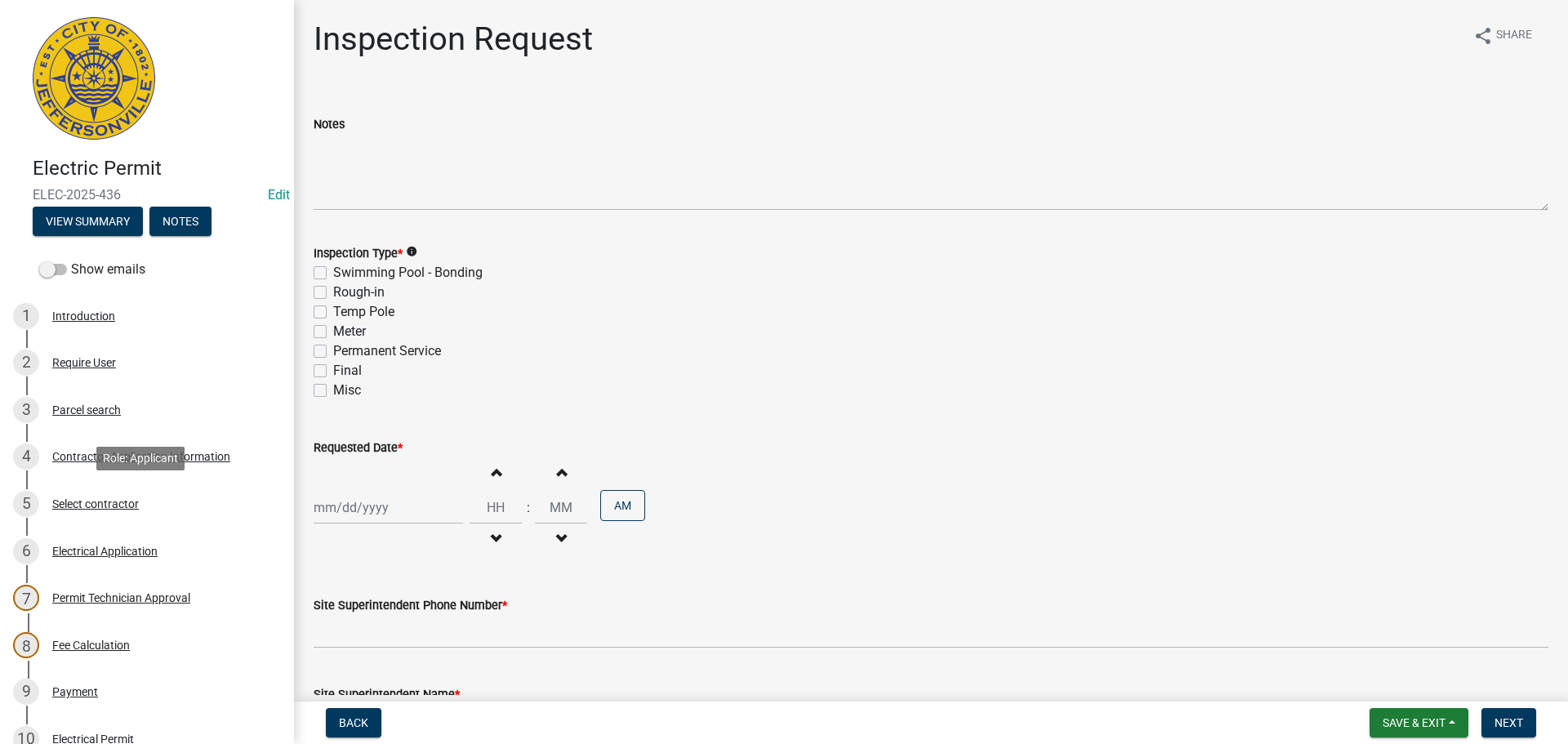
drag, startPoint x: 82, startPoint y: 503, endPoint x: 389, endPoint y: 511, distance: 307.1
click at [82, 502] on div "Select contractor" at bounding box center [95, 504] width 87 height 12
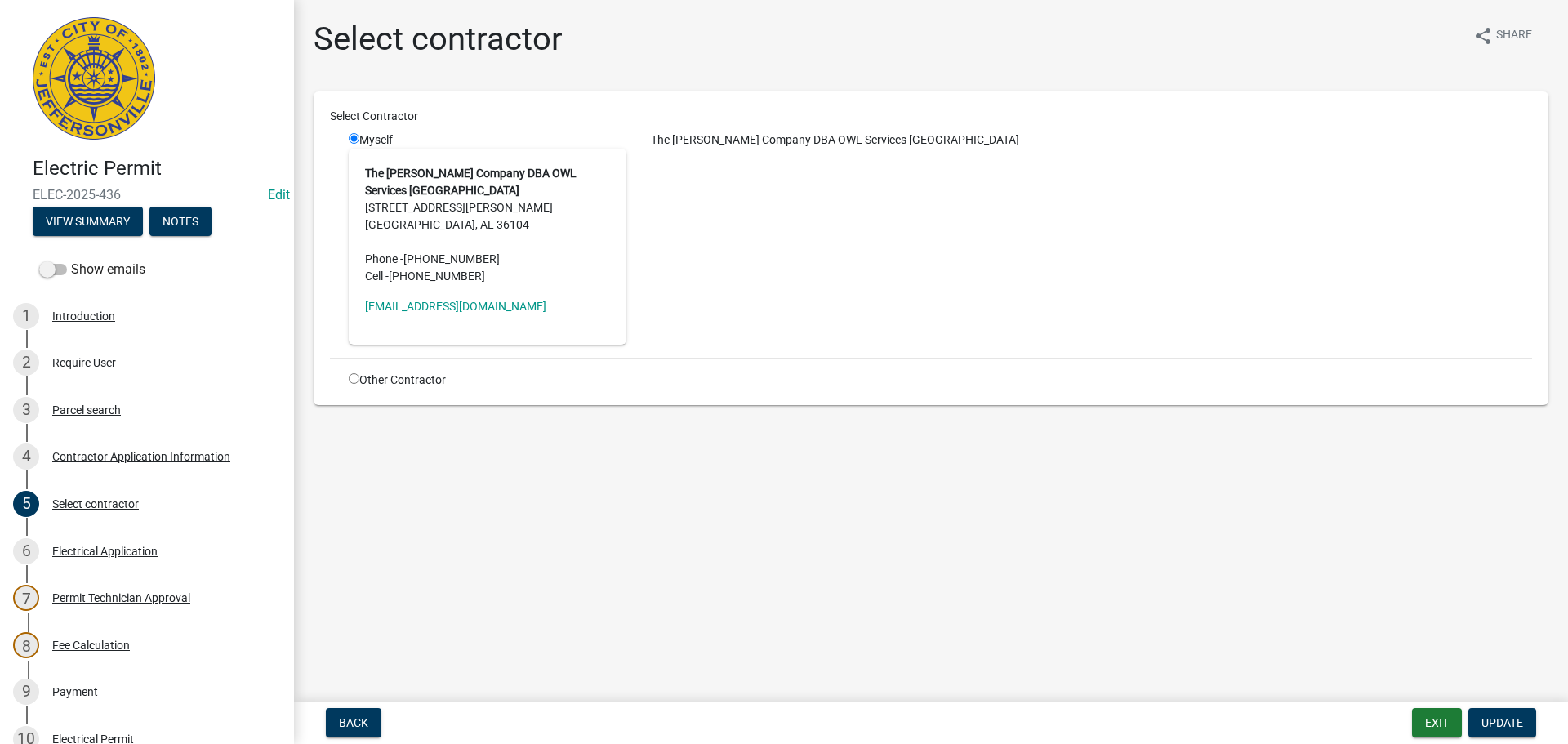
click at [294, 557] on main "Select contractor share Share Select Contractor Myself The Oscar W Larson Compa…" at bounding box center [931, 347] width 1274 height 695
click at [294, 556] on main "Select contractor share Share Select Contractor Myself The Oscar W Larson Compa…" at bounding box center [931, 347] width 1274 height 695
drag, startPoint x: 294, startPoint y: 556, endPoint x: 206, endPoint y: 572, distance: 89.4
click at [290, 557] on div "Electric Permit ELEC-2025-436 Edit View Summary Notes Show emails 1 Introductio…" at bounding box center [784, 372] width 1568 height 744
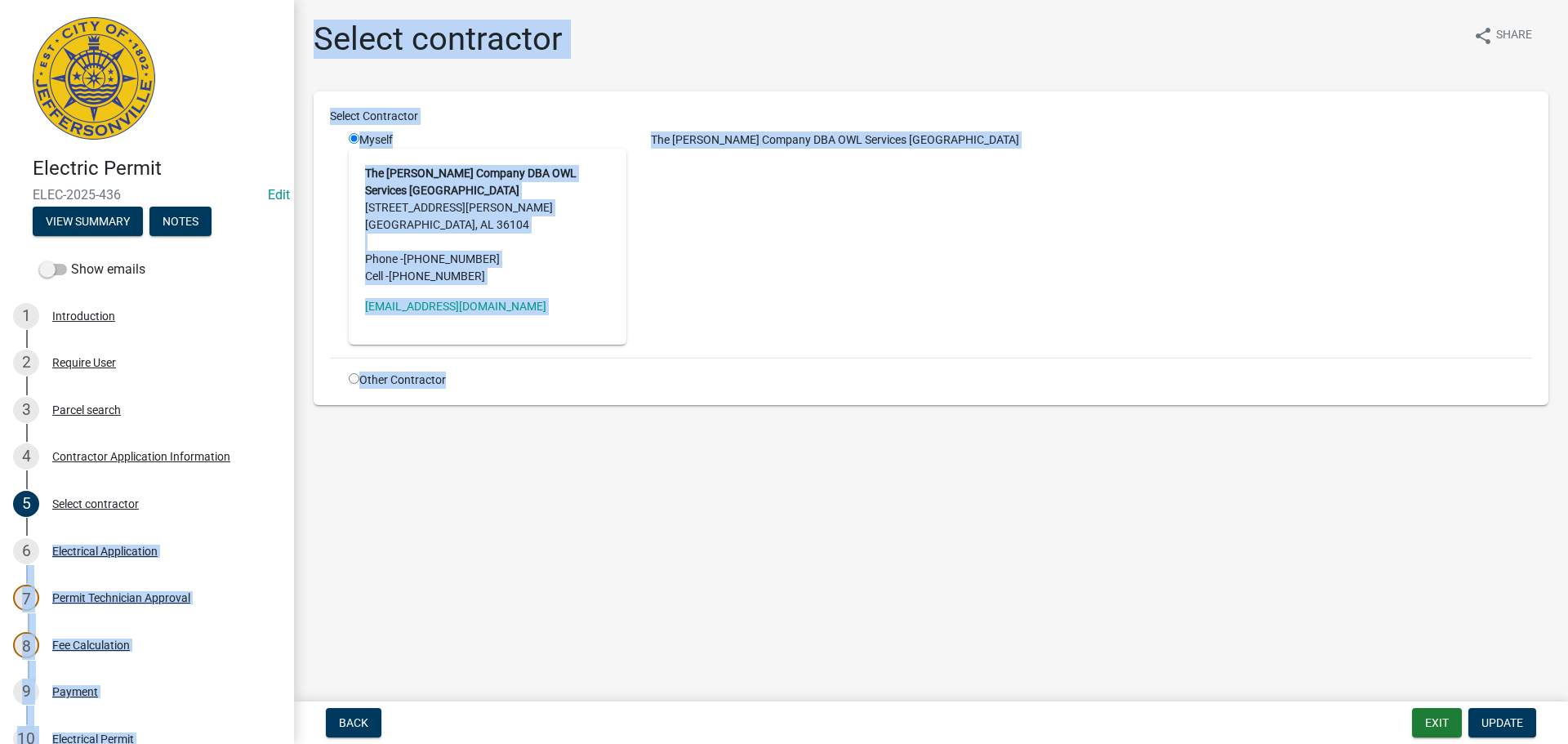
click at [434, 592] on main "Select contractor share Share Select Contractor Myself The Oscar W Larson Compa…" at bounding box center [931, 347] width 1274 height 695
click at [351, 650] on main "Select contractor share Share Select Contractor Myself The Oscar W Larson Compa…" at bounding box center [931, 347] width 1274 height 695
click at [294, 633] on main "Select contractor share Share Select Contractor Myself The Oscar W Larson Compa…" at bounding box center [931, 347] width 1274 height 695
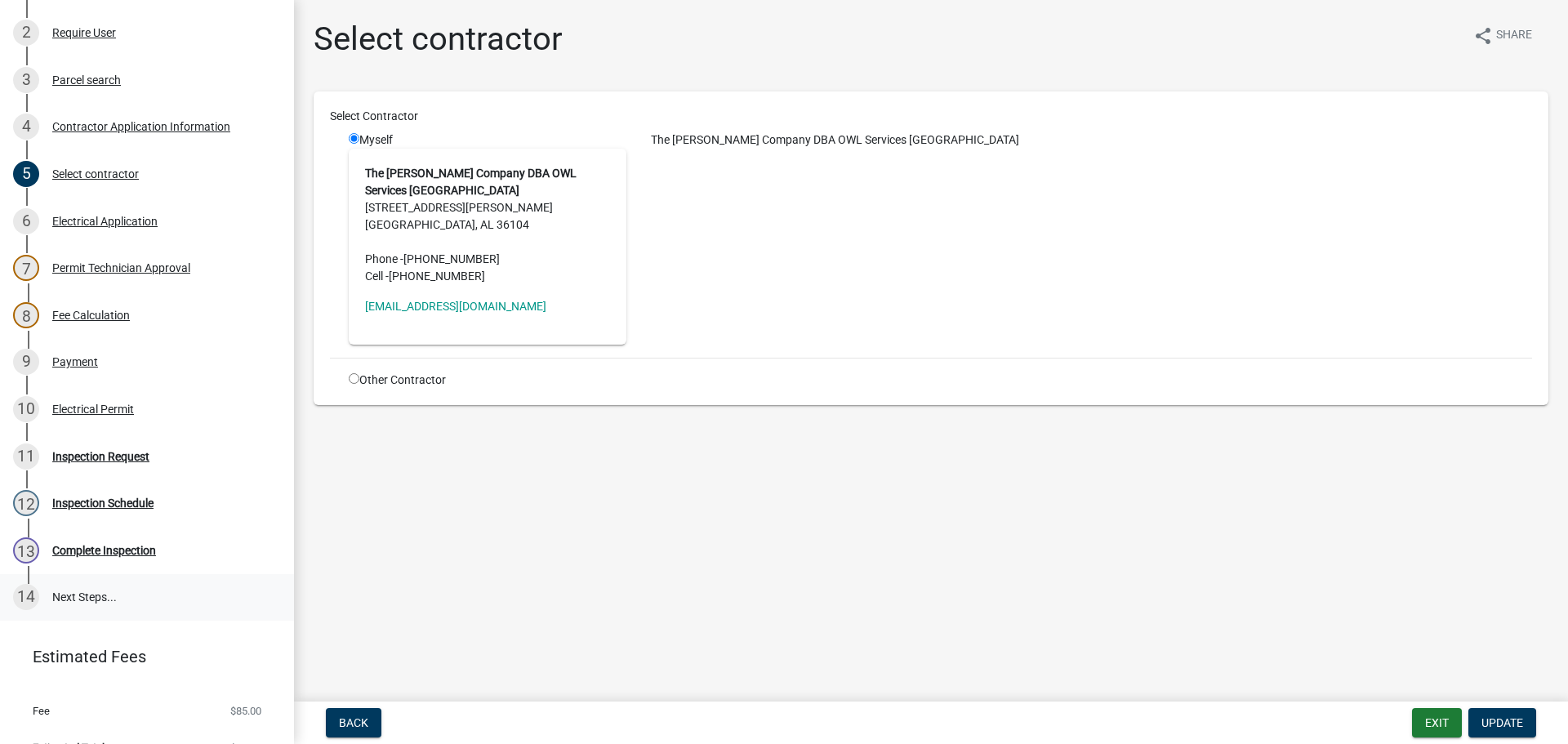
scroll to position [359, 0]
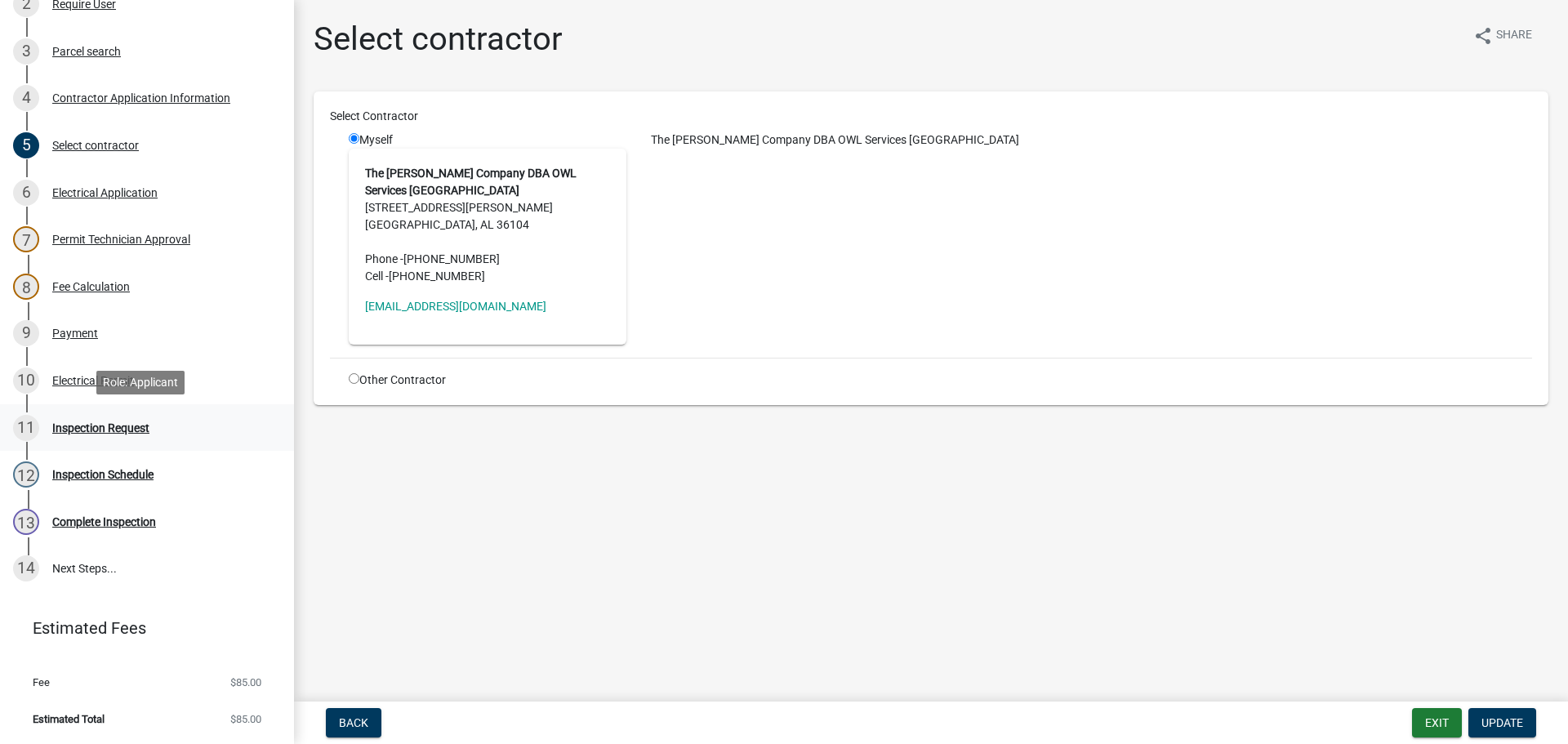
click at [77, 431] on div "Inspection Request" at bounding box center [101, 428] width 97 height 12
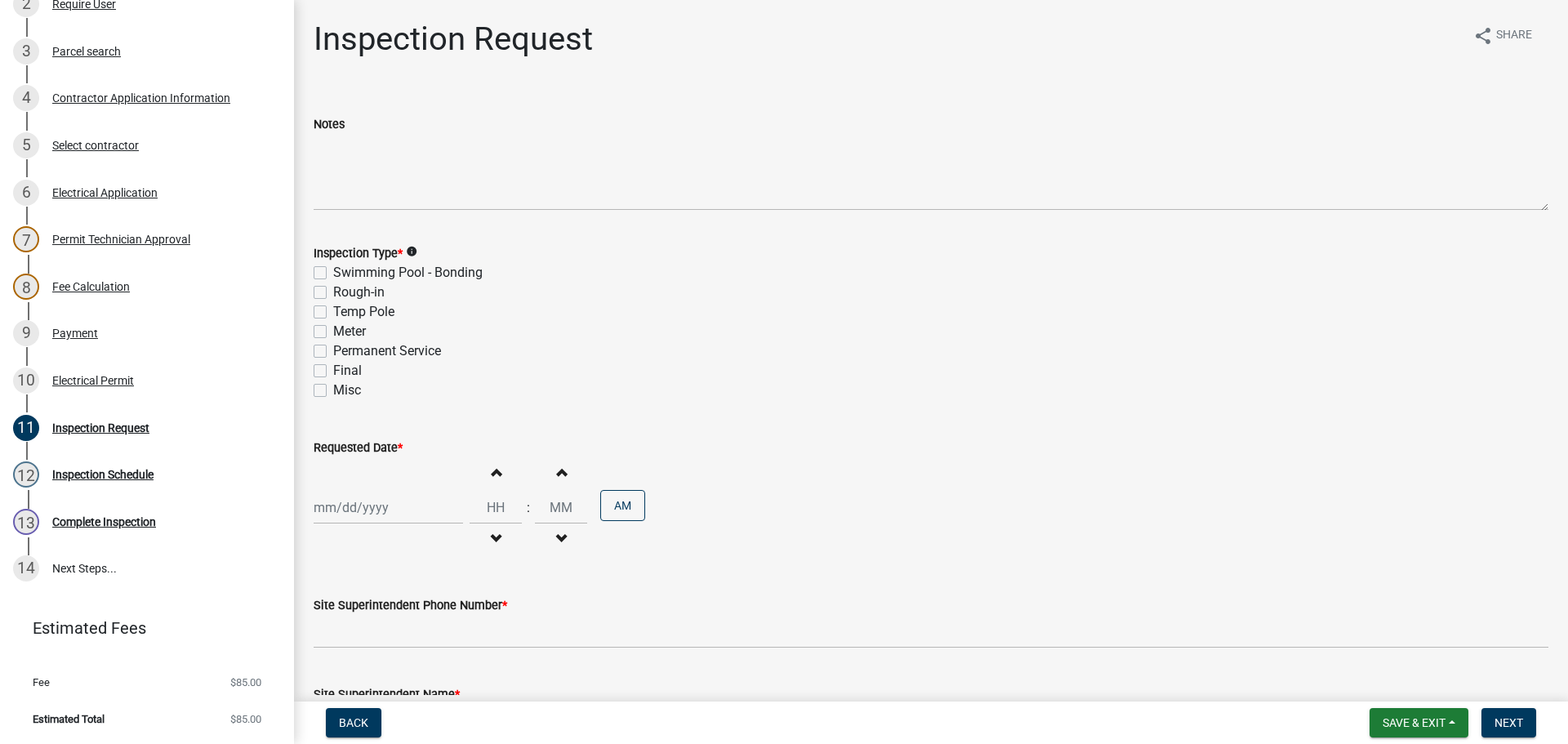
click at [333, 292] on label "Rough-in" at bounding box center [358, 292] width 51 height 19
click at [333, 292] on input "Rough-in" at bounding box center [338, 288] width 11 height 11
checkbox input "true"
checkbox input "false"
checkbox input "true"
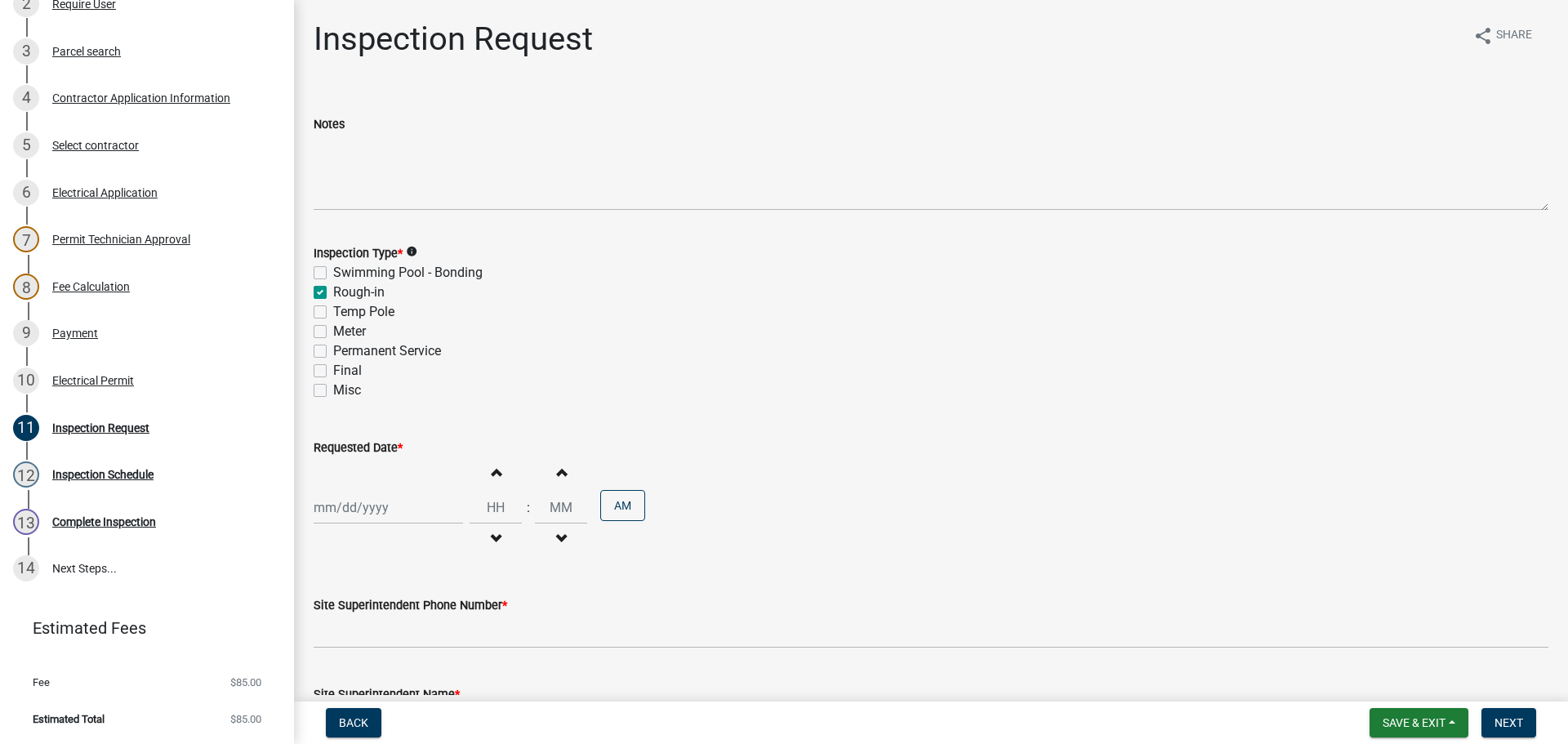
checkbox input "false"
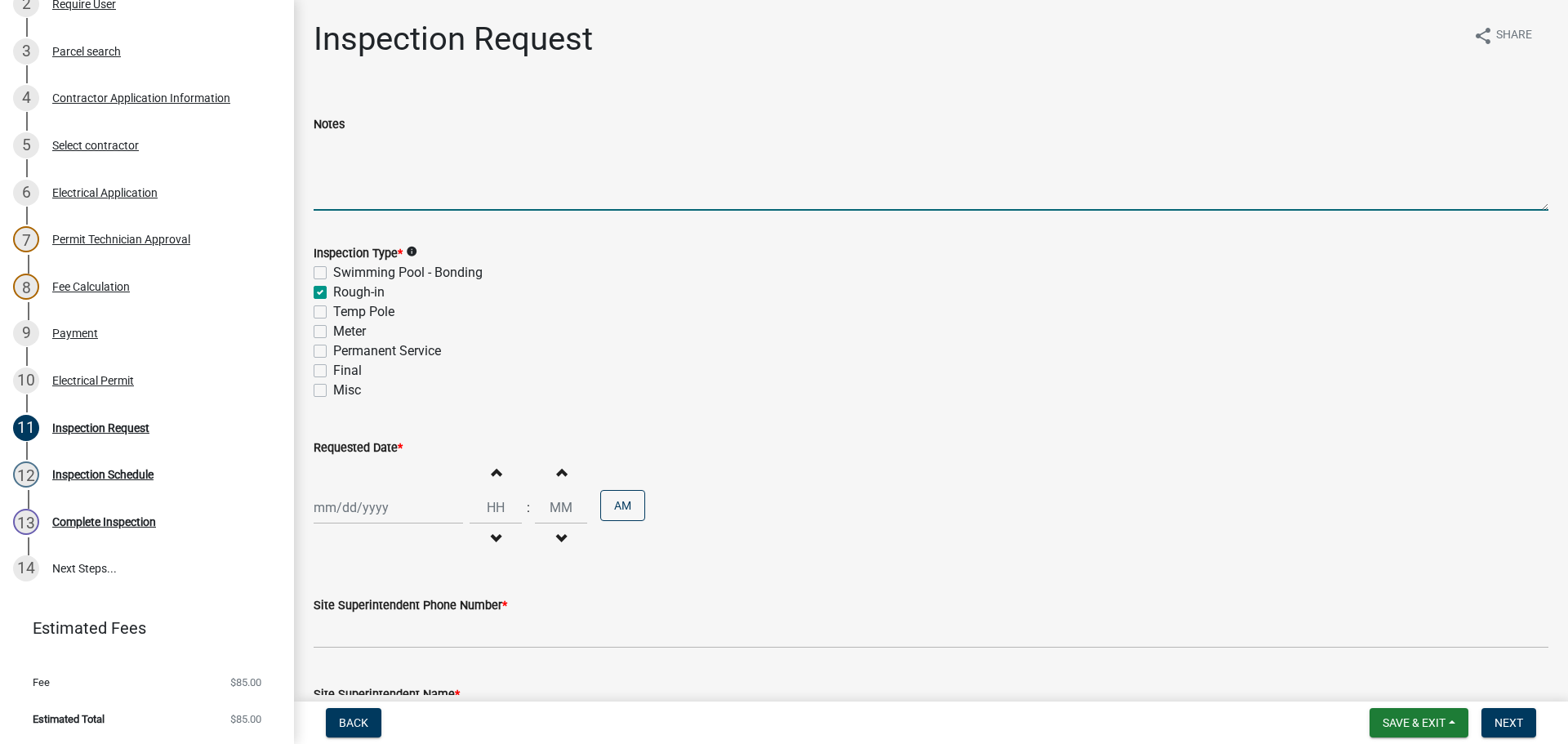
click at [382, 170] on textarea "Notes" at bounding box center [930, 171] width 1234 height 77
type textarea "u"
type textarea "UNDER GROUND CODUIT"
select select "10"
select select "2025"
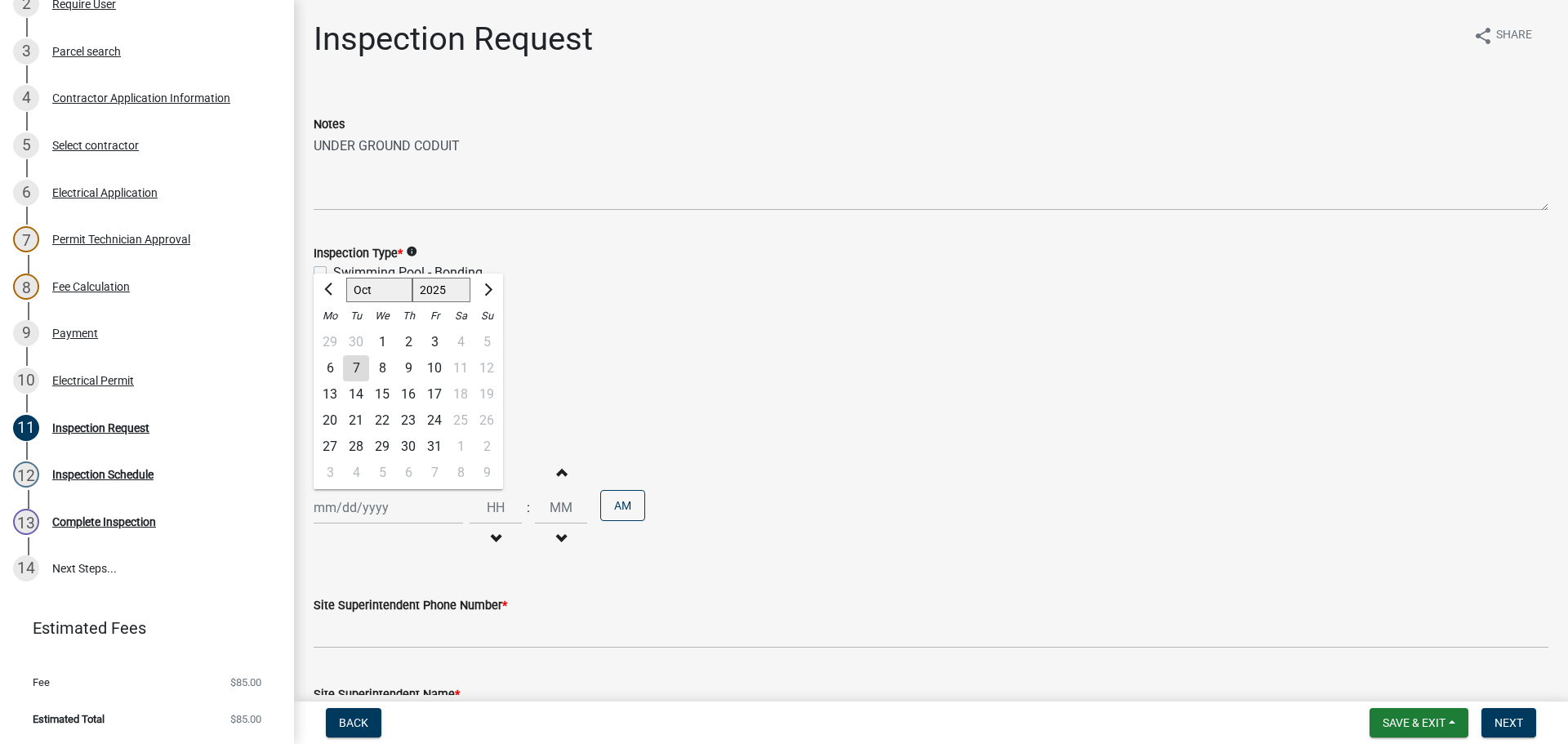
click at [361, 520] on div "Jan Feb Mar Apr May Jun Jul Aug Sep Oct Nov Dec 1525 1526 1527 1528 1529 1530 1…" at bounding box center [388, 508] width 150 height 34
click at [385, 374] on div "8" at bounding box center [381, 368] width 26 height 26
type input "10/08/2025"
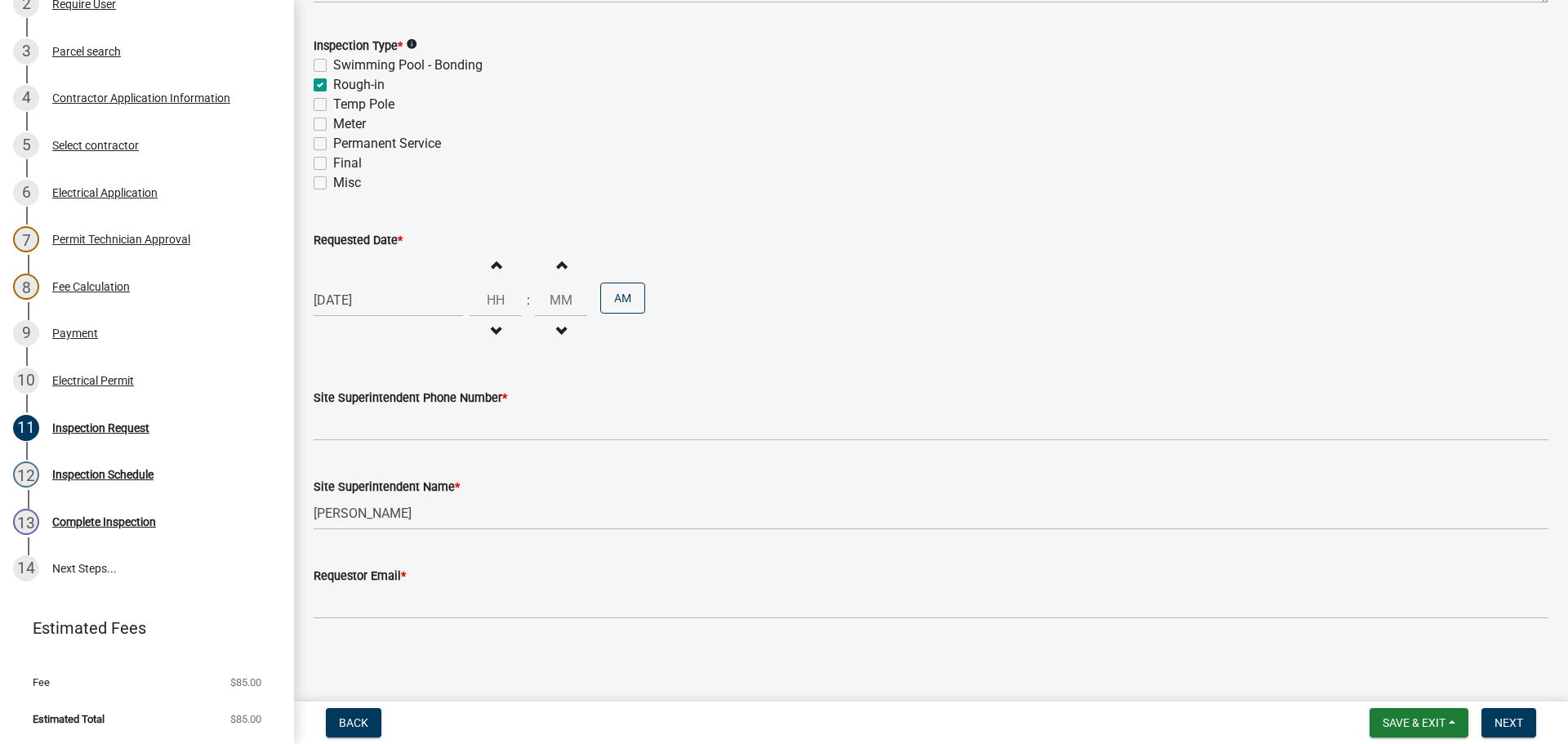
scroll to position [208, 0]
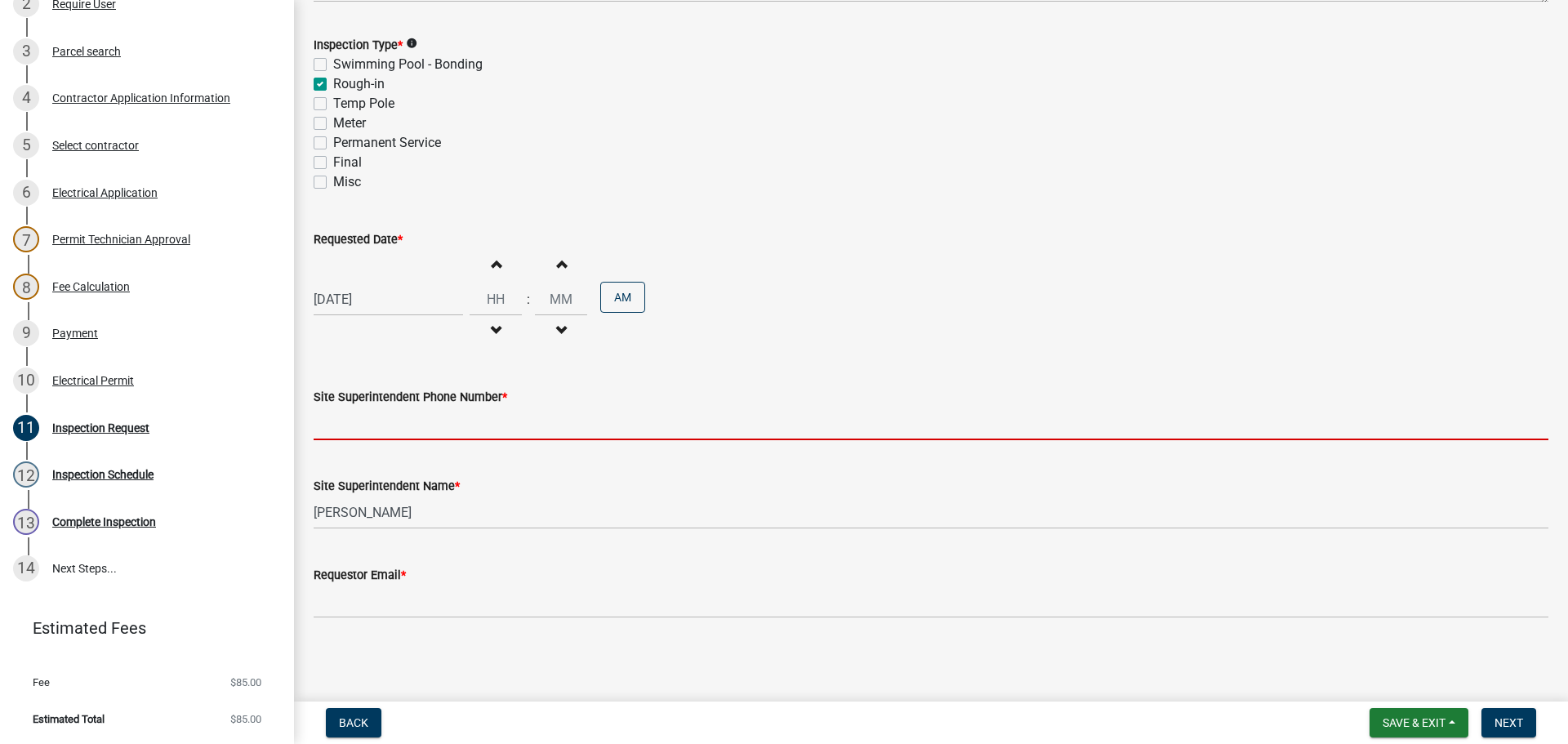
click at [364, 425] on input "Site Superintendent Phone Number *" at bounding box center [930, 424] width 1234 height 34
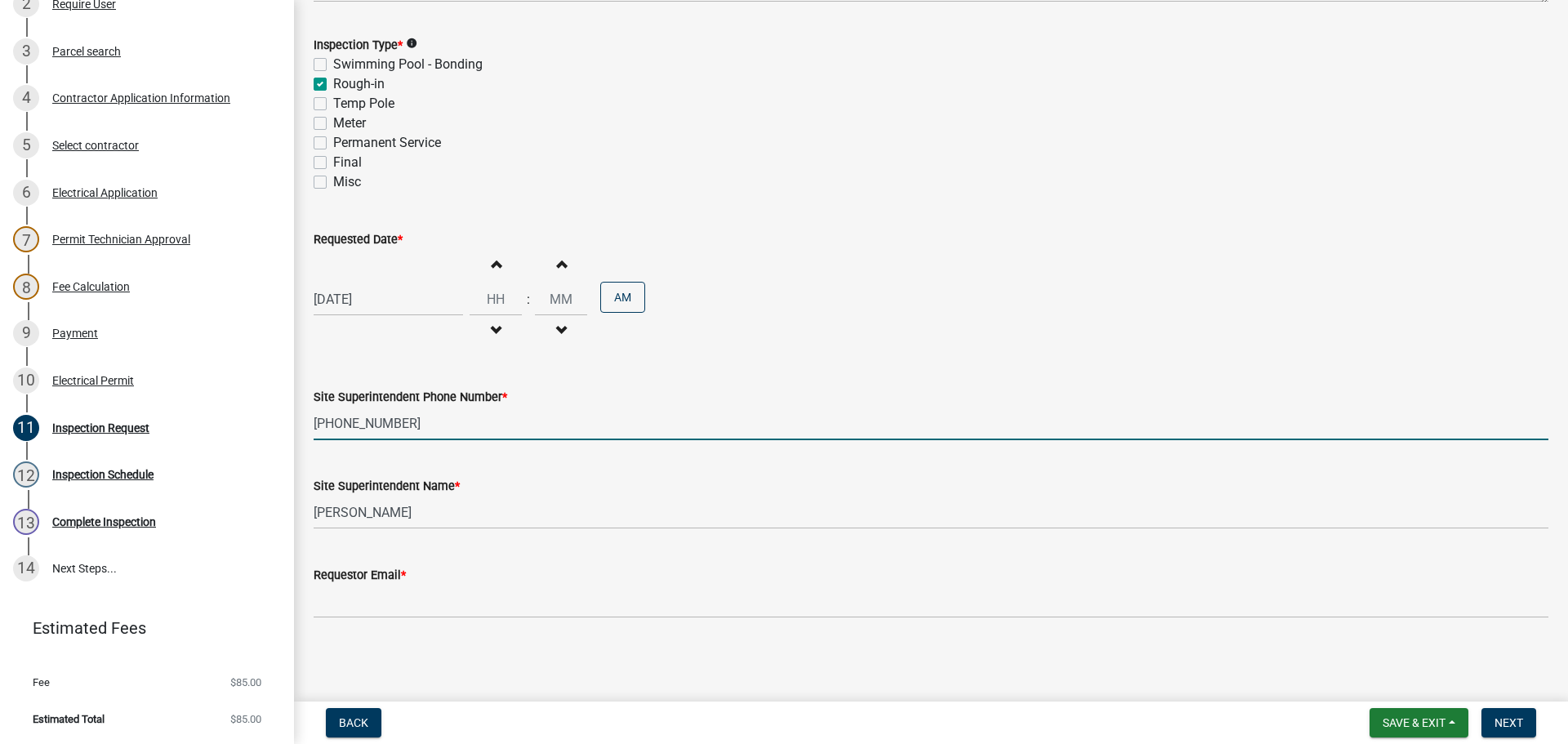
type input "812-725-6178"
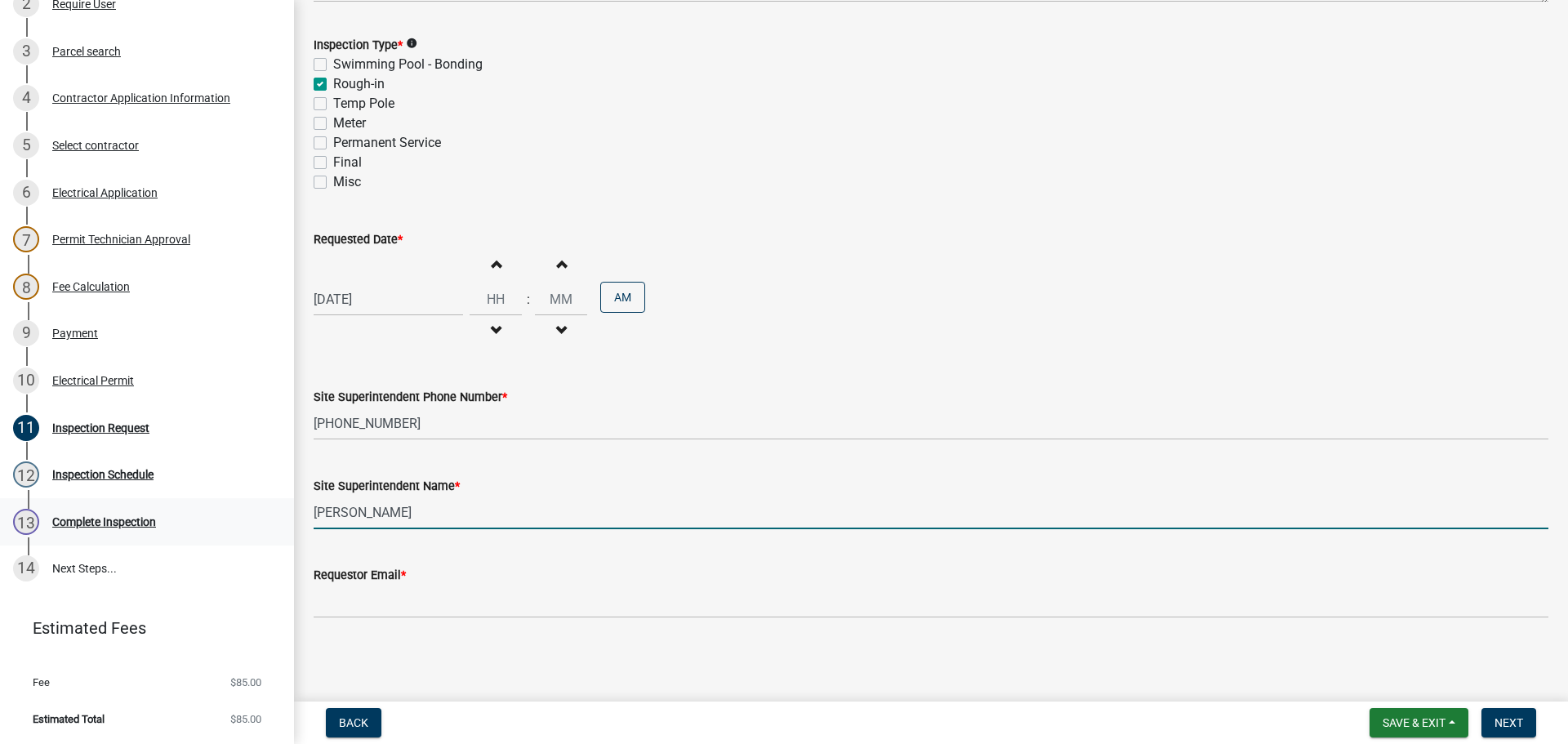
drag, startPoint x: 408, startPoint y: 518, endPoint x: 147, endPoint y: 514, distance: 261.0
click at [162, 514] on div "Electric Permit ELEC-2025-436 Edit View Summary Notes Show emails 1 Introductio…" at bounding box center [784, 372] width 1568 height 744
type input "DAVID"
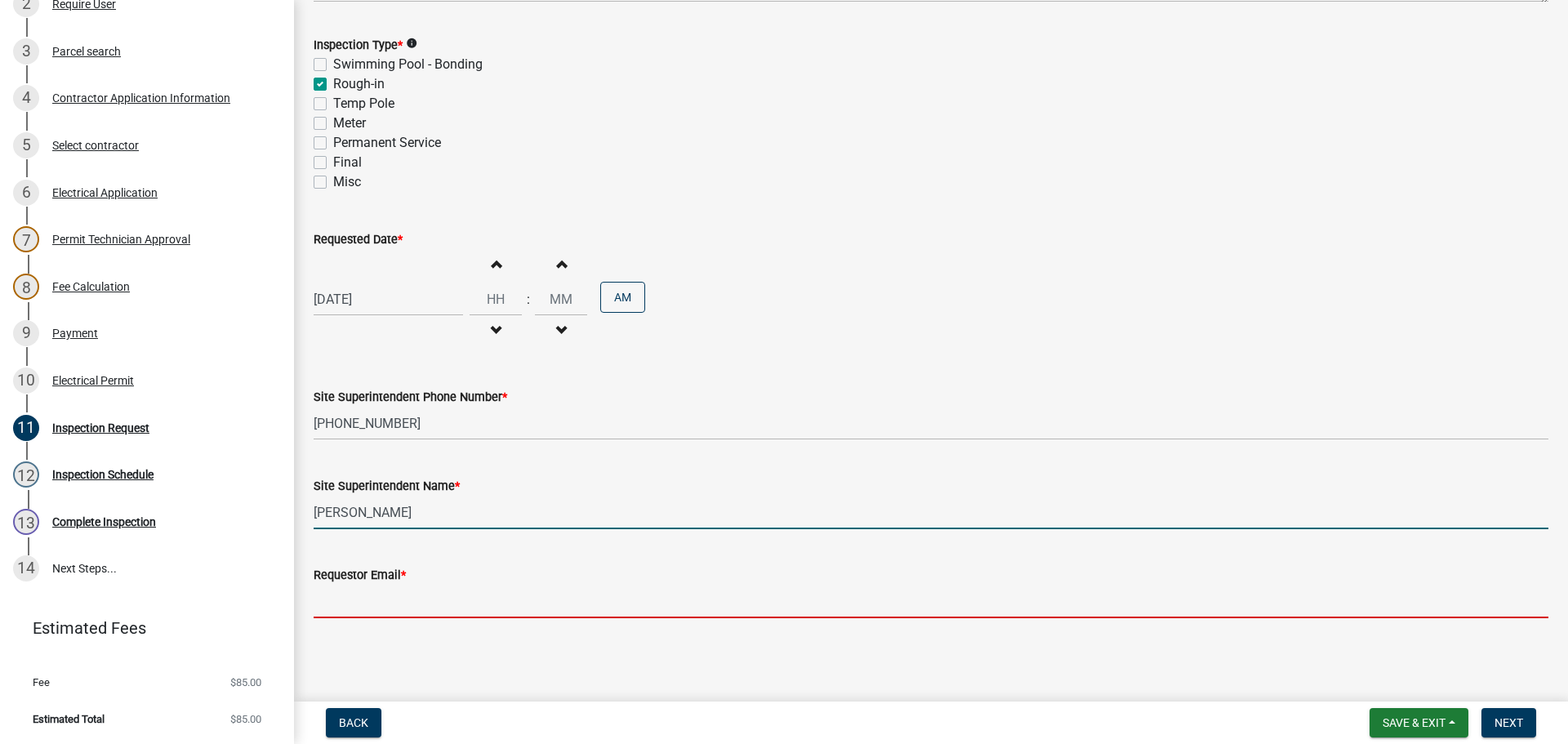
click at [322, 600] on input "Requestor Email *" at bounding box center [930, 602] width 1234 height 34
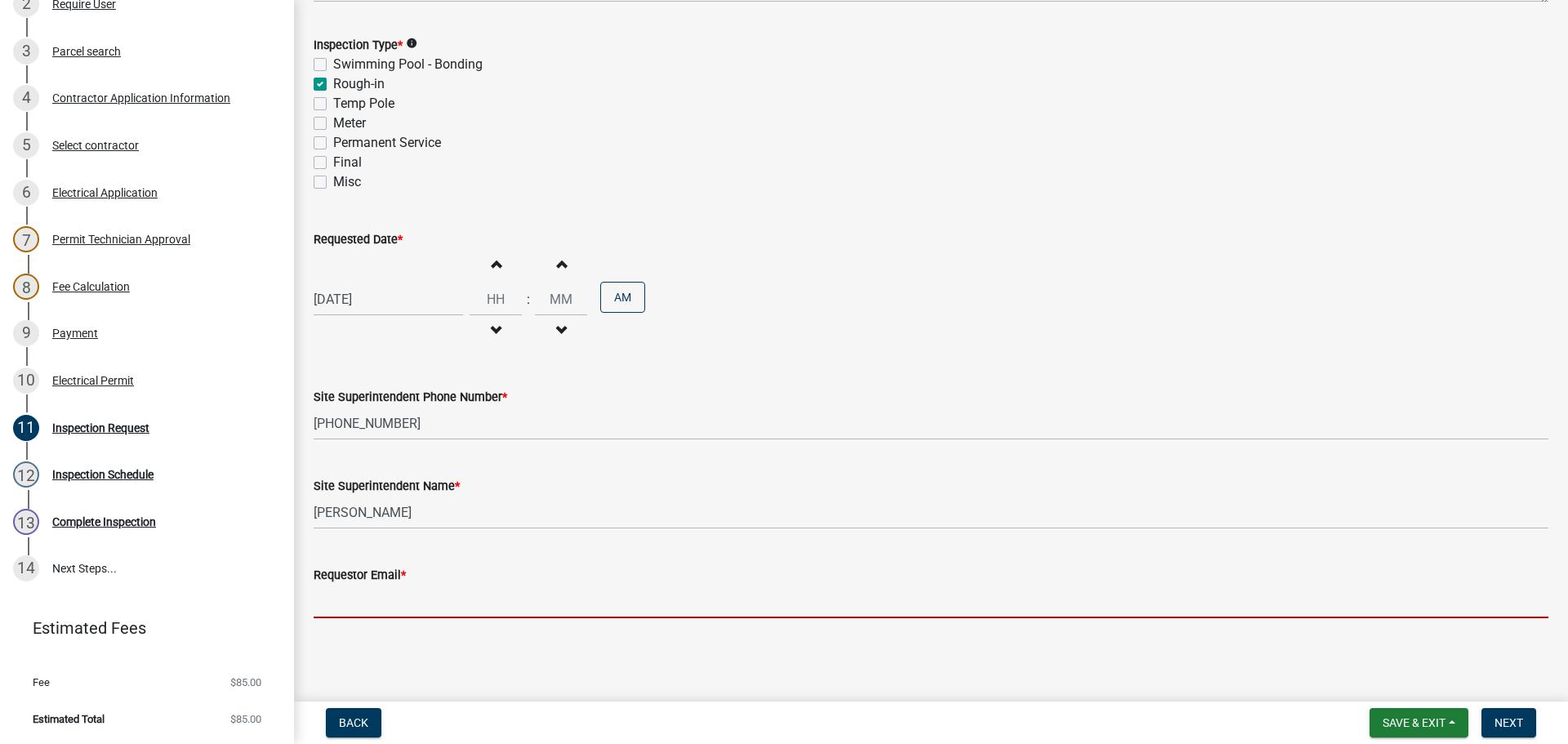
type input "mbottorff@cityofjeff.net"
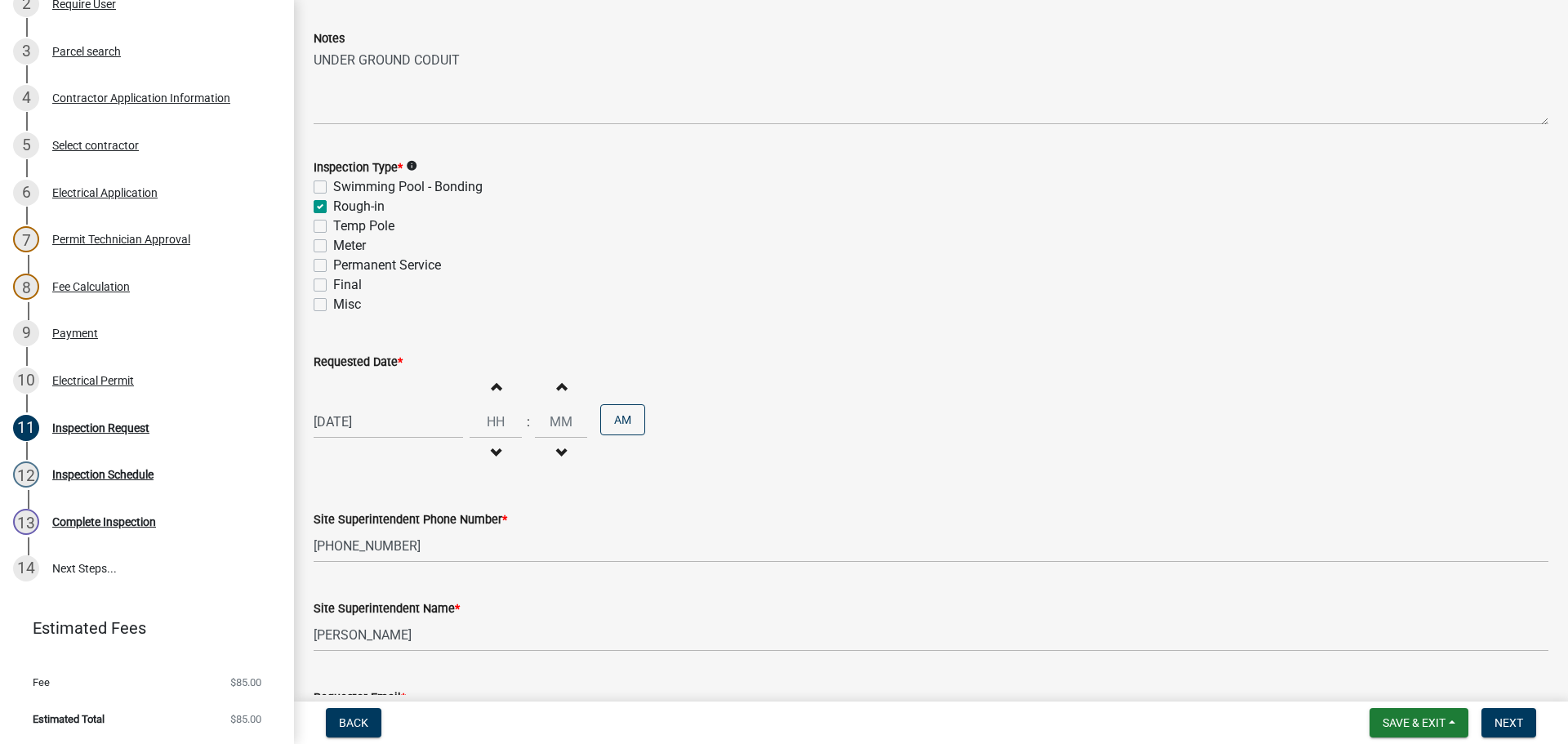
scroll to position [0, 0]
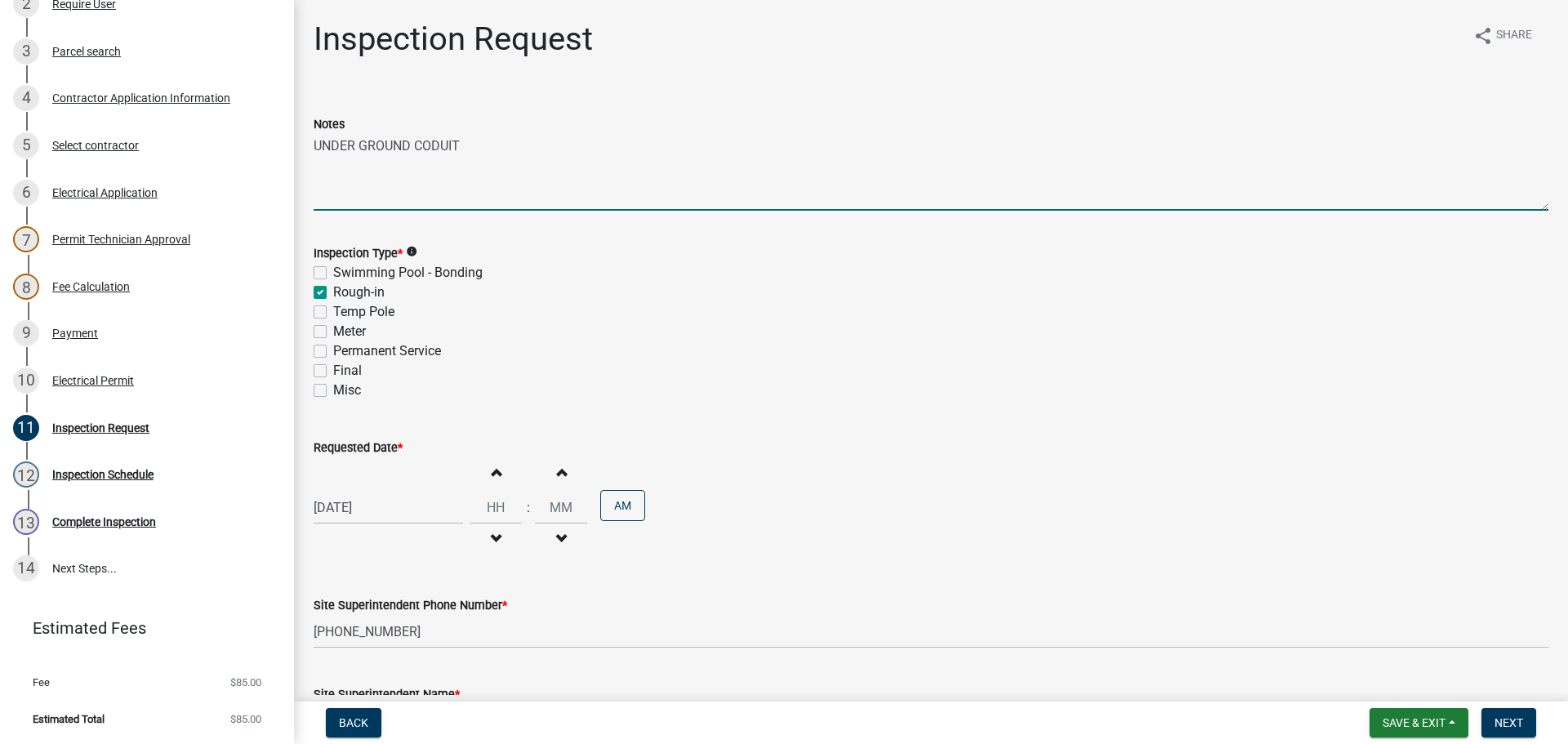
click at [313, 145] on textarea "UNDER GROUND CODUIT" at bounding box center [930, 171] width 1234 height 77
drag, startPoint x: 522, startPoint y: 142, endPoint x: 312, endPoint y: 140, distance: 210.0
click at [312, 140] on div "Notes PARTIAL UNDER GROUND CODUIT" at bounding box center [931, 151] width 1259 height 119
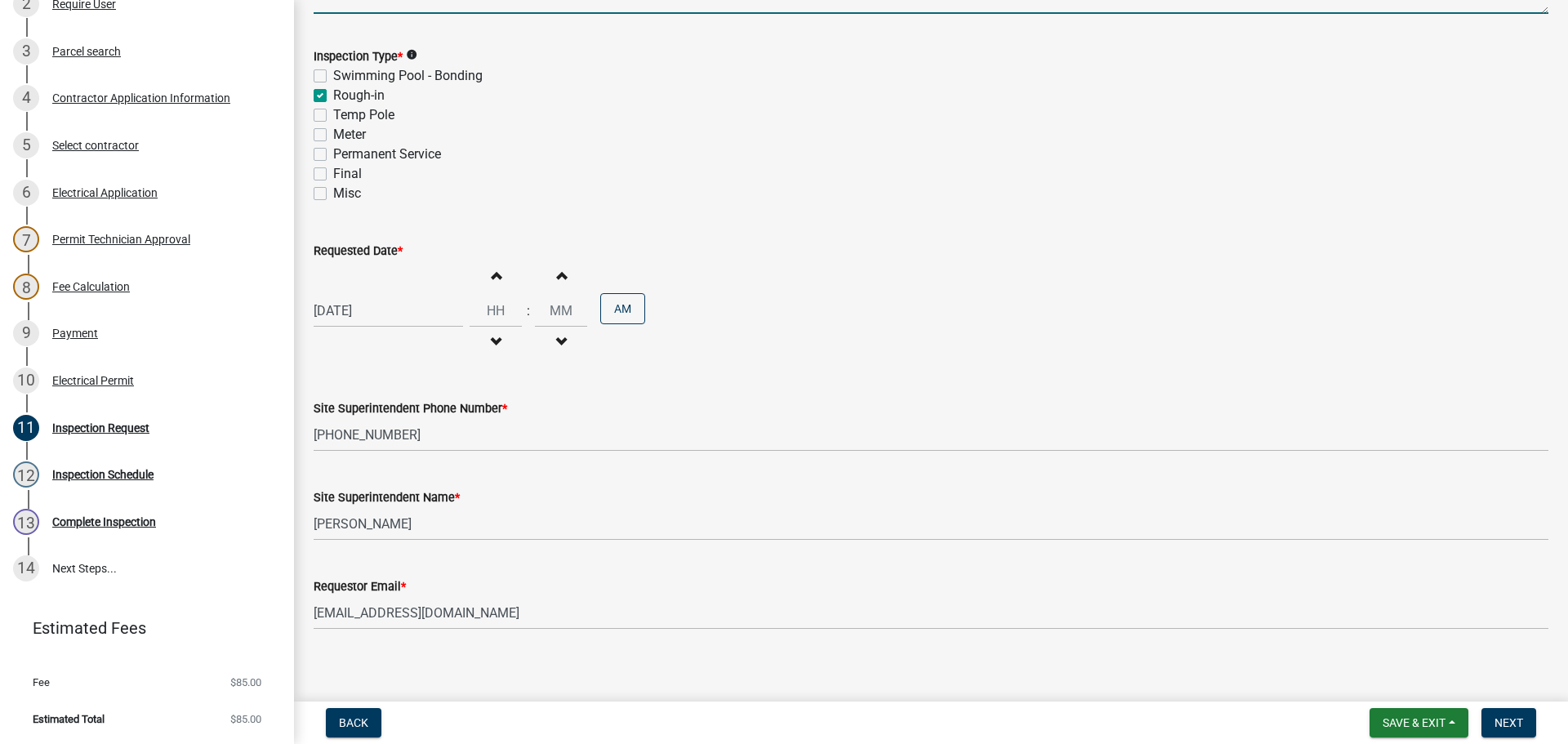
scroll to position [208, 0]
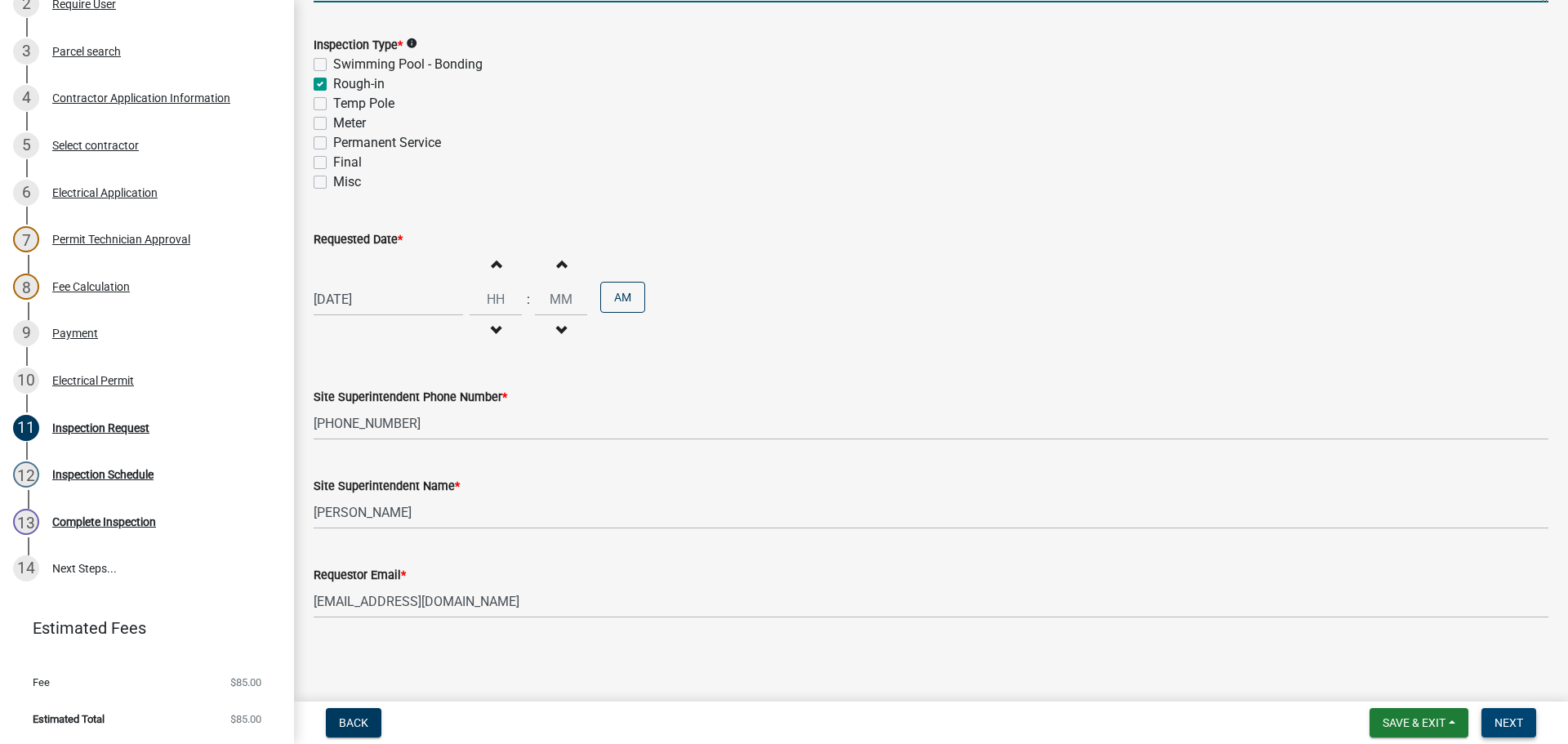
type textarea "PARTIAL UNDER GROUND CODUIT"
click at [1518, 724] on span "Next" at bounding box center [1508, 723] width 29 height 13
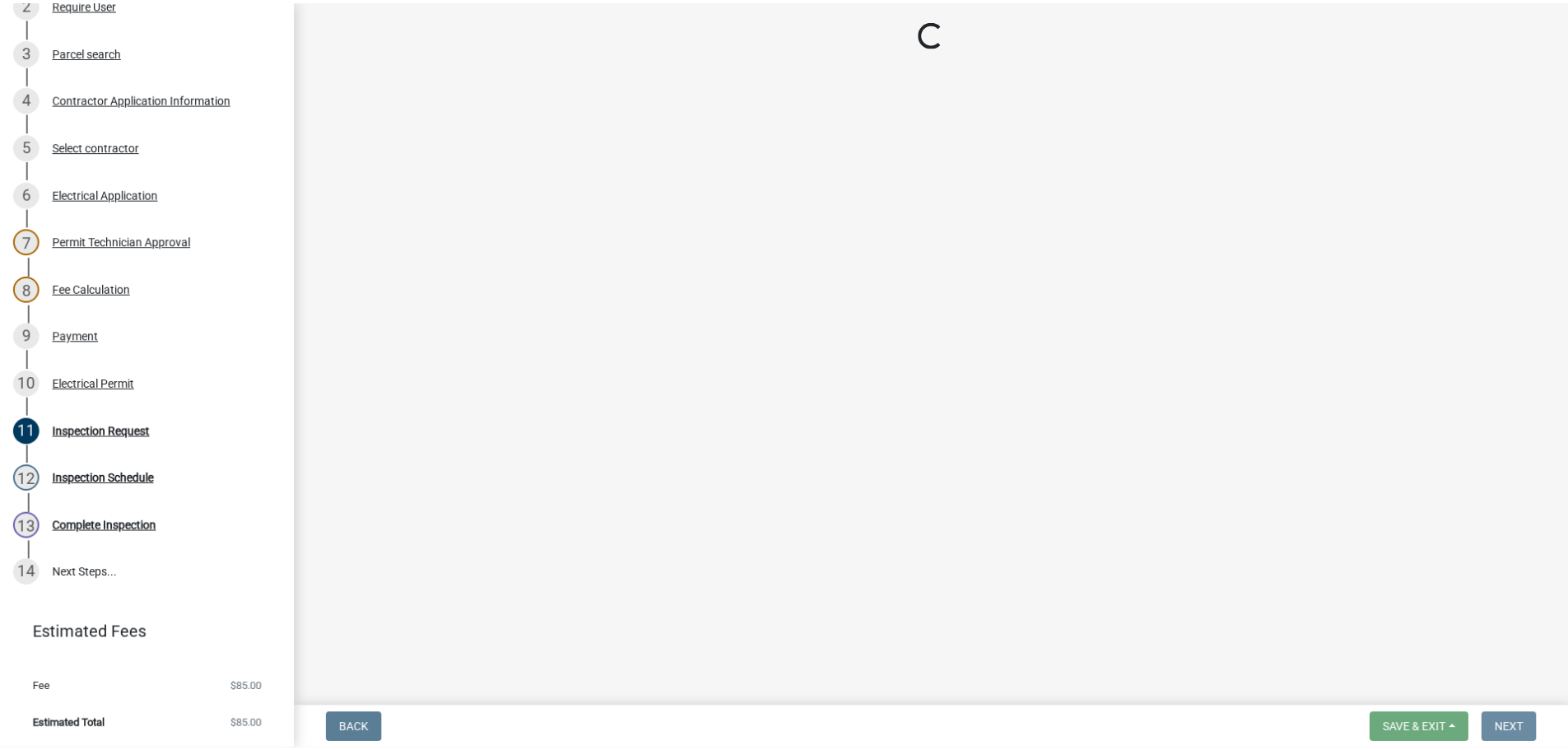
scroll to position [0, 0]
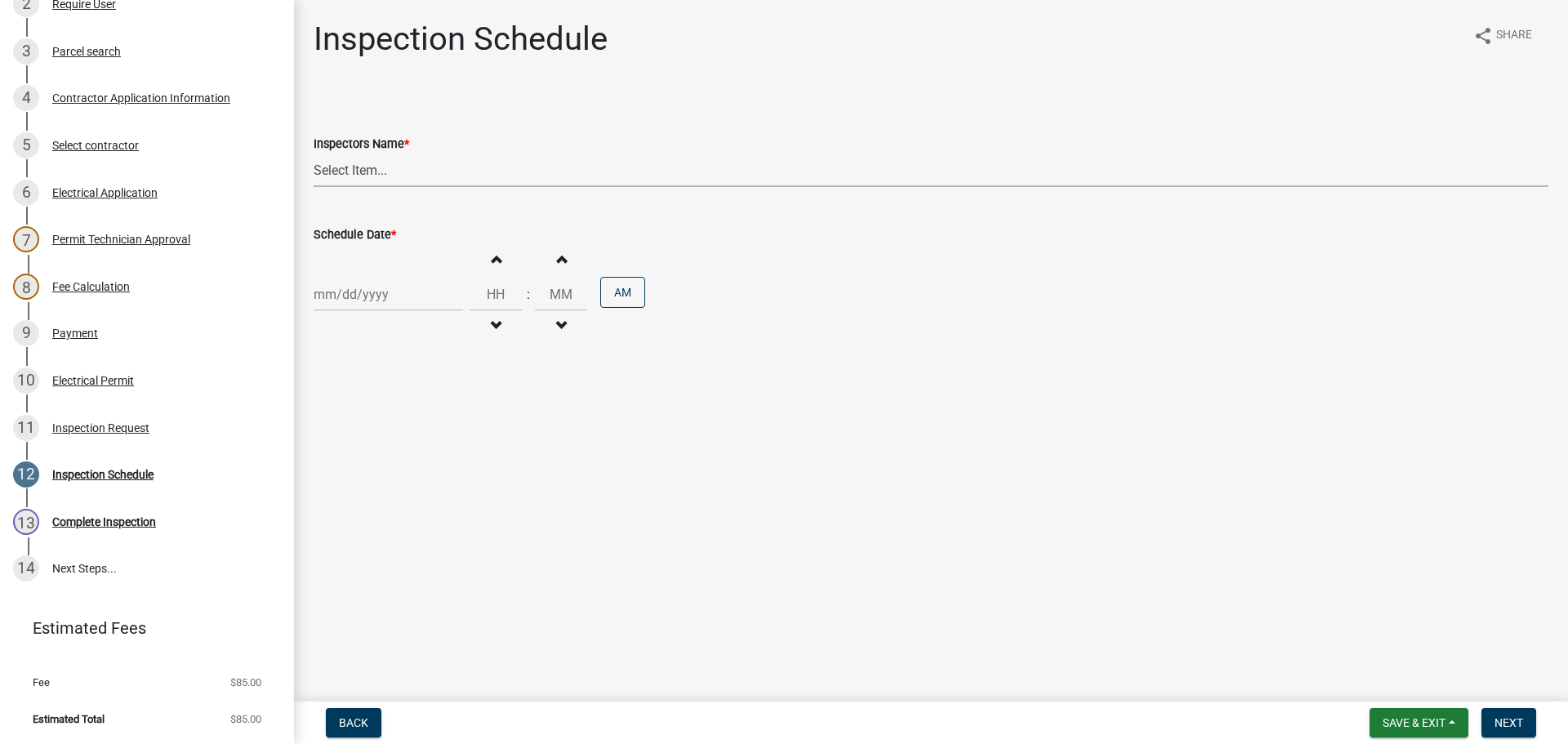
click at [345, 171] on select "Select Item... jramsey (Jeremy Ramsey) MaryFrey (Mary Frey) mkruer (Mike Kruer)…" at bounding box center [930, 171] width 1234 height 34
select select "36a8b8f0-2ef8-43e9-ae06-718f51af8d36"
click at [313, 154] on select "Select Item... jramsey (Jeremy Ramsey) MaryFrey (Mary Frey) mkruer (Mike Kruer)…" at bounding box center [930, 171] width 1234 height 34
select select "10"
select select "2025"
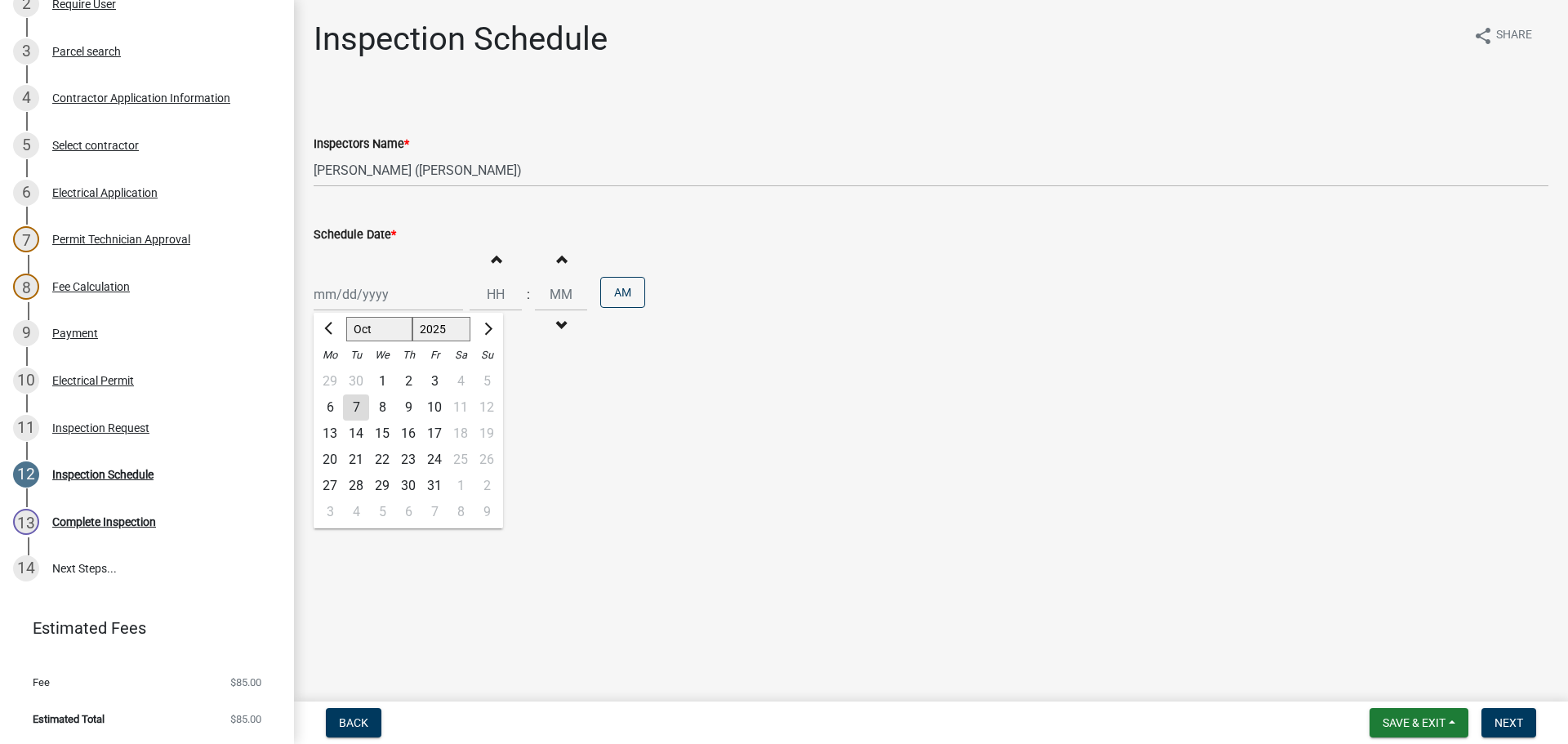
click at [333, 303] on div "Jan Feb Mar Apr May Jun Jul Aug Sep Oct Nov Dec 1525 1526 1527 1528 1529 1530 1…" at bounding box center [388, 294] width 150 height 34
click at [579, 418] on main "Inspection Schedule share Share Inspectors Name * Select Item... jramsey (Jerem…" at bounding box center [931, 347] width 1274 height 695
click at [360, 298] on div at bounding box center [388, 294] width 150 height 34
select select "10"
select select "2025"
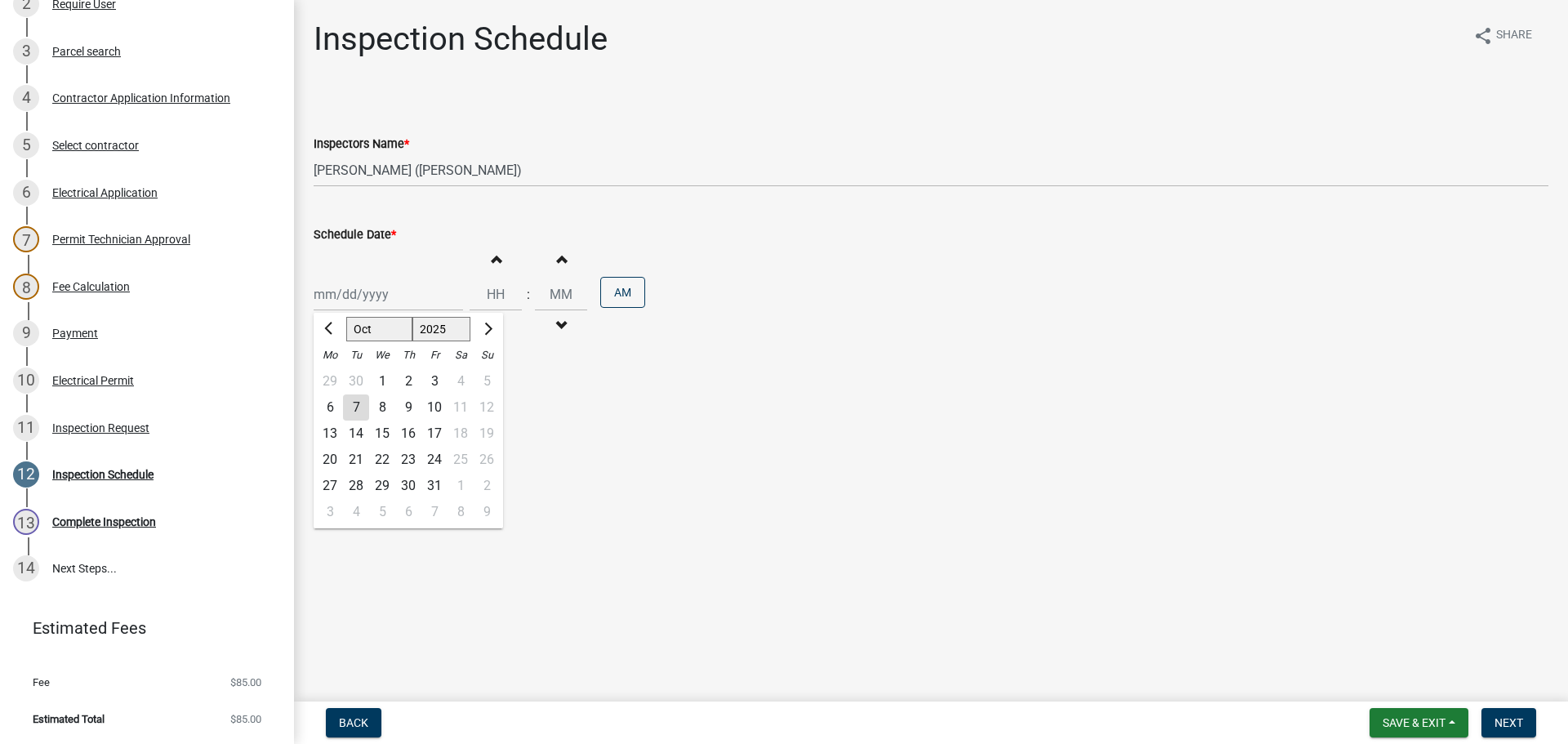
click at [384, 403] on div "8" at bounding box center [381, 407] width 26 height 26
type input "10/08/2025"
click at [1508, 715] on button "Next" at bounding box center [1508, 723] width 55 height 29
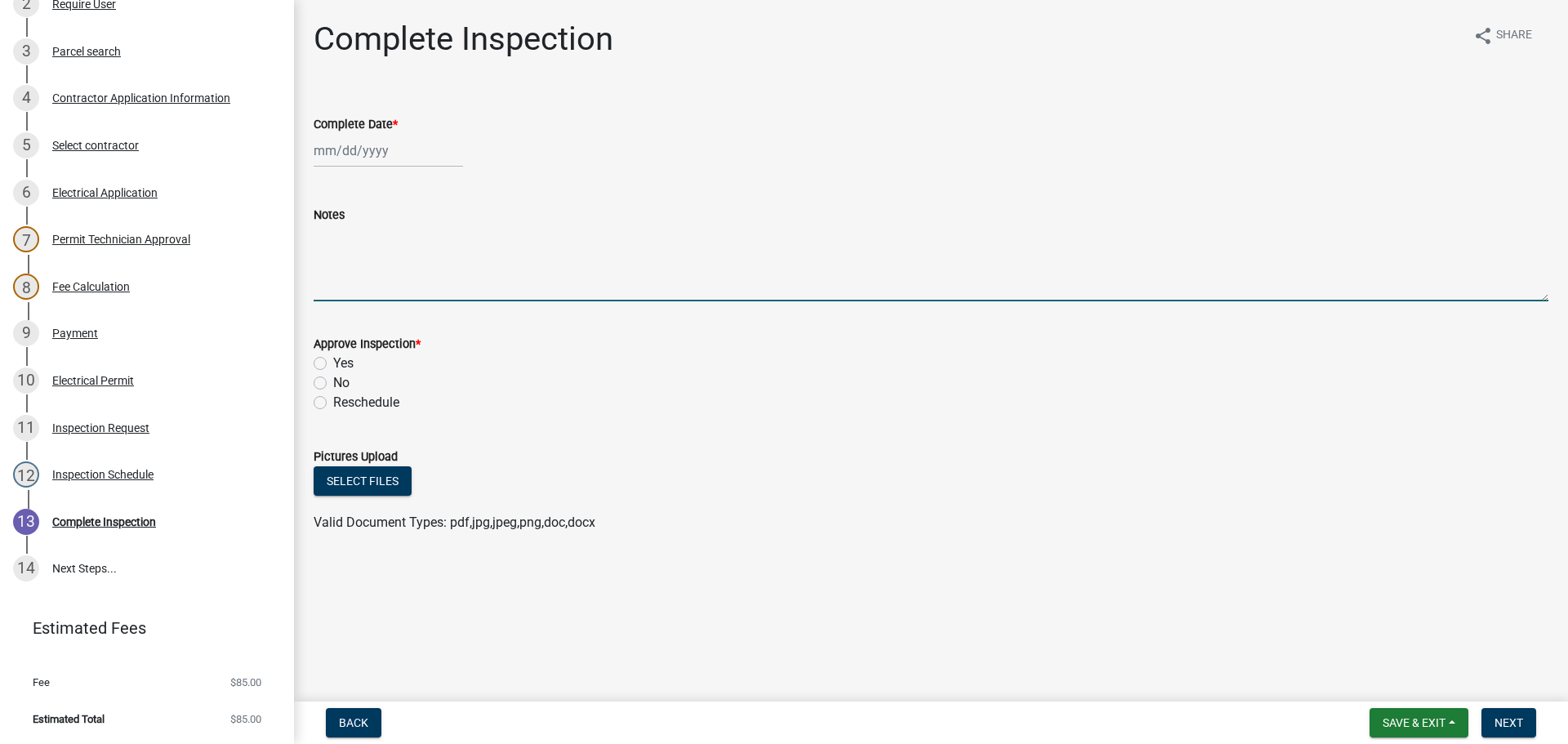
paste textarea "PARTIAL UNDER GROUND CODUIT"
type textarea "PARTIAL UNDER GROUND CODUIT"
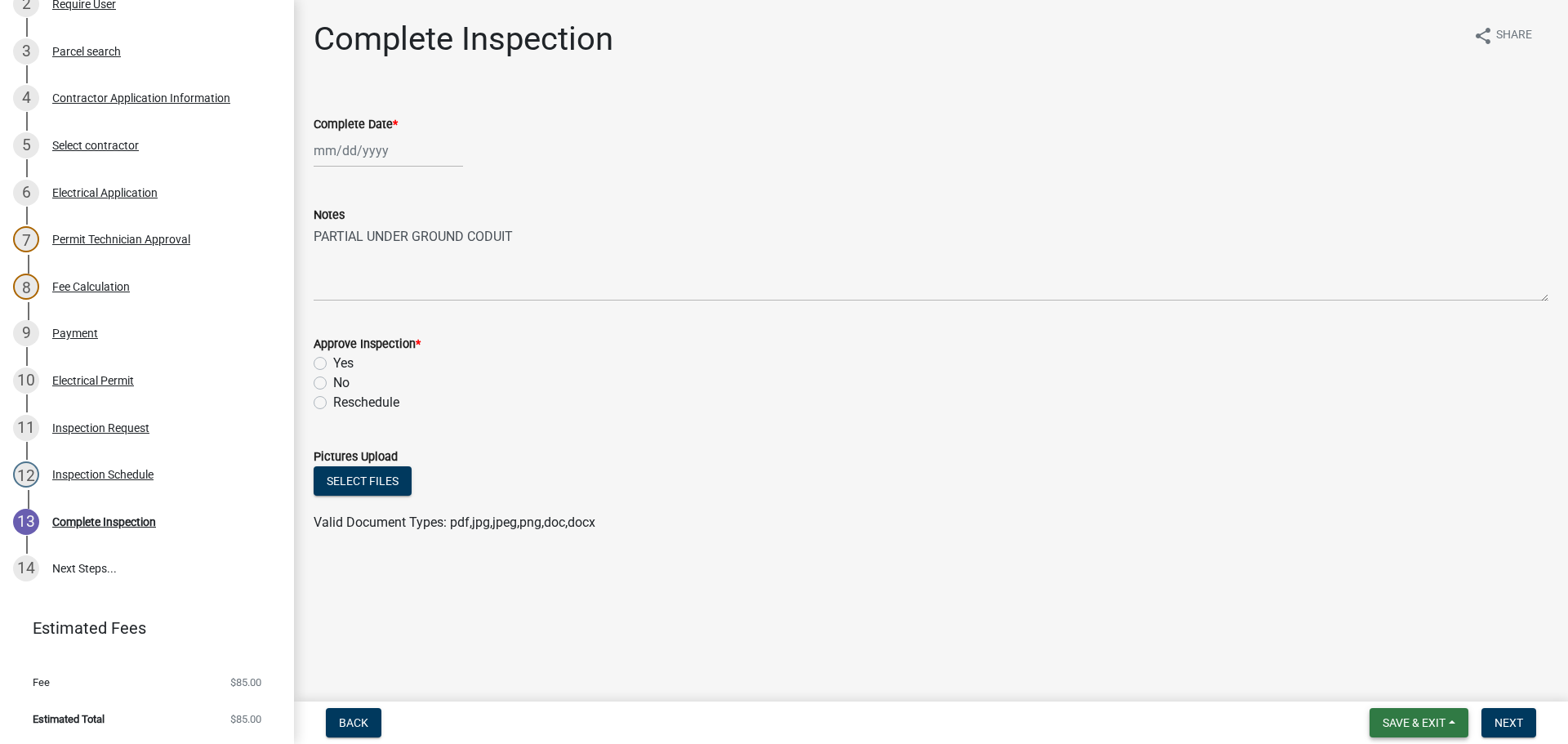
click at [1441, 726] on span "Save & Exit" at bounding box center [1413, 723] width 63 height 13
click at [1408, 680] on button "Save & Exit" at bounding box center [1402, 680] width 130 height 40
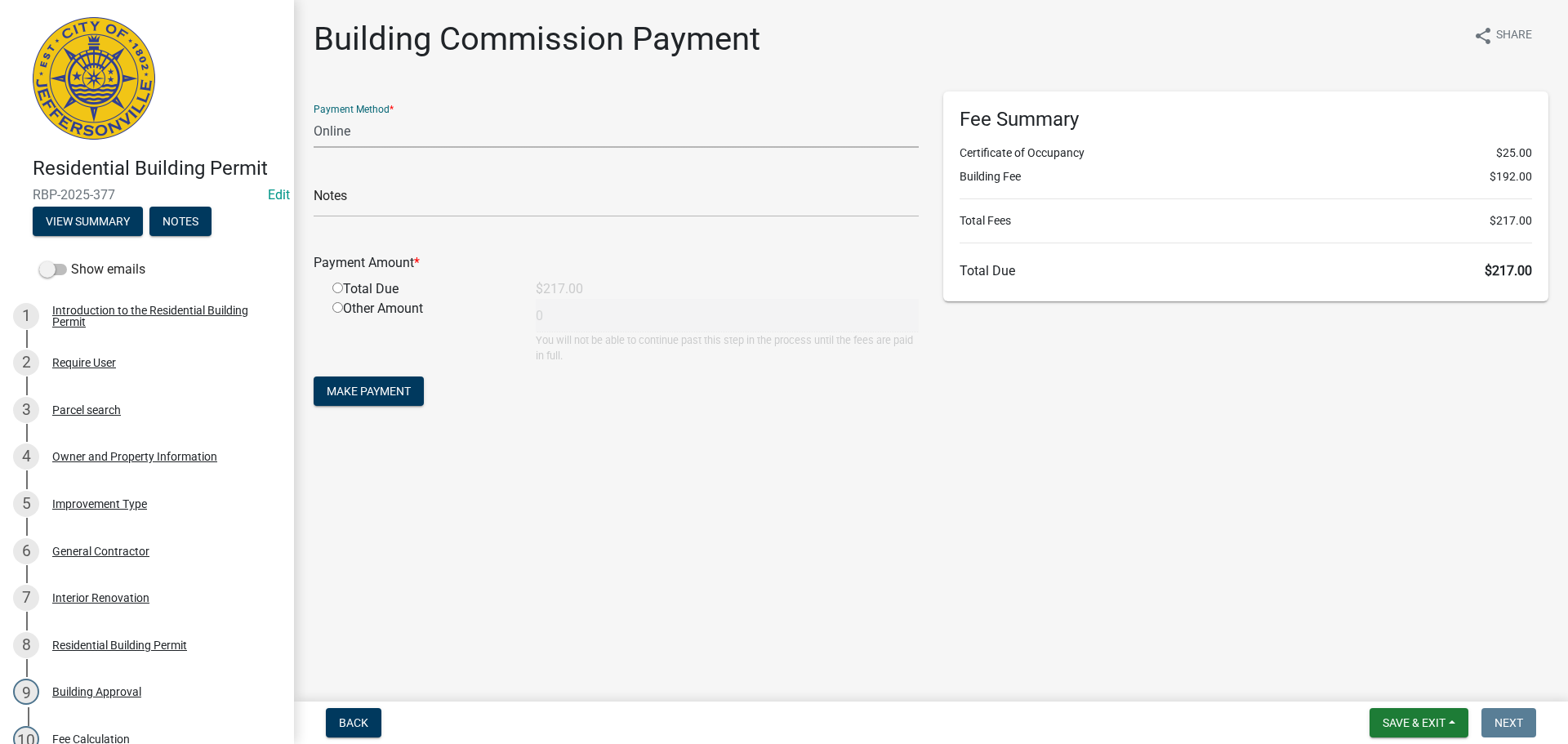
click at [335, 127] on select "Credit Card POS Check Cash Online" at bounding box center [616, 131] width 605 height 34
select select "1: 0"
click at [313, 114] on select "Credit Card POS Check Cash Online" at bounding box center [616, 131] width 605 height 34
click at [334, 212] on input "text" at bounding box center [616, 201] width 605 height 34
type input "1013"
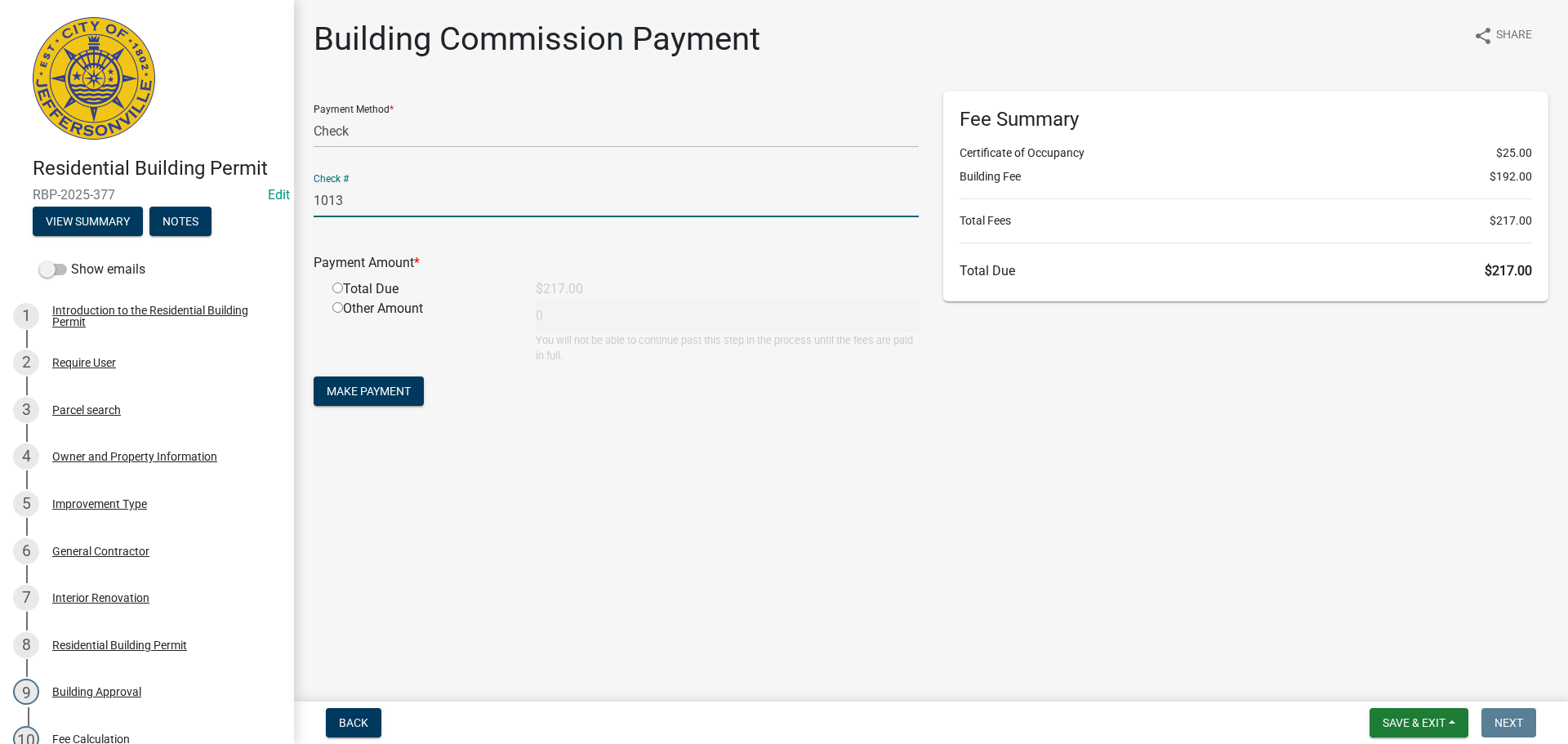
click at [339, 288] on input "radio" at bounding box center [338, 288] width 11 height 11
radio input "true"
type input "217"
click at [373, 386] on span "Make Payment" at bounding box center [369, 392] width 84 height 13
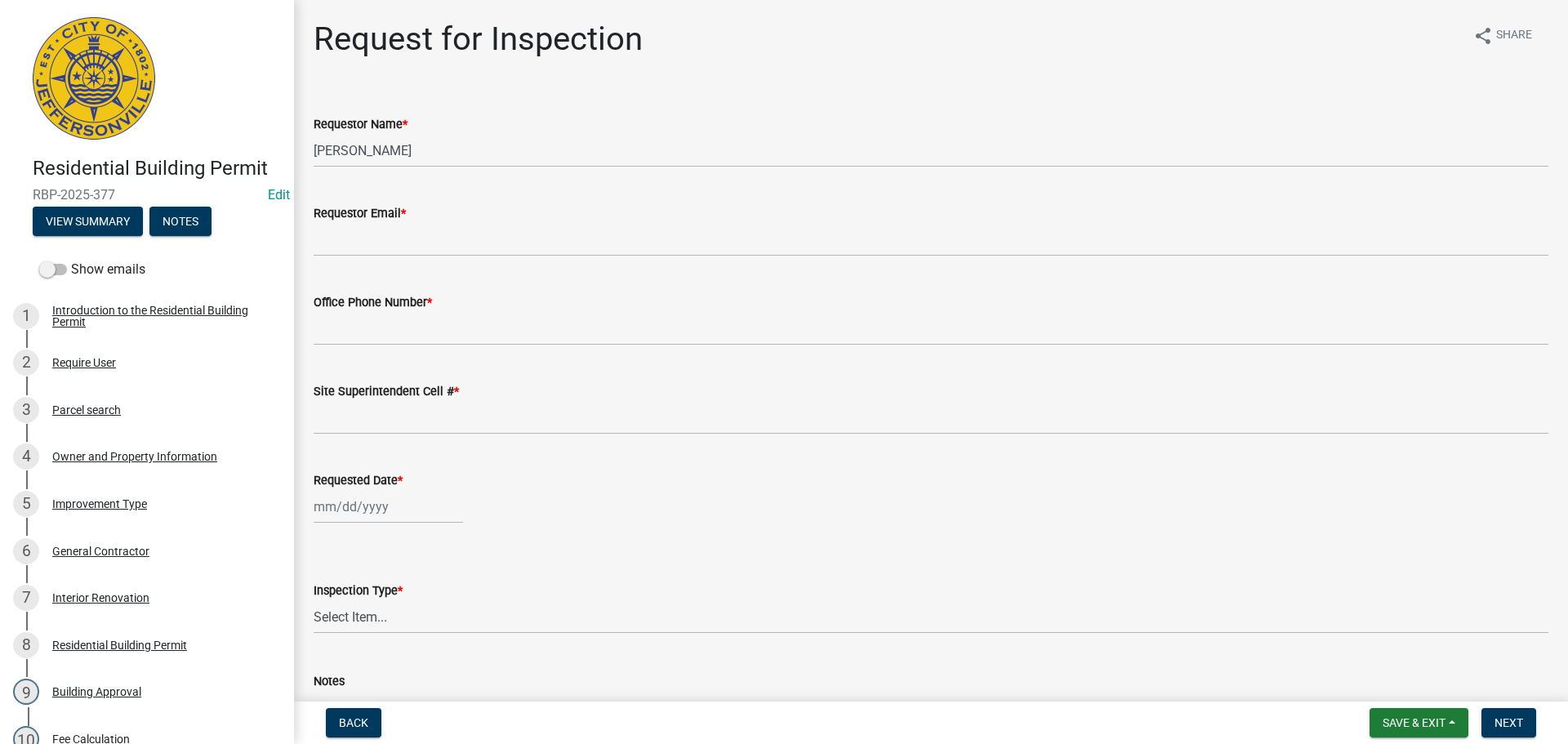
scroll to position [536, 0]
click at [281, 632] on link "8 Residential Building Permit" at bounding box center [147, 646] width 294 height 47
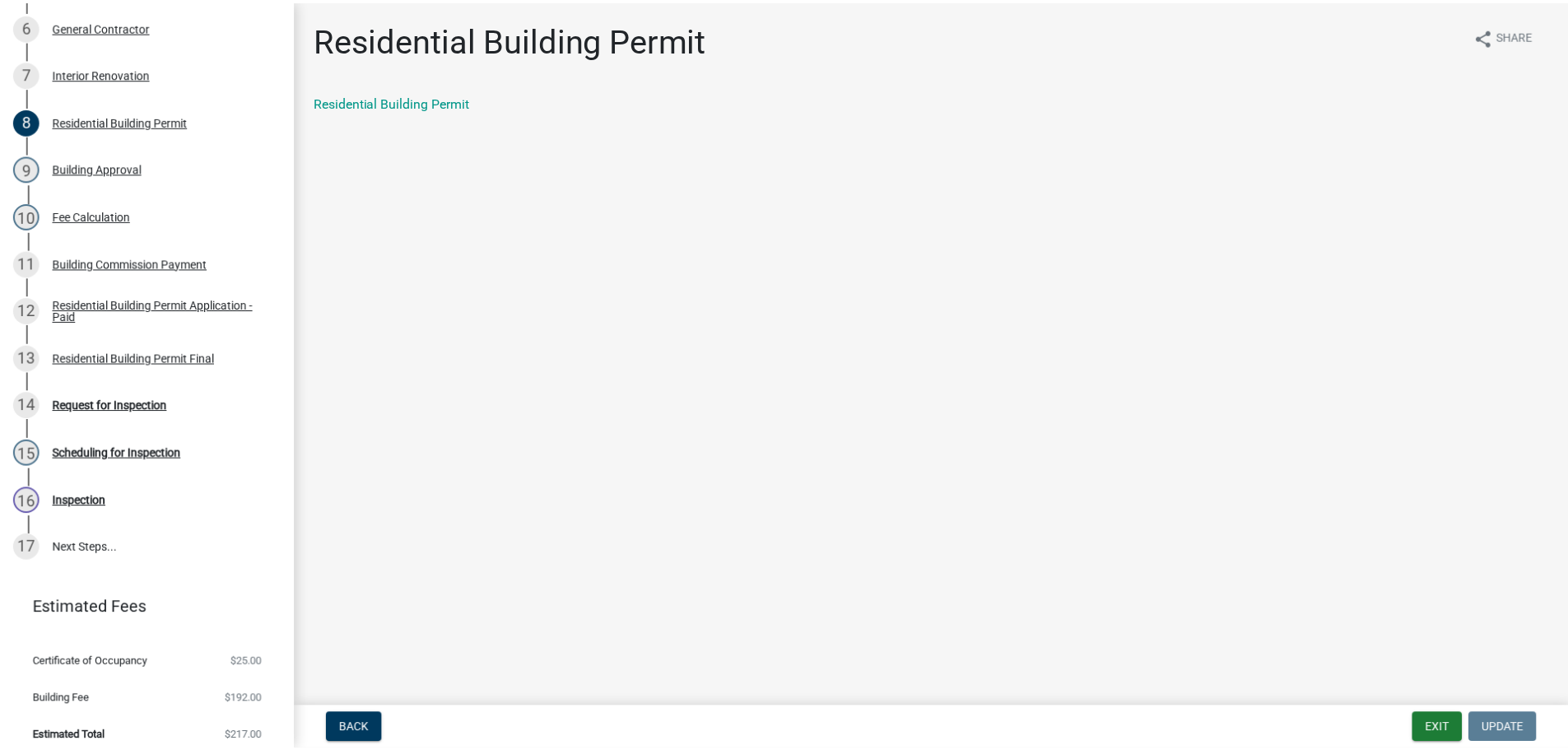
scroll to position [532, 0]
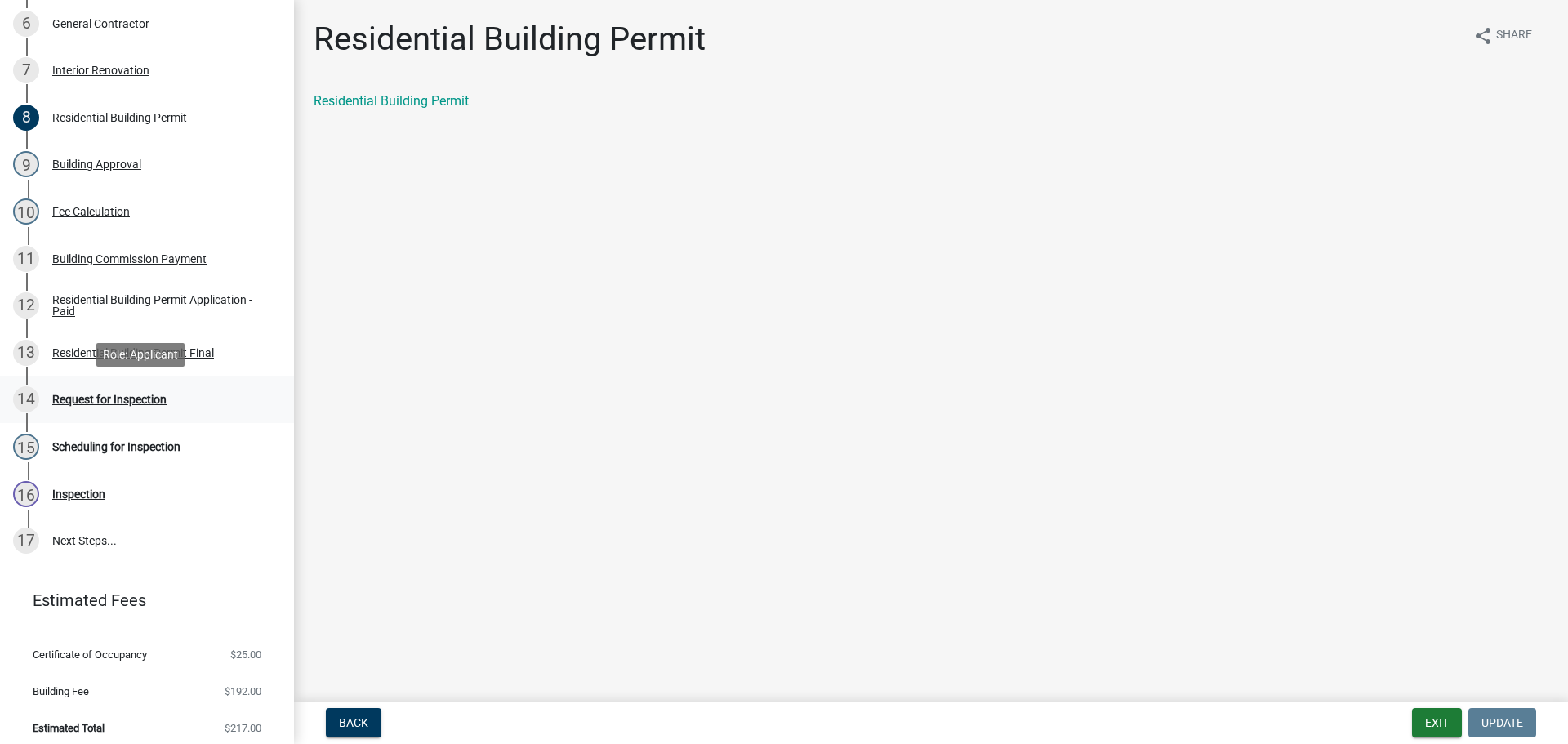
click at [103, 398] on div "Request for Inspection" at bounding box center [109, 399] width 114 height 12
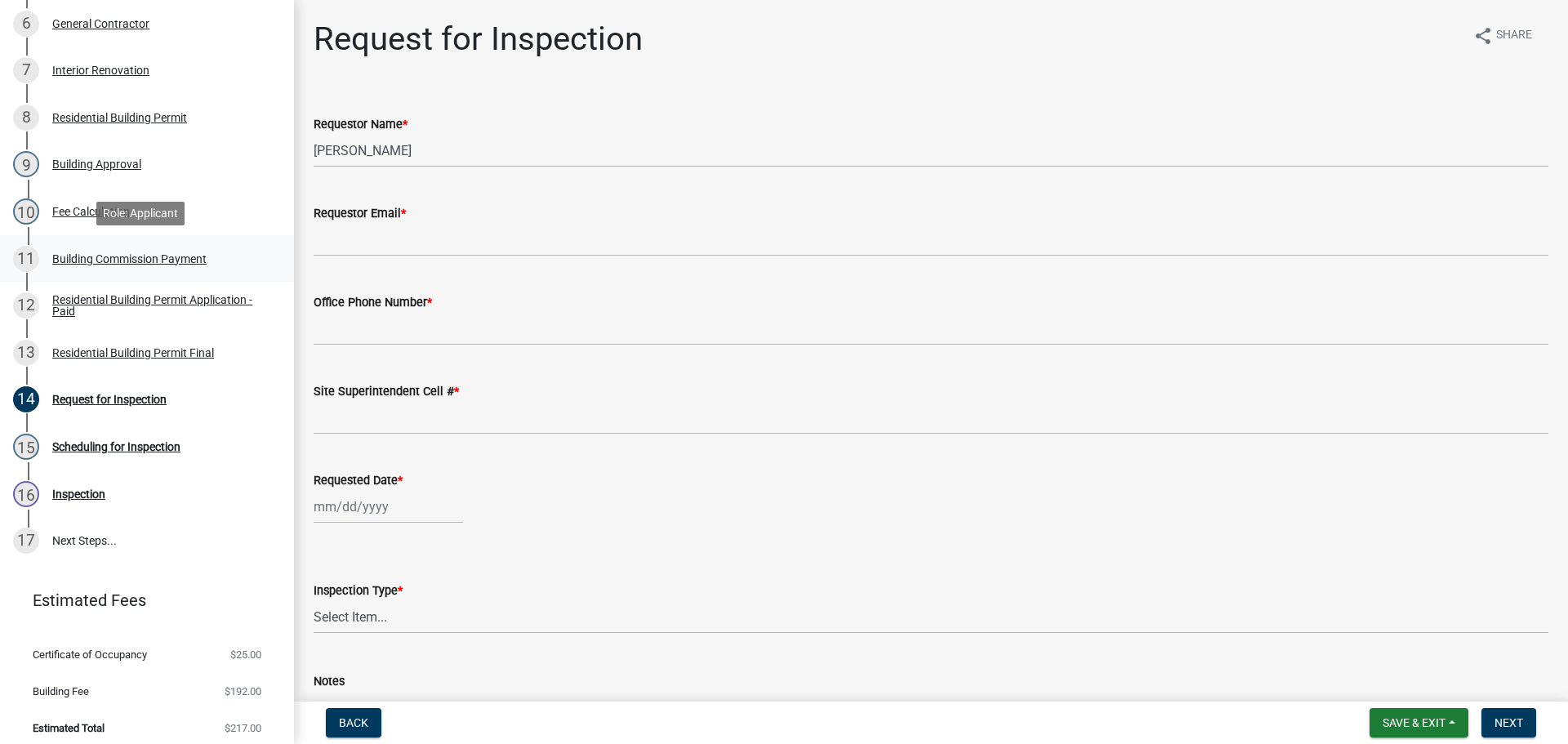
click at [79, 256] on div "Building Commission Payment" at bounding box center [129, 259] width 155 height 12
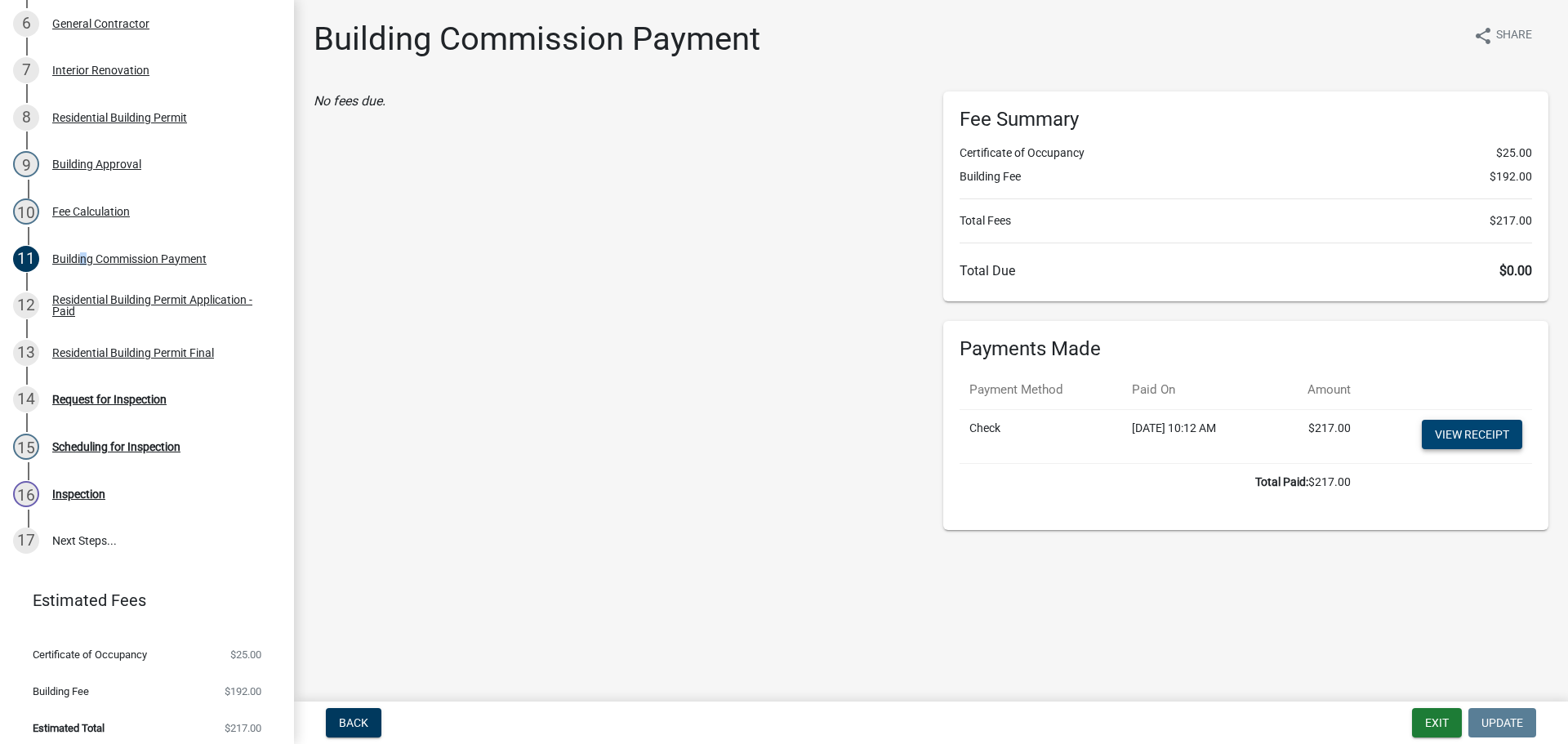
click at [1476, 431] on link "View receipt" at bounding box center [1472, 434] width 101 height 29
click at [85, 348] on div "Residential Building Permit Final" at bounding box center [133, 353] width 161 height 12
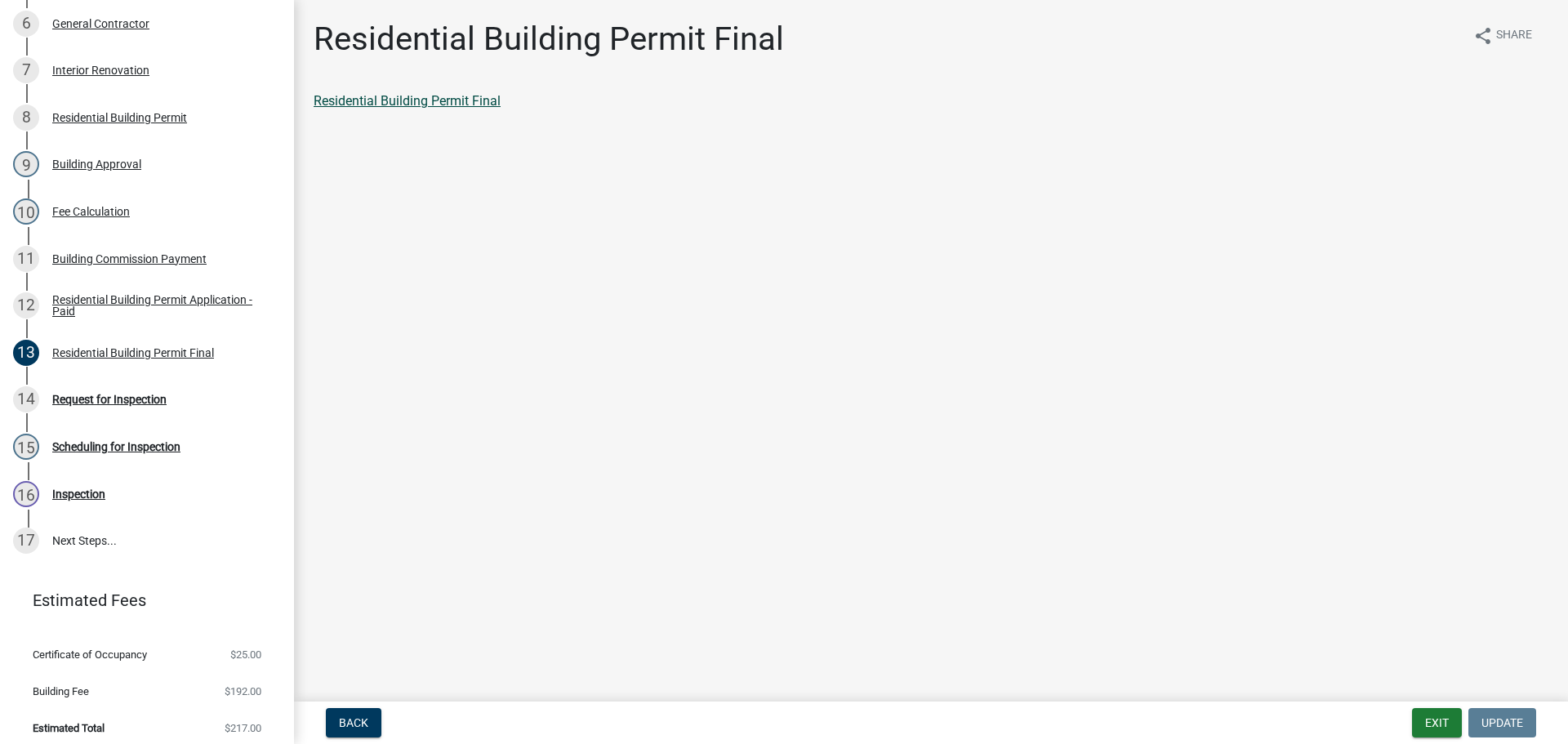
click at [399, 102] on link "Residential Building Permit Final" at bounding box center [407, 101] width 187 height 15
click at [78, 397] on div "Request for Inspection" at bounding box center [109, 399] width 114 height 12
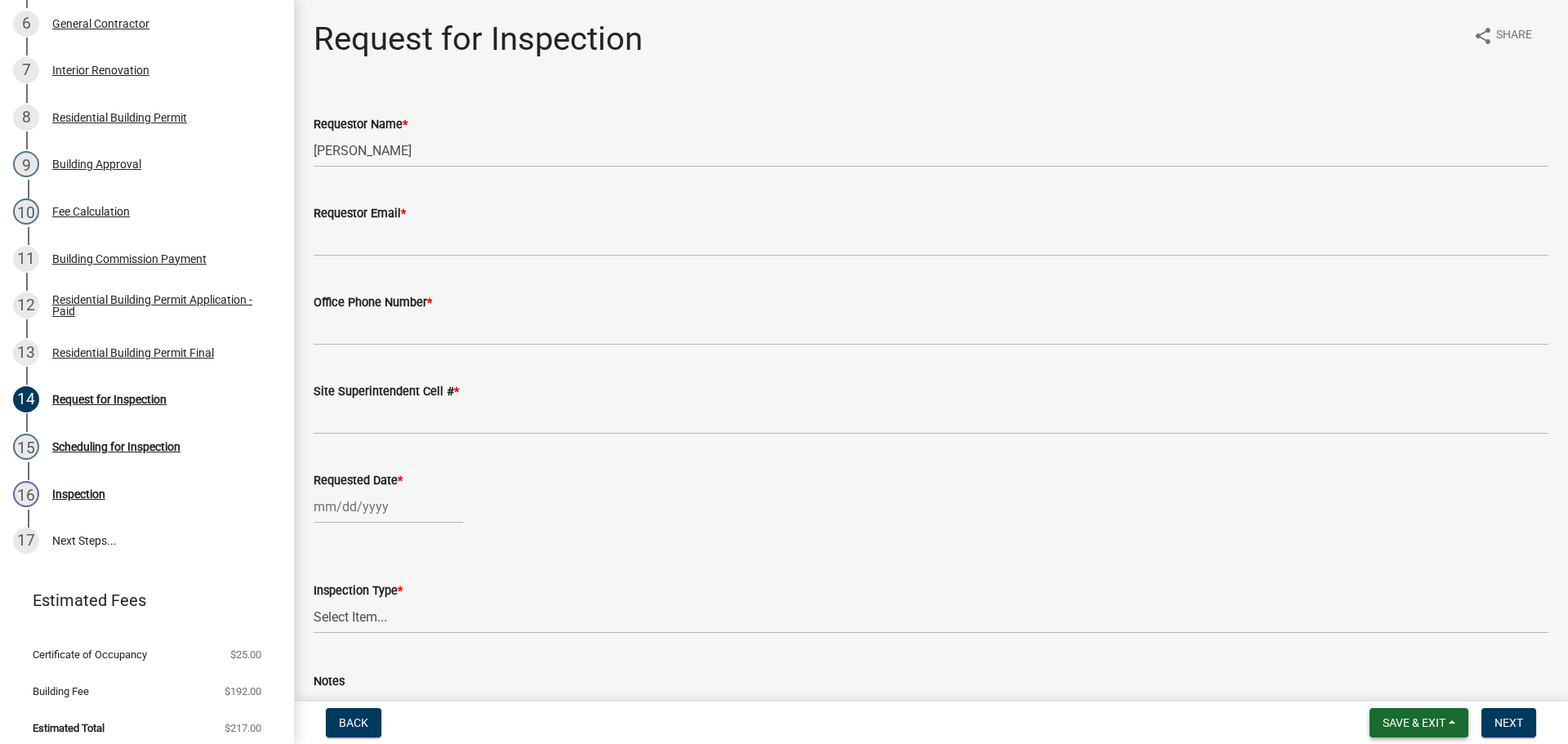
click at [1390, 718] on span "Save & Exit" at bounding box center [1413, 723] width 63 height 13
drag, startPoint x: 1381, startPoint y: 678, endPoint x: 1061, endPoint y: 522, distance: 356.0
click at [1360, 671] on button "Save & Exit" at bounding box center [1402, 680] width 130 height 40
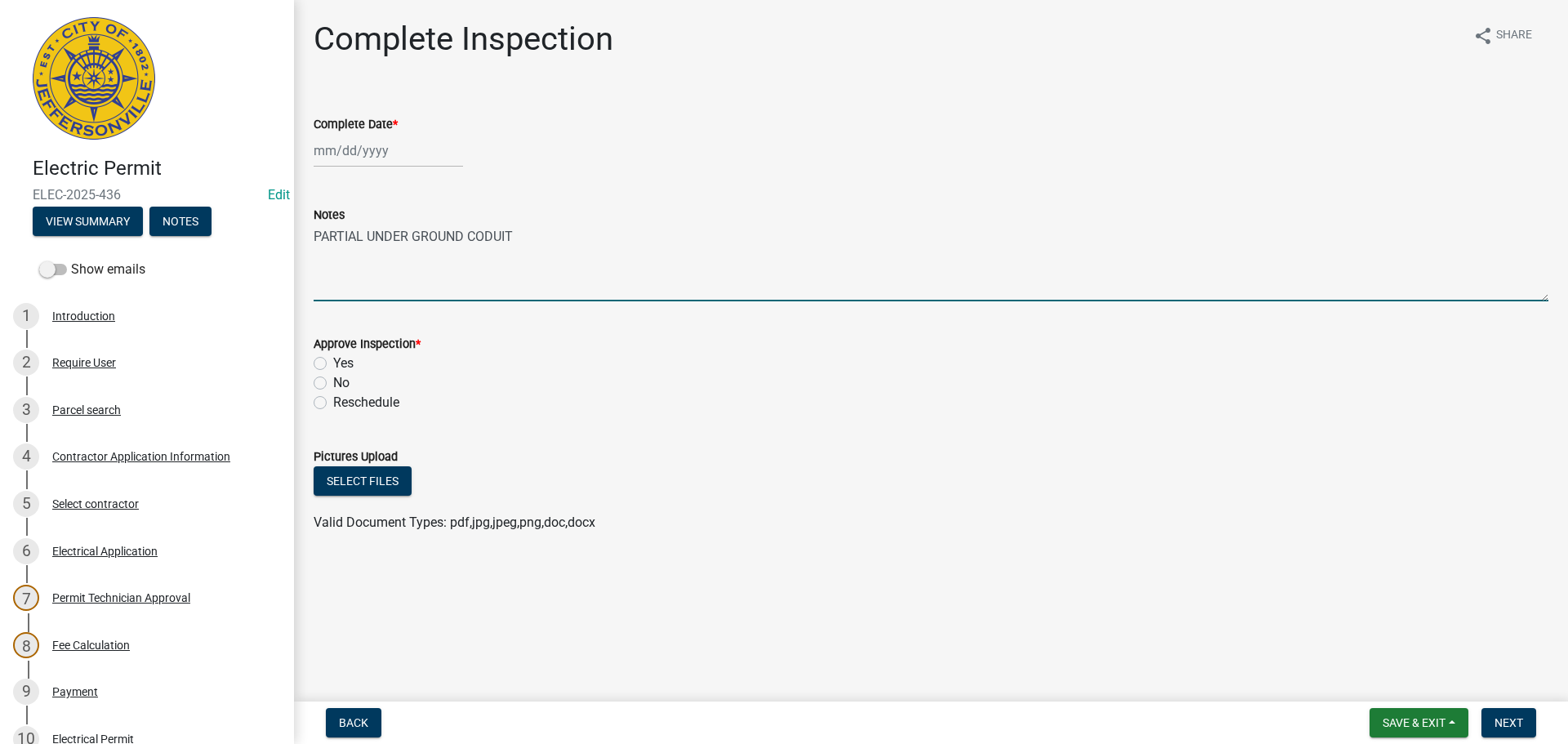
click at [525, 237] on textarea "PARTIAL UNDER GROUND CODUIT" at bounding box center [930, 262] width 1234 height 77
type textarea "PARTIAL UNDER GROUND CODUIT. CANCELED PER [PERSON_NAME]"
click at [322, 147] on div at bounding box center [388, 150] width 150 height 34
select select "10"
select select "2025"
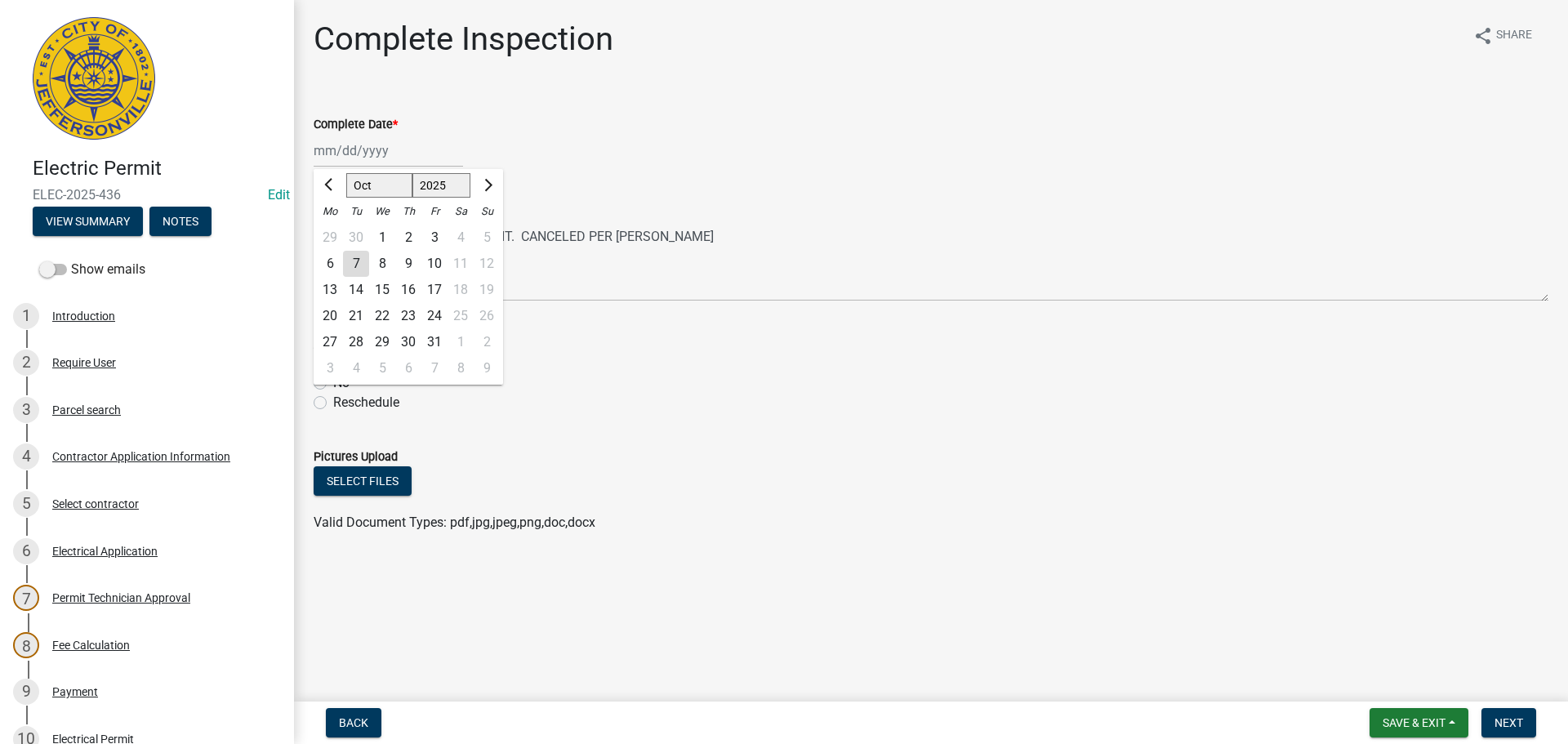
click at [355, 260] on div "7" at bounding box center [355, 263] width 26 height 26
type input "[DATE]"
click at [333, 384] on label "No" at bounding box center [340, 383] width 16 height 19
click at [333, 384] on input "No" at bounding box center [338, 378] width 11 height 11
radio input "true"
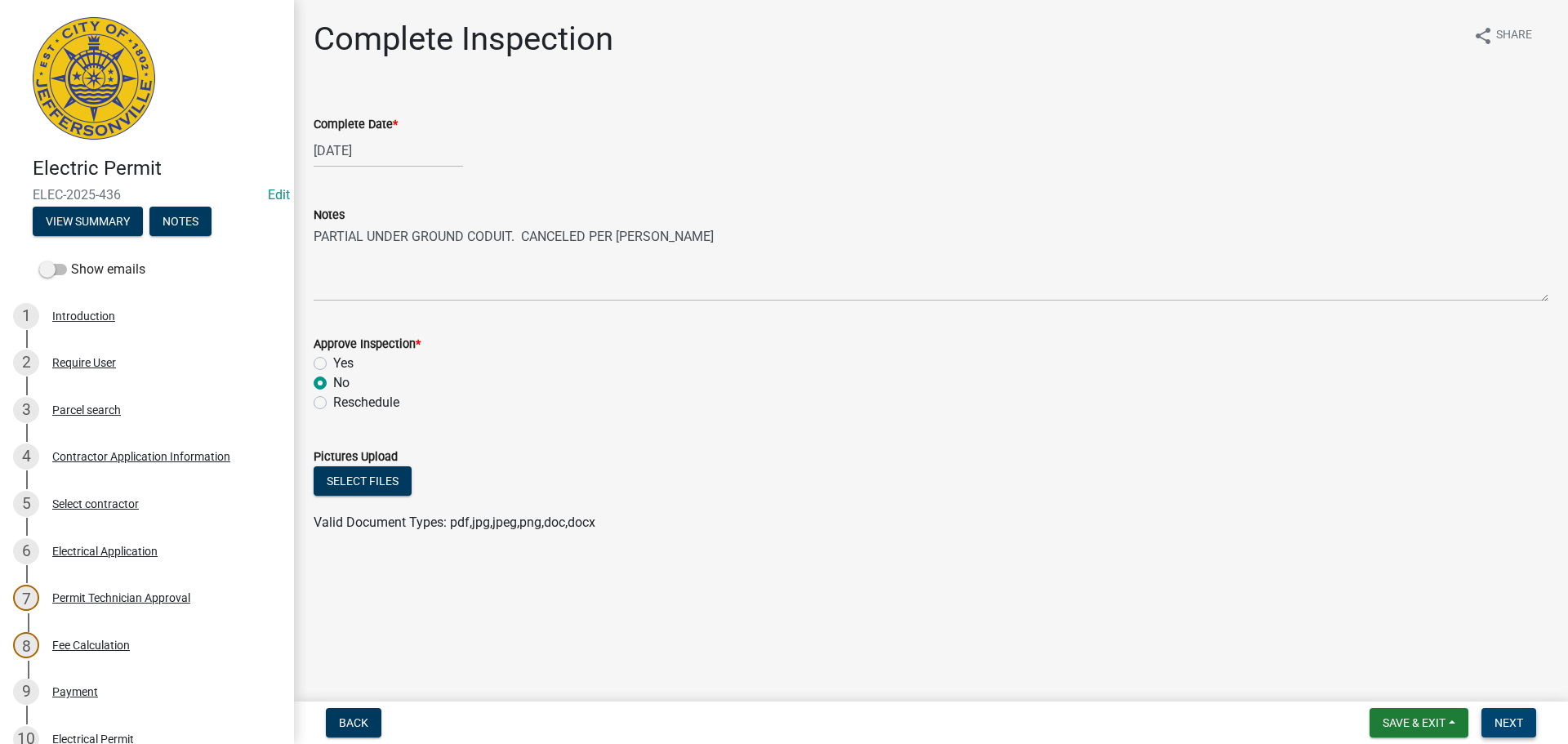
click at [1496, 719] on span "Next" at bounding box center [1508, 723] width 29 height 13
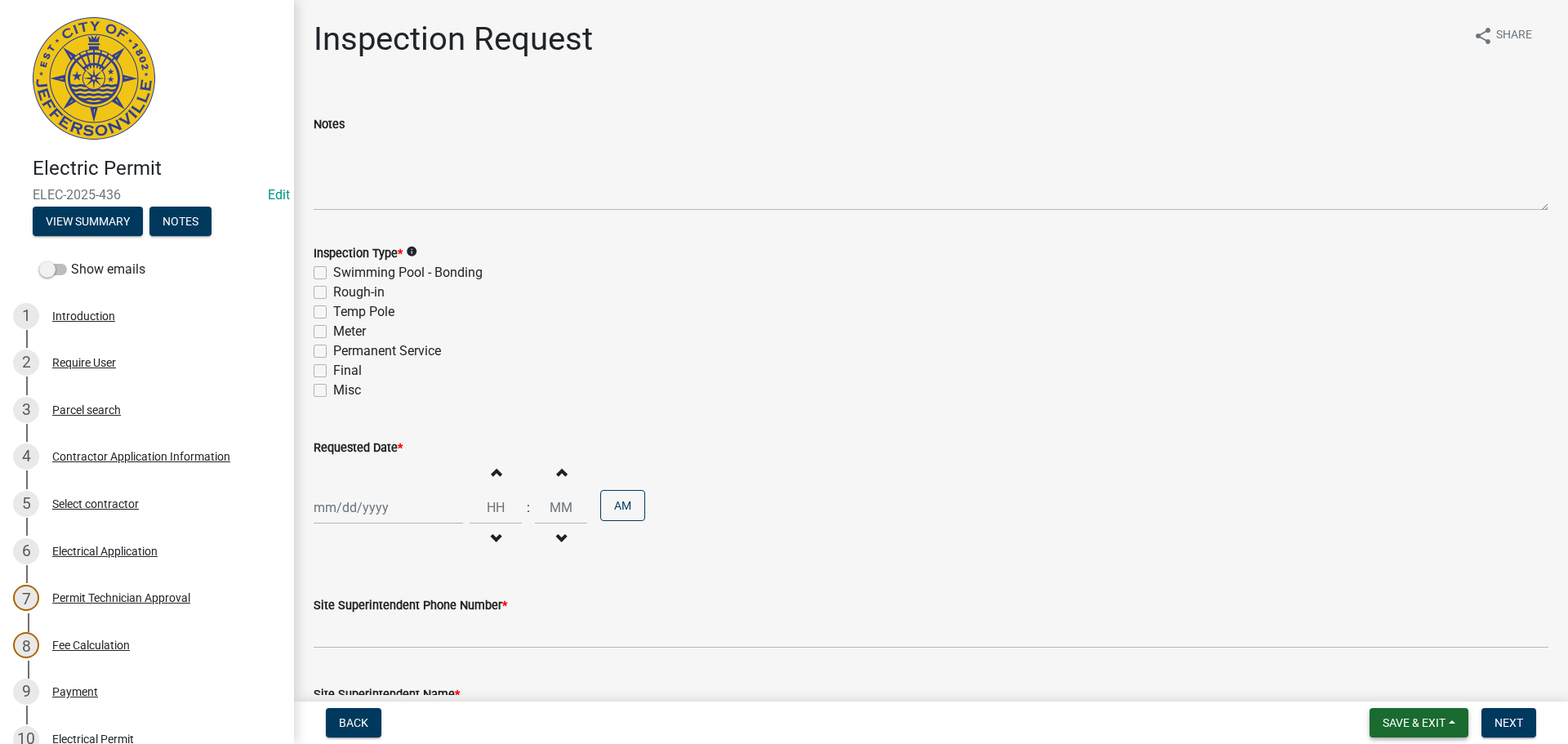
click at [1413, 721] on span "Save & Exit" at bounding box center [1413, 723] width 63 height 13
click at [1382, 682] on button "Save & Exit" at bounding box center [1402, 680] width 130 height 40
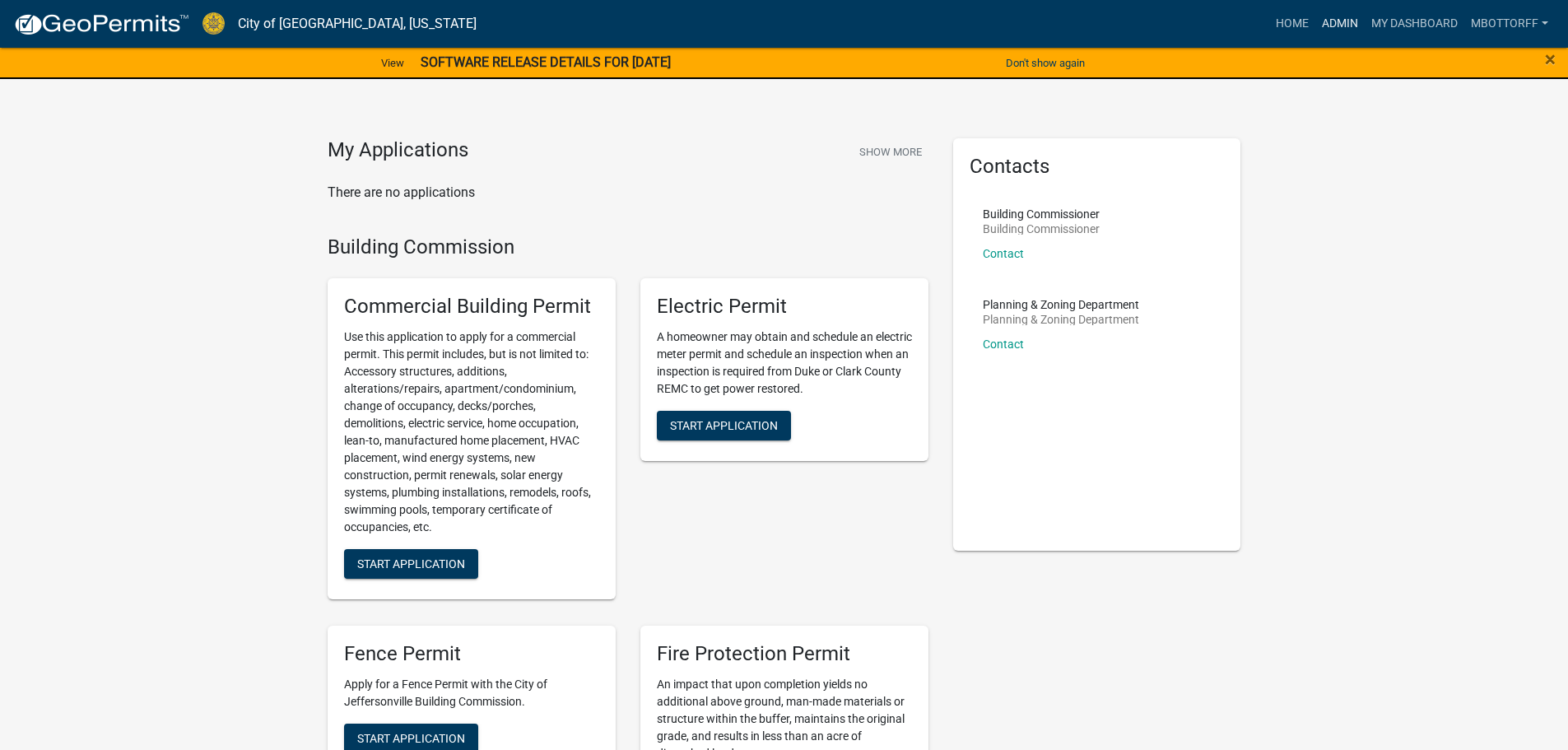
click at [1338, 19] on link "Admin" at bounding box center [1340, 24] width 49 height 31
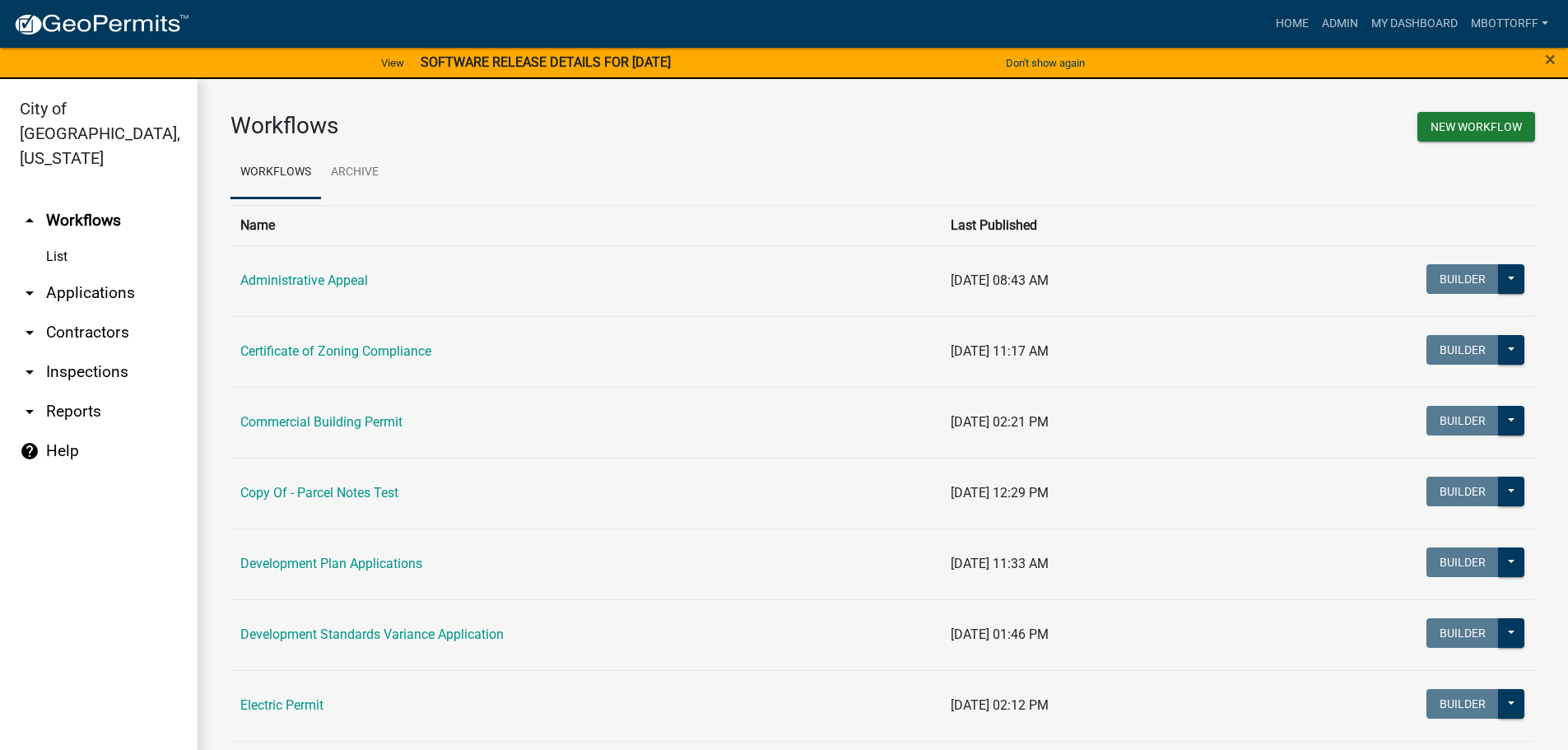
click at [57, 313] on link "arrow_drop_down Contractors" at bounding box center [98, 332] width 197 height 40
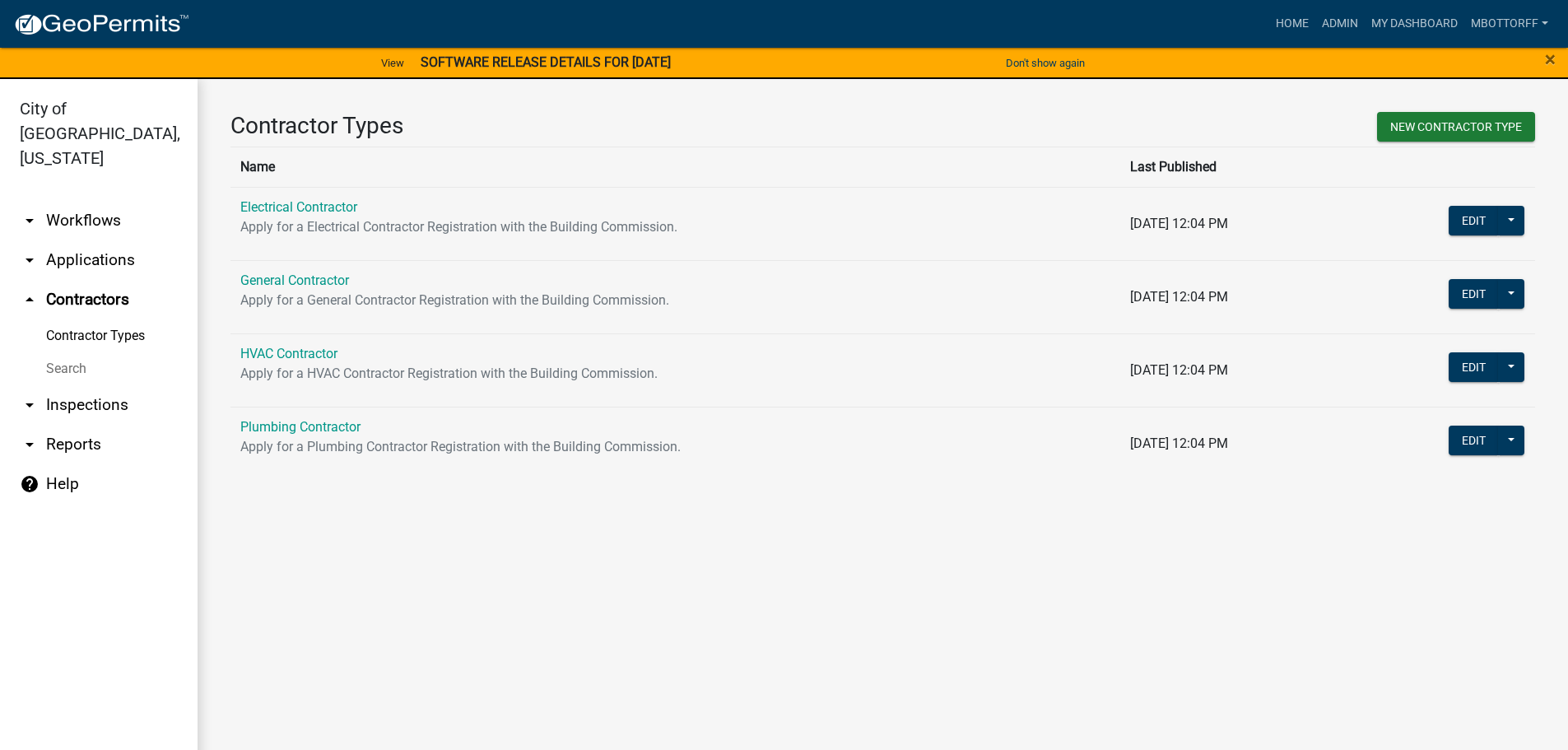
click at [68, 353] on link "Search" at bounding box center [98, 369] width 197 height 33
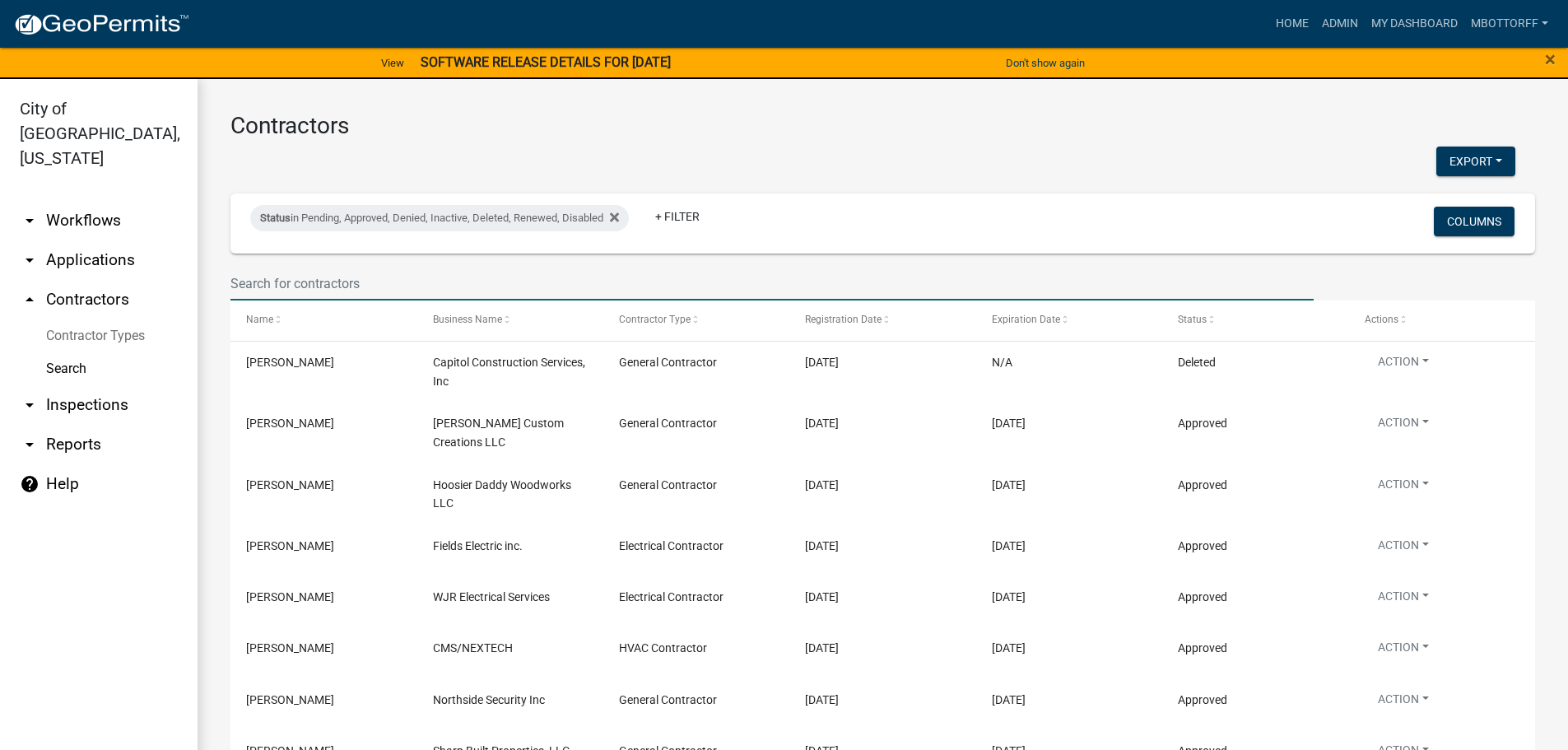
click at [308, 282] on input "text" at bounding box center [772, 284] width 1083 height 34
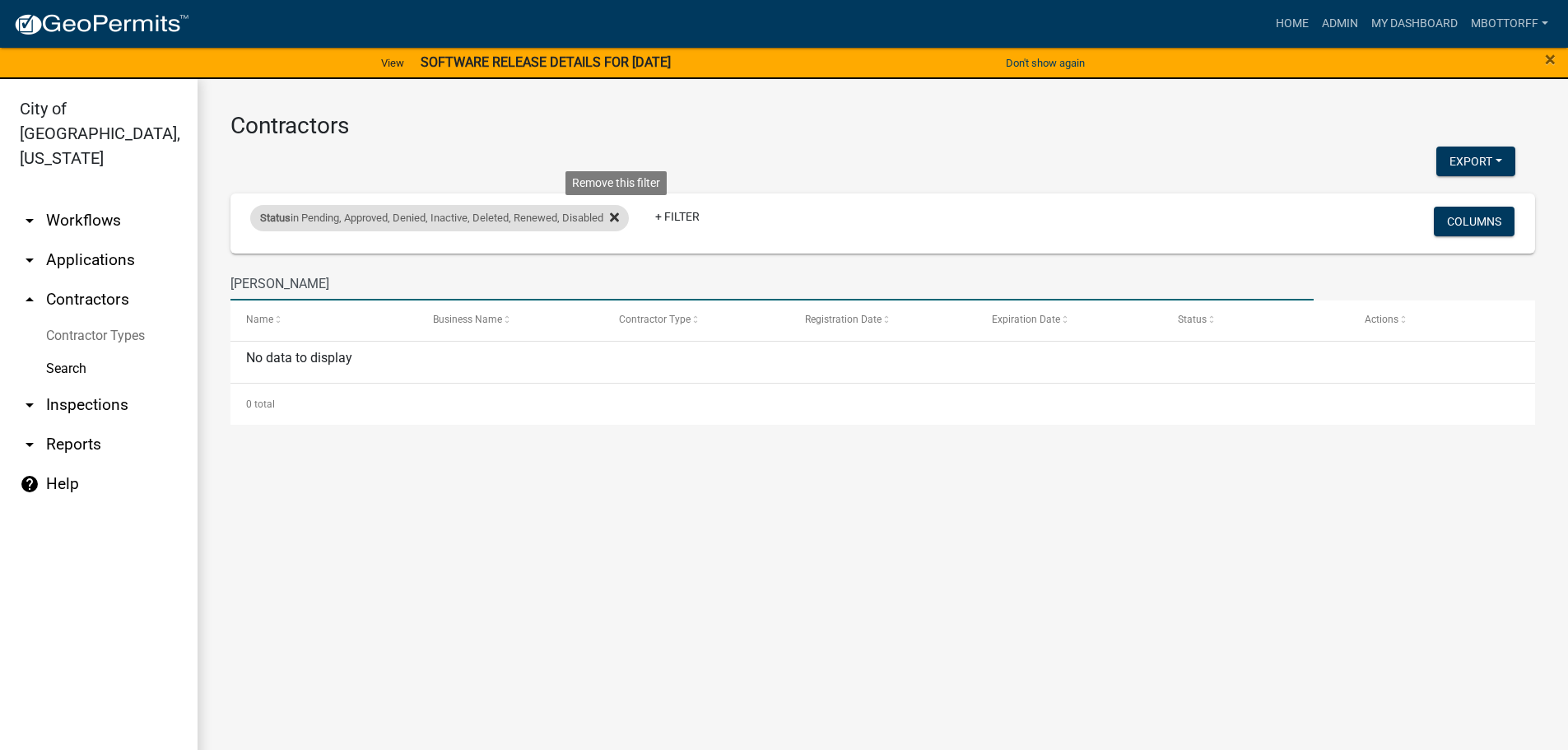
type input "[PERSON_NAME]"
click at [619, 216] on icon at bounding box center [614, 218] width 9 height 9
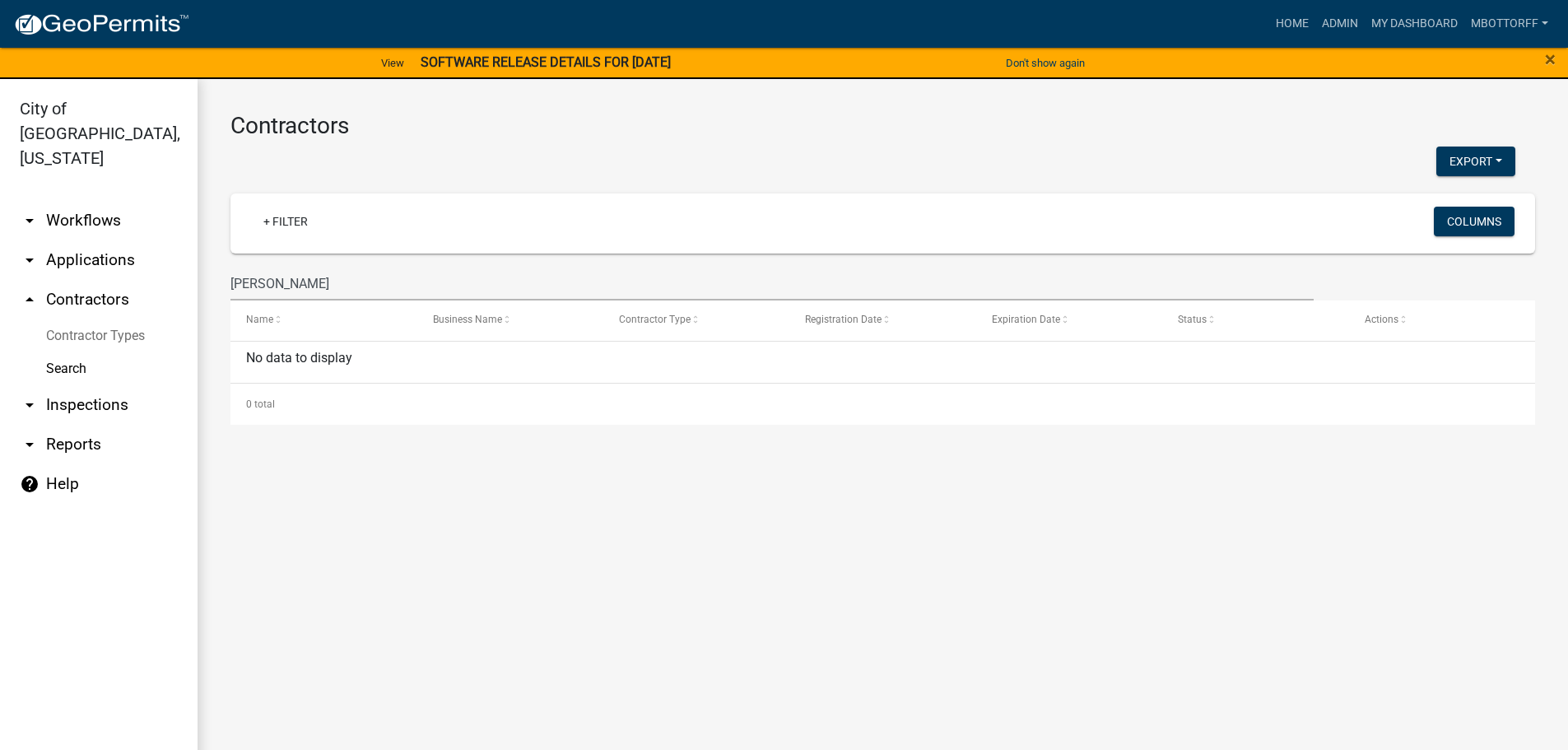
click at [502, 59] on strong "SOFTWARE RELEASE DETAILS FOR [DATE]" at bounding box center [546, 62] width 250 height 15
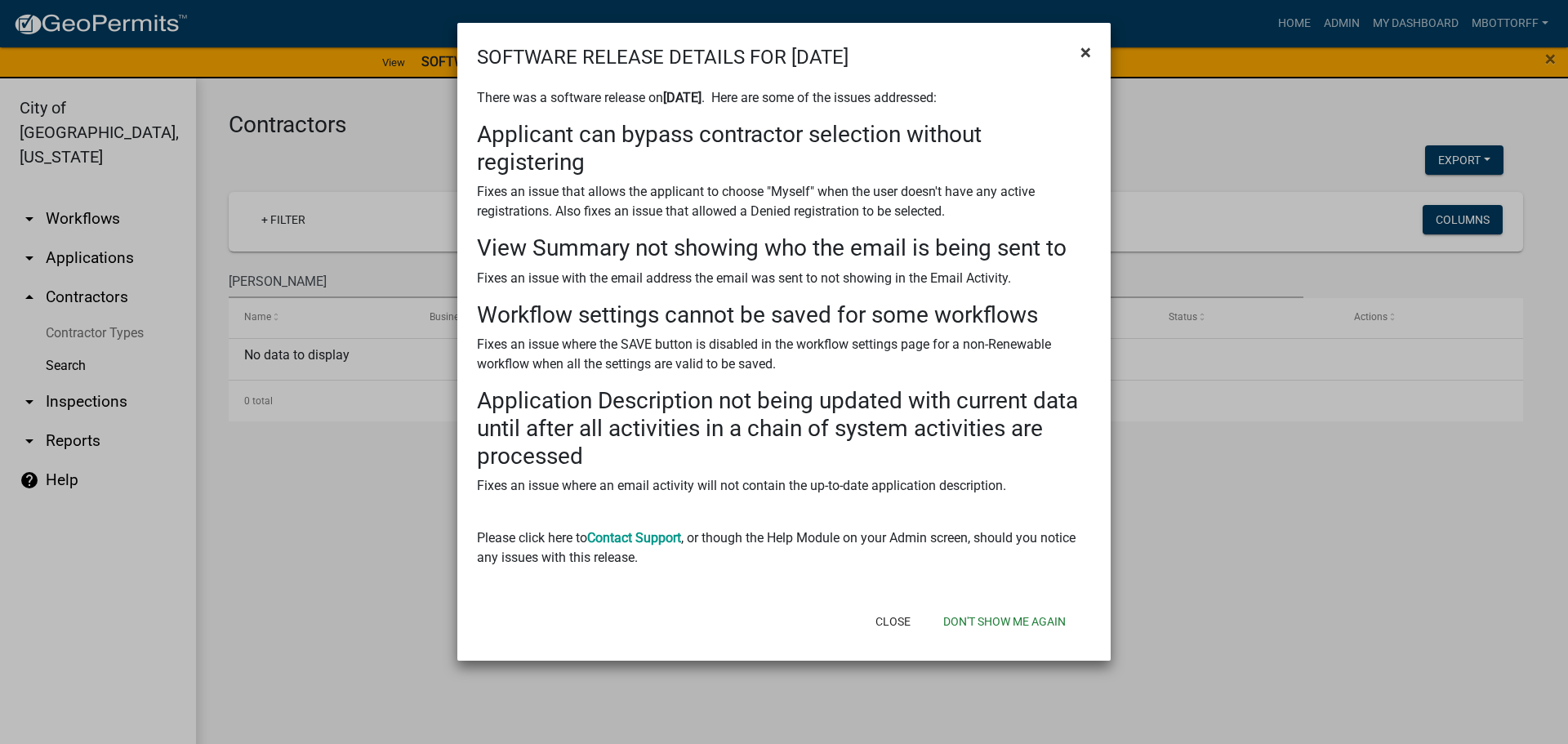
click at [1082, 50] on span "×" at bounding box center [1086, 52] width 11 height 23
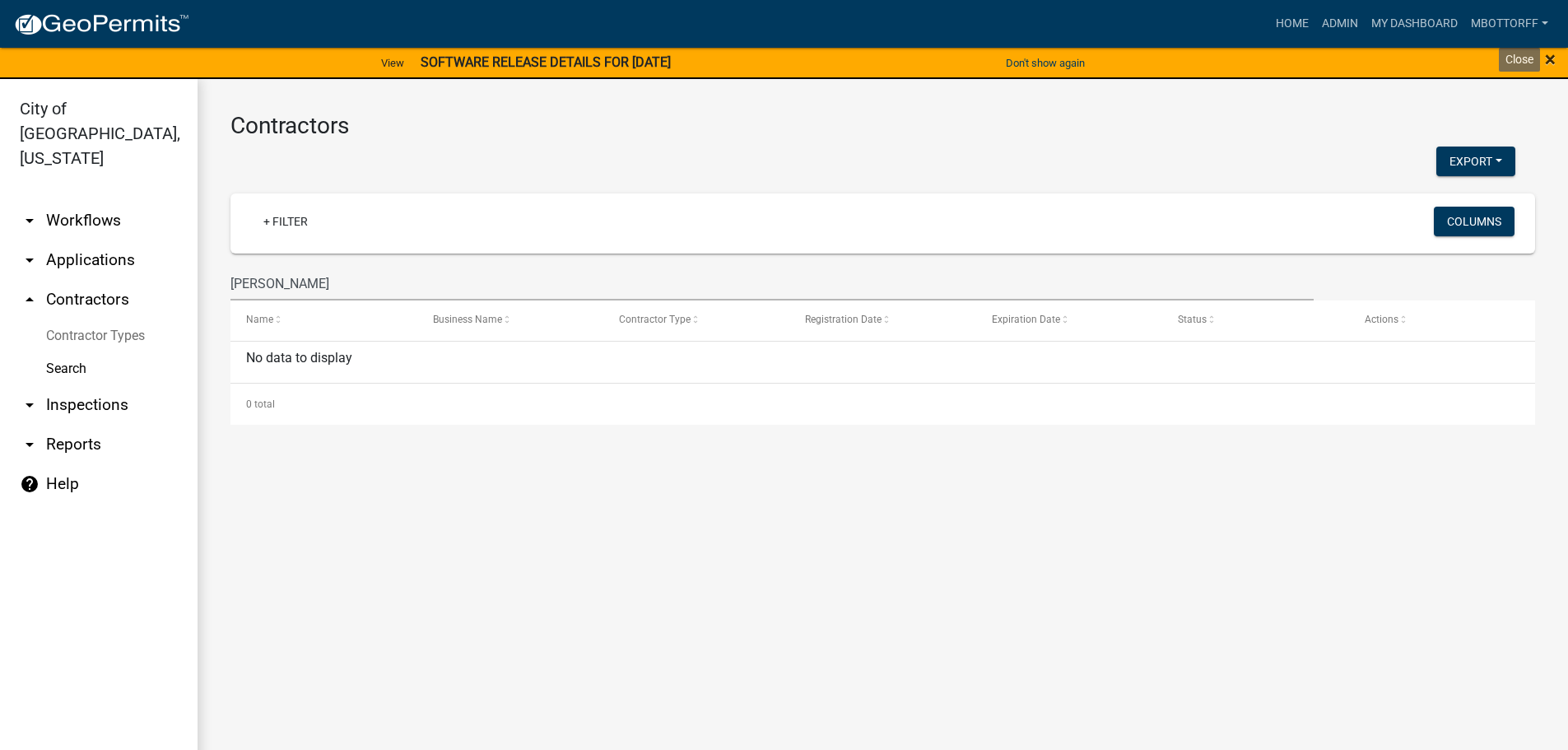
click at [1548, 54] on span "×" at bounding box center [1550, 58] width 11 height 23
